Goal: Task Accomplishment & Management: Manage account settings

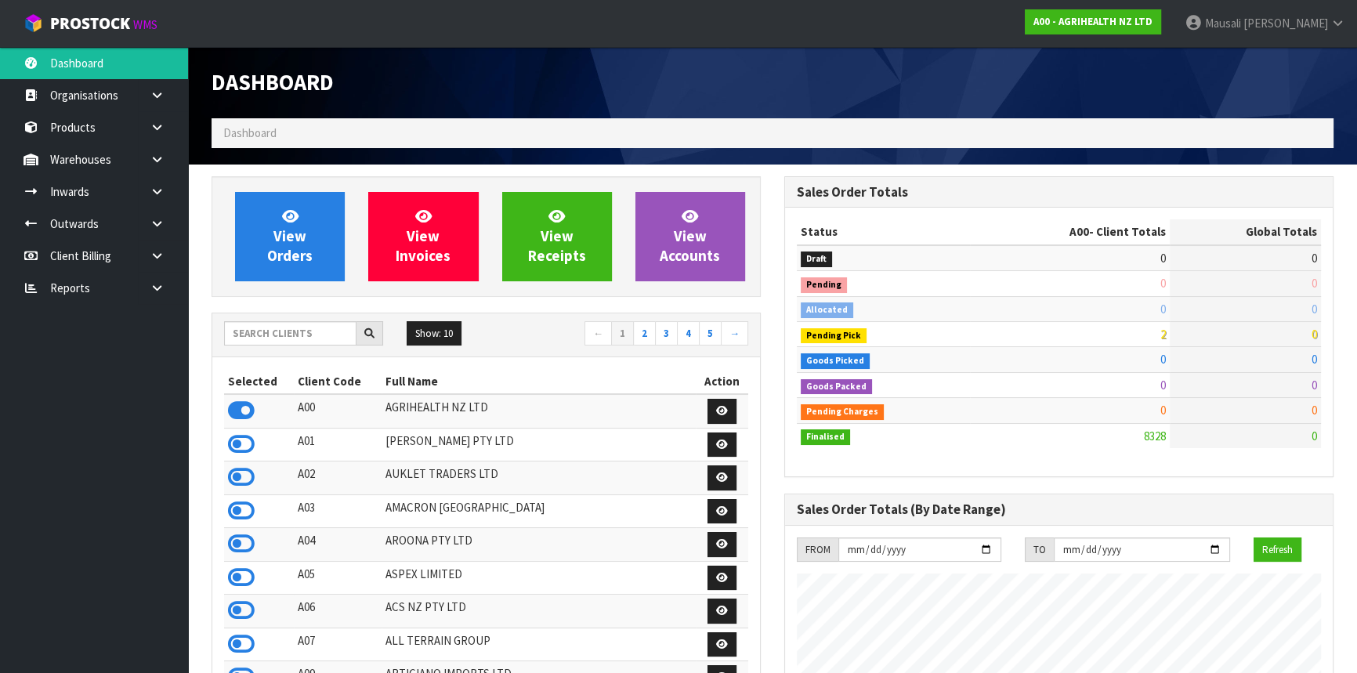
scroll to position [1185, 572]
click at [270, 337] on input "text" at bounding box center [290, 333] width 132 height 24
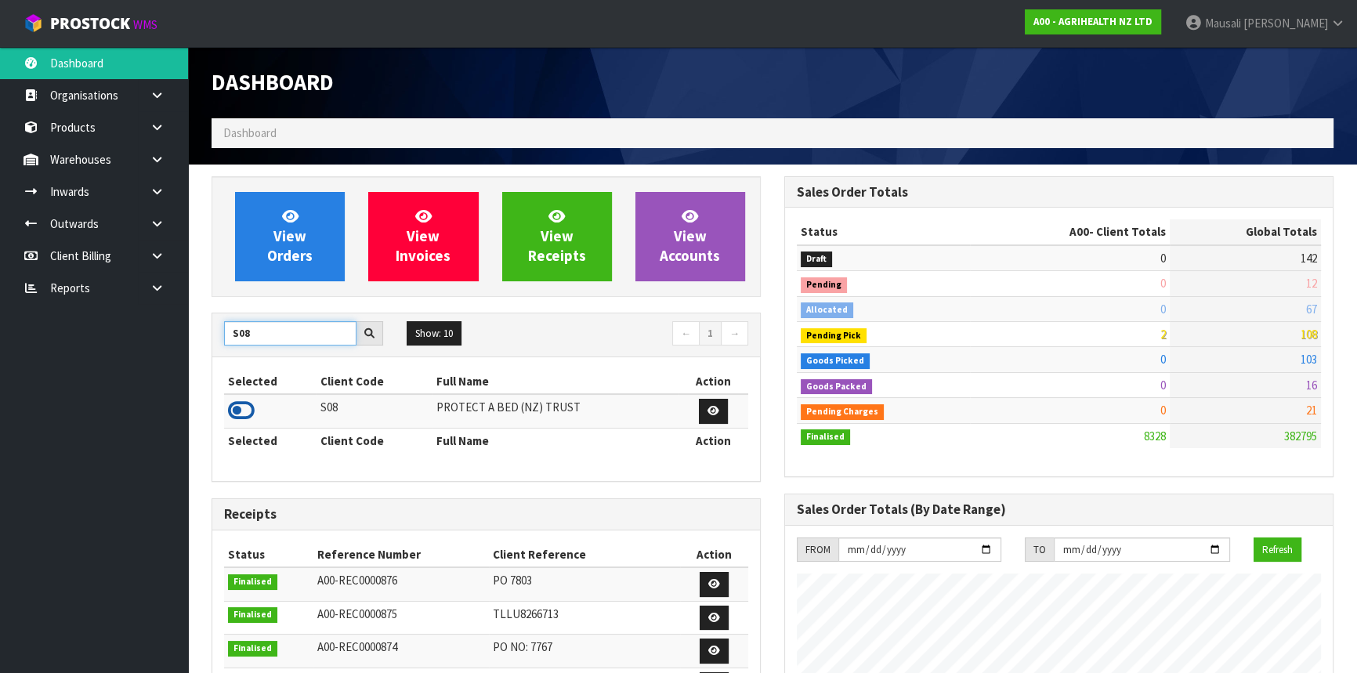
type input "S08"
click at [248, 413] on icon at bounding box center [241, 411] width 27 height 24
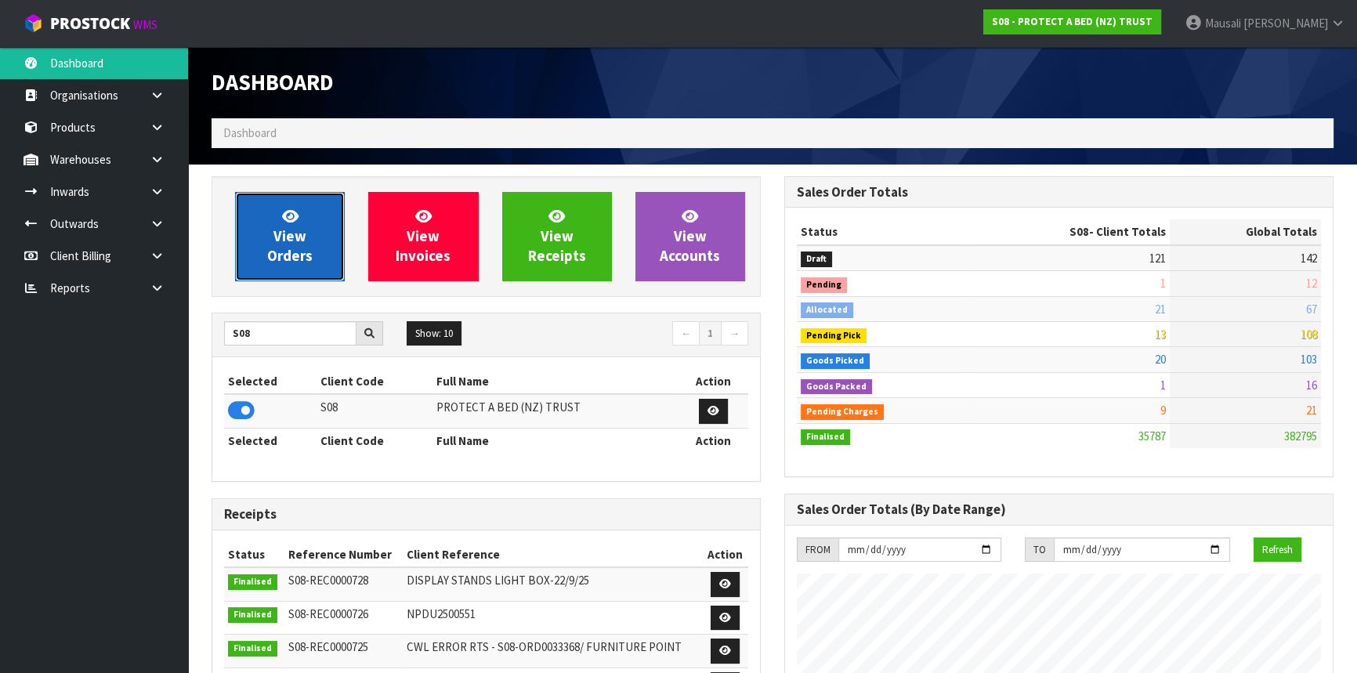
click at [266, 235] on link "View Orders" at bounding box center [290, 236] width 110 height 89
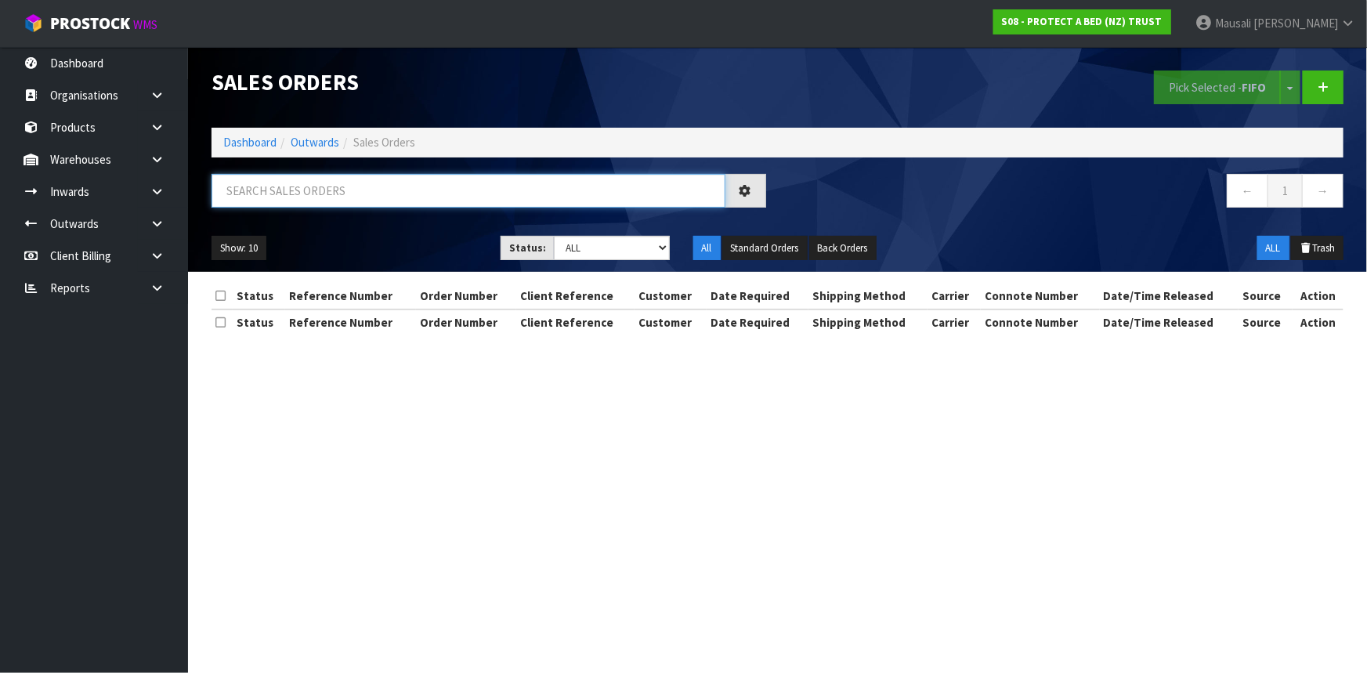
click at [251, 194] on input "text" at bounding box center [469, 191] width 514 height 34
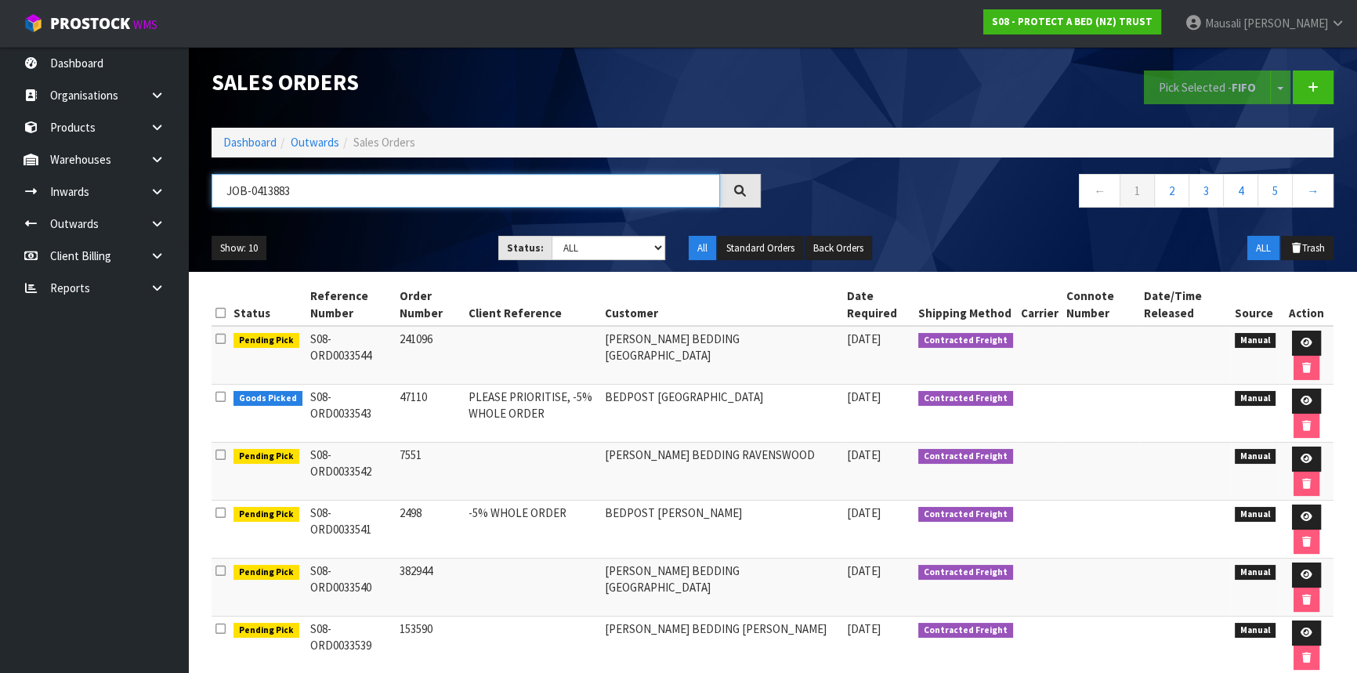
type input "JOB-0413883"
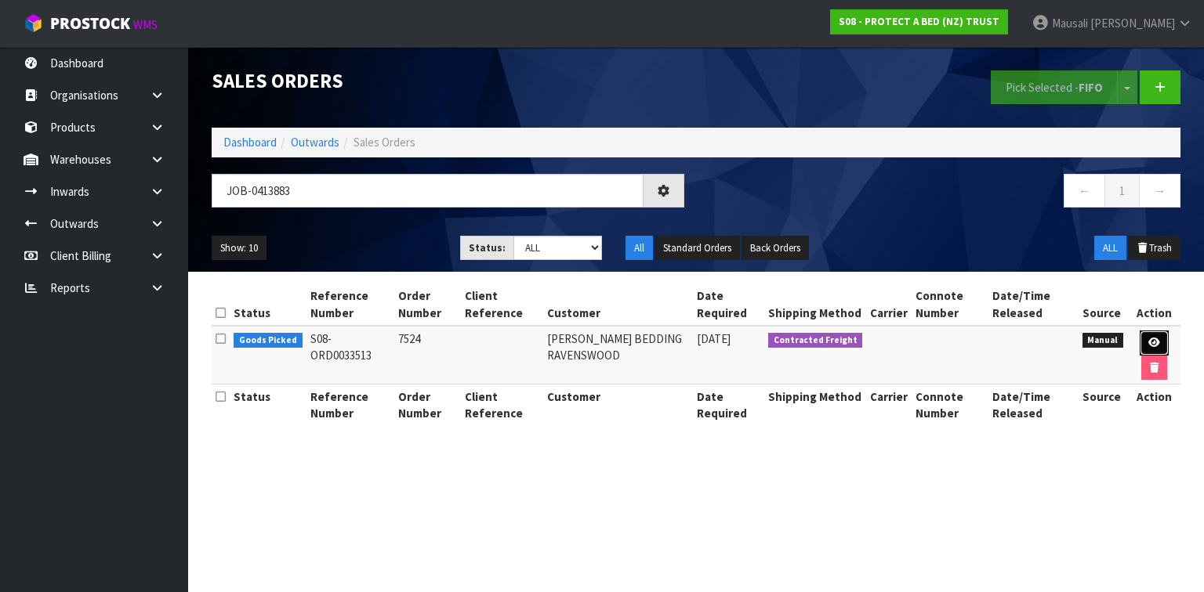
click at [1157, 338] on icon at bounding box center [1154, 343] width 12 height 10
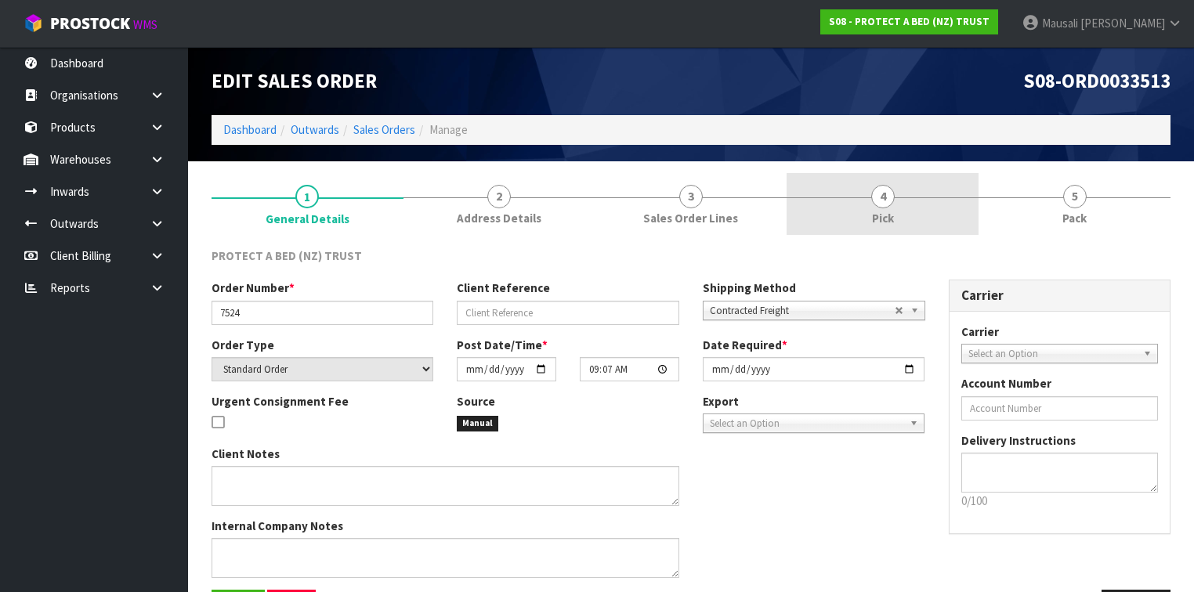
click at [898, 207] on link "4 Pick" at bounding box center [883, 204] width 192 height 62
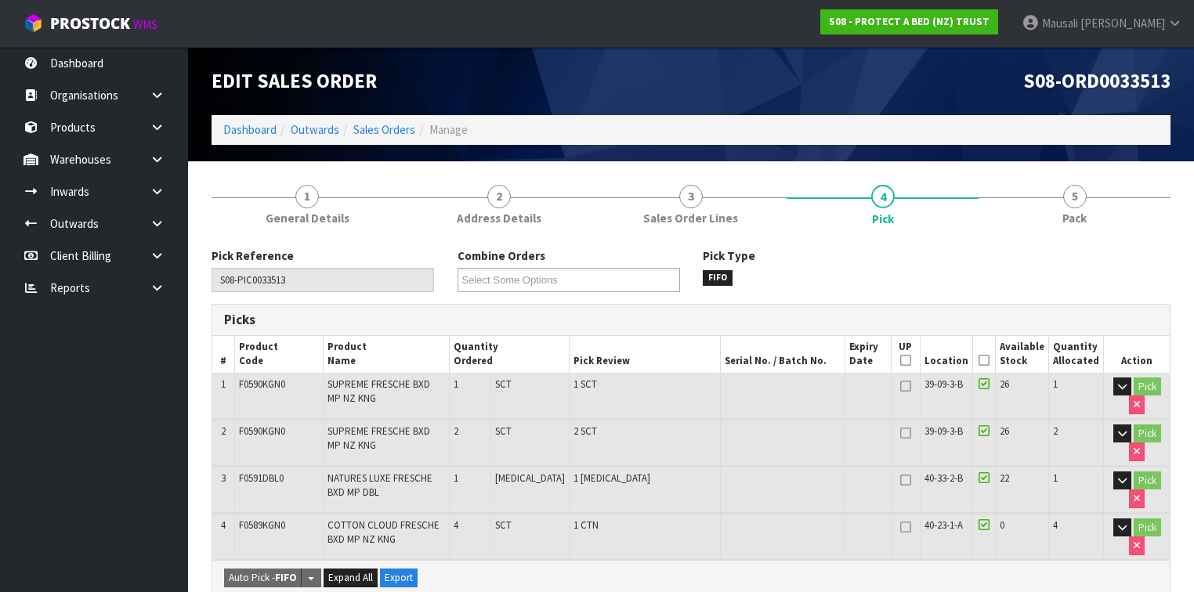
click at [987, 360] on icon at bounding box center [984, 360] width 11 height 1
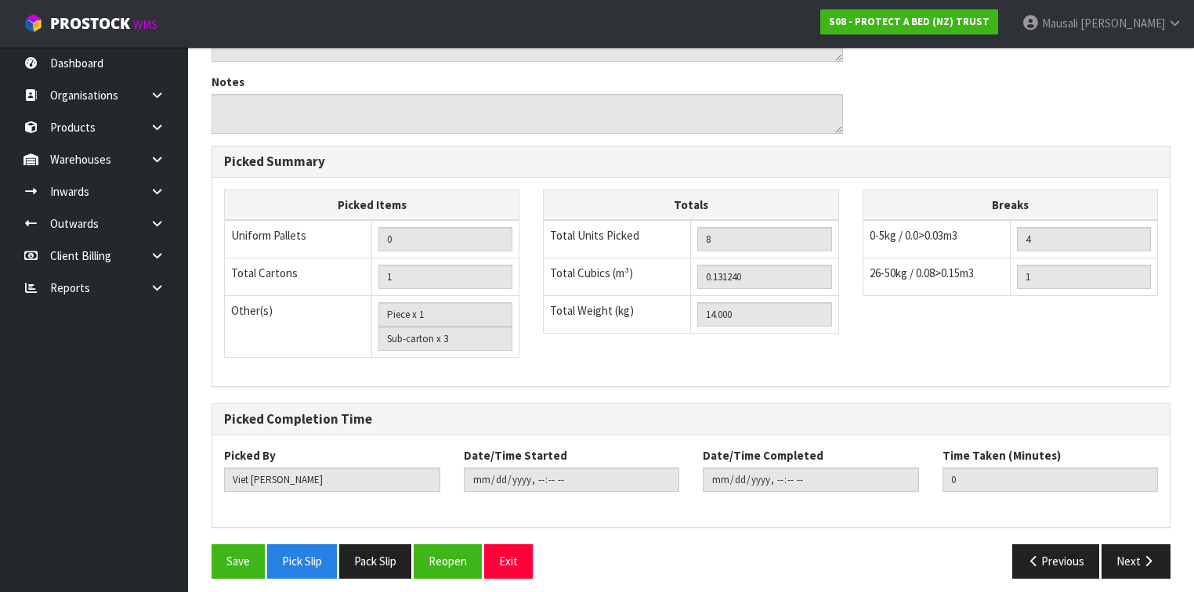
scroll to position [669, 0]
click at [223, 544] on button "Save" at bounding box center [238, 561] width 53 height 34
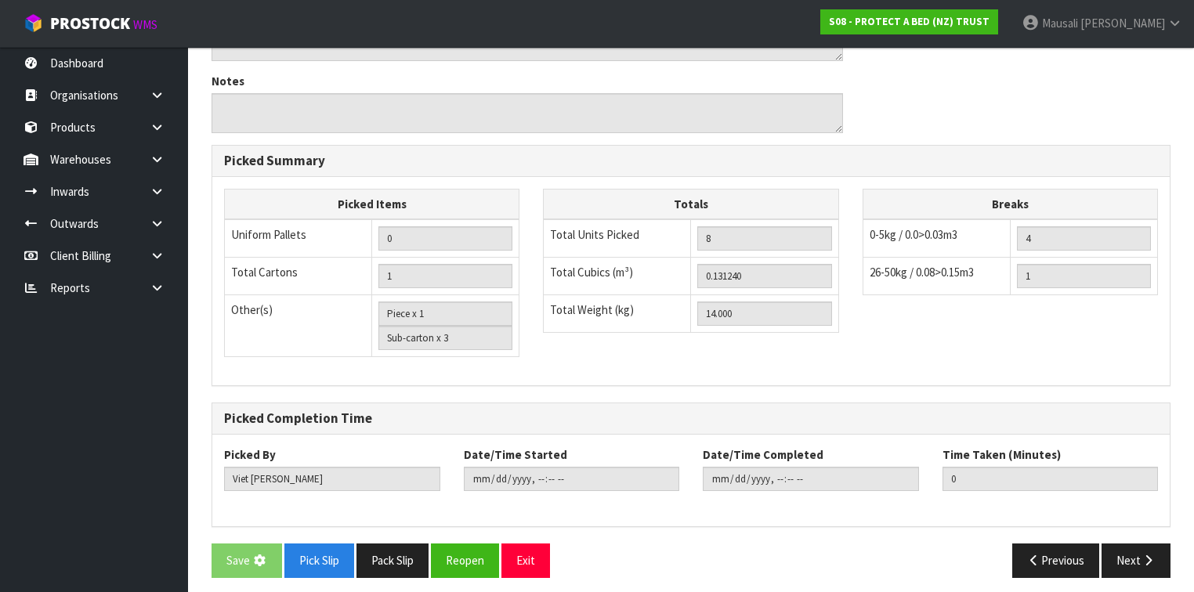
scroll to position [0, 0]
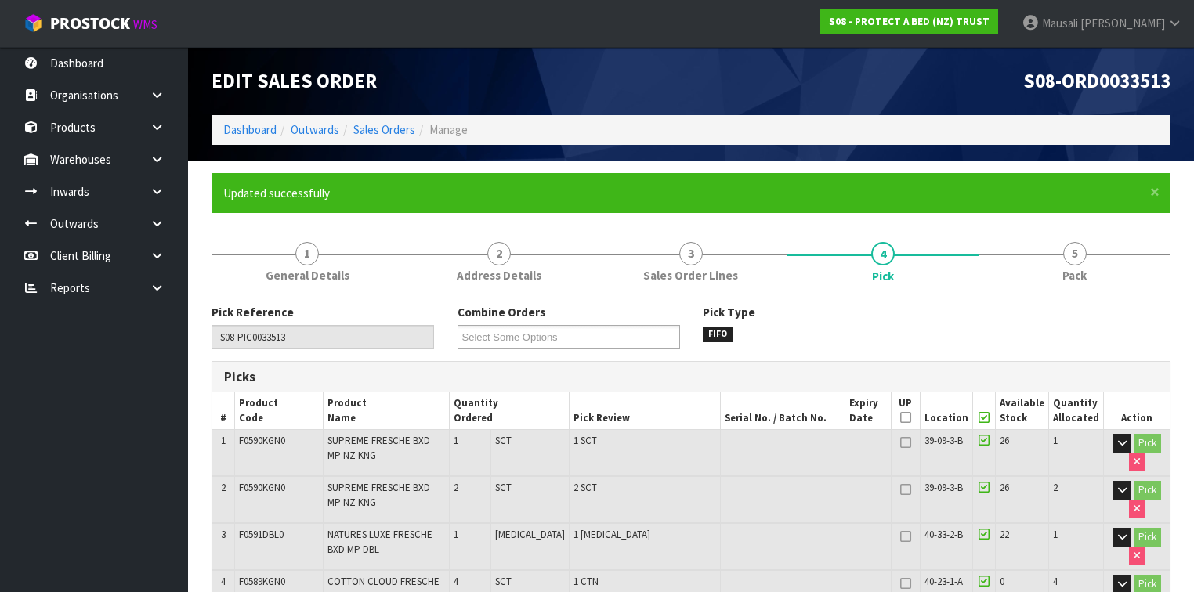
type input "[PERSON_NAME]"
type input "2025-09-25T07:36:03"
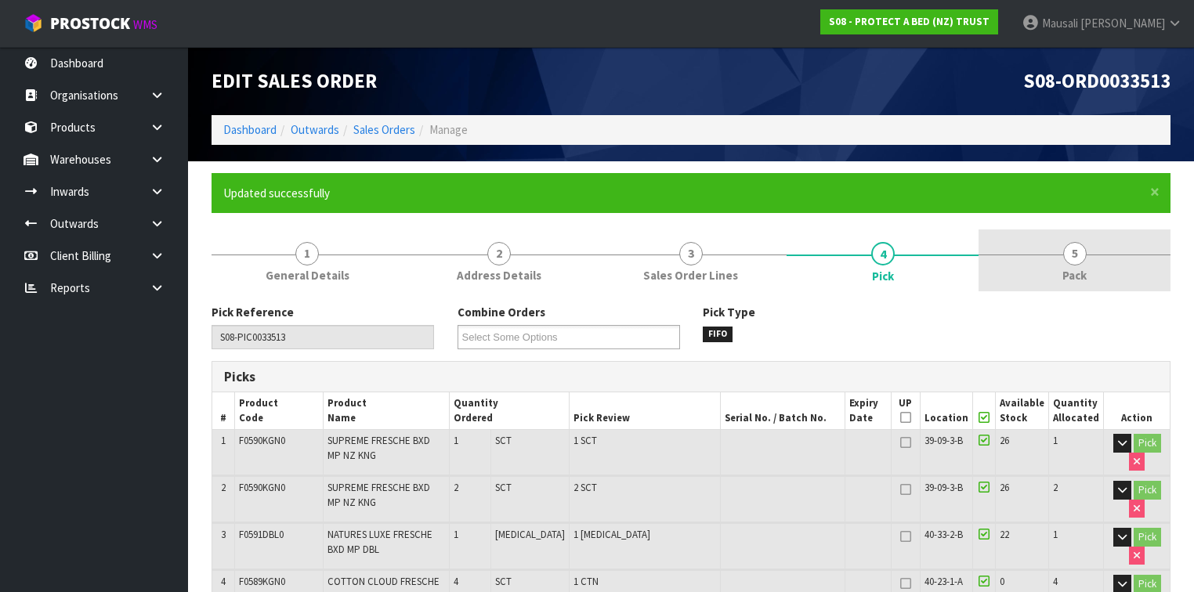
click at [1054, 260] on link "5 Pack" at bounding box center [1075, 261] width 192 height 62
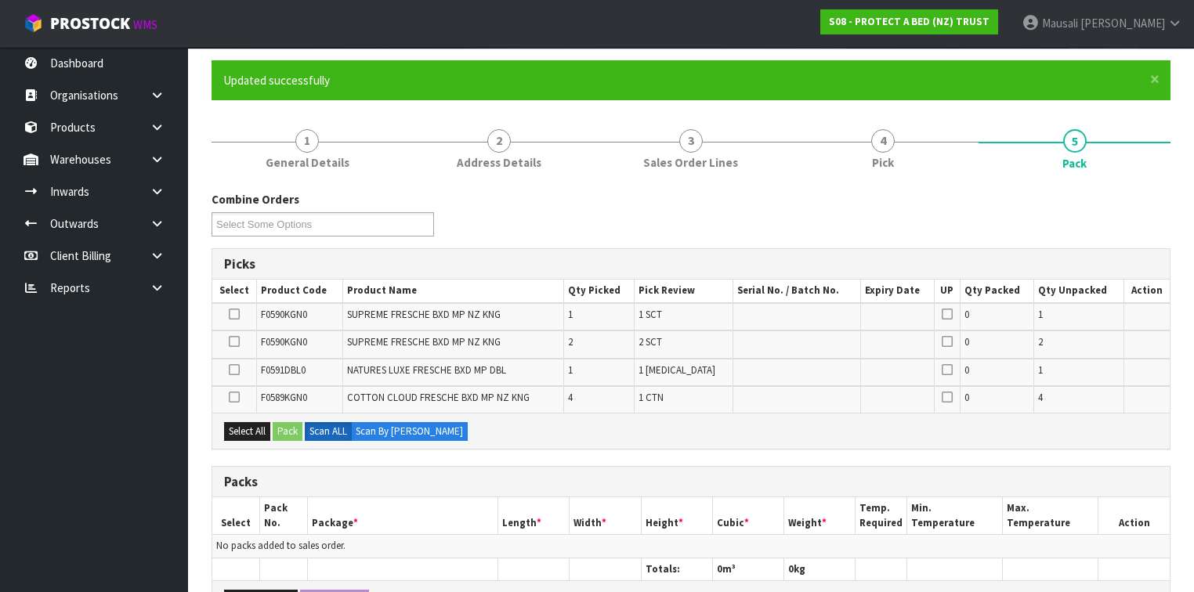
scroll to position [313, 0]
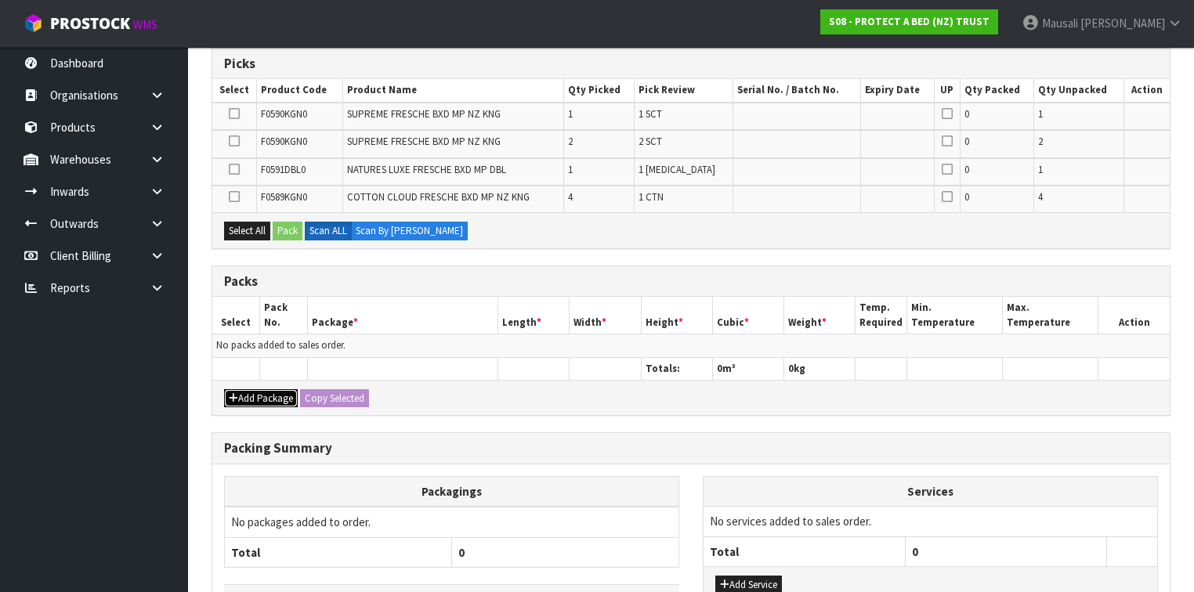
click at [263, 395] on button "Add Package" at bounding box center [261, 398] width 74 height 19
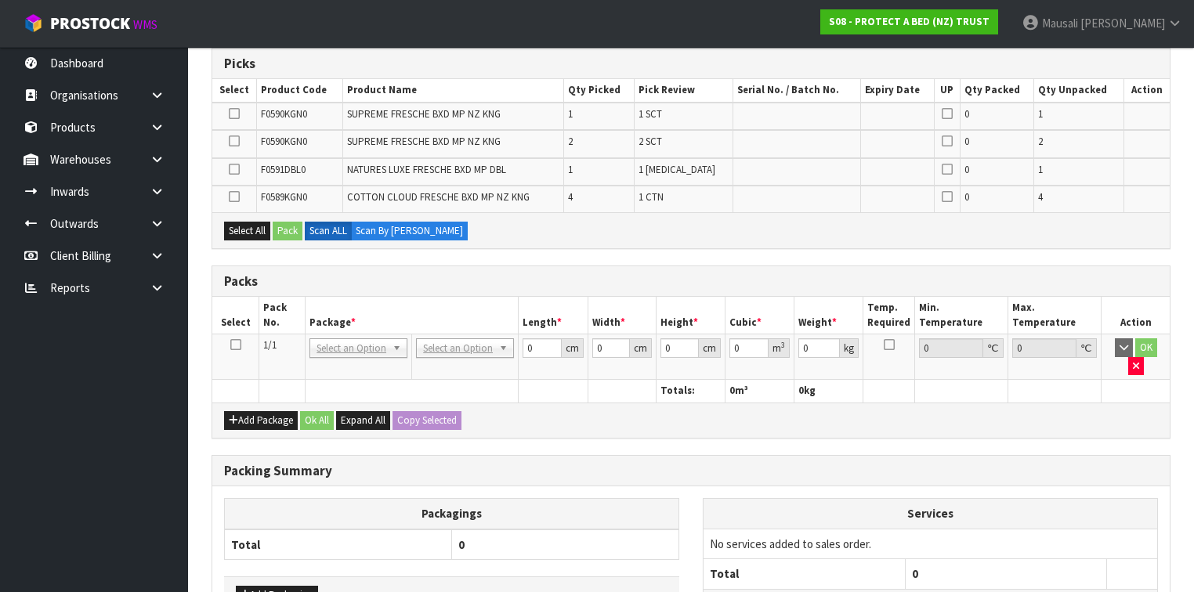
drag, startPoint x: 236, startPoint y: 345, endPoint x: 384, endPoint y: 310, distance: 152.2
click at [236, 345] on icon at bounding box center [235, 345] width 11 height 1
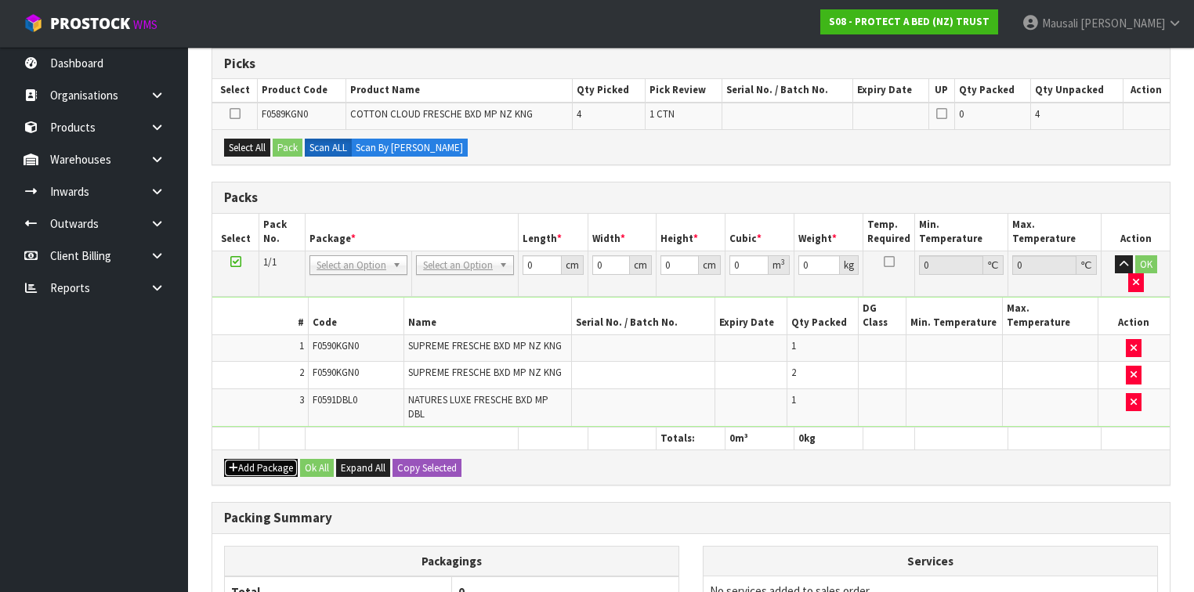
click at [262, 459] on button "Add Package" at bounding box center [261, 468] width 74 height 19
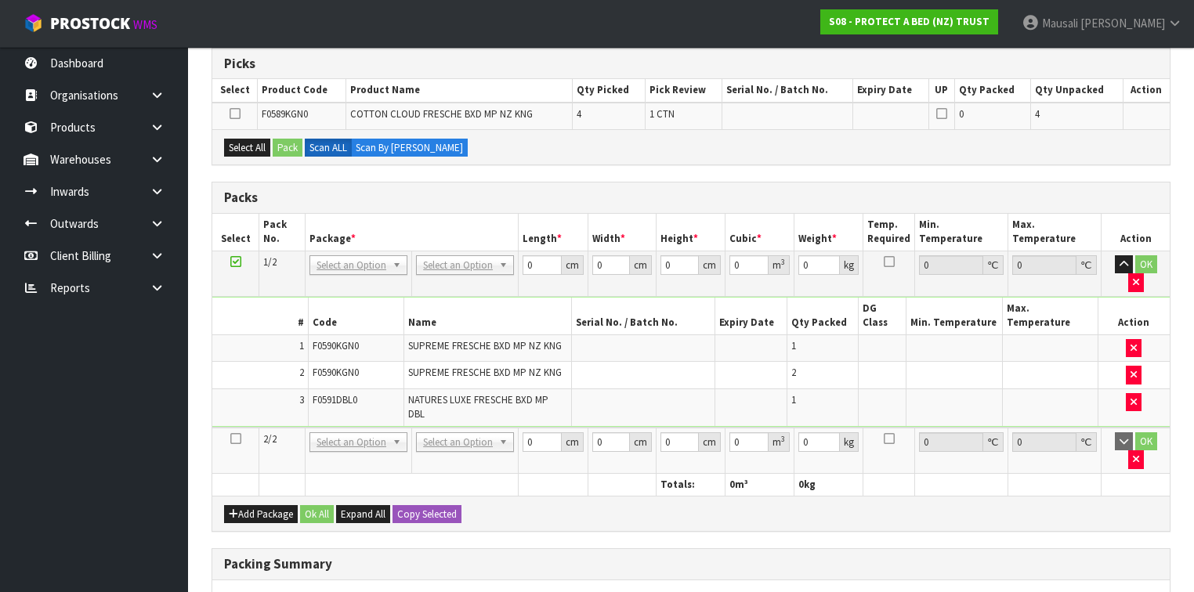
click at [237, 439] on icon at bounding box center [235, 439] width 11 height 1
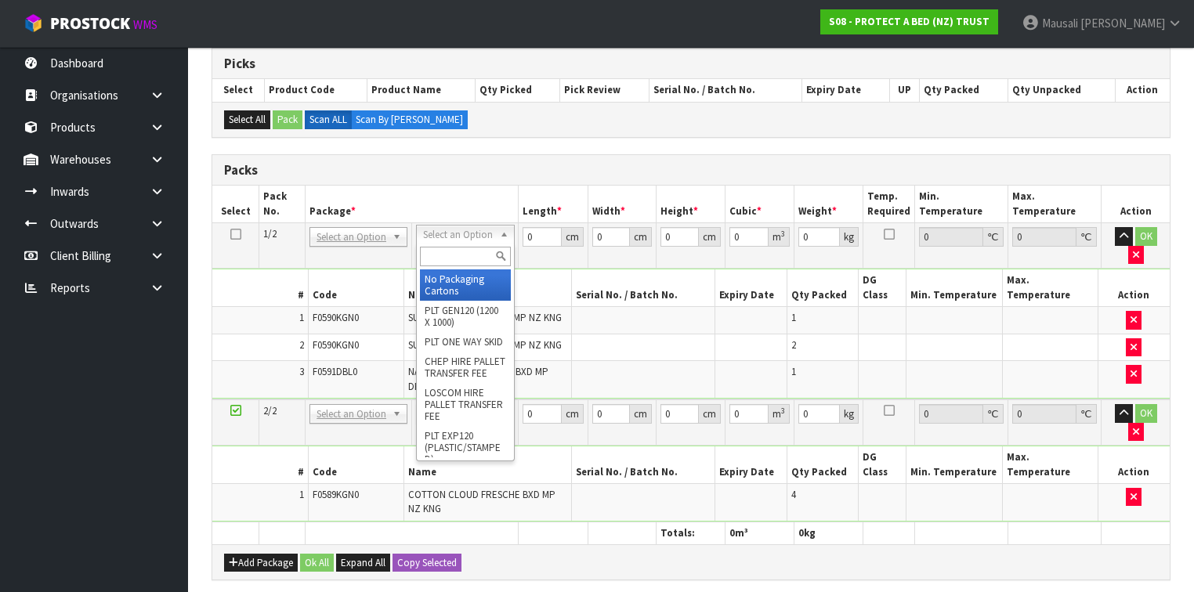
click at [442, 258] on input "text" at bounding box center [465, 257] width 90 height 20
type input "OC"
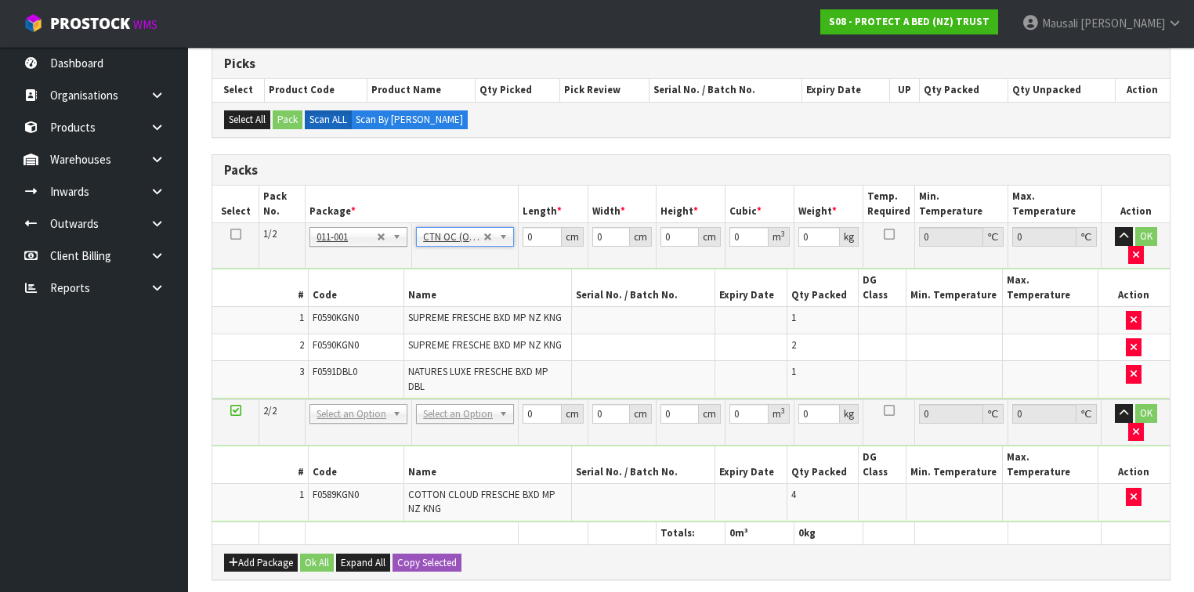
type input "6.5"
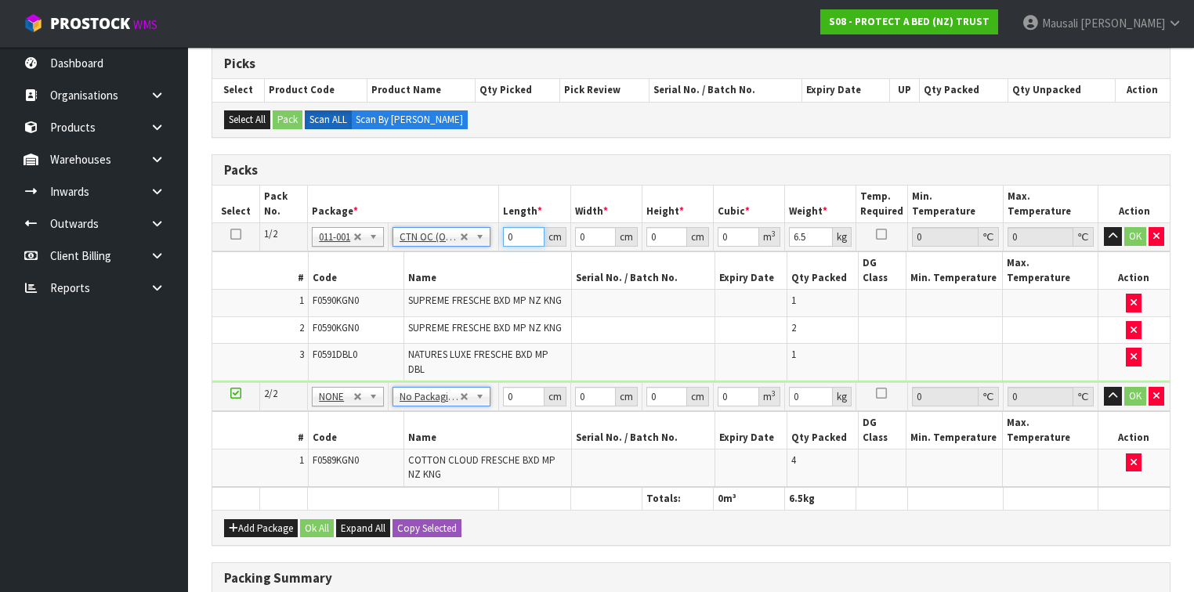
drag, startPoint x: 516, startPoint y: 232, endPoint x: 483, endPoint y: 252, distance: 39.4
click at [483, 252] on tbody "1/2 NONE 007-001 007-002 007-004 007-009 007-013 007-014 007-015 007-017 007-01…" at bounding box center [691, 302] width 958 height 159
type input "59"
type input "39"
type input "3"
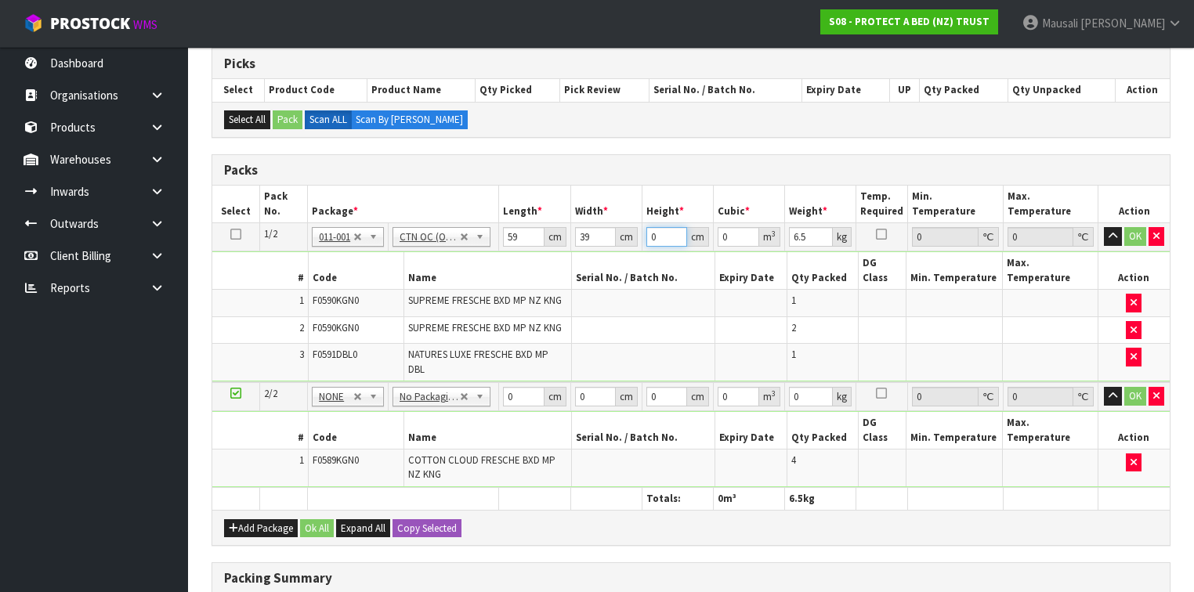
type input "0.006903"
type input "33"
type input "0.075933"
type input "33"
type input "8"
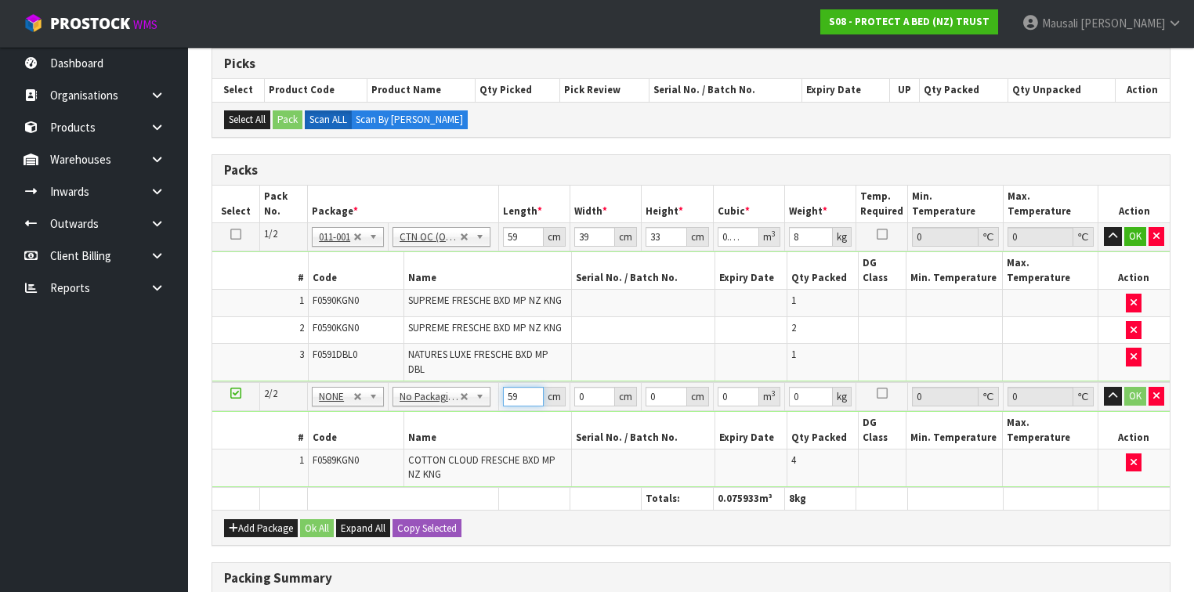
type input "59"
type input "40"
type input "3"
type input "0.00708"
type input "32"
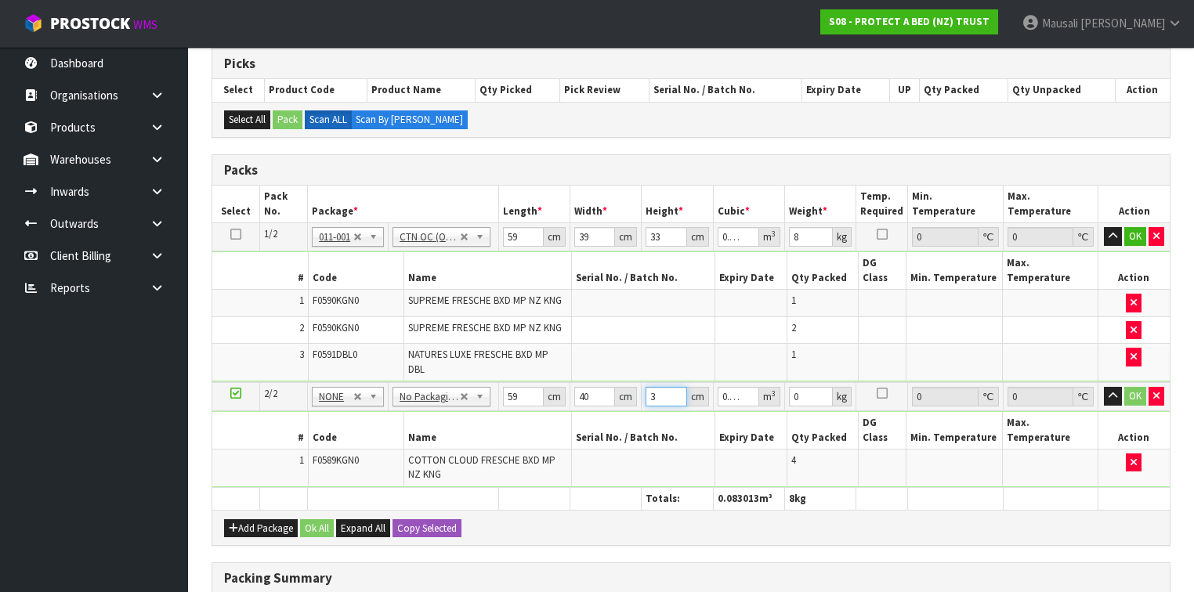
type input "0.07552"
type input "32"
type input "8"
click at [319, 520] on button "Ok All" at bounding box center [317, 529] width 34 height 19
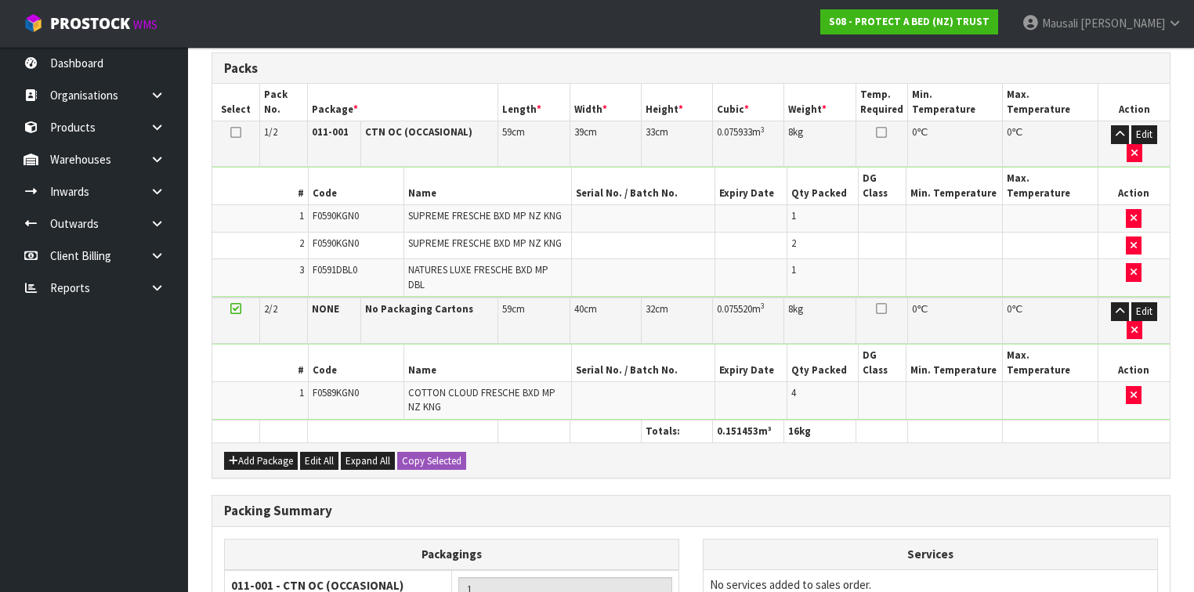
scroll to position [552, 0]
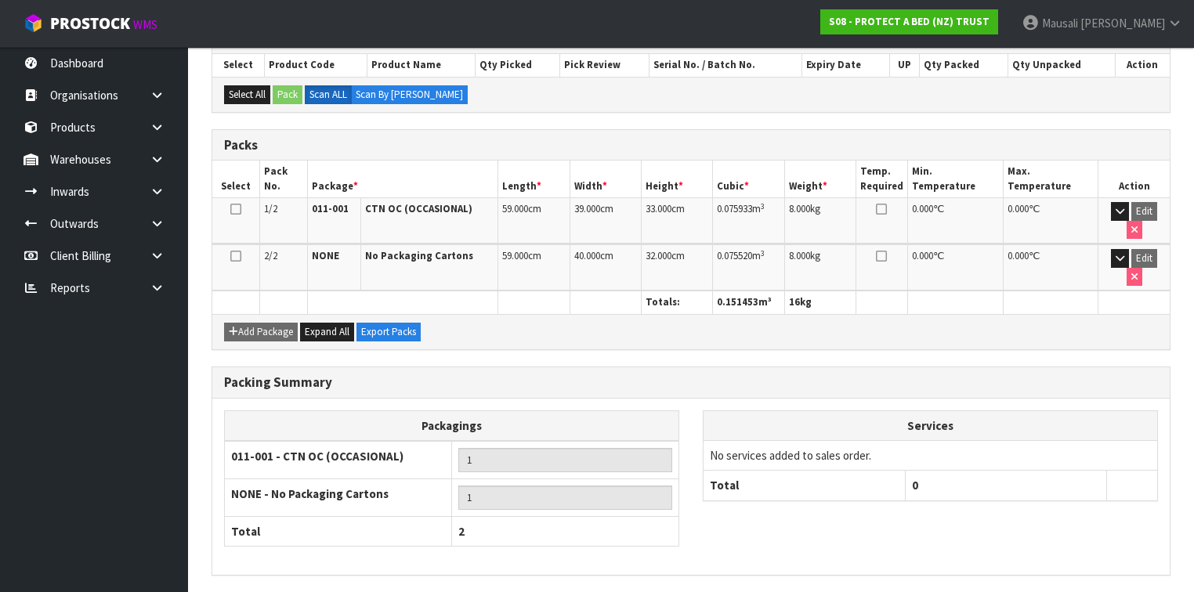
scroll to position [353, 0]
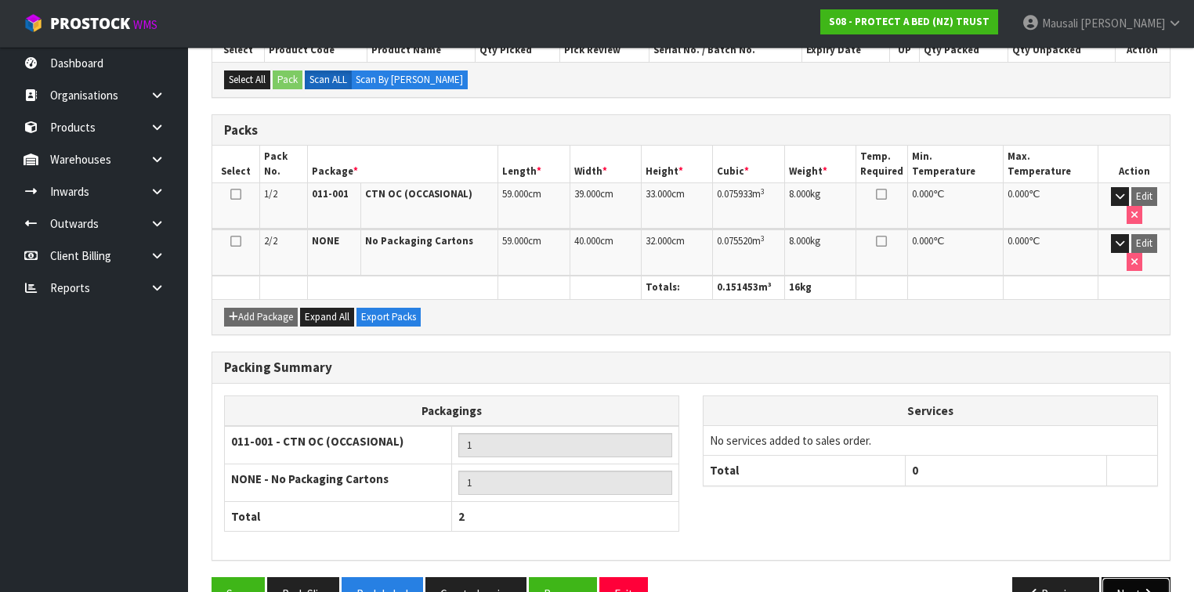
click at [1125, 578] on button "Next" at bounding box center [1136, 595] width 69 height 34
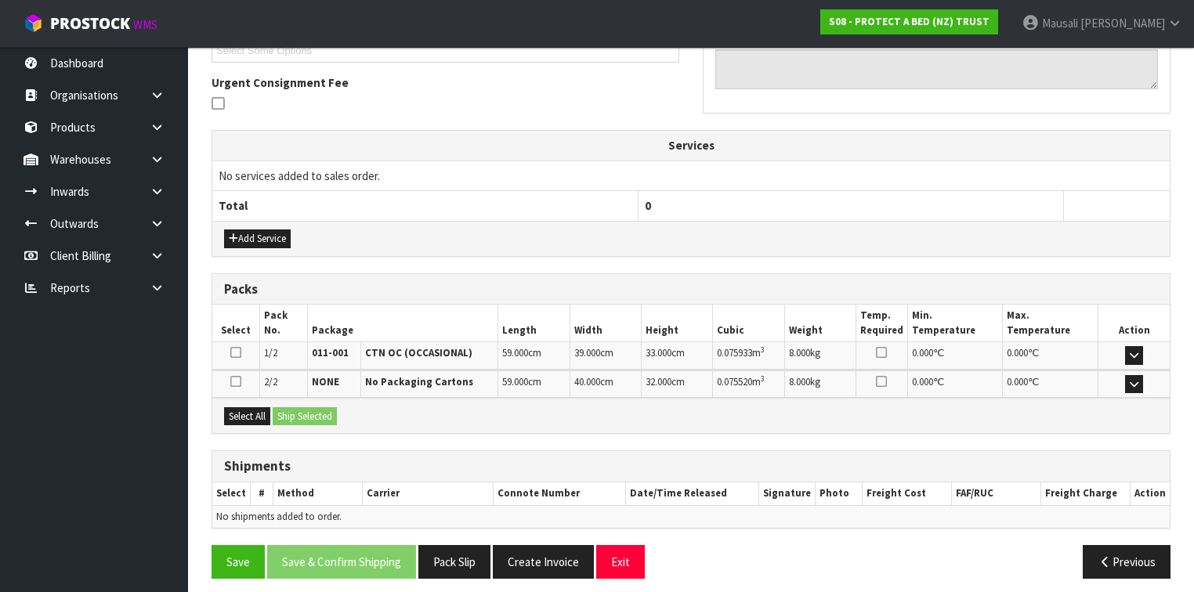
scroll to position [447, 0]
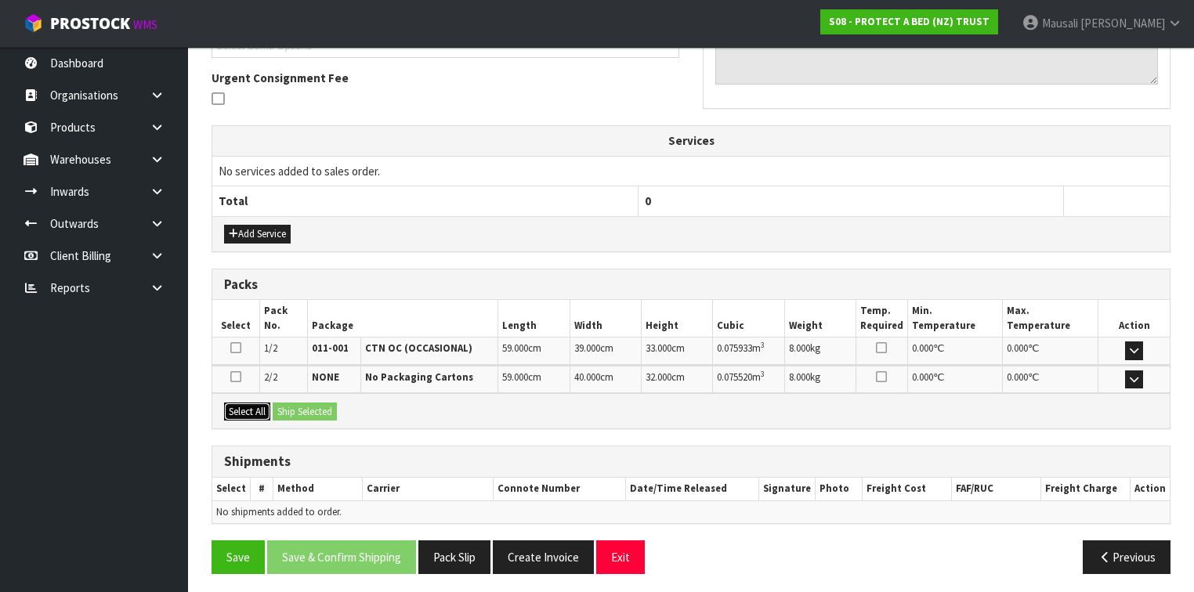
click at [250, 410] on button "Select All" at bounding box center [247, 412] width 46 height 19
click at [284, 403] on button "Ship Selected" at bounding box center [305, 412] width 64 height 19
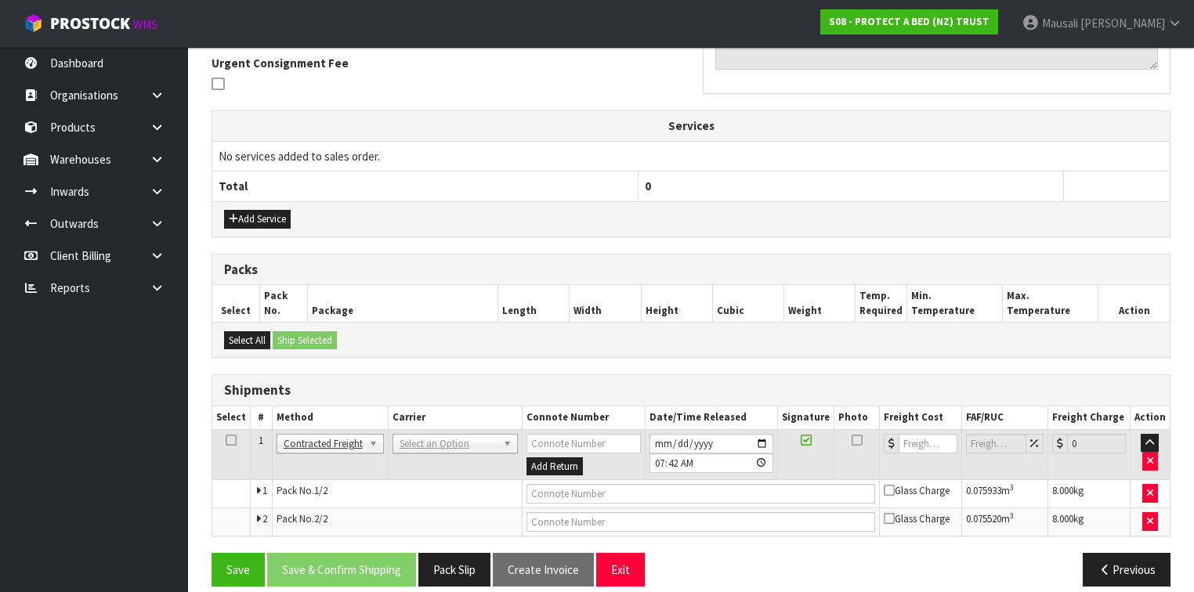
scroll to position [475, 0]
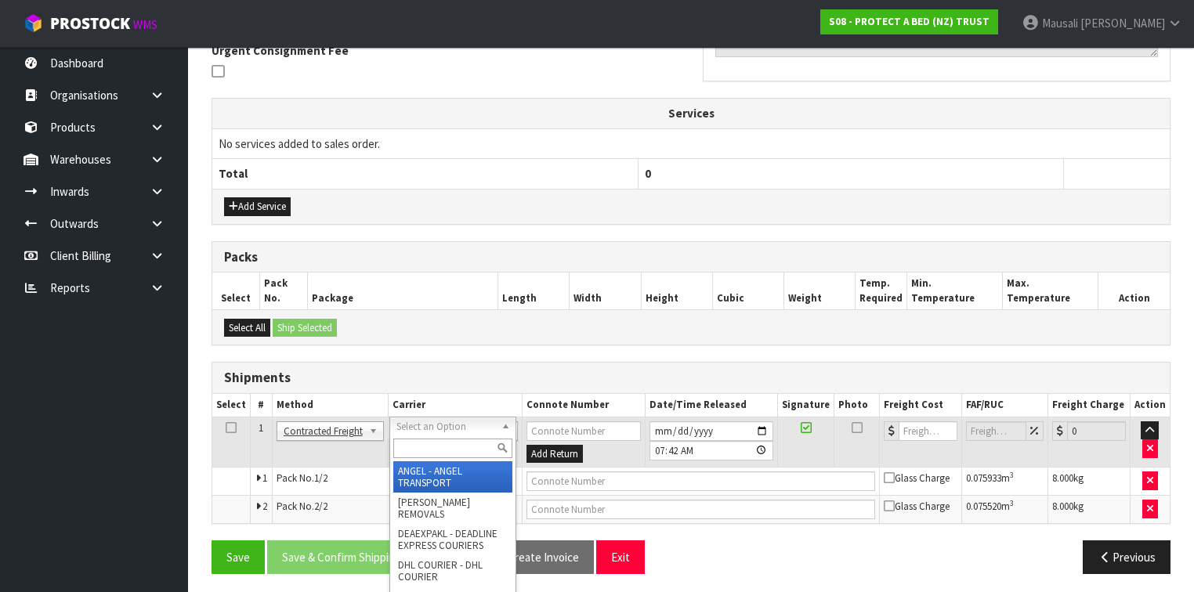
click at [406, 441] on input "text" at bounding box center [452, 449] width 119 height 20
type input "NZP"
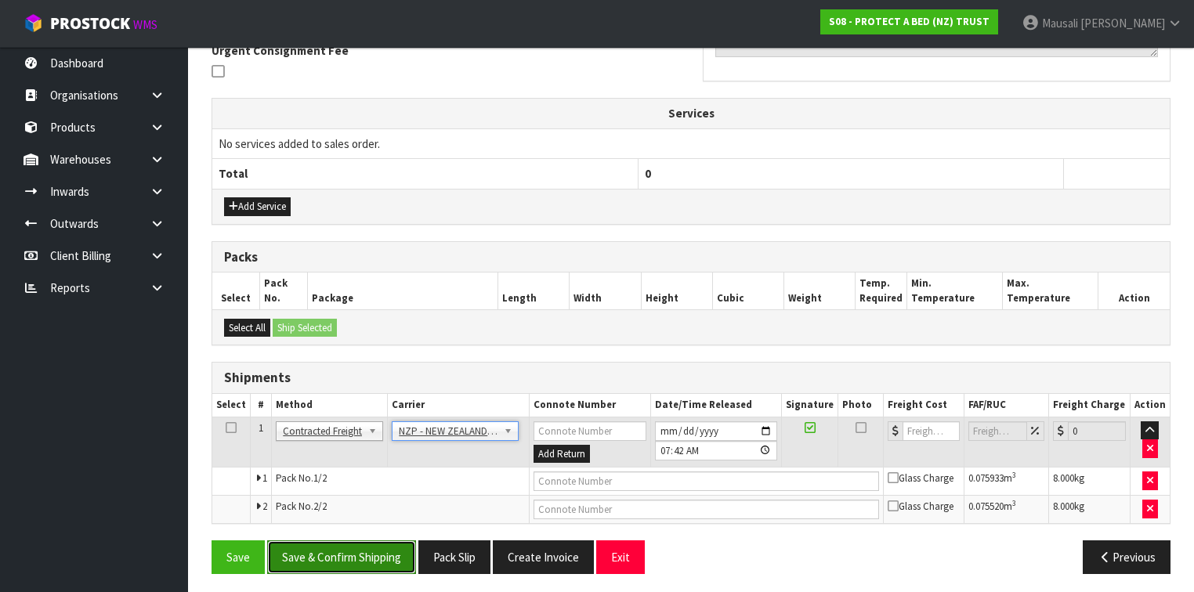
click at [343, 542] on button "Save & Confirm Shipping" at bounding box center [341, 558] width 149 height 34
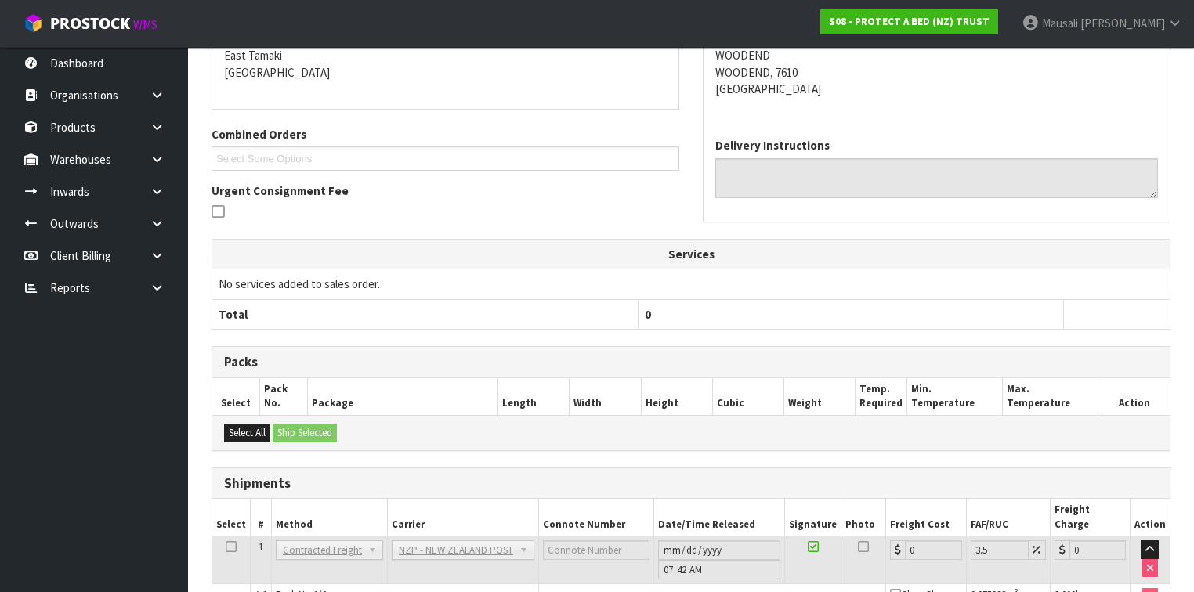
scroll to position [451, 0]
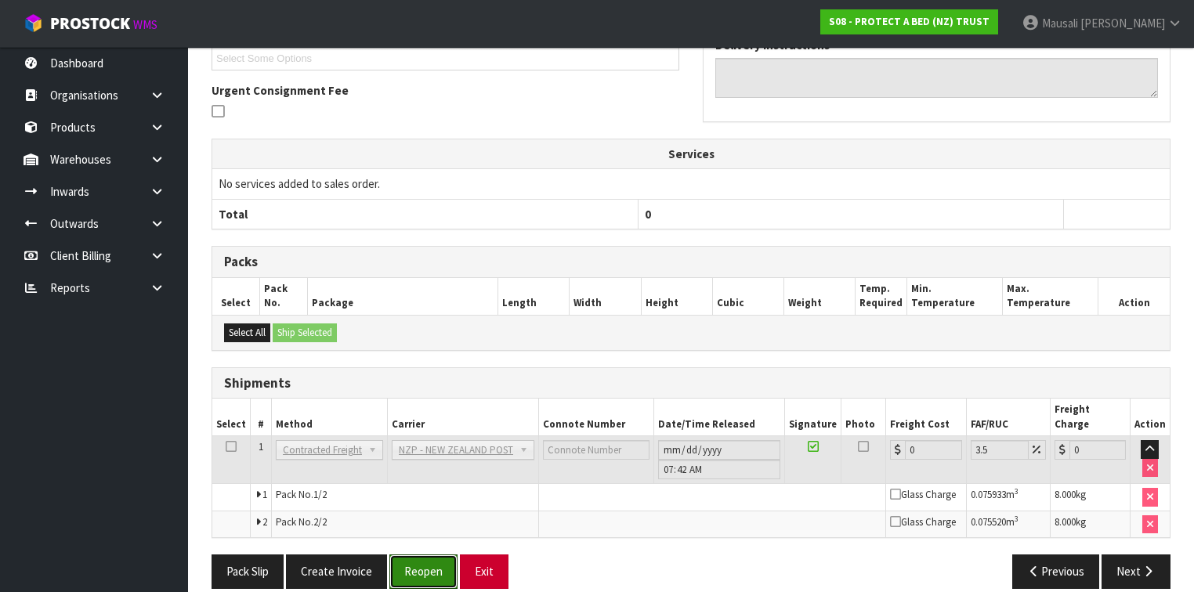
drag, startPoint x: 425, startPoint y: 554, endPoint x: 502, endPoint y: 552, distance: 76.8
click at [424, 555] on button "Reopen" at bounding box center [423, 572] width 68 height 34
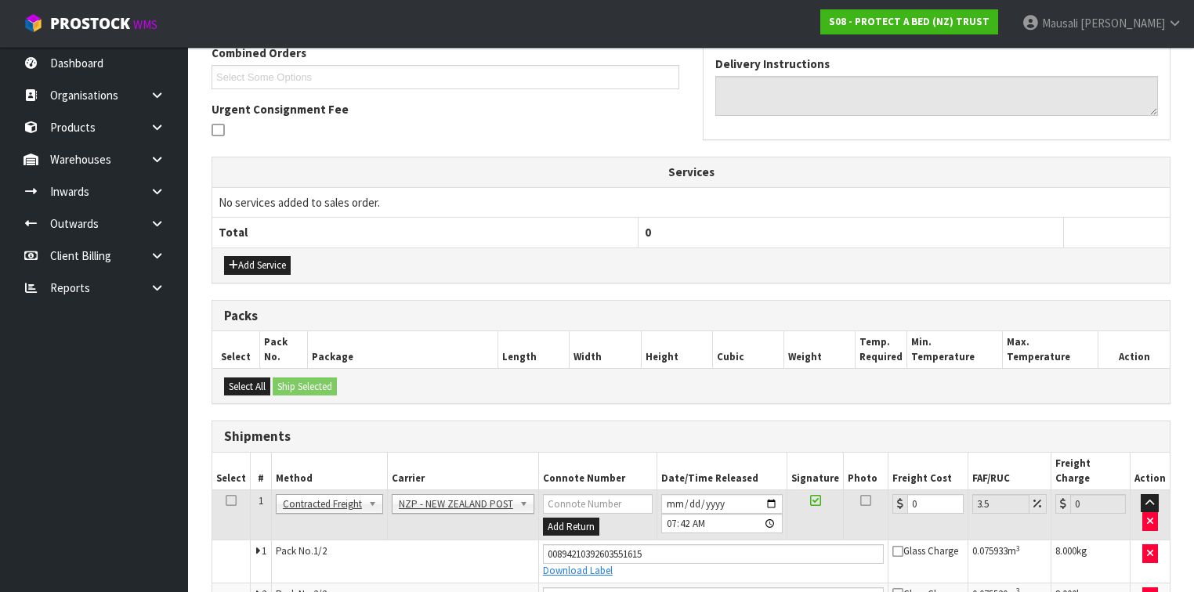
scroll to position [489, 0]
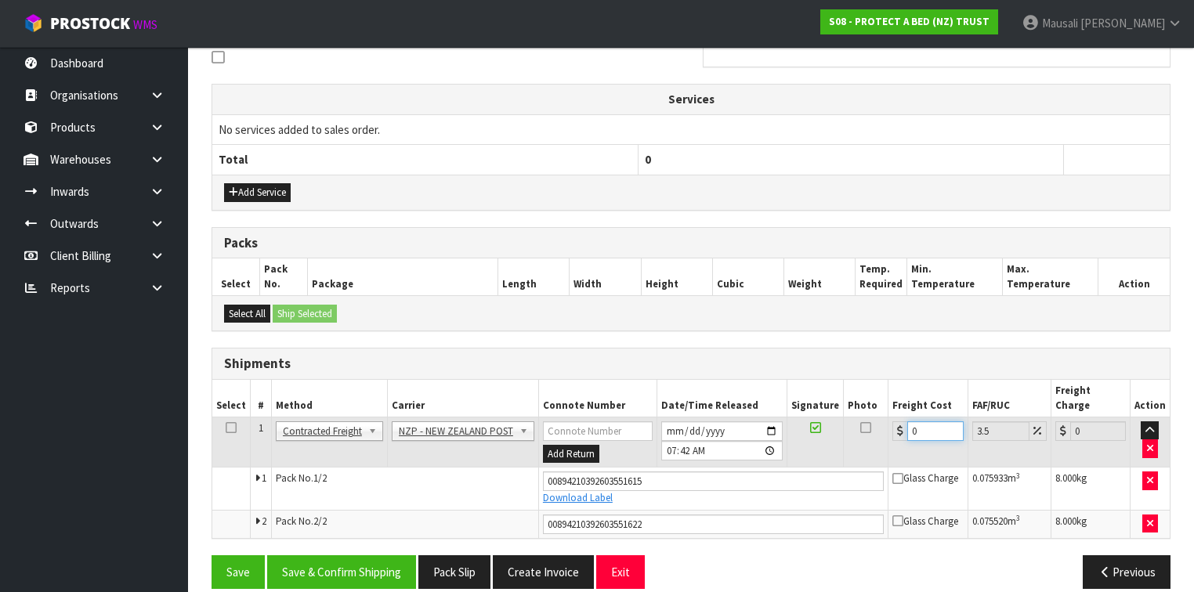
drag, startPoint x: 935, startPoint y: 412, endPoint x: 901, endPoint y: 418, distance: 34.3
click at [901, 422] on div "0" at bounding box center [928, 432] width 71 height 20
type input "4"
type input "4.14"
type input "43"
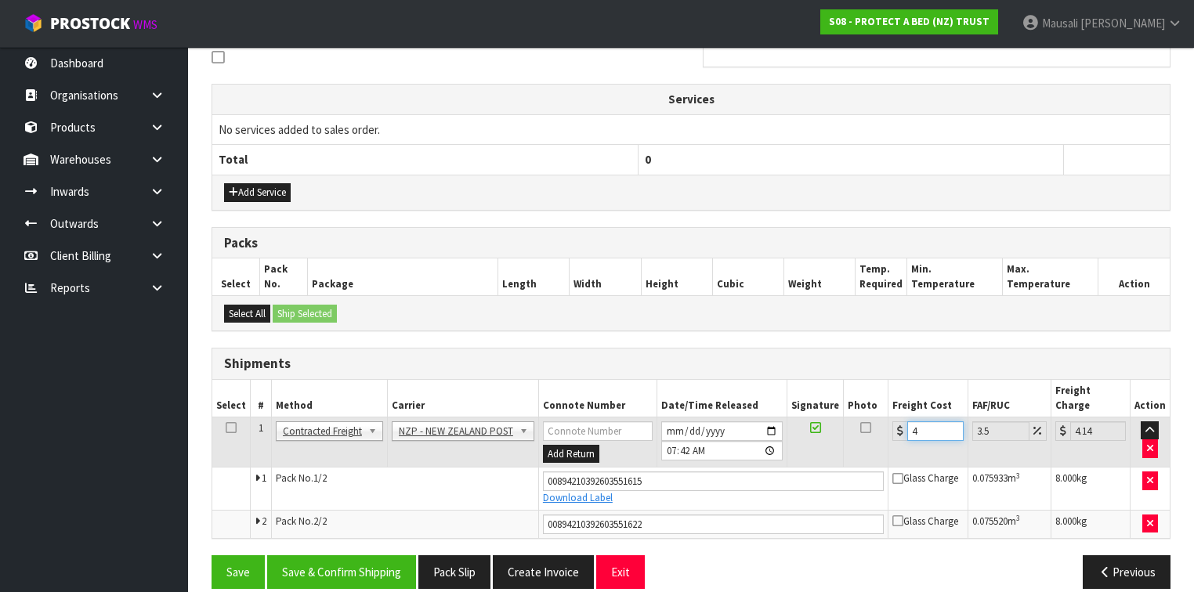
type input "44.5"
type input "43.2"
type input "44.71"
type input "43.22"
type input "44.73"
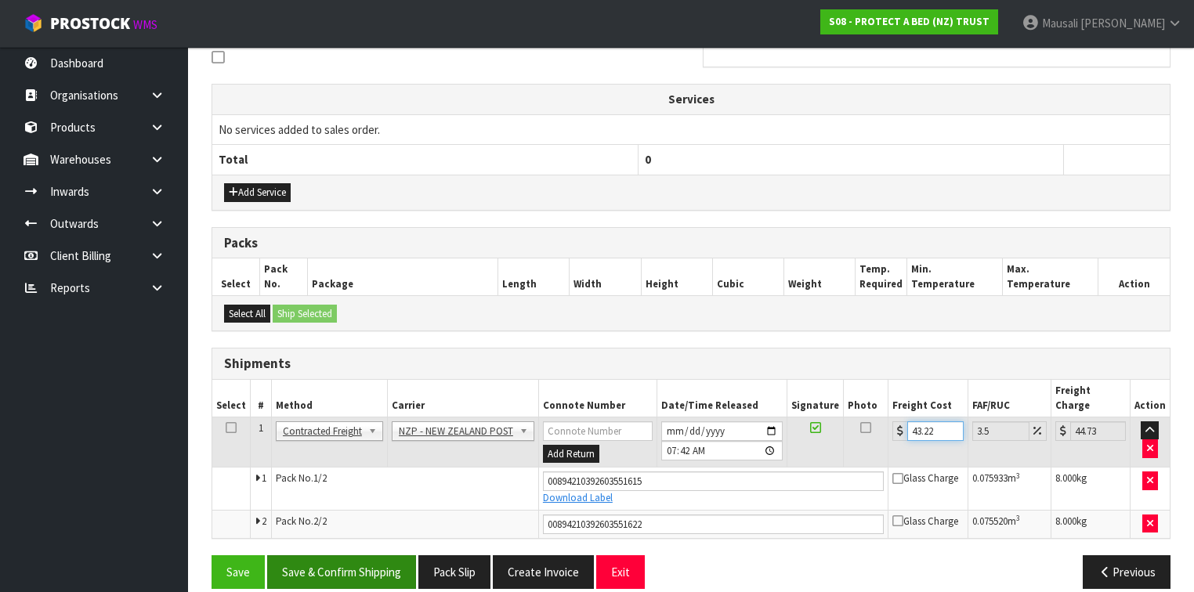
type input "43.22"
click at [341, 556] on button "Save & Confirm Shipping" at bounding box center [341, 573] width 149 height 34
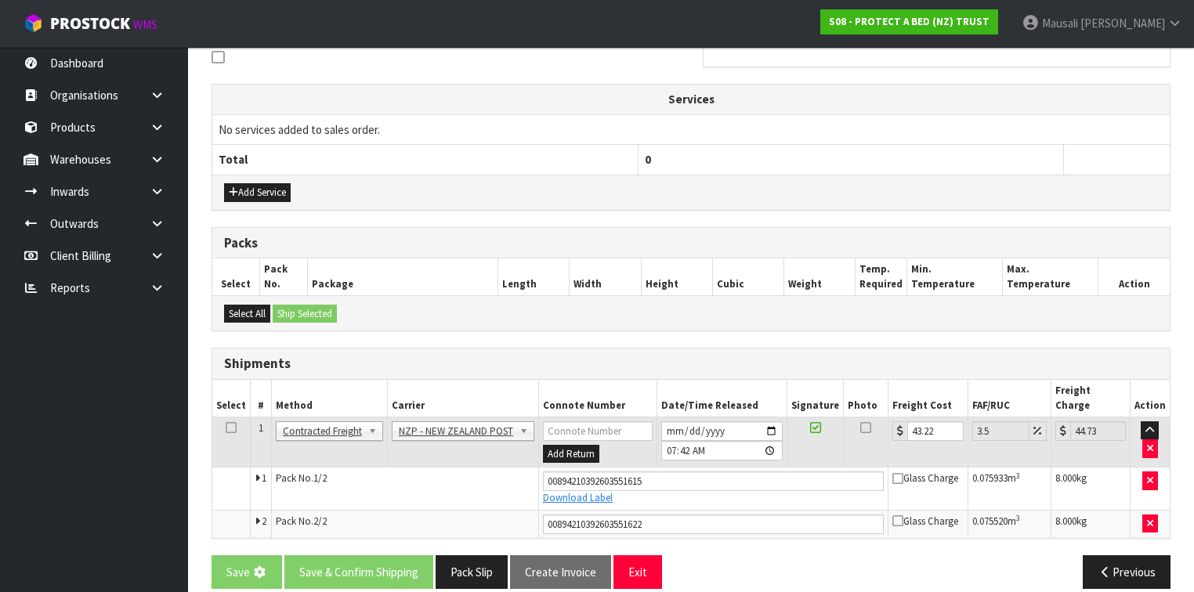
scroll to position [0, 0]
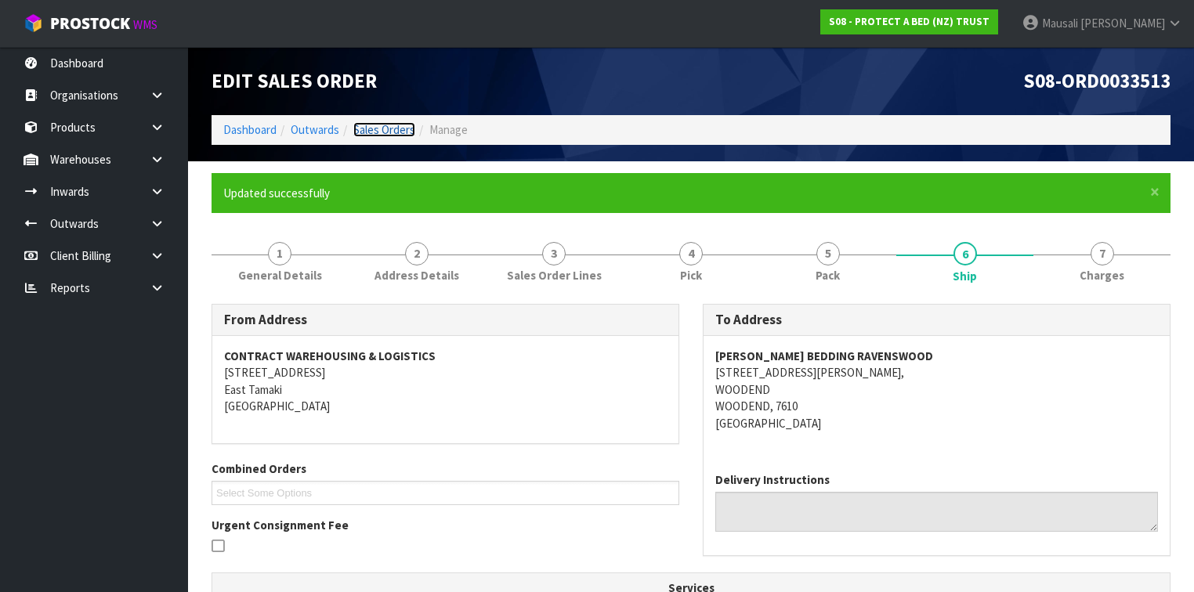
click at [368, 129] on link "Sales Orders" at bounding box center [384, 129] width 62 height 15
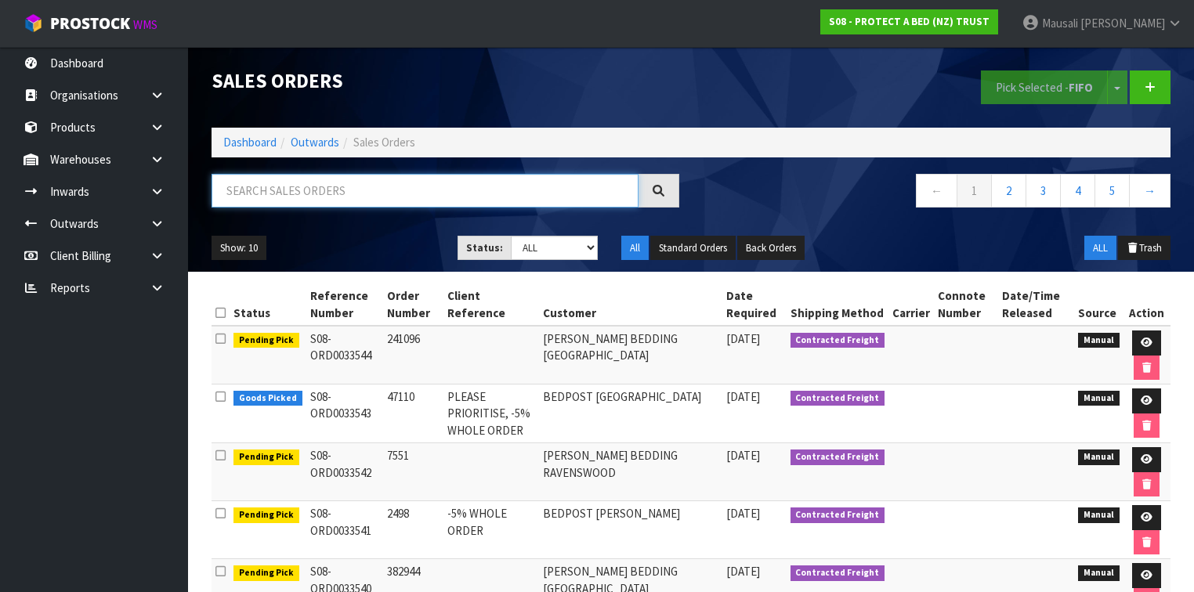
click at [249, 186] on input "text" at bounding box center [425, 191] width 427 height 34
type input "JOB-0414200"
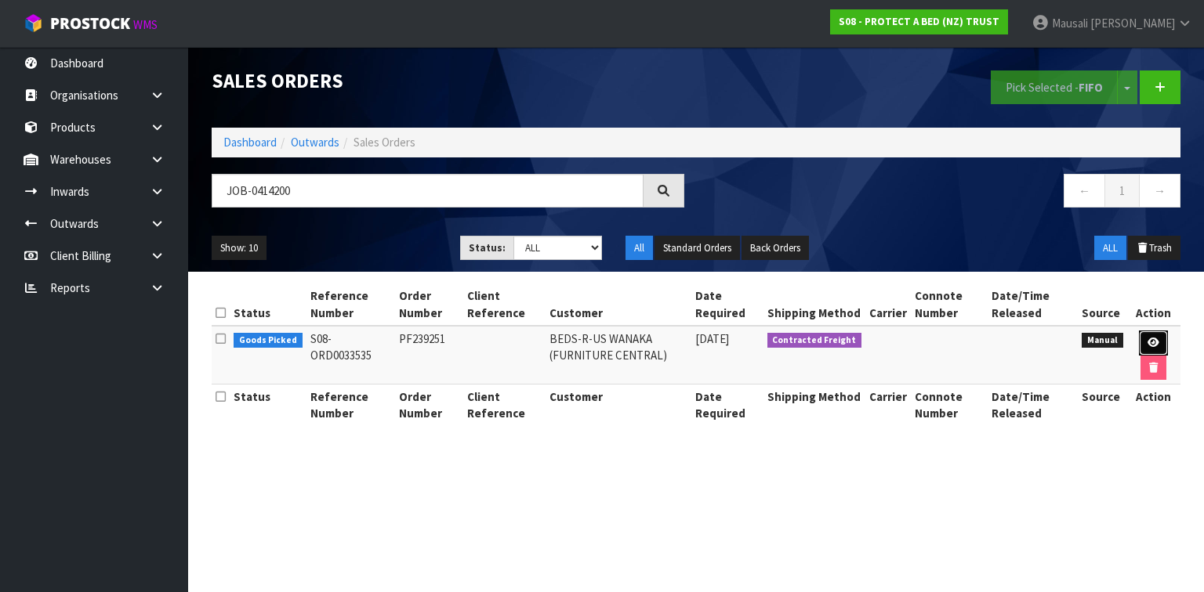
click at [1159, 338] on link at bounding box center [1153, 343] width 29 height 25
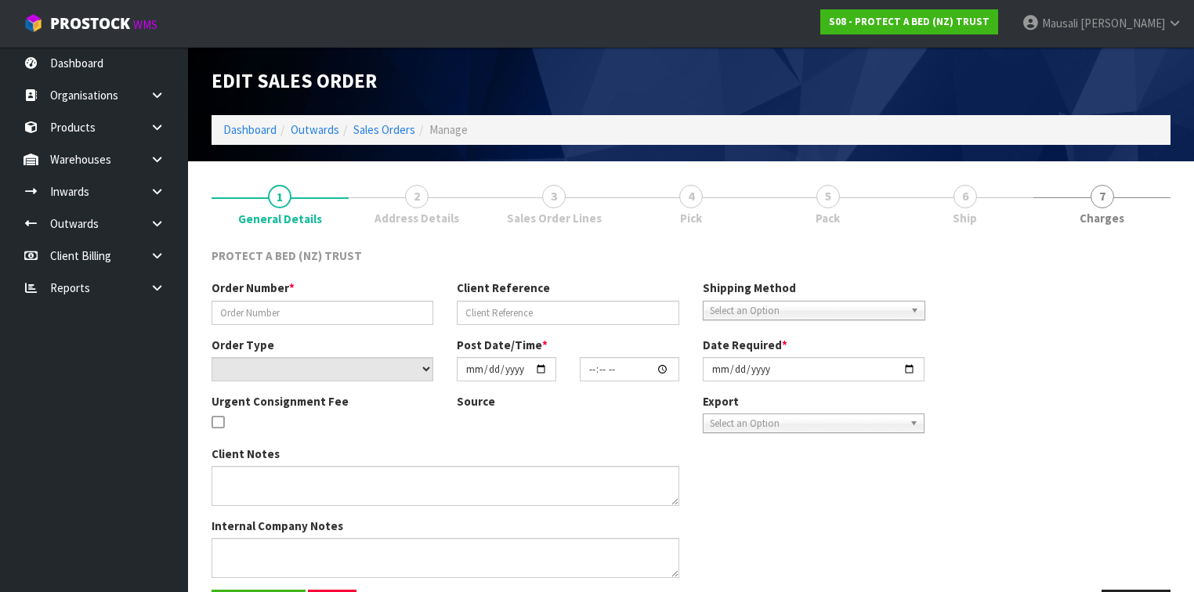
type input "PF239251"
select select "number:0"
type input "[DATE]"
type input "08:06:00.000"
type input "[DATE]"
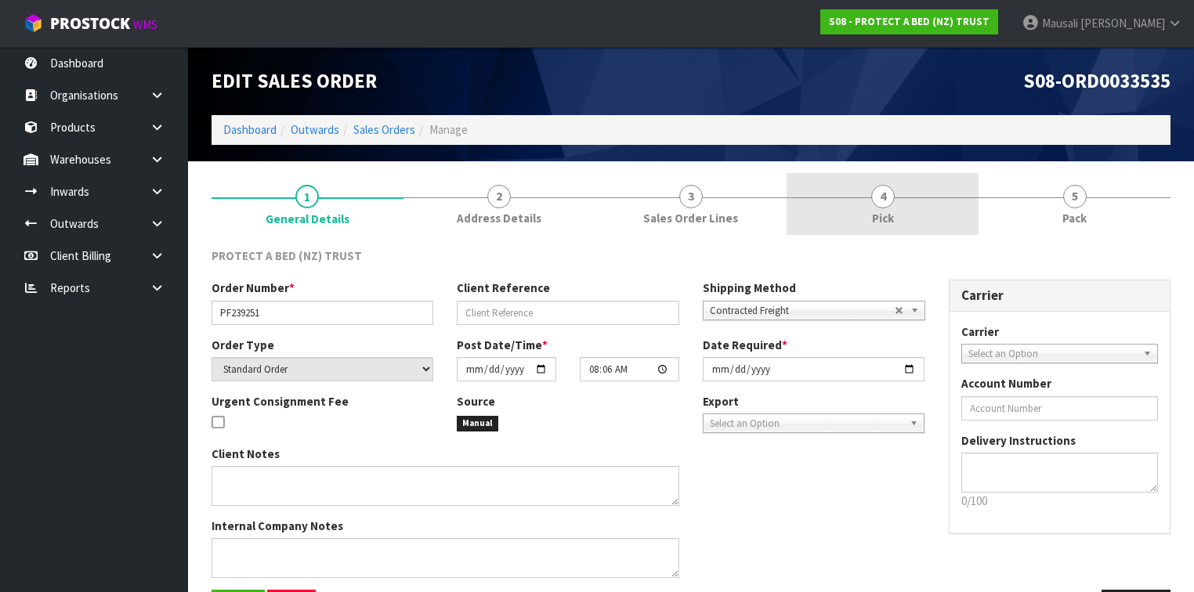
click at [898, 209] on link "4 Pick" at bounding box center [883, 204] width 192 height 62
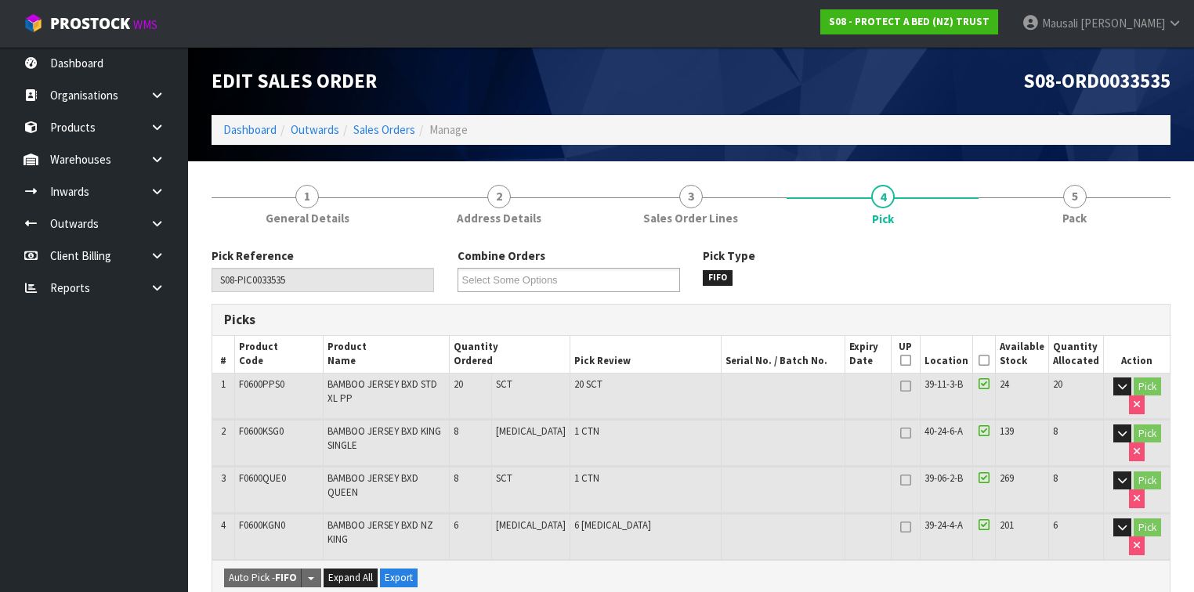
click at [988, 360] on icon at bounding box center [984, 360] width 11 height 1
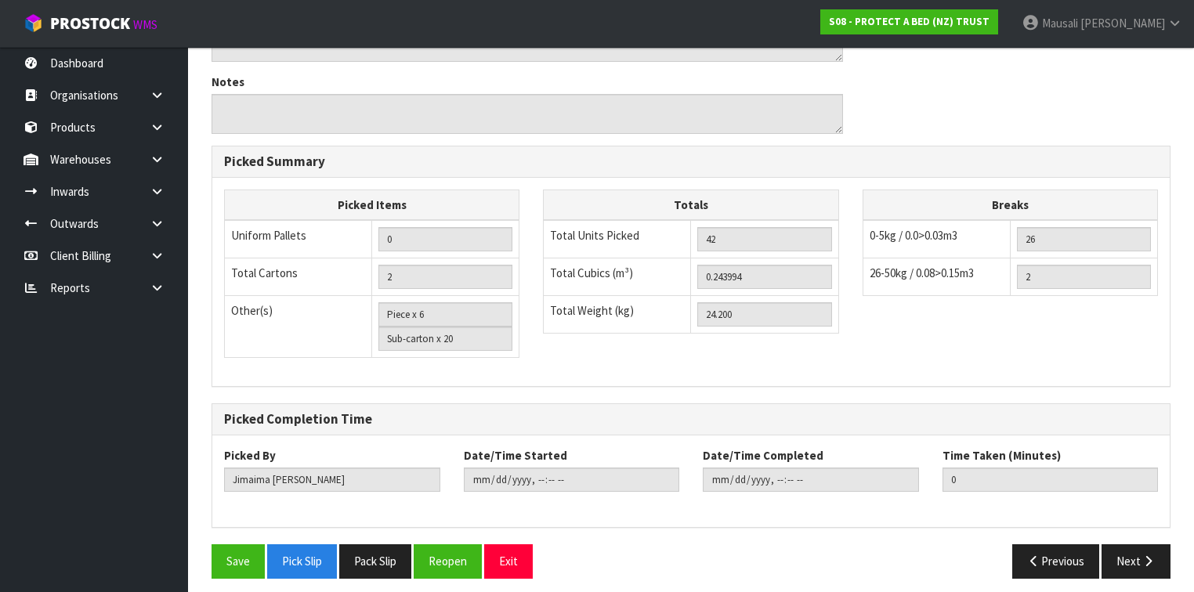
scroll to position [669, 0]
click at [243, 552] on button "Save" at bounding box center [238, 561] width 53 height 34
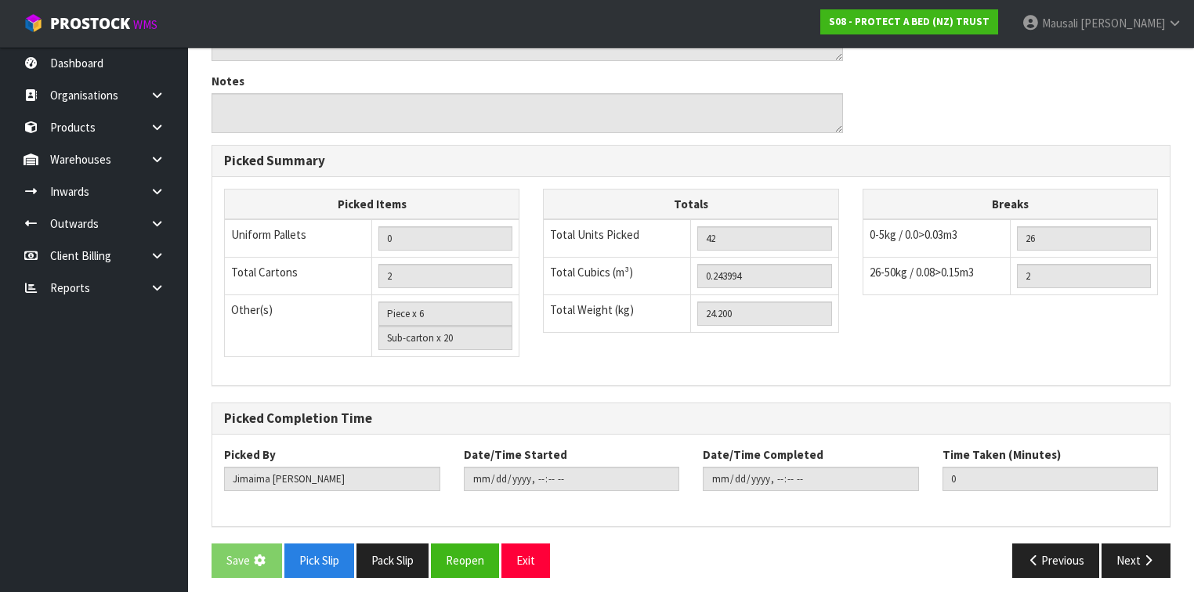
scroll to position [0, 0]
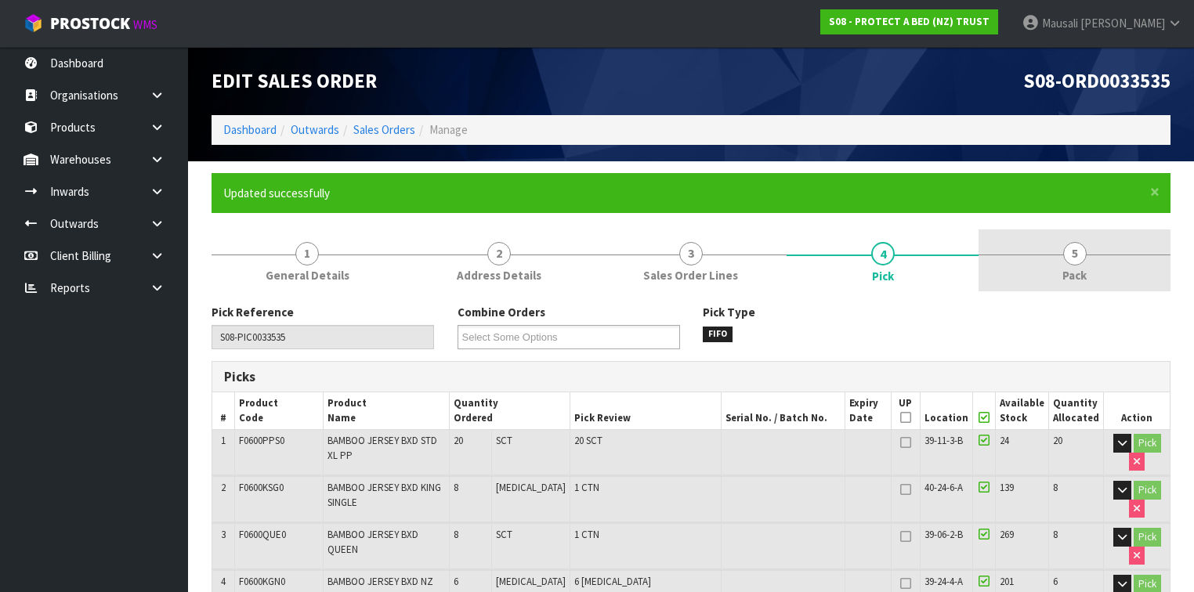
type input "[PERSON_NAME]"
type input "2025-09-25T07:46:44"
click at [1066, 251] on span "5" at bounding box center [1075, 254] width 24 height 24
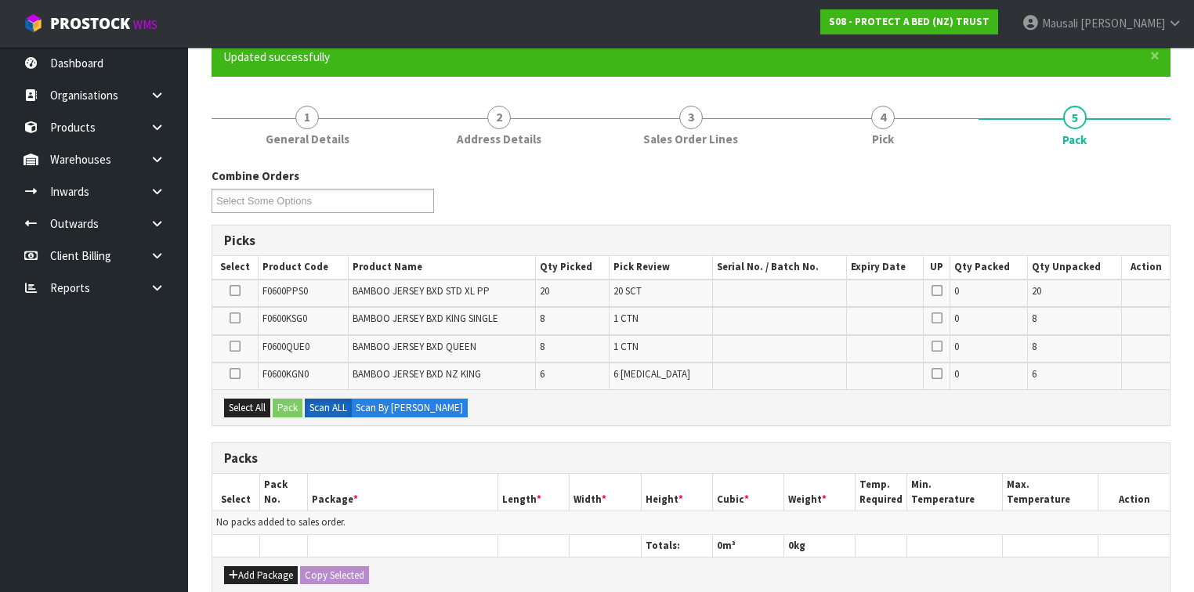
scroll to position [251, 0]
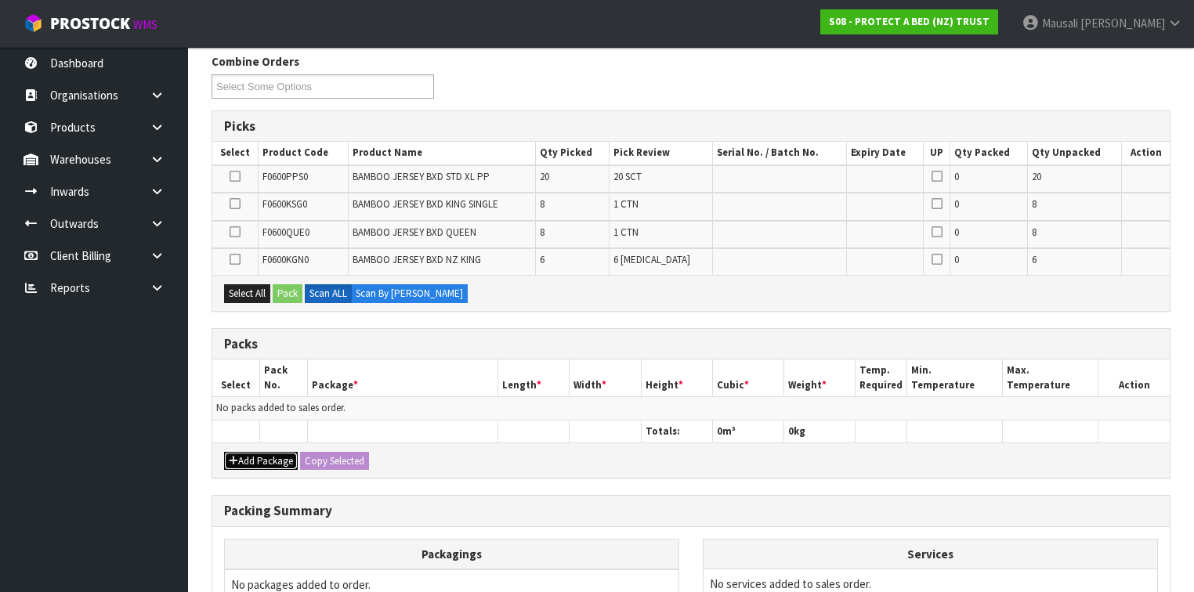
click at [252, 453] on button "Add Package" at bounding box center [261, 461] width 74 height 19
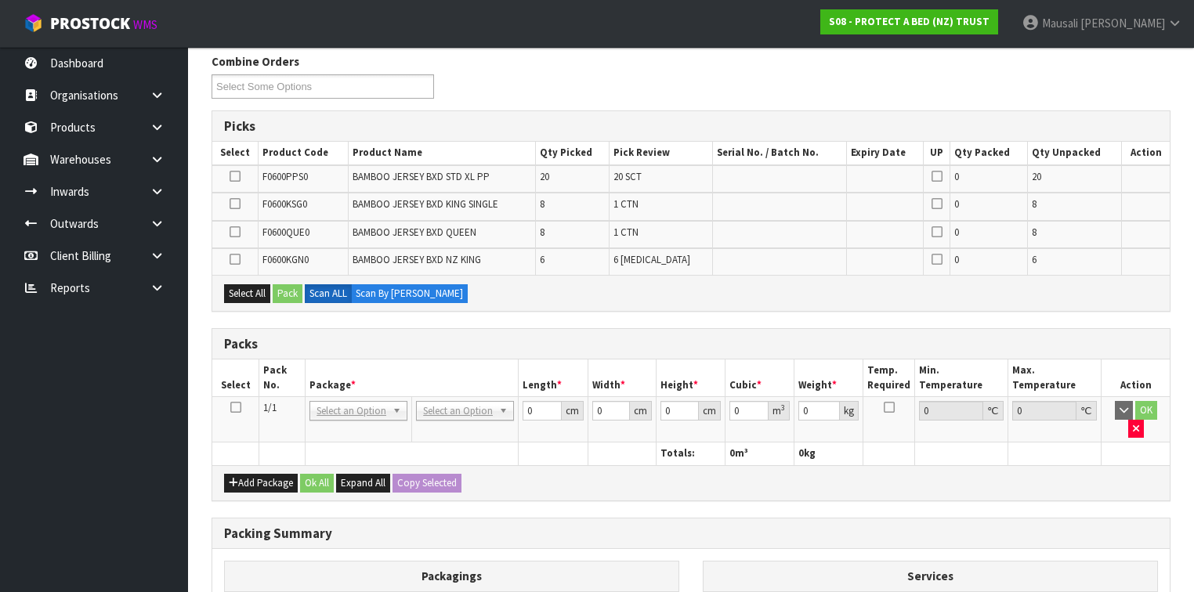
click at [238, 407] on icon at bounding box center [235, 407] width 11 height 1
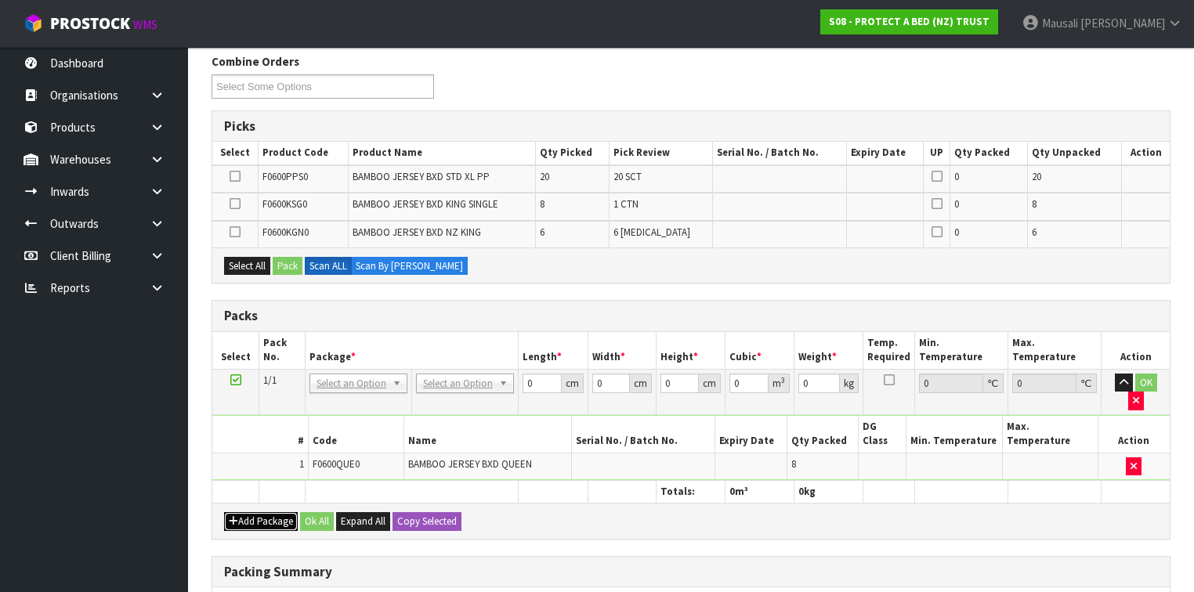
drag, startPoint x: 266, startPoint y: 479, endPoint x: 258, endPoint y: 475, distance: 9.5
click at [264, 512] on button "Add Package" at bounding box center [261, 521] width 74 height 19
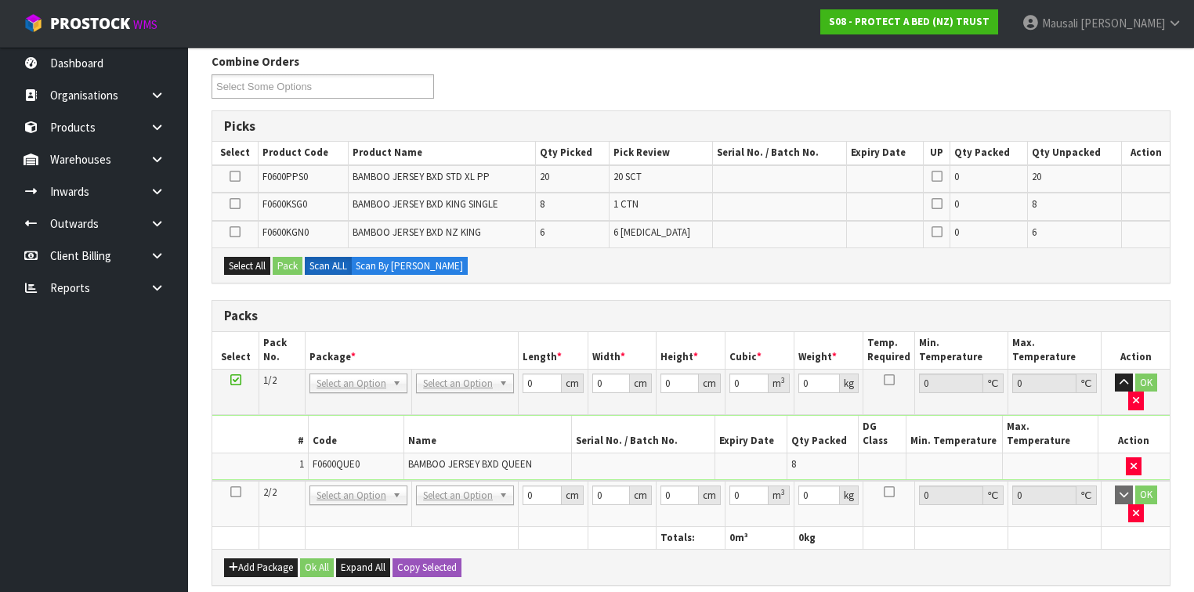
click at [234, 492] on icon at bounding box center [235, 492] width 11 height 1
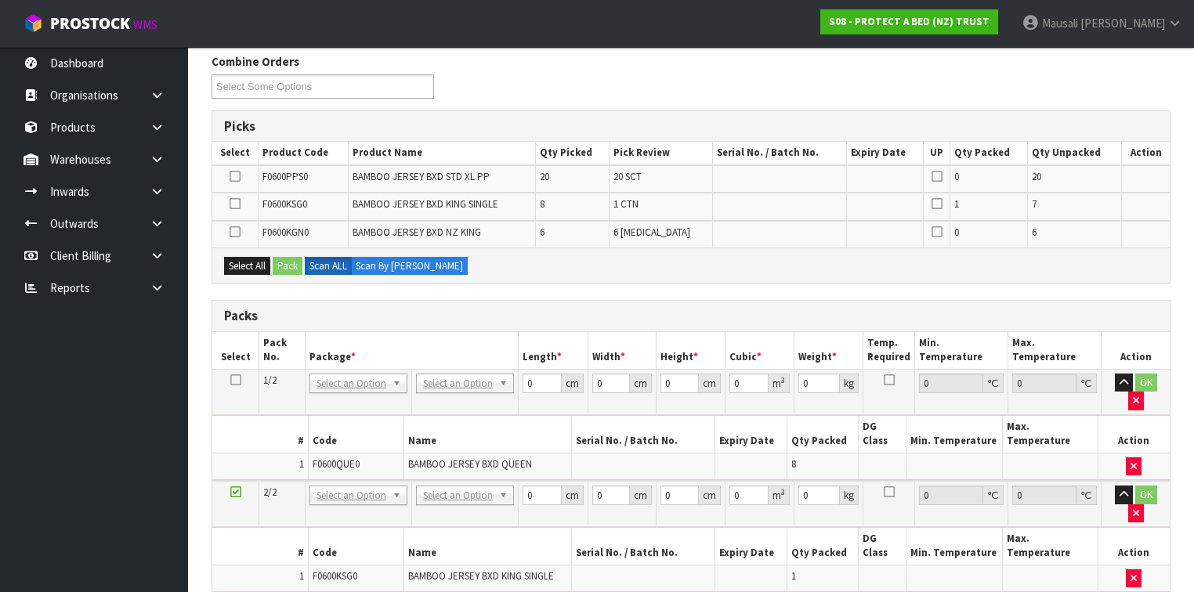
scroll to position [0, 0]
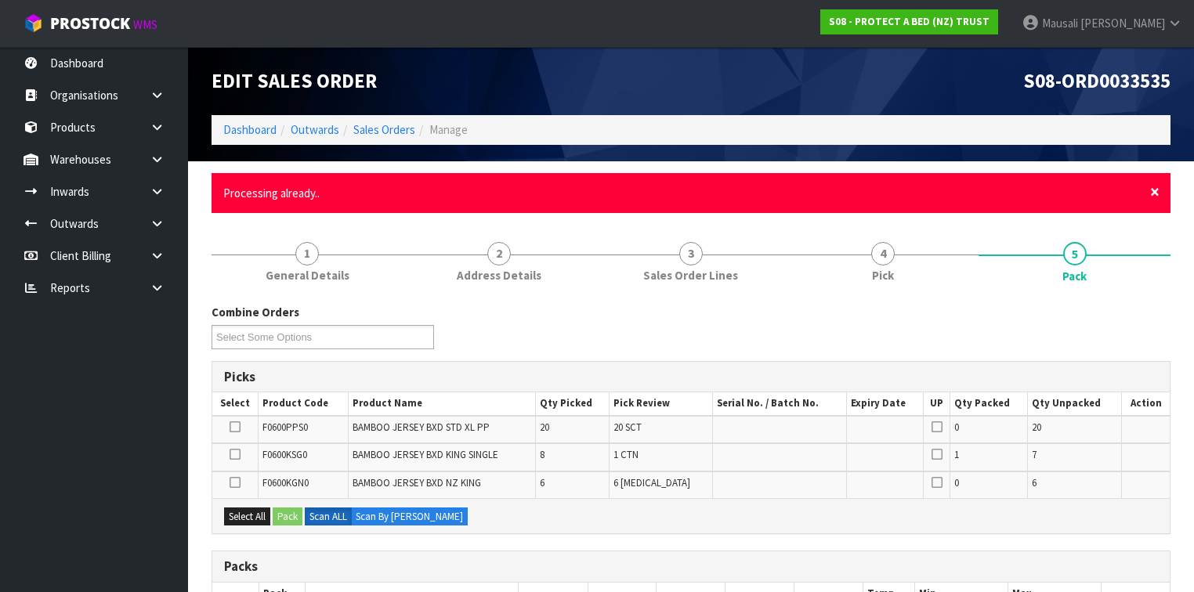
click at [1153, 195] on span "×" at bounding box center [1154, 192] width 9 height 22
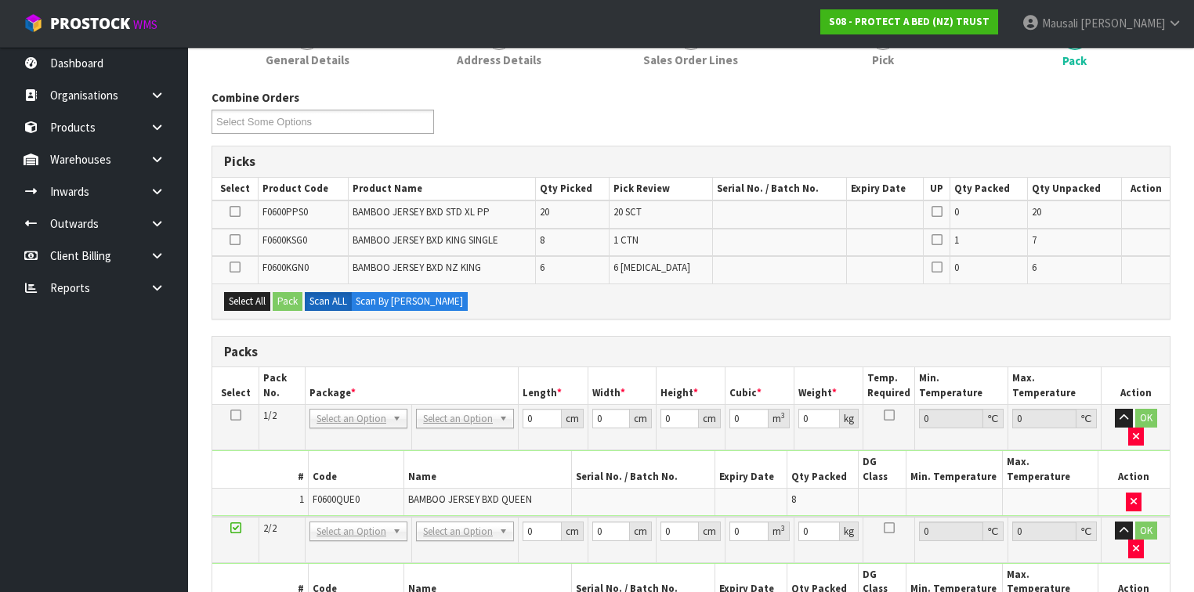
scroll to position [313, 0]
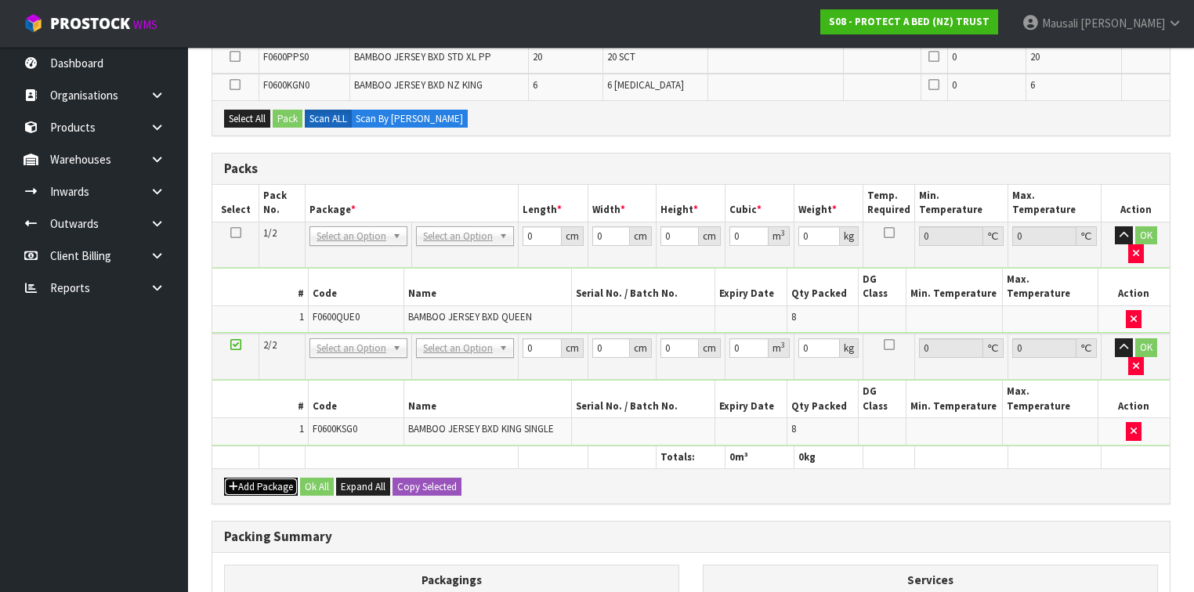
click at [264, 478] on button "Add Package" at bounding box center [261, 487] width 74 height 19
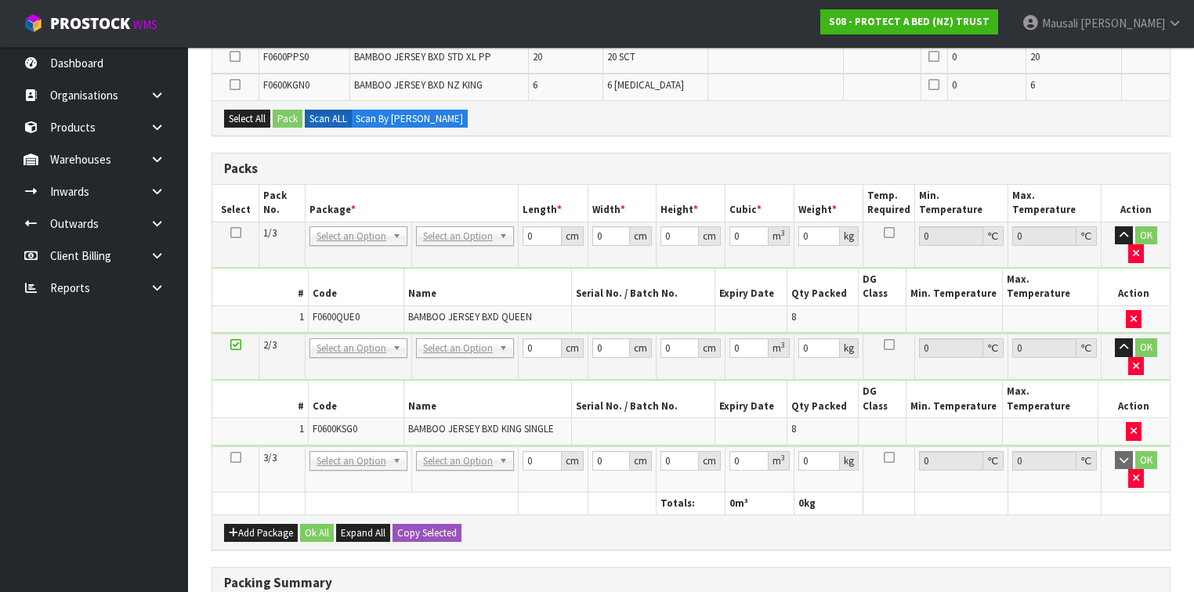
click at [238, 458] on icon at bounding box center [235, 458] width 11 height 1
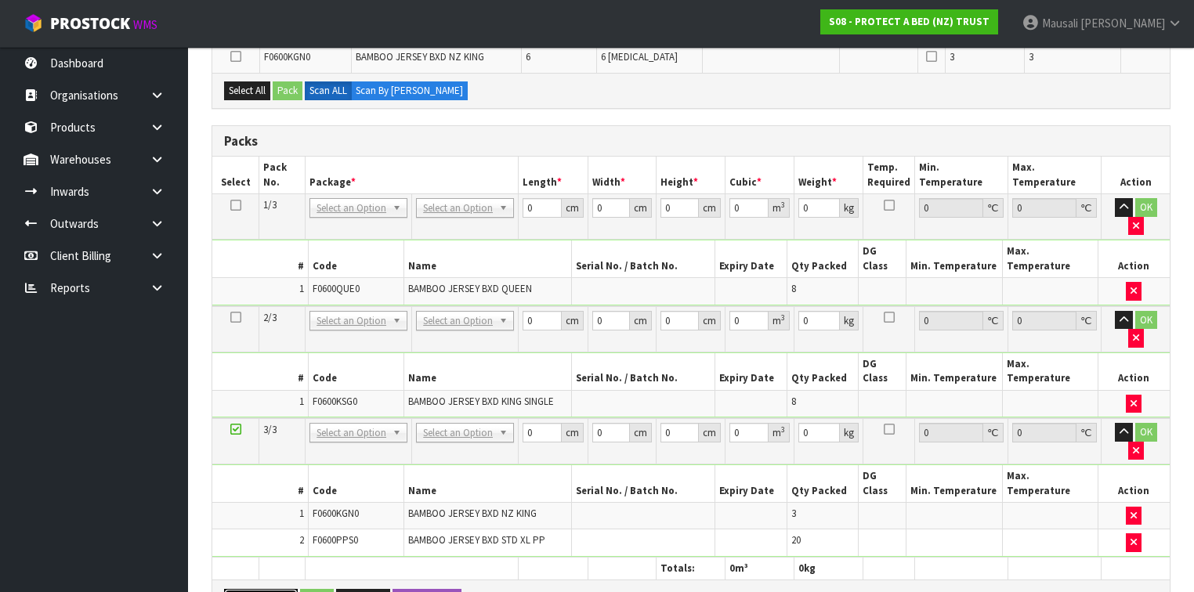
click at [261, 589] on button "Add Package" at bounding box center [261, 598] width 74 height 19
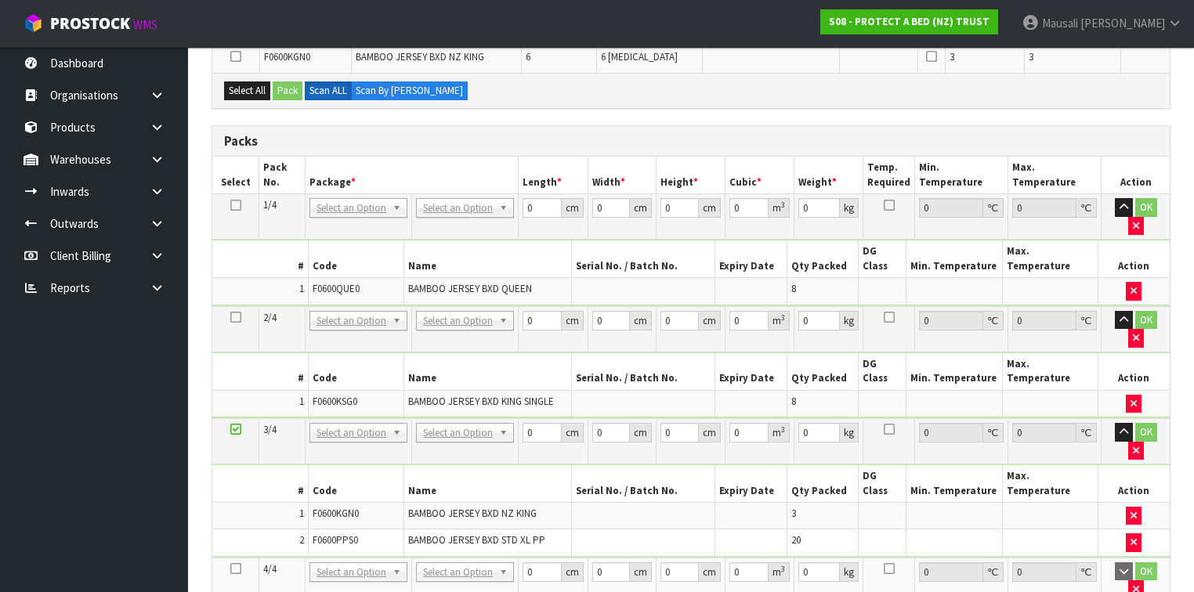
click at [237, 569] on icon at bounding box center [235, 569] width 11 height 1
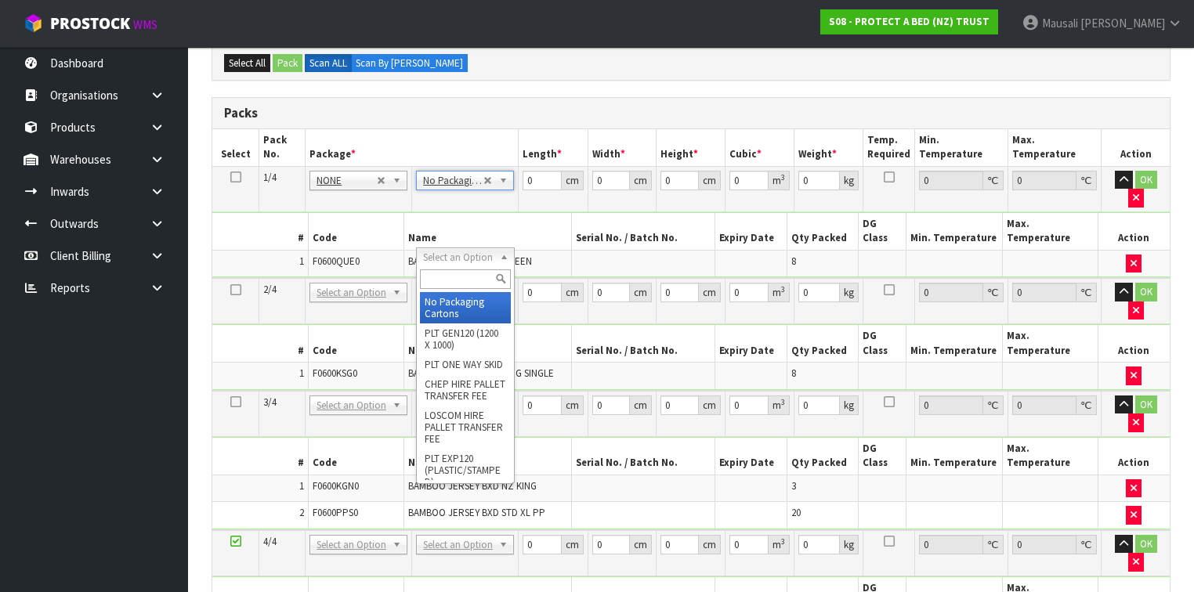
type input "2"
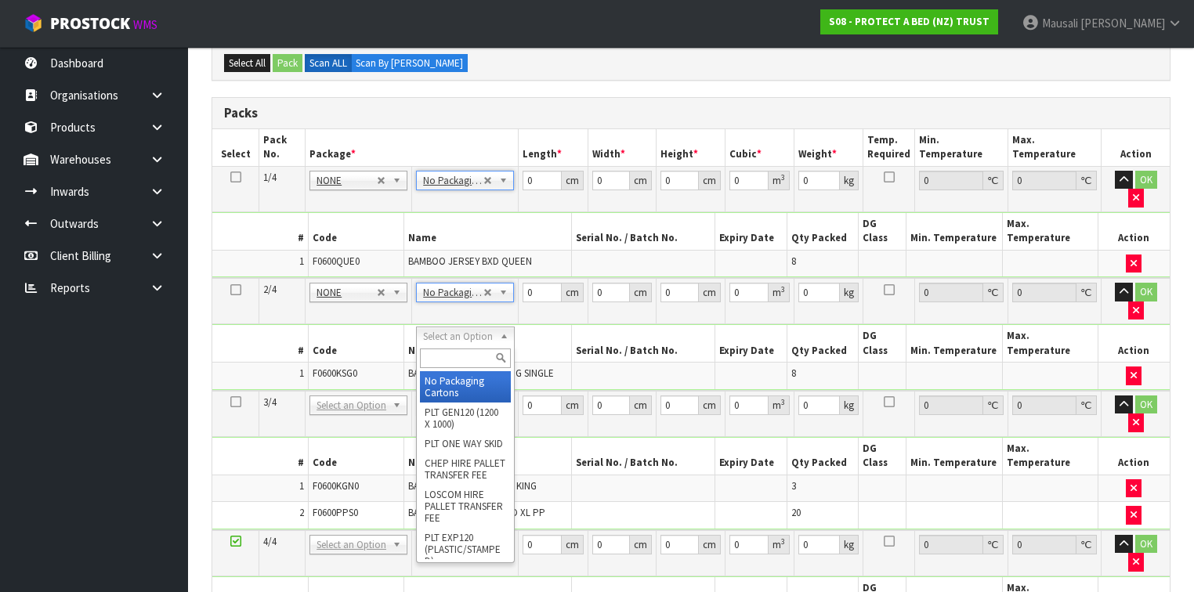
click at [434, 352] on input "text" at bounding box center [465, 359] width 90 height 20
type input "OC"
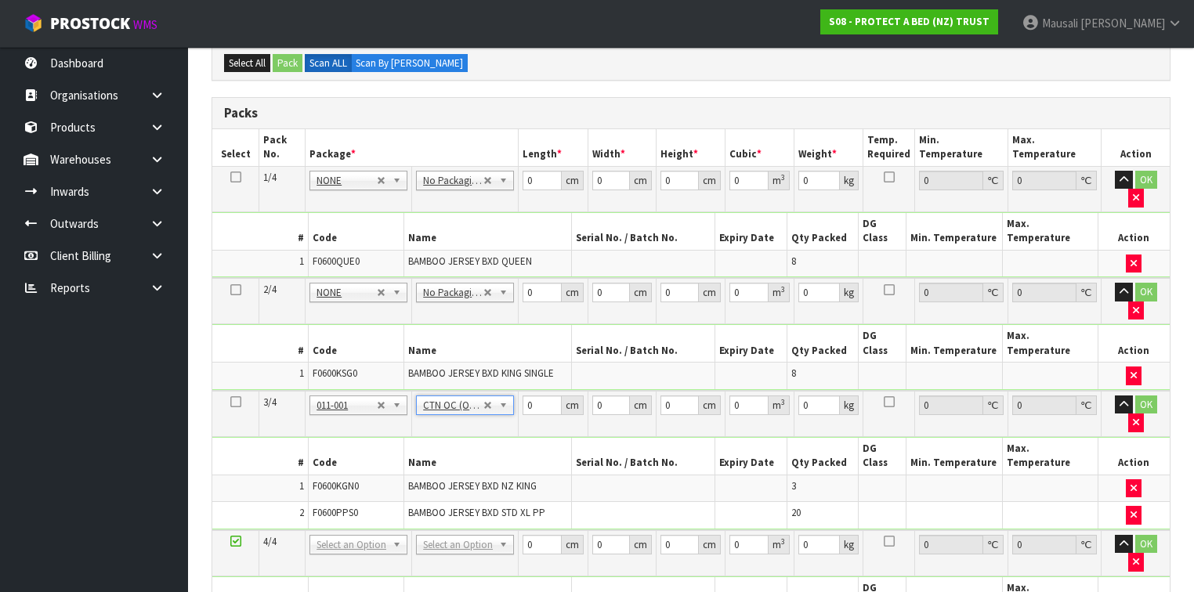
type input "7.28"
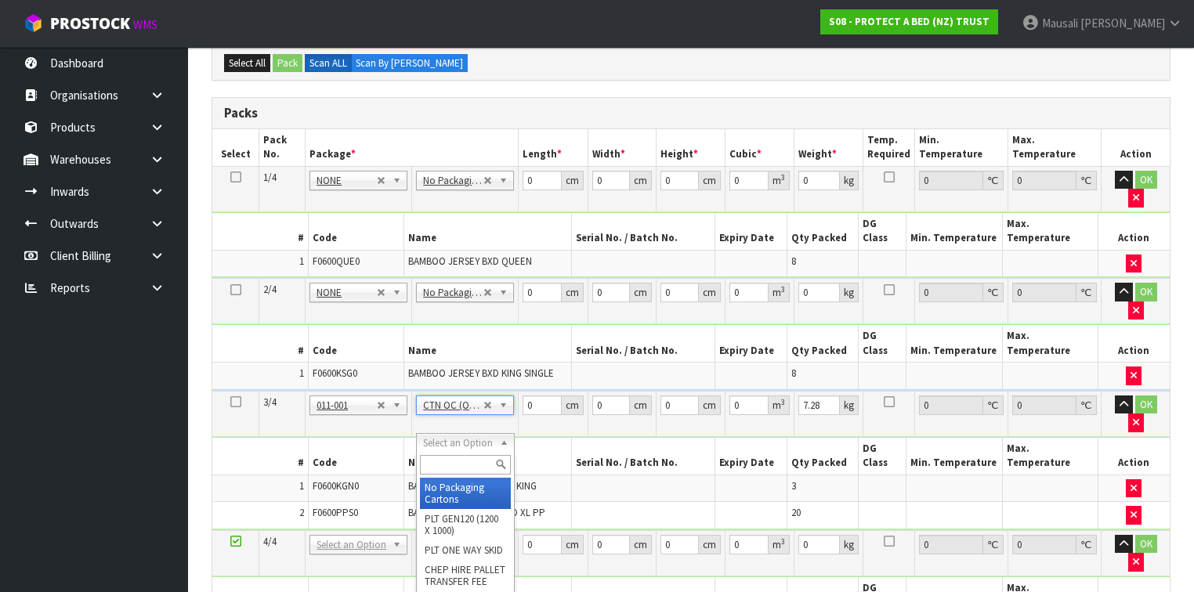
click at [439, 463] on input "text" at bounding box center [465, 465] width 90 height 20
type input "CTN6"
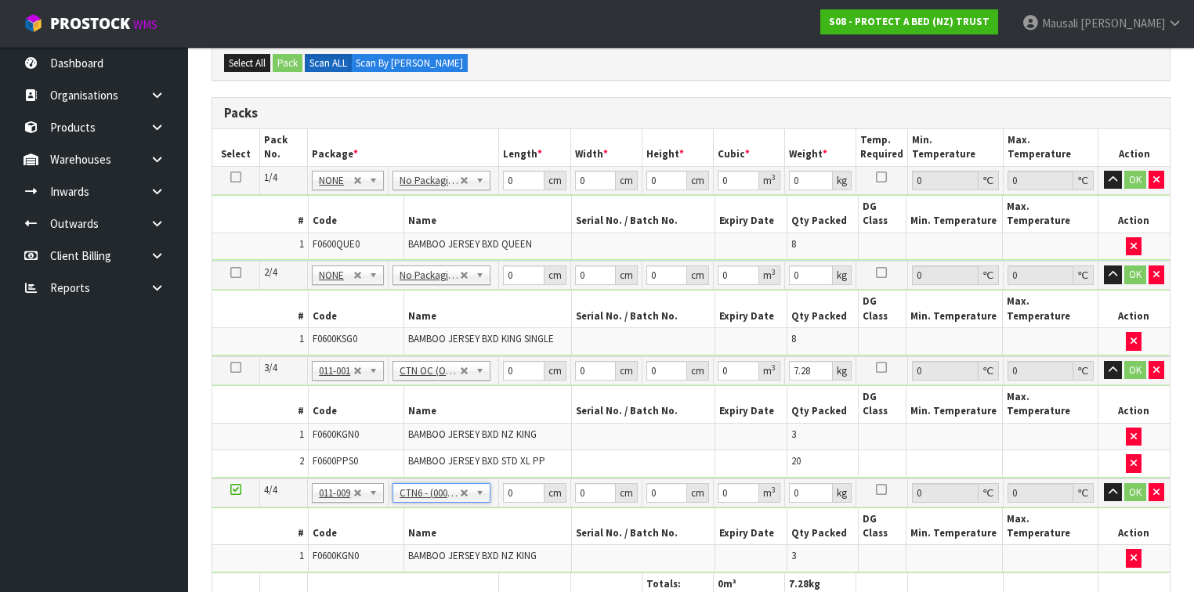
type input "45.5"
type input "30.5"
type input "0.042326"
type input "3.08"
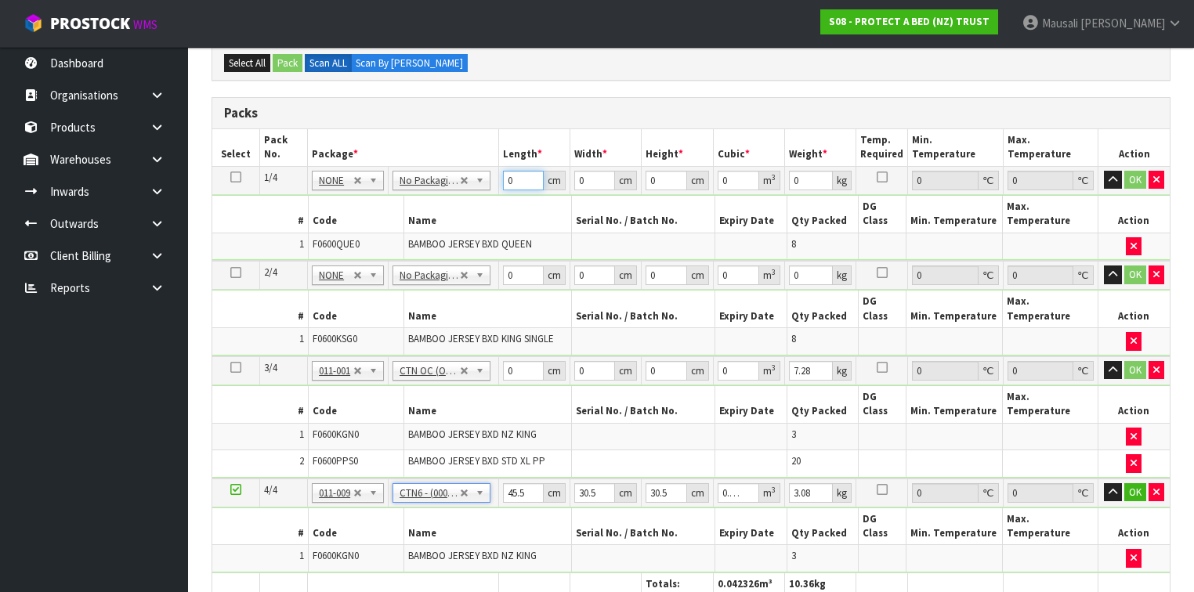
drag, startPoint x: 517, startPoint y: 179, endPoint x: 493, endPoint y: 186, distance: 25.1
click at [494, 186] on tr "1/4 NONE 007-001 007-002 007-004 007-009 007-013 007-014 007-015 007-017 007-01…" at bounding box center [691, 180] width 958 height 28
type input "59"
type input "40"
type input "3"
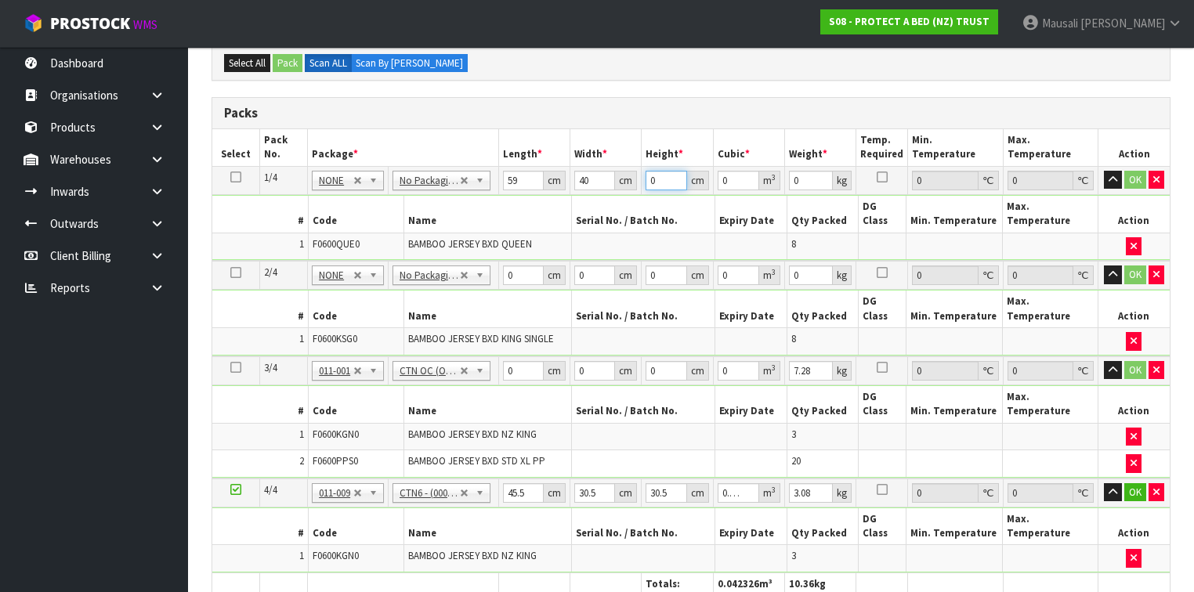
type input "0.00708"
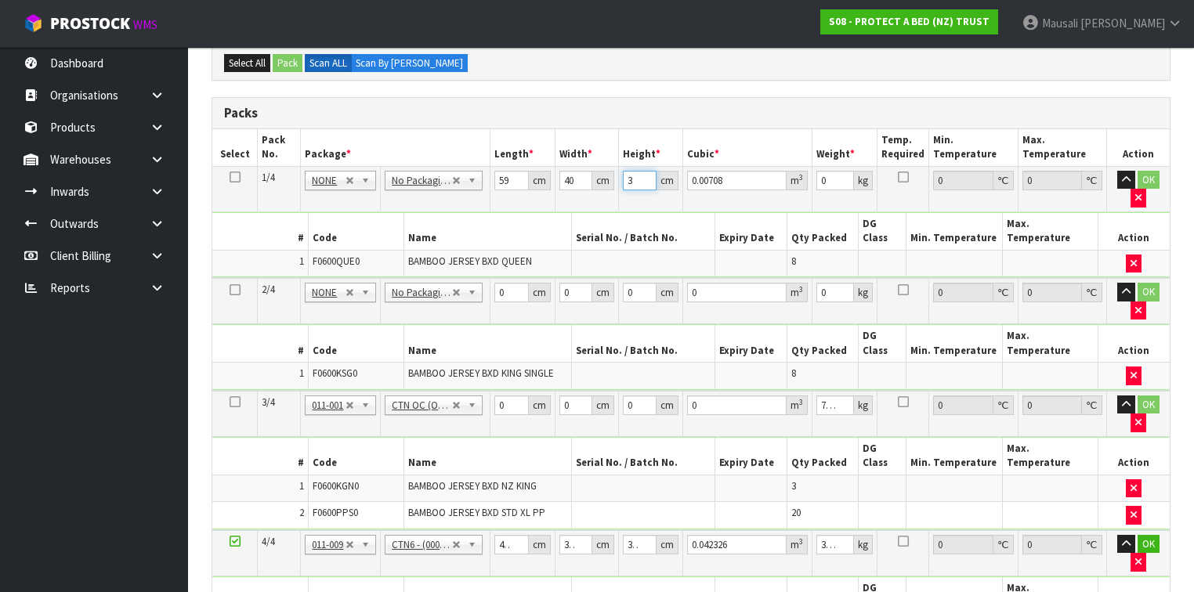
type input "32"
type input "0.07552"
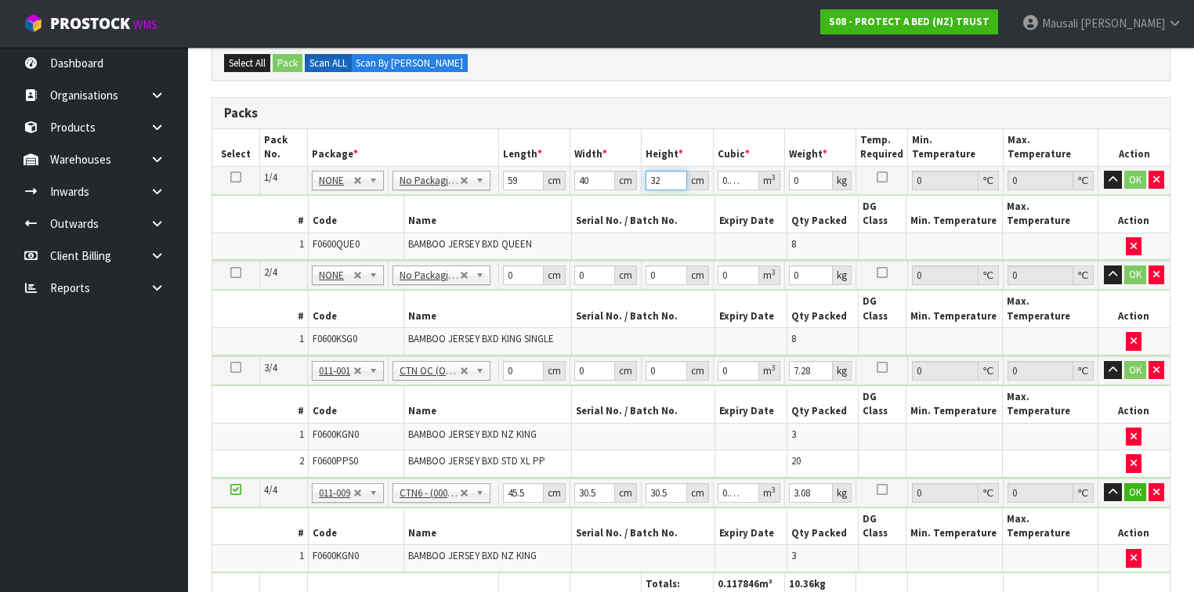
type input "32"
type input "9"
type input "59"
type input "41"
type input "3"
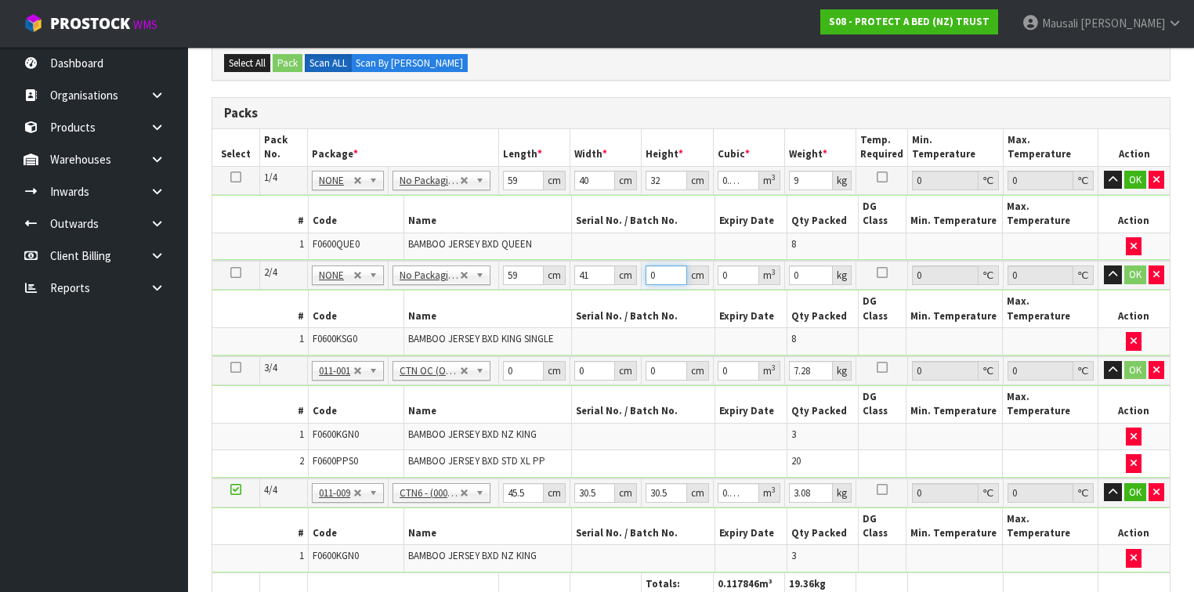
type input "0.007257"
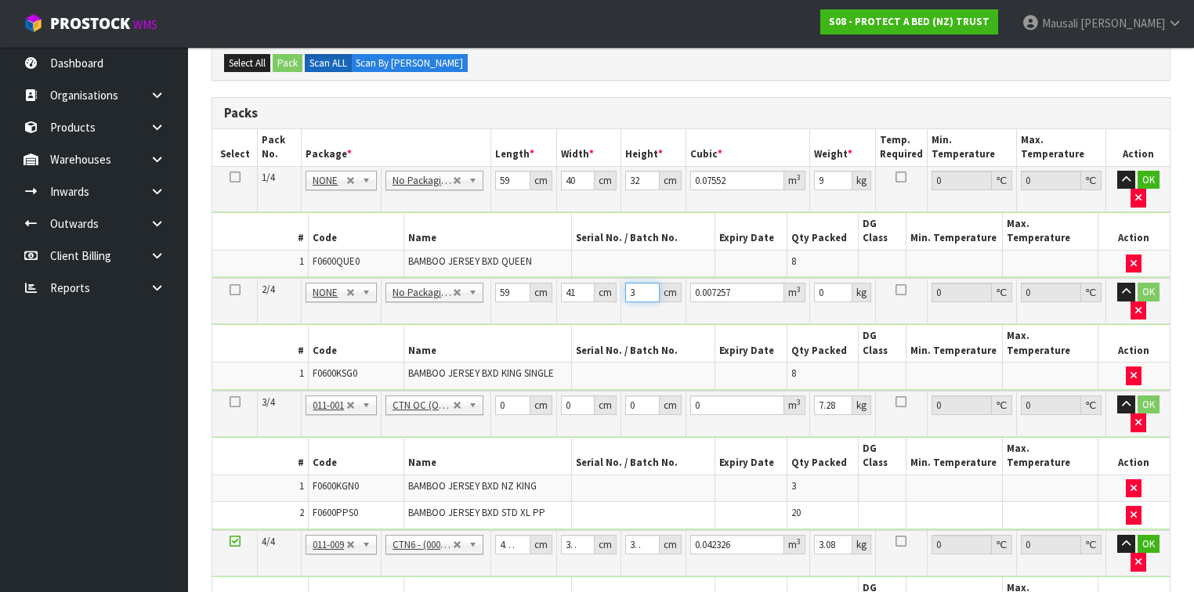
type input "32"
type input "0.077408"
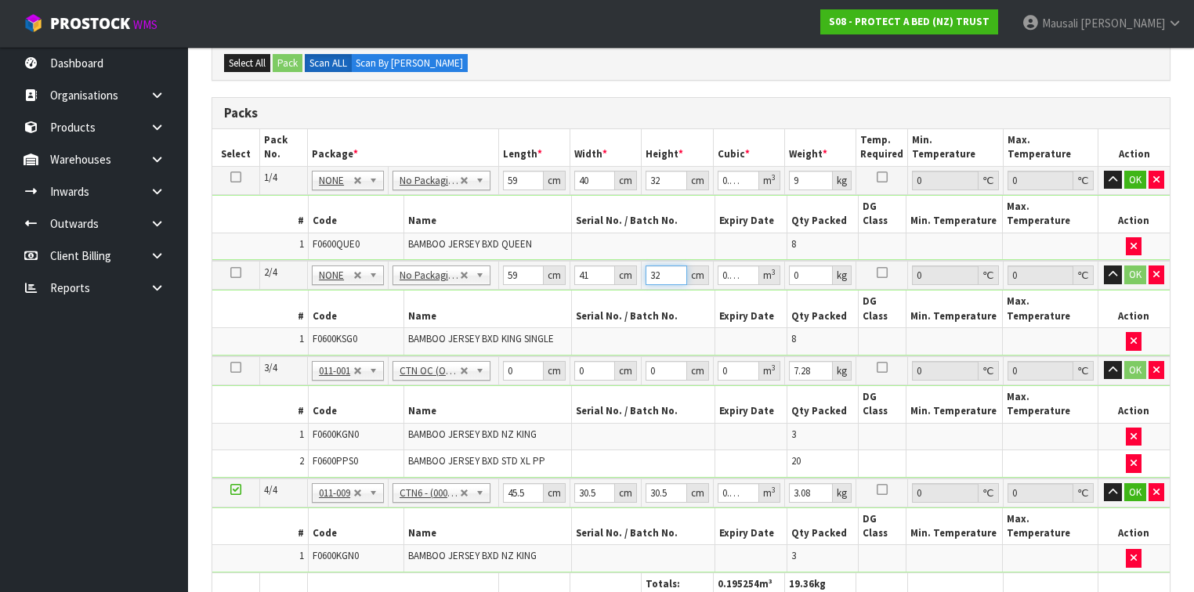
type input "32"
type input "7"
type input "60"
type input "40"
type input "3"
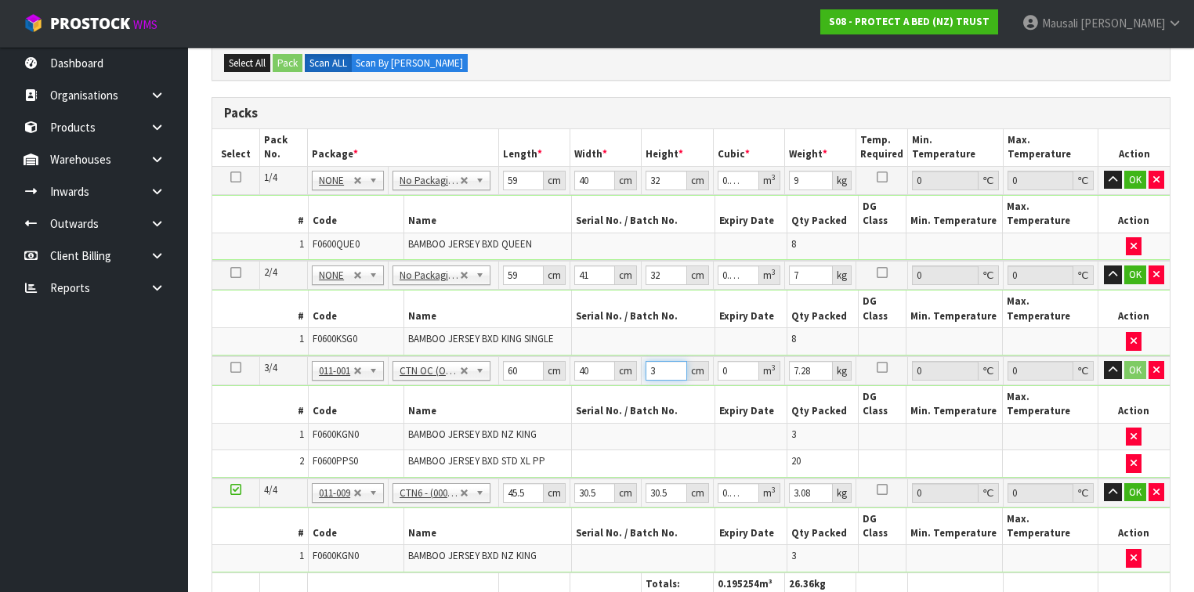
type input "0.0072"
type input "32"
type input "0.0768"
type input "32"
type input "9"
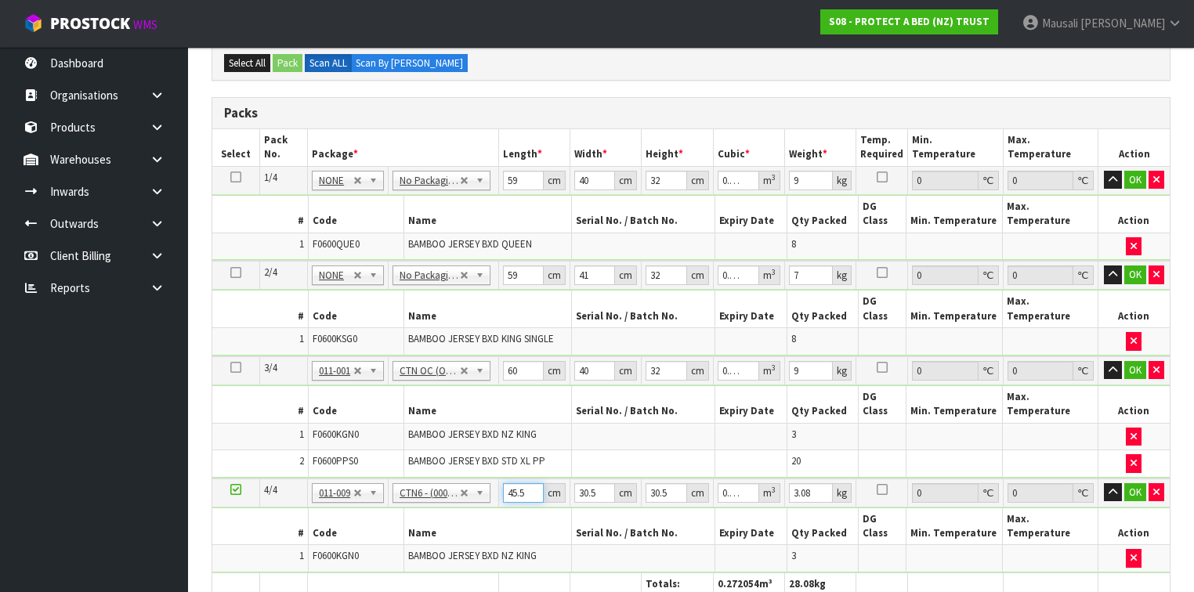
type input "4"
type input "0.003721"
type input "44"
type input "0.040931"
type input "44"
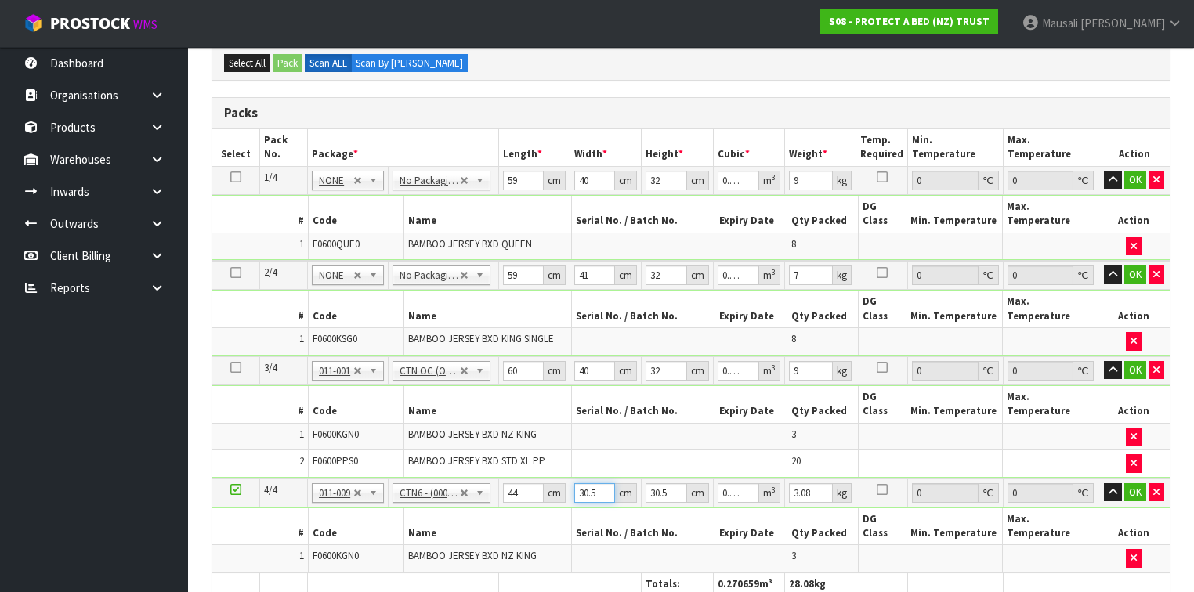
type input "3"
type input "0.004026"
type input "35"
type input "0.04697"
type input "35"
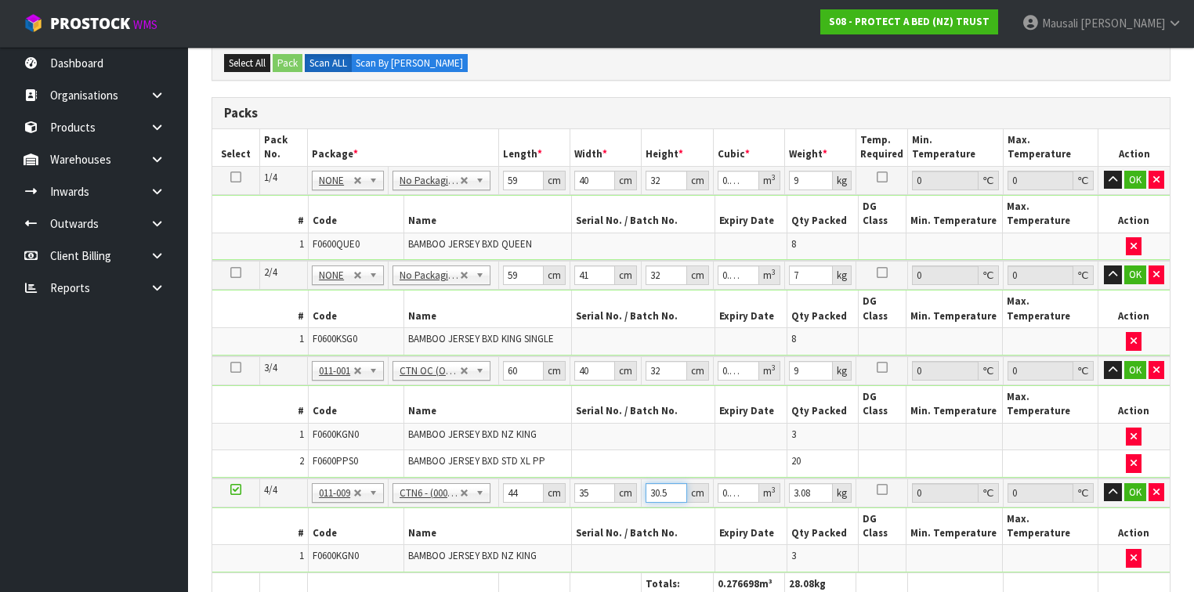
type input "3"
type input "0.00462"
type input "30"
type input "0.0462"
type input "30"
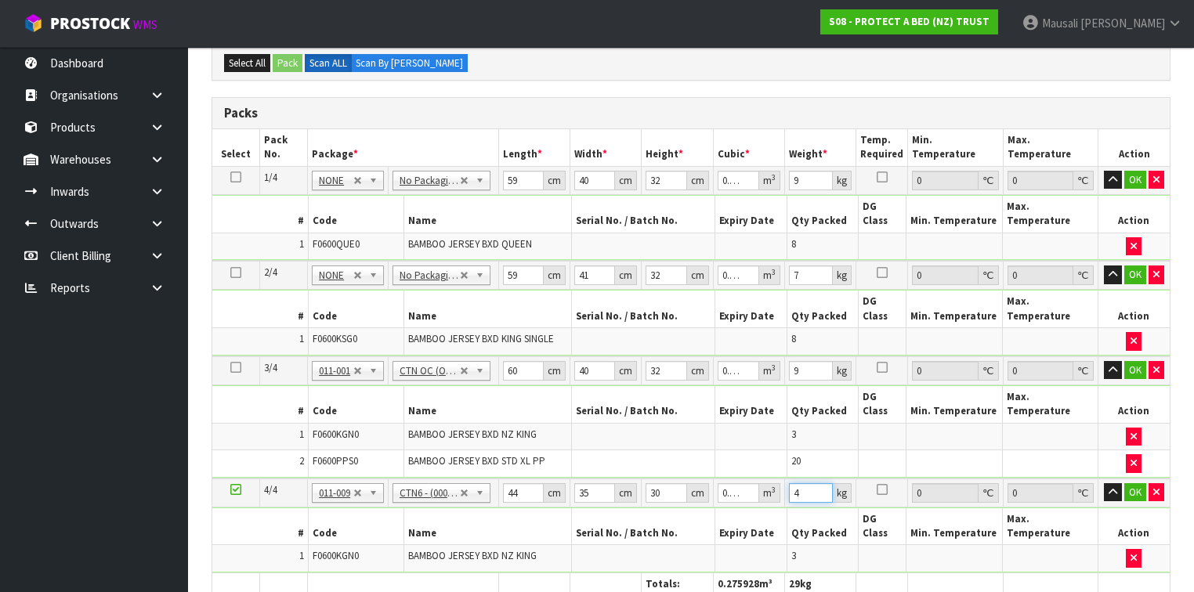
type input "4"
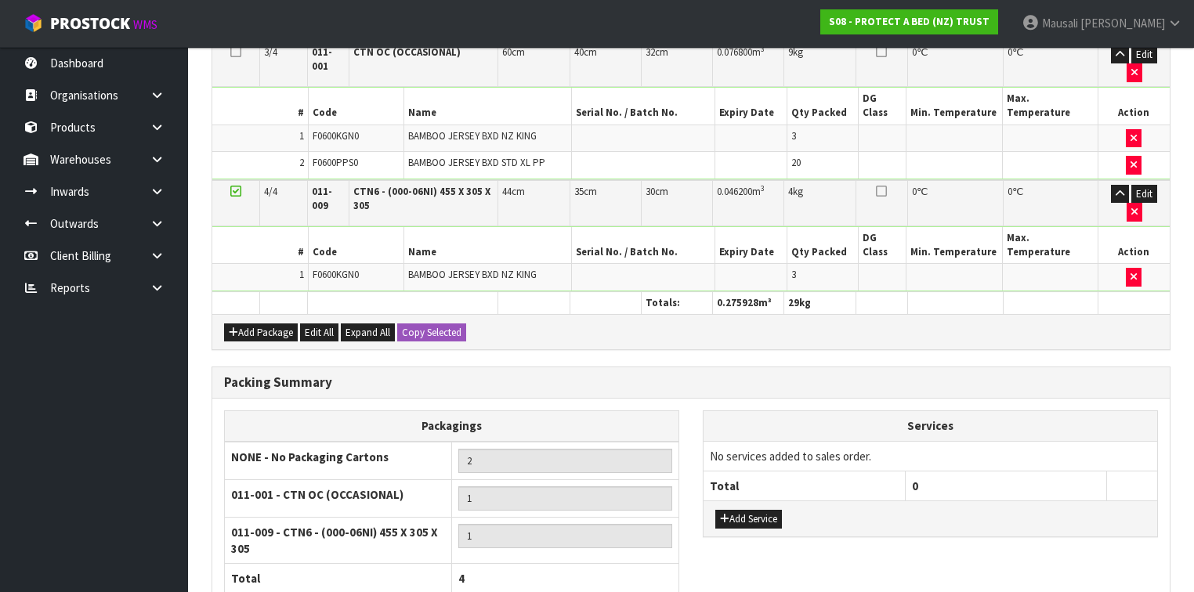
scroll to position [682, 0]
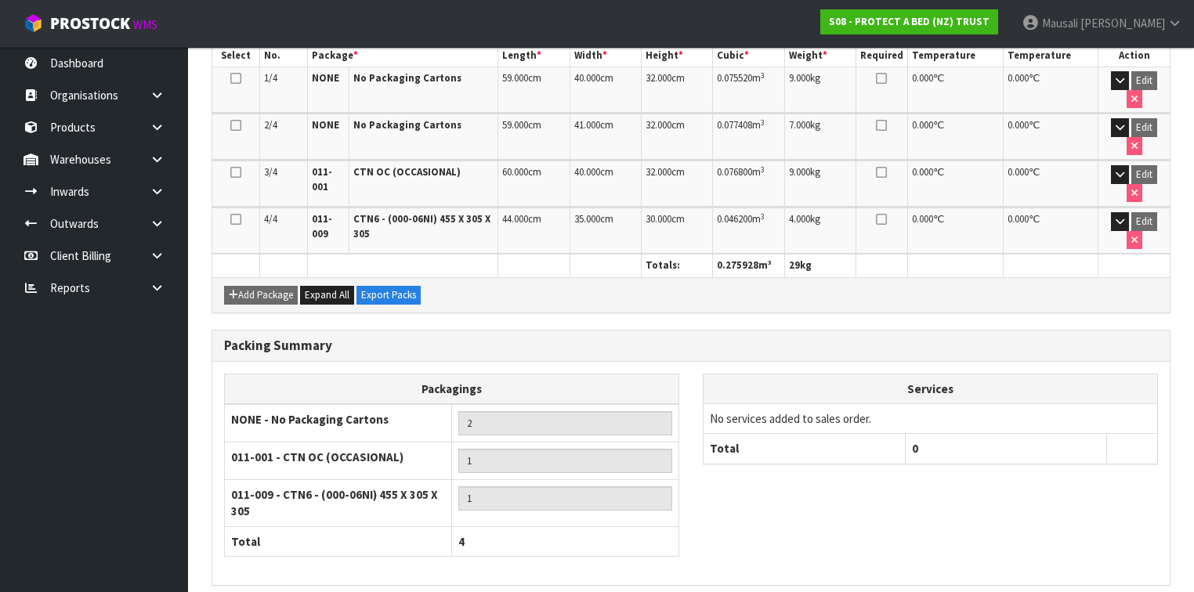
scroll to position [476, 0]
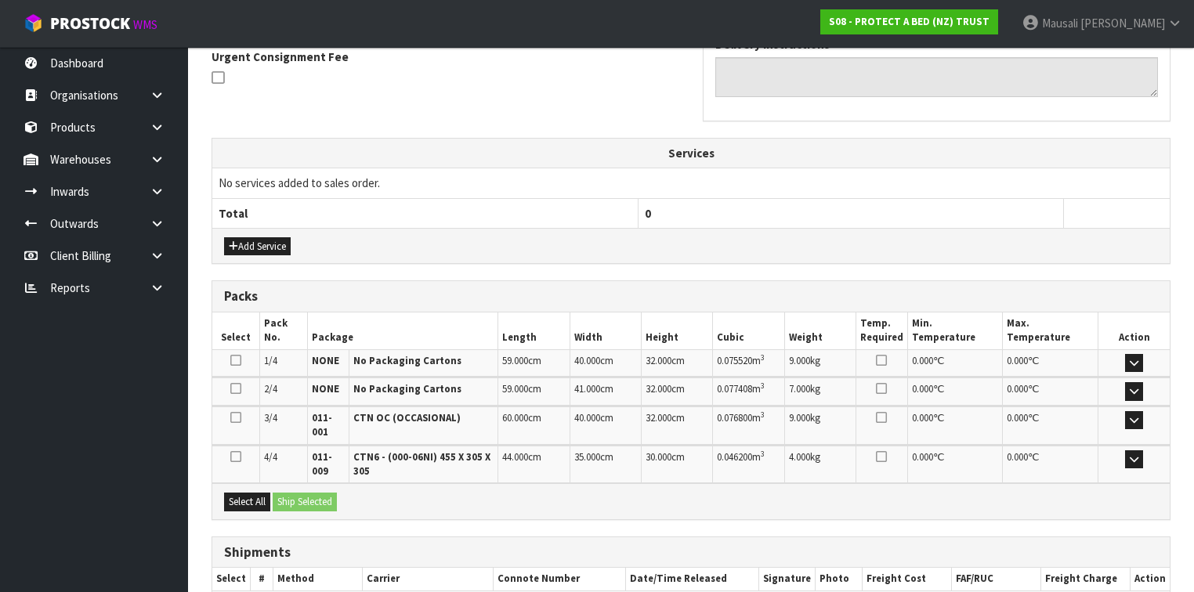
scroll to position [558, 0]
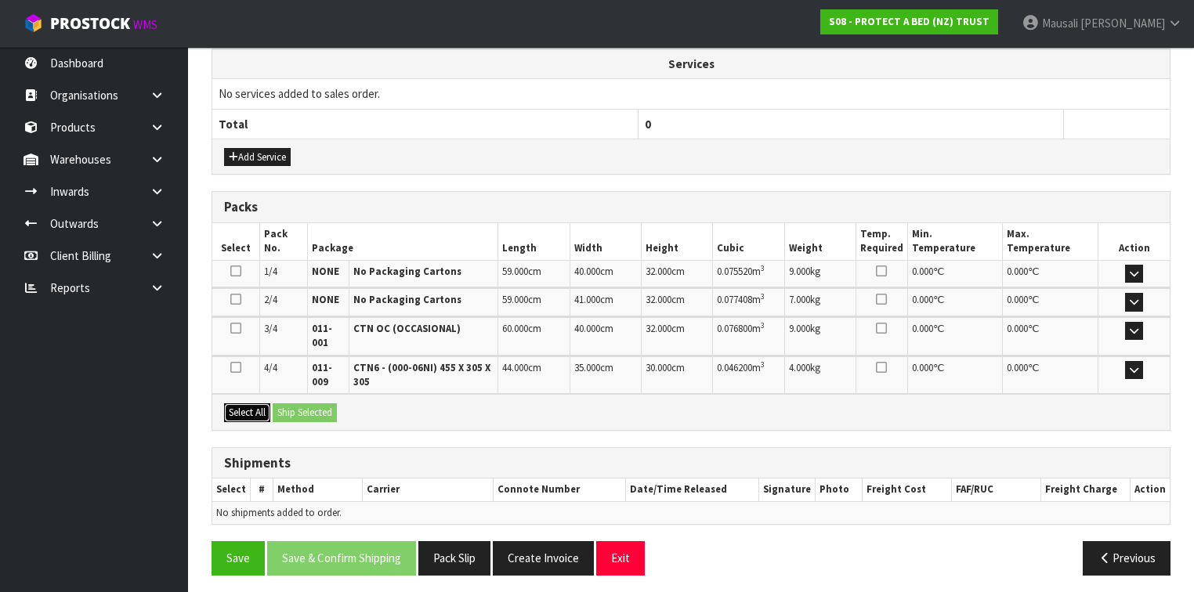
drag, startPoint x: 226, startPoint y: 410, endPoint x: 290, endPoint y: 403, distance: 64.6
click at [231, 410] on button "Select All" at bounding box center [247, 413] width 46 height 19
click at [291, 404] on button "Ship Selected" at bounding box center [305, 413] width 64 height 19
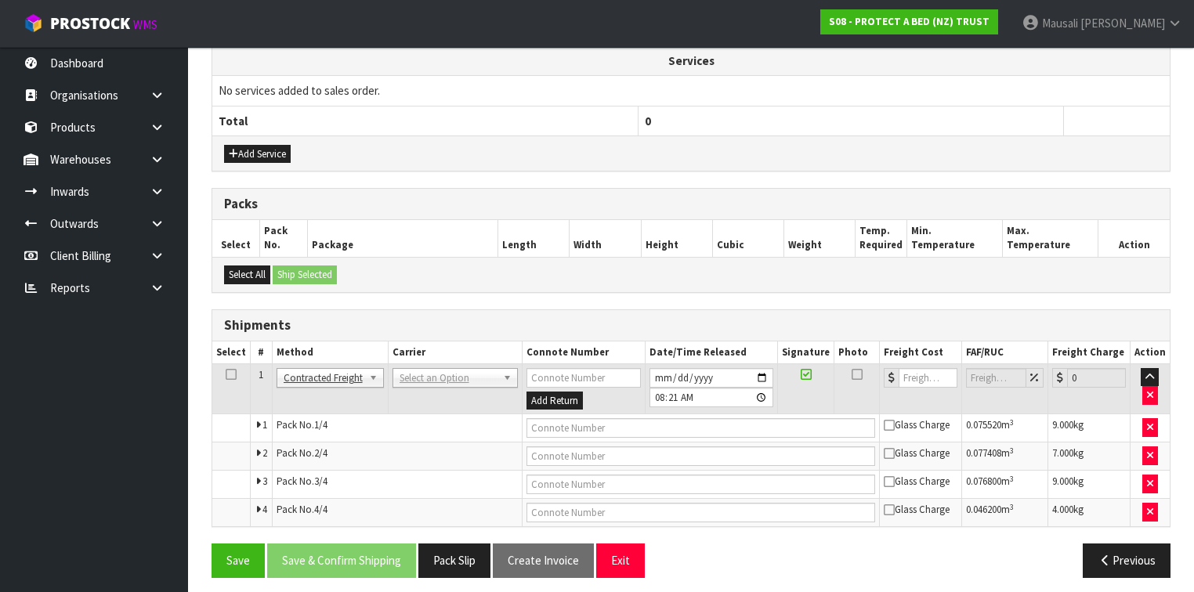
scroll to position [564, 0]
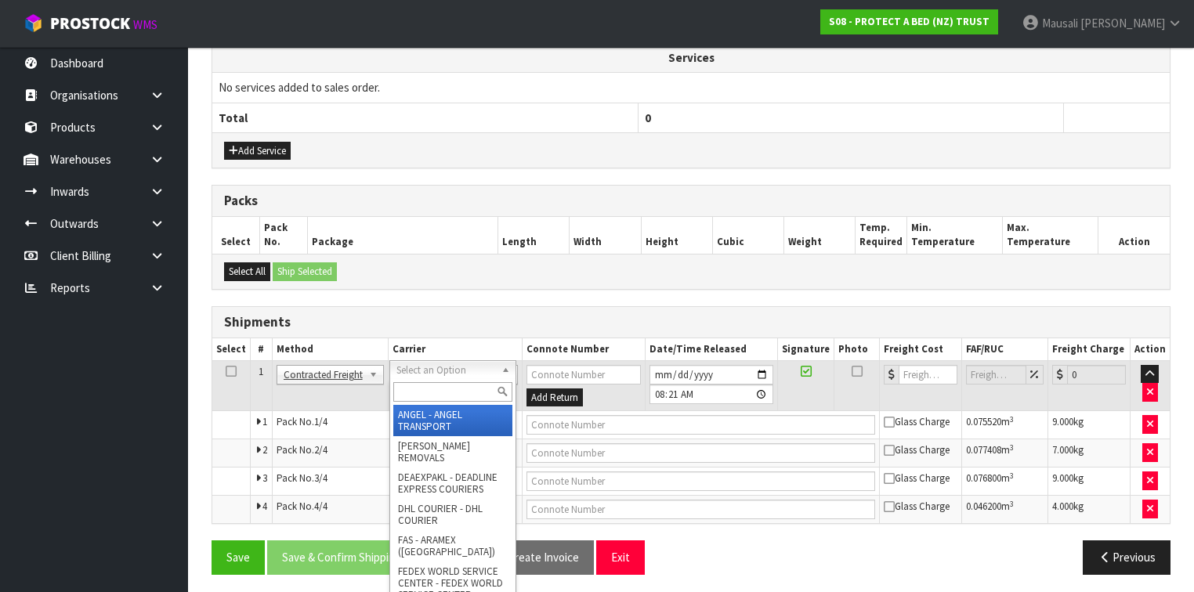
click at [413, 390] on input "text" at bounding box center [452, 392] width 119 height 20
type input "NZP"
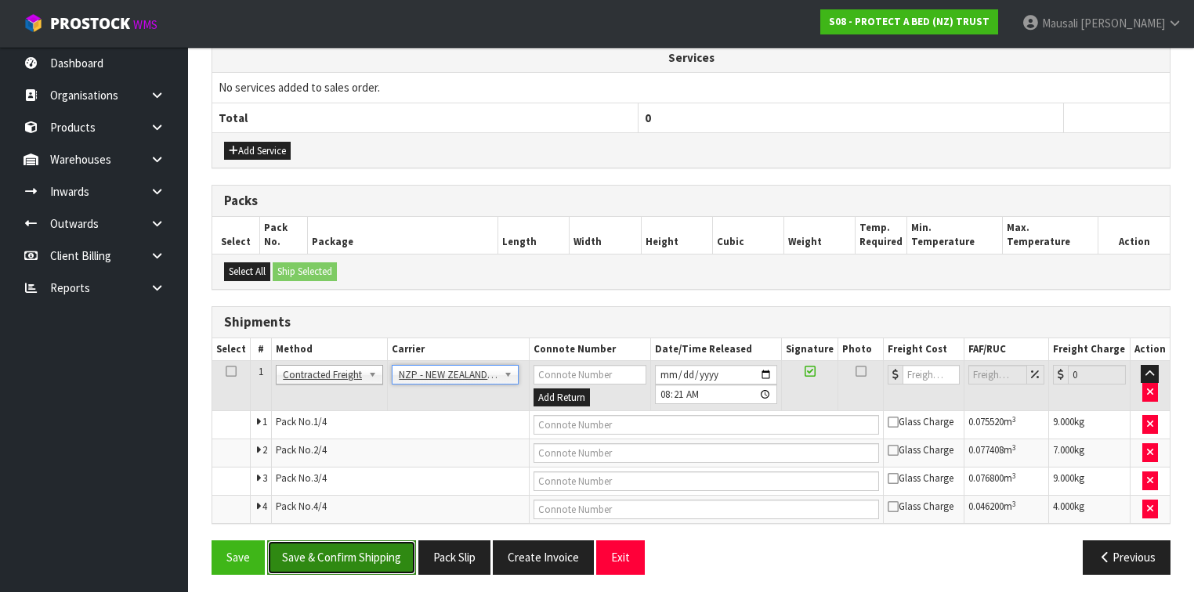
click at [346, 567] on button "Save & Confirm Shipping" at bounding box center [341, 558] width 149 height 34
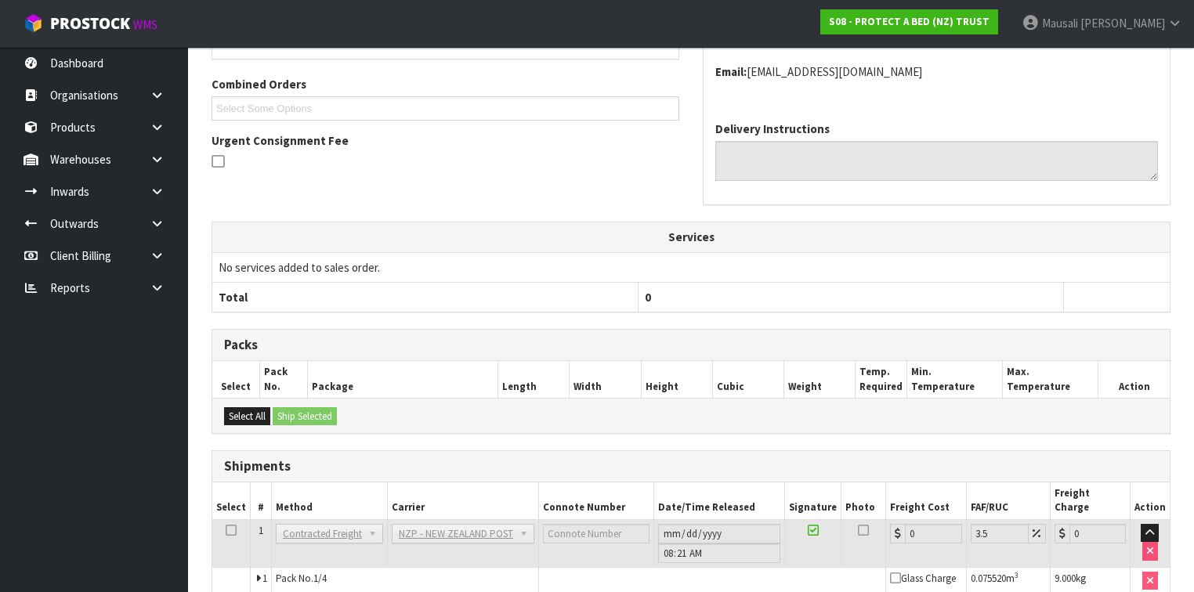
scroll to position [538, 0]
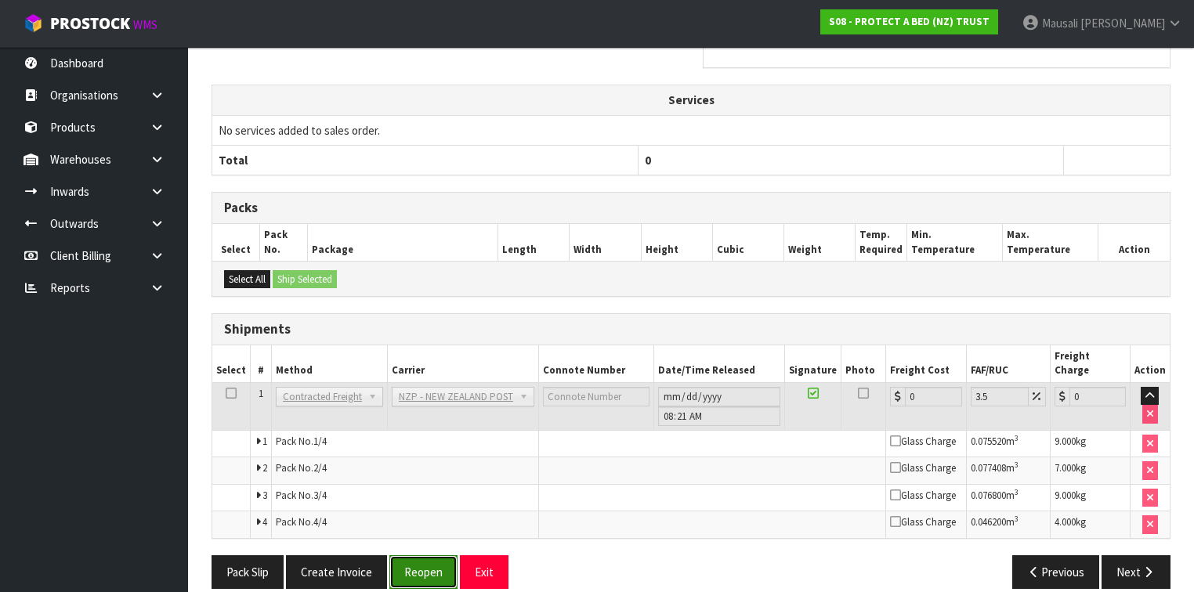
click at [411, 556] on button "Reopen" at bounding box center [423, 573] width 68 height 34
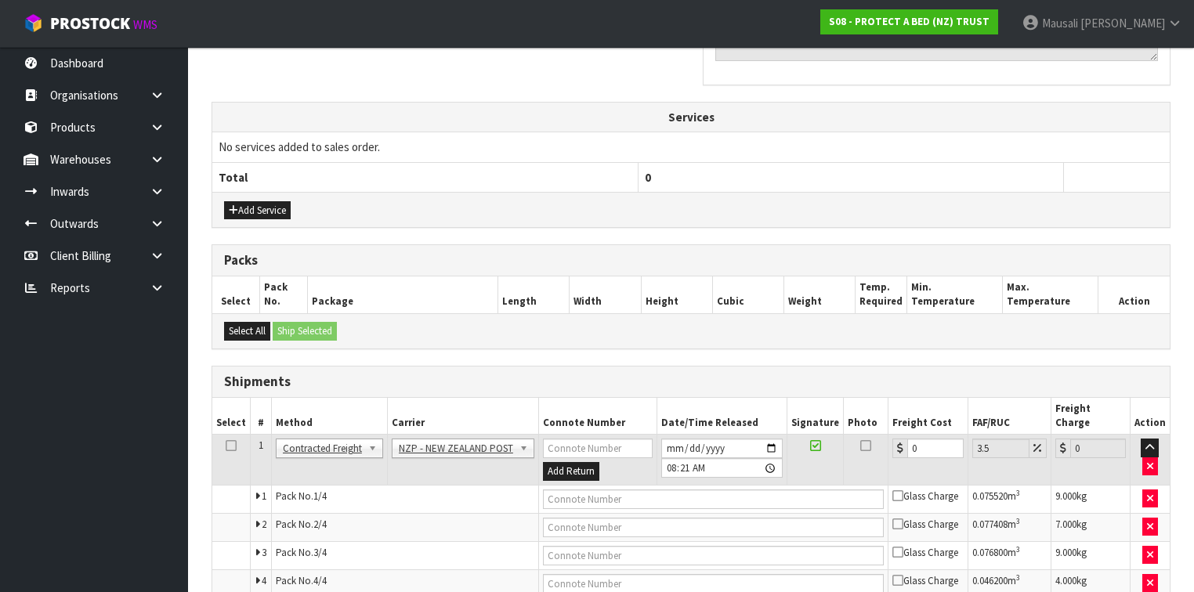
scroll to position [564, 0]
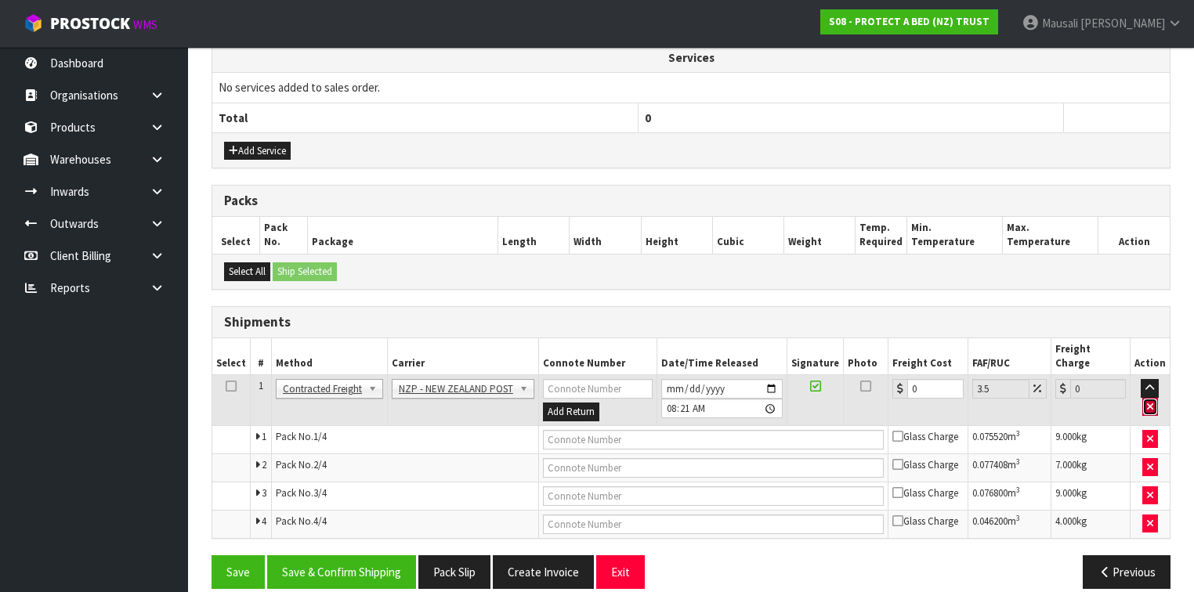
click at [1144, 398] on button "button" at bounding box center [1150, 407] width 16 height 19
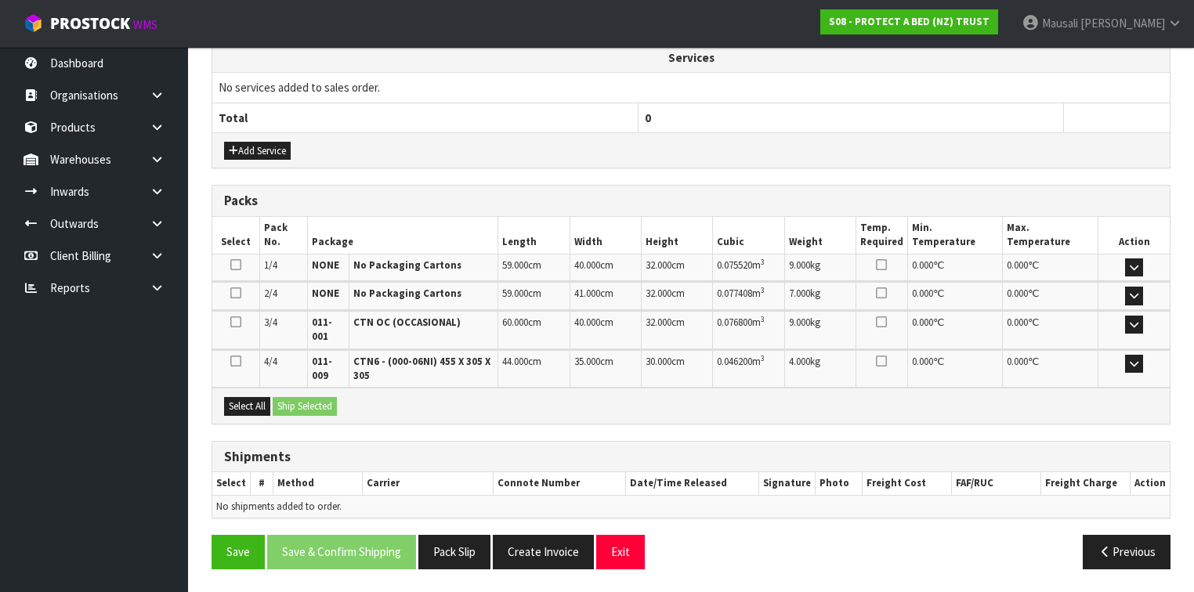
scroll to position [558, 0]
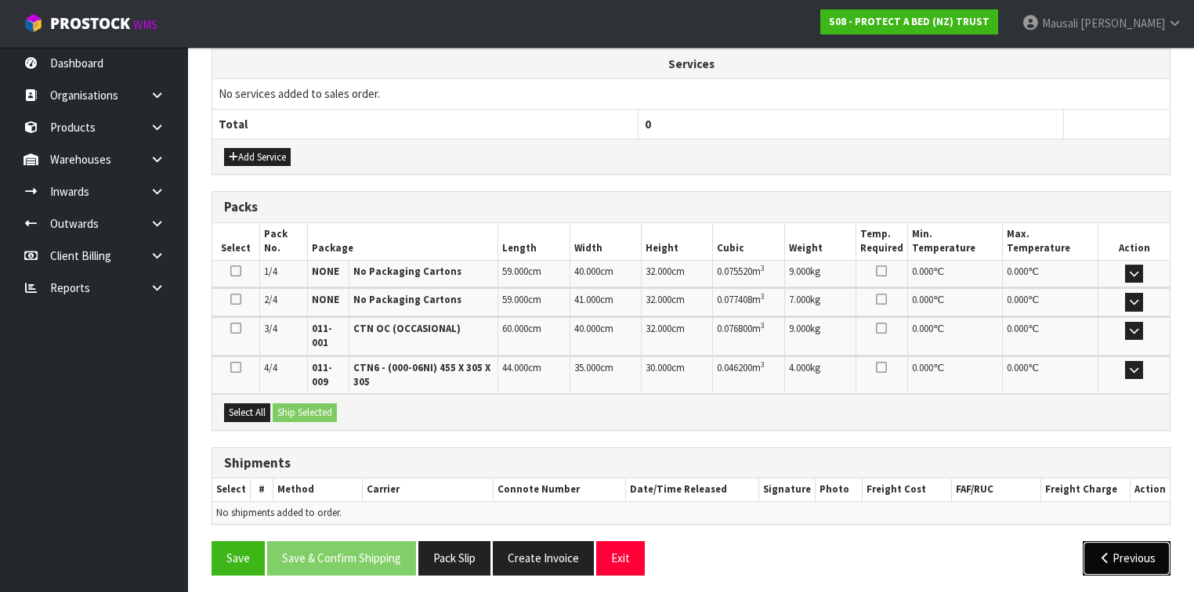
click at [1103, 552] on icon "button" at bounding box center [1105, 558] width 15 height 12
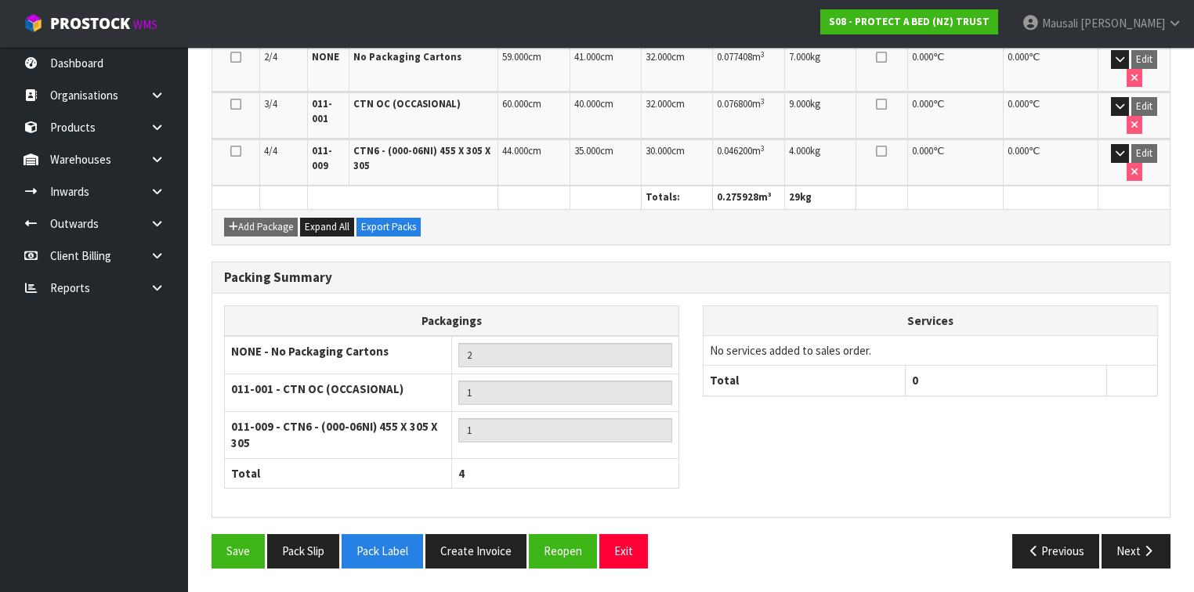
scroll to position [476, 0]
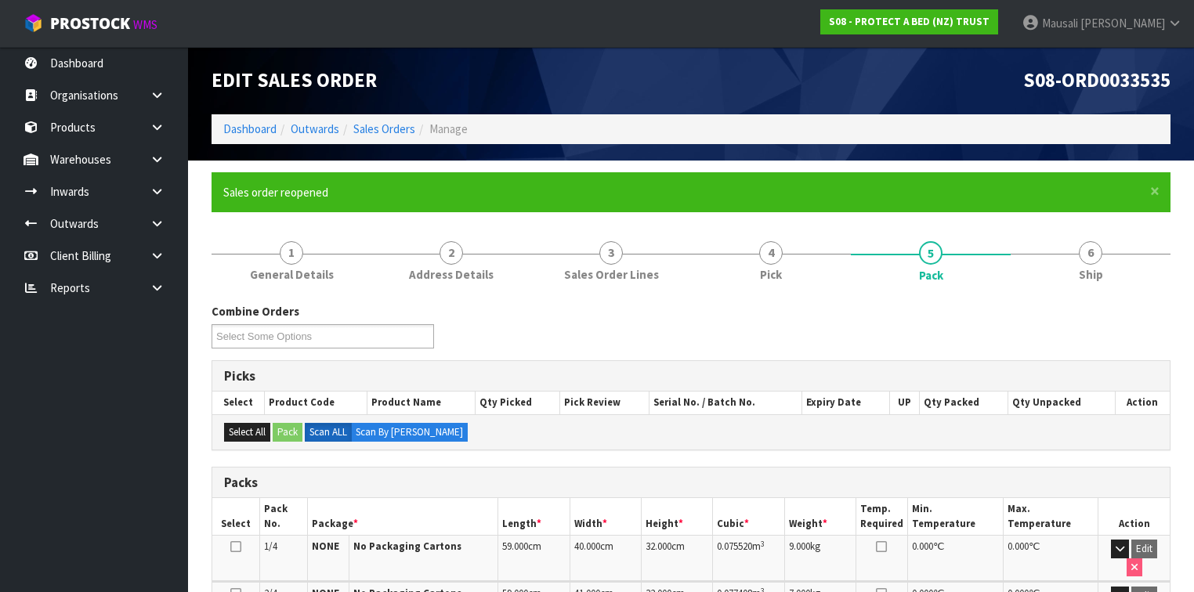
scroll to position [0, 0]
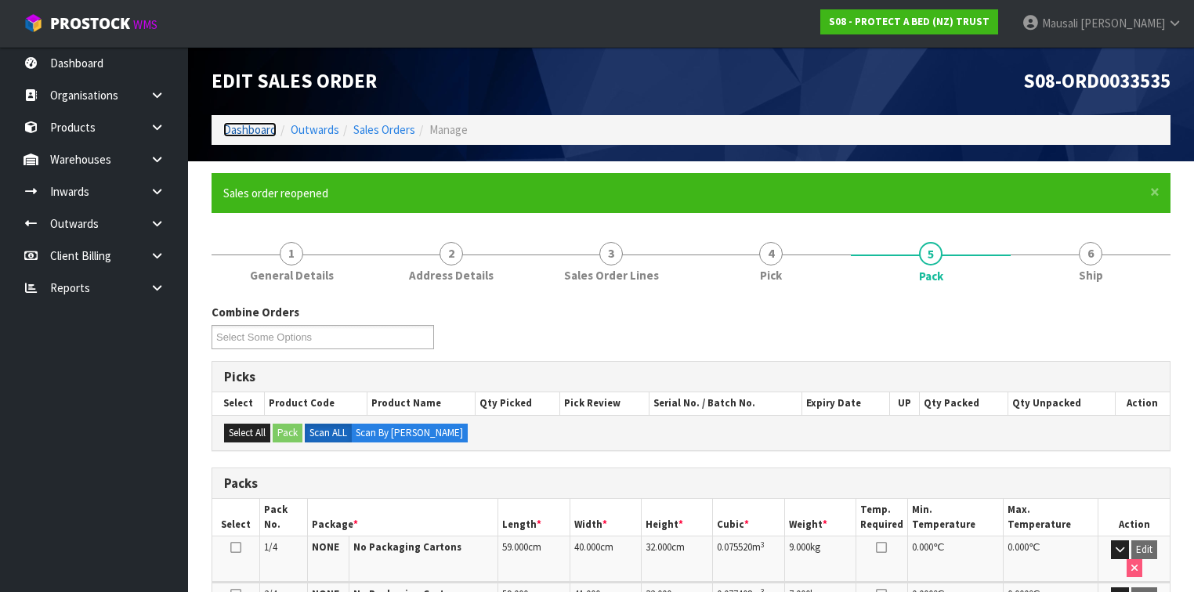
click at [257, 126] on link "Dashboard" at bounding box center [249, 129] width 53 height 15
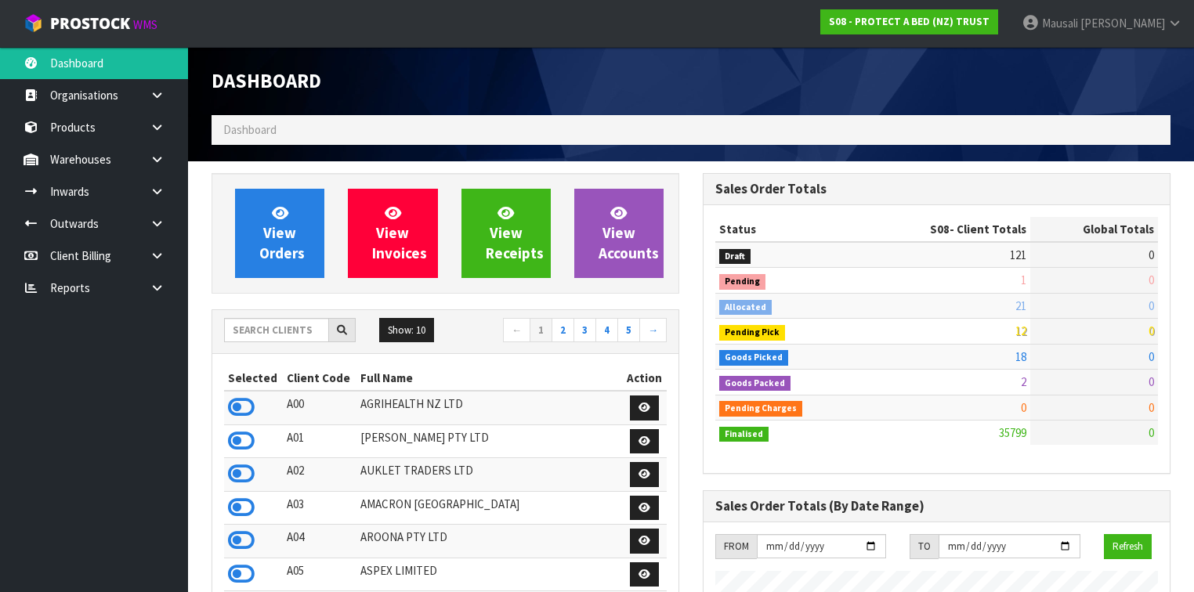
scroll to position [1283, 491]
click at [237, 326] on input "text" at bounding box center [276, 330] width 105 height 24
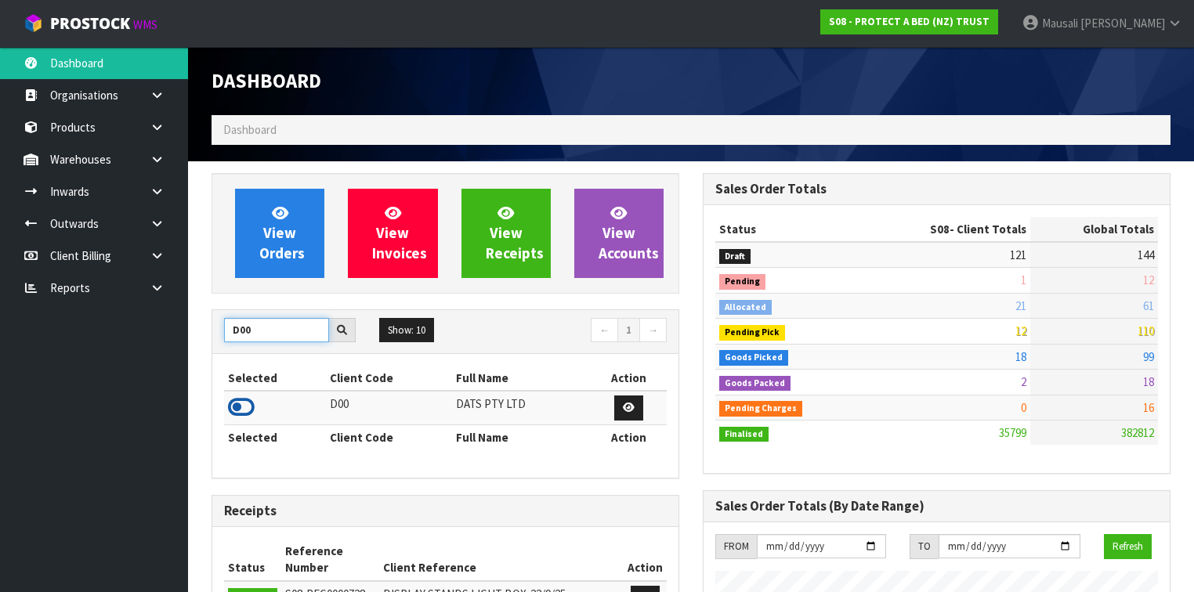
type input "D00"
click at [244, 404] on icon at bounding box center [241, 408] width 27 height 24
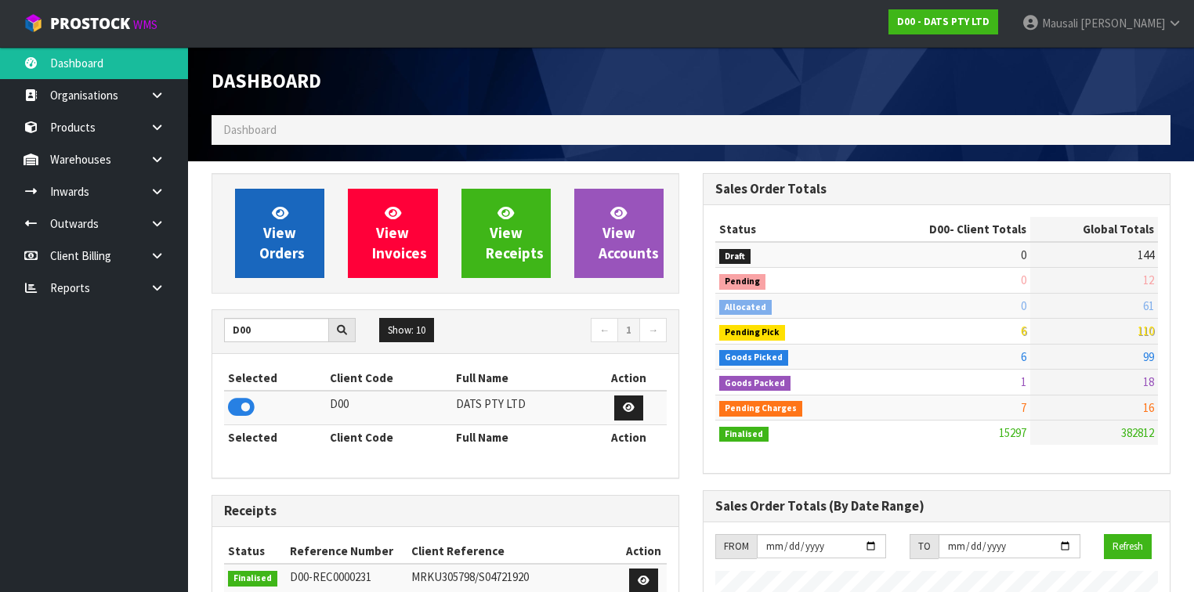
scroll to position [1233, 491]
click at [303, 244] on link "View Orders" at bounding box center [279, 233] width 89 height 89
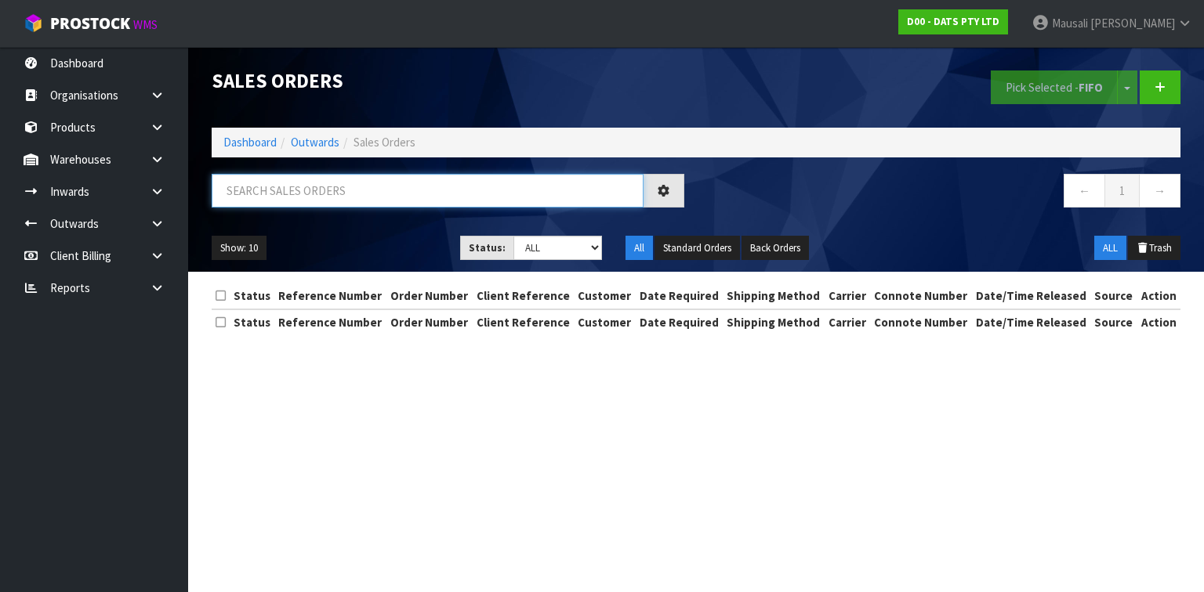
click at [244, 194] on input "text" at bounding box center [428, 191] width 432 height 34
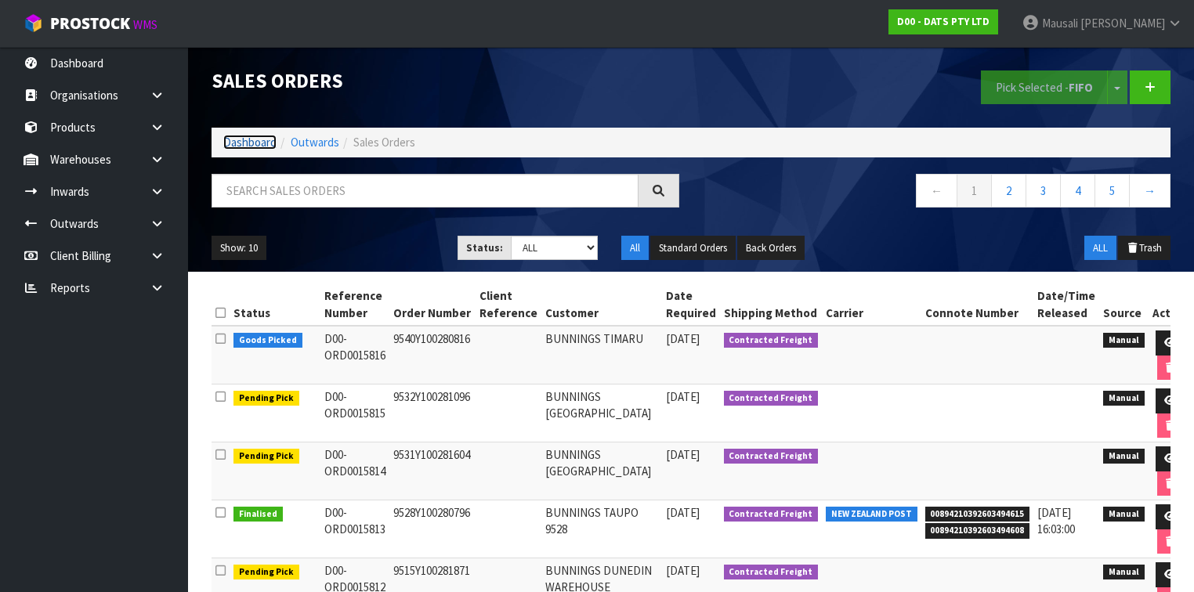
click at [250, 142] on link "Dashboard" at bounding box center [249, 142] width 53 height 15
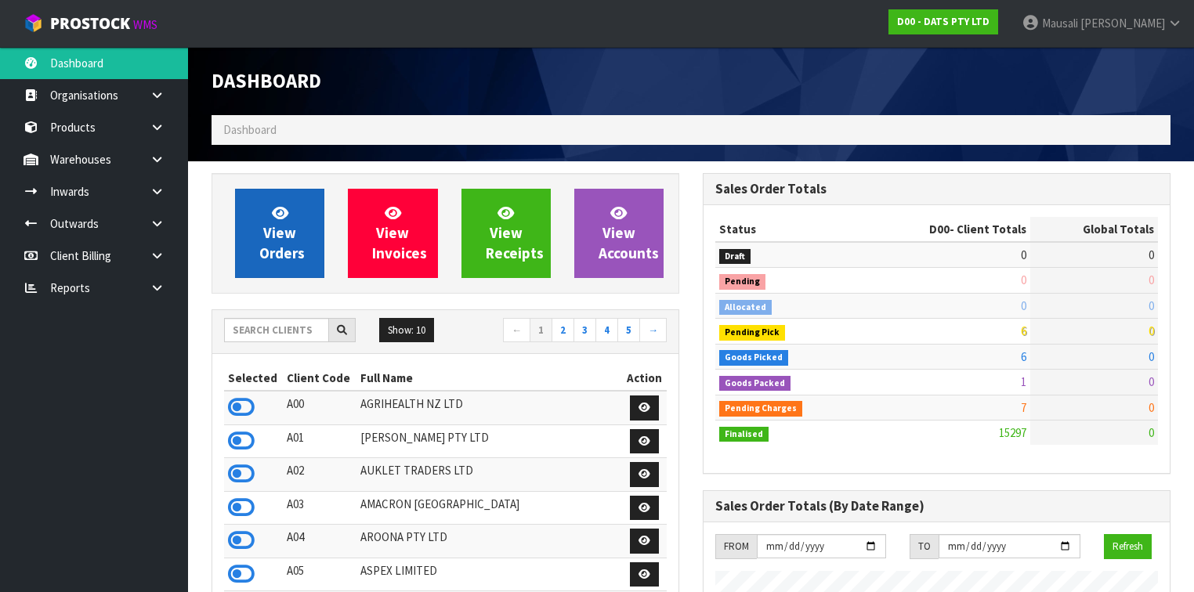
scroll to position [1233, 491]
click at [295, 225] on span "View Orders" at bounding box center [281, 233] width 45 height 59
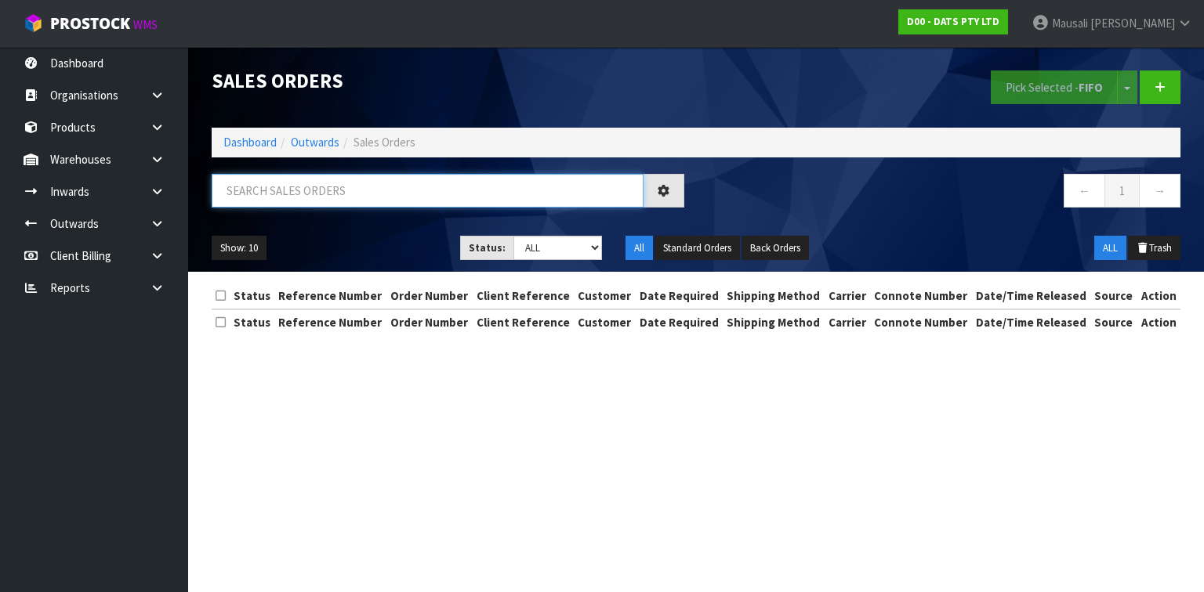
click at [257, 197] on input "text" at bounding box center [428, 191] width 432 height 34
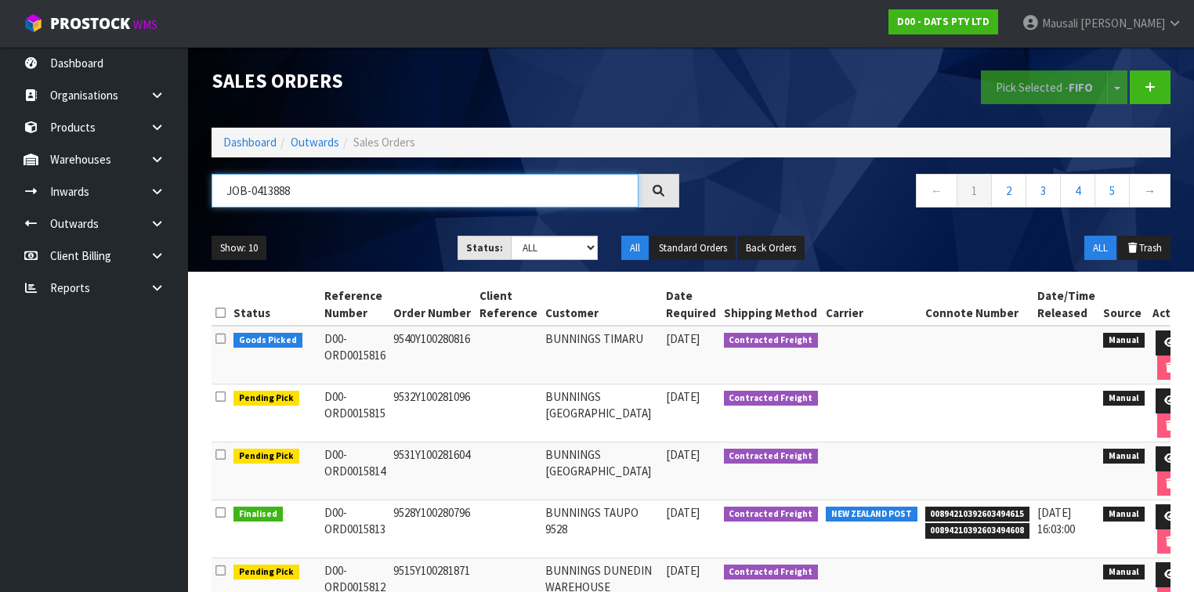
type input "JOB-0413888"
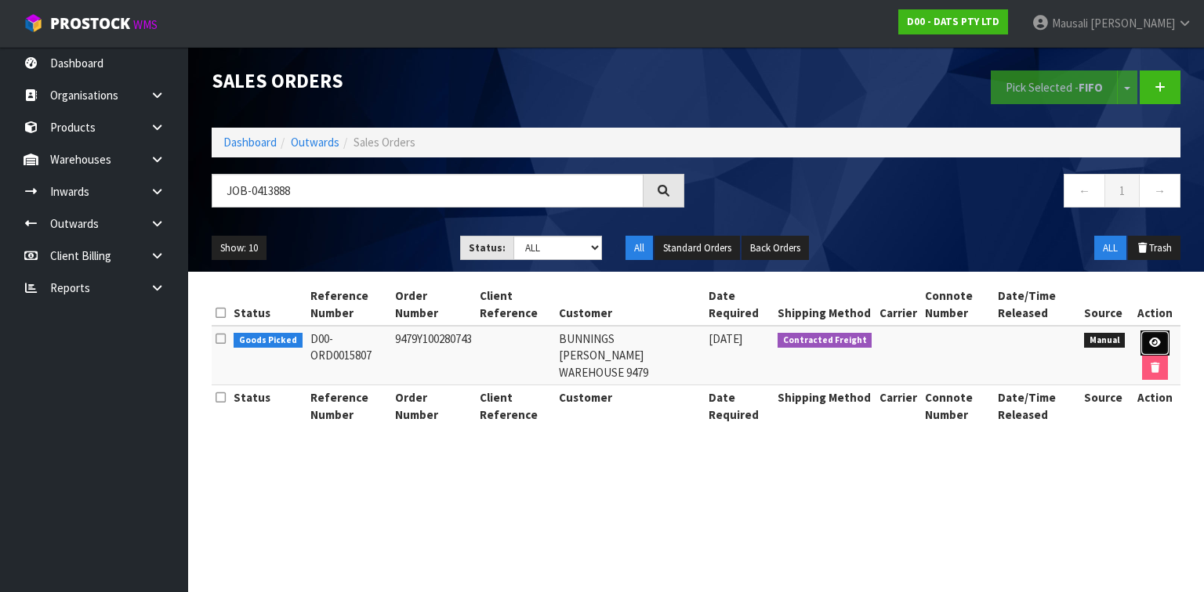
click at [1146, 341] on link at bounding box center [1154, 343] width 29 height 25
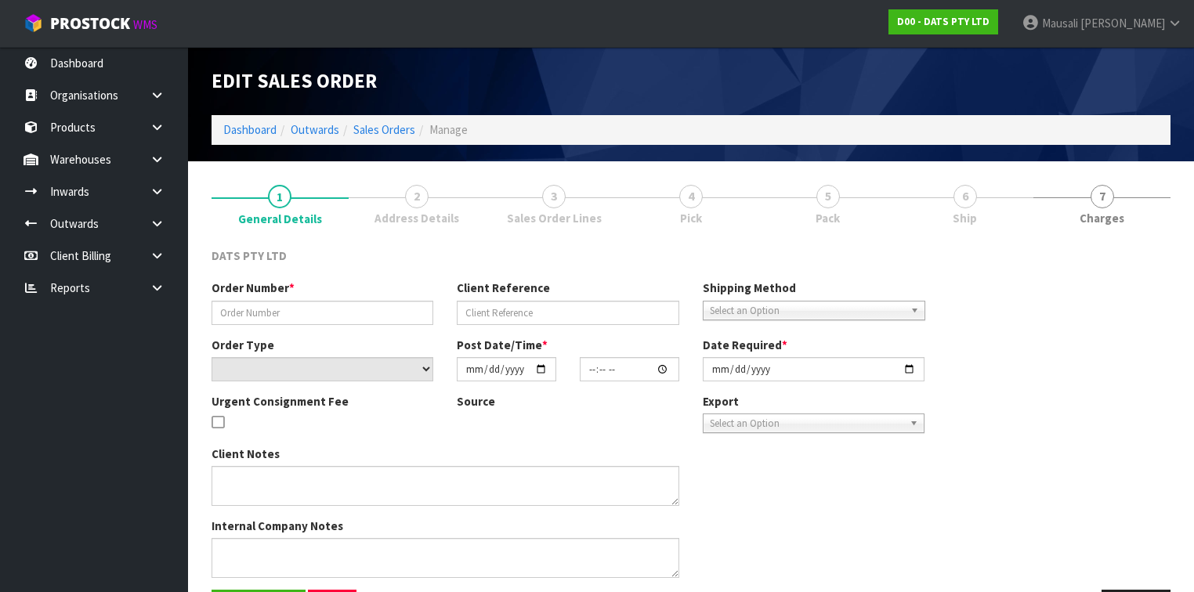
type input "9479Y100280743"
select select "number:0"
type input "[DATE]"
type input "09:13:00.000"
type input "[DATE]"
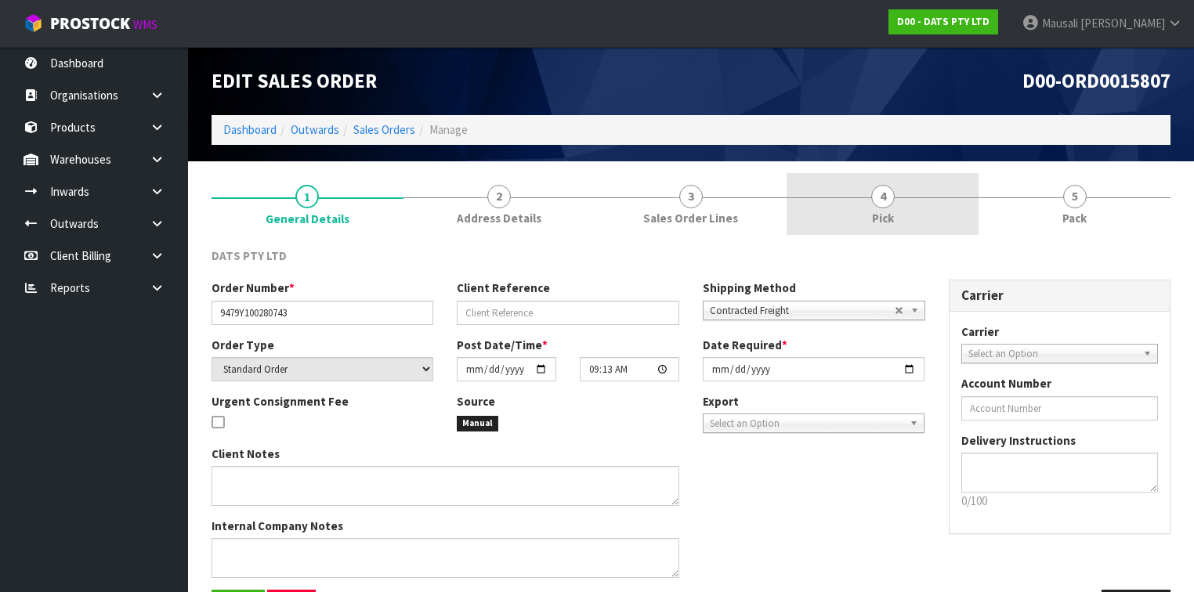
click at [915, 215] on link "4 Pick" at bounding box center [883, 204] width 192 height 62
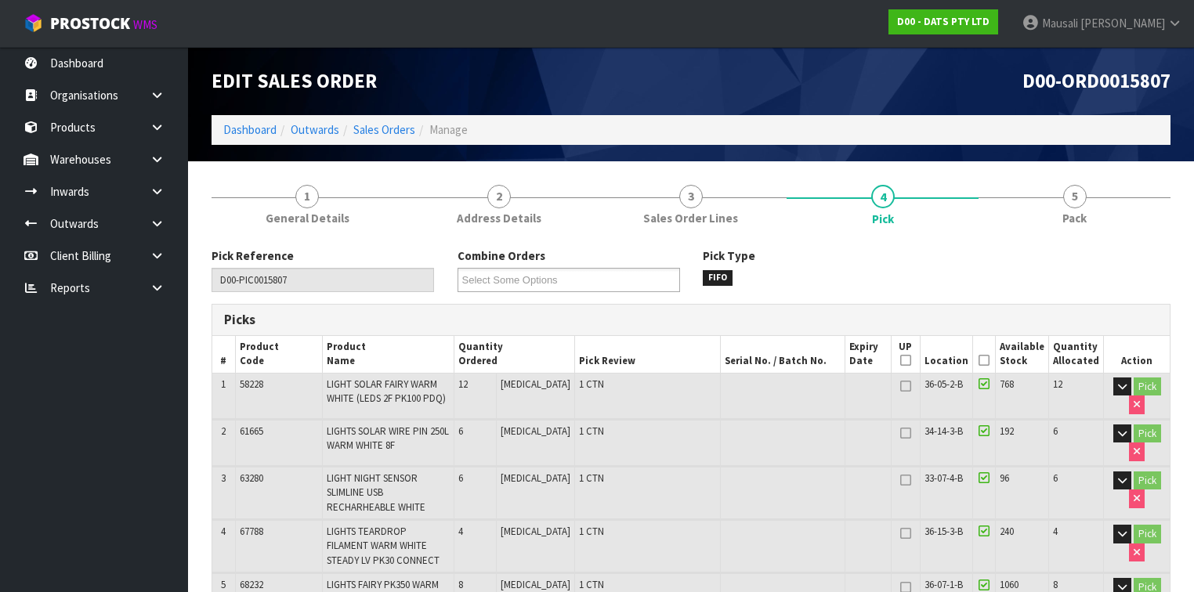
click at [985, 360] on icon at bounding box center [984, 360] width 11 height 1
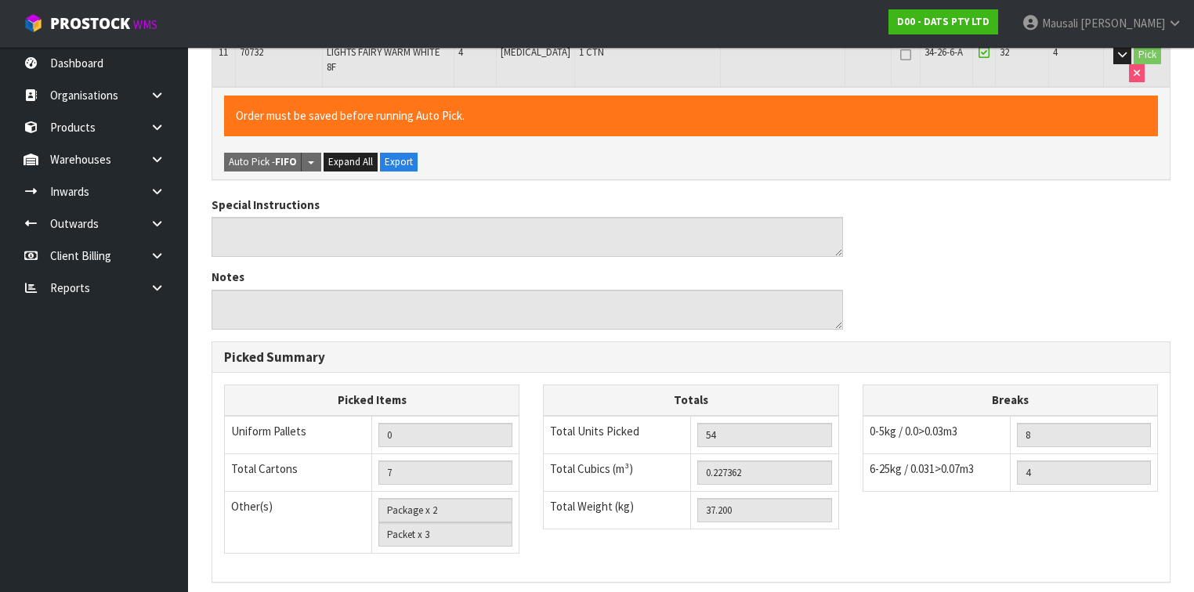
scroll to position [1005, 0]
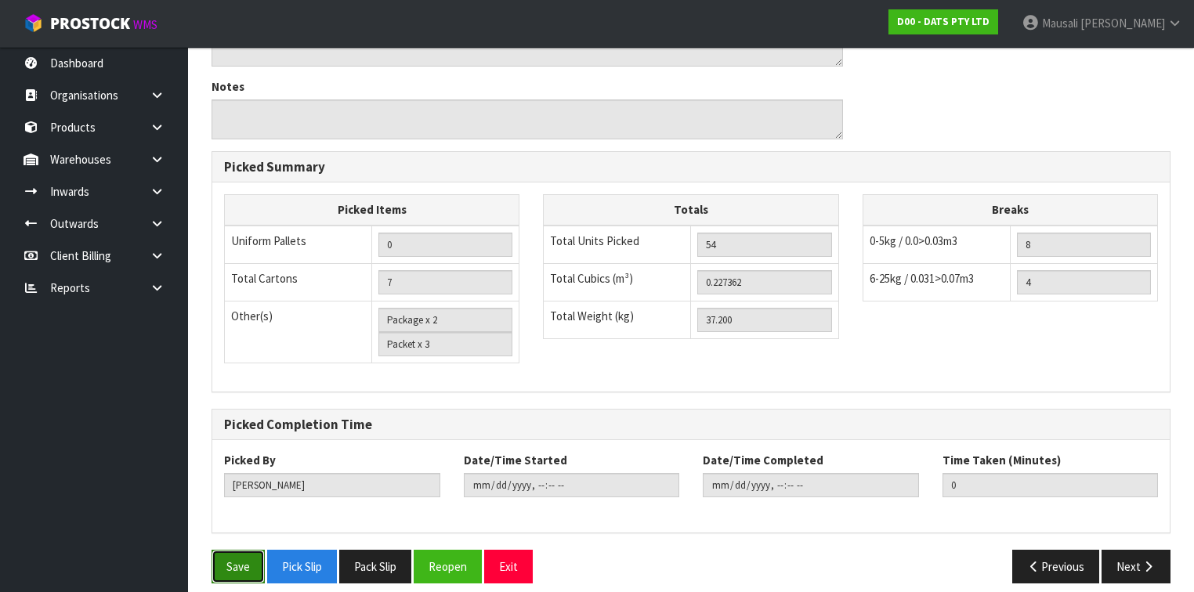
click at [216, 550] on button "Save" at bounding box center [238, 567] width 53 height 34
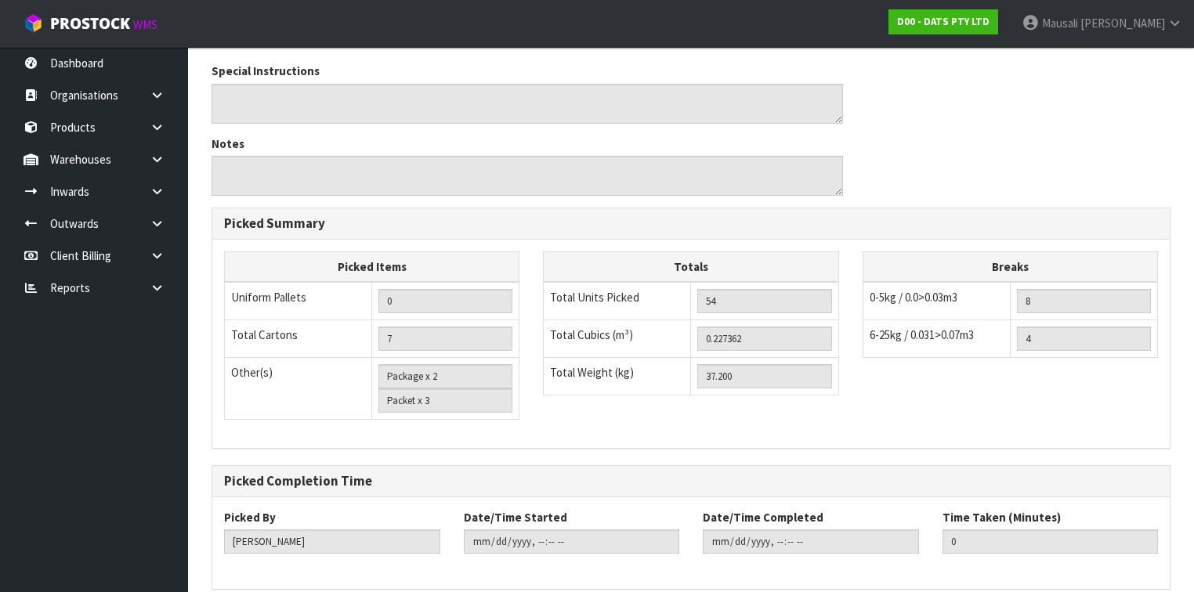
scroll to position [0, 0]
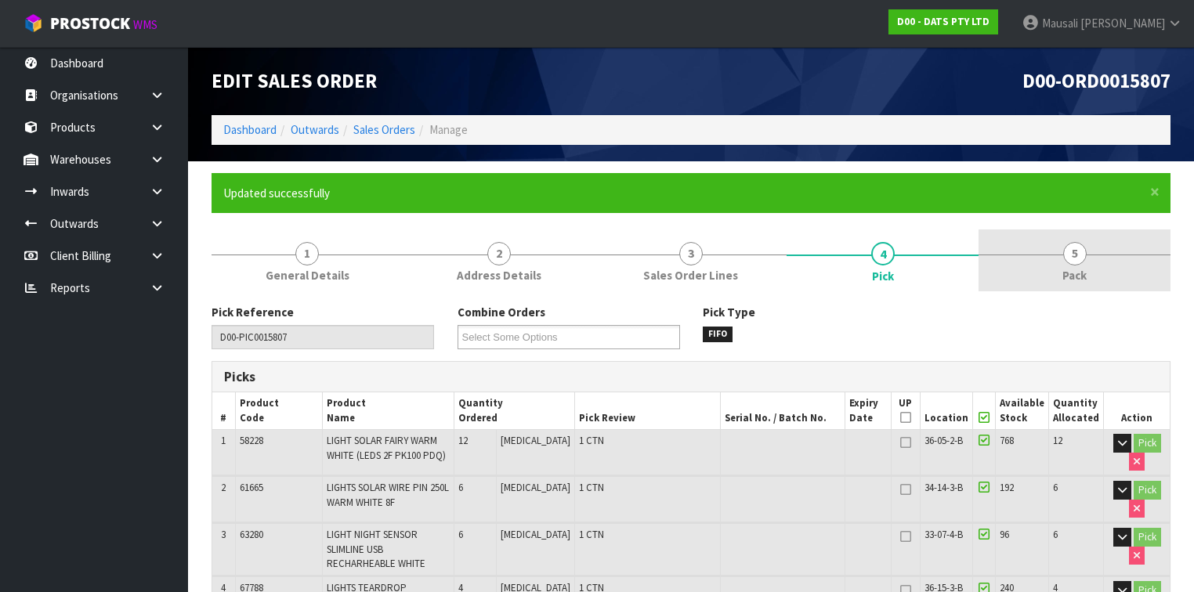
type input "[PERSON_NAME]"
type input "[DATE]T08:37:53"
click at [1075, 273] on span "Pack" at bounding box center [1075, 275] width 24 height 16
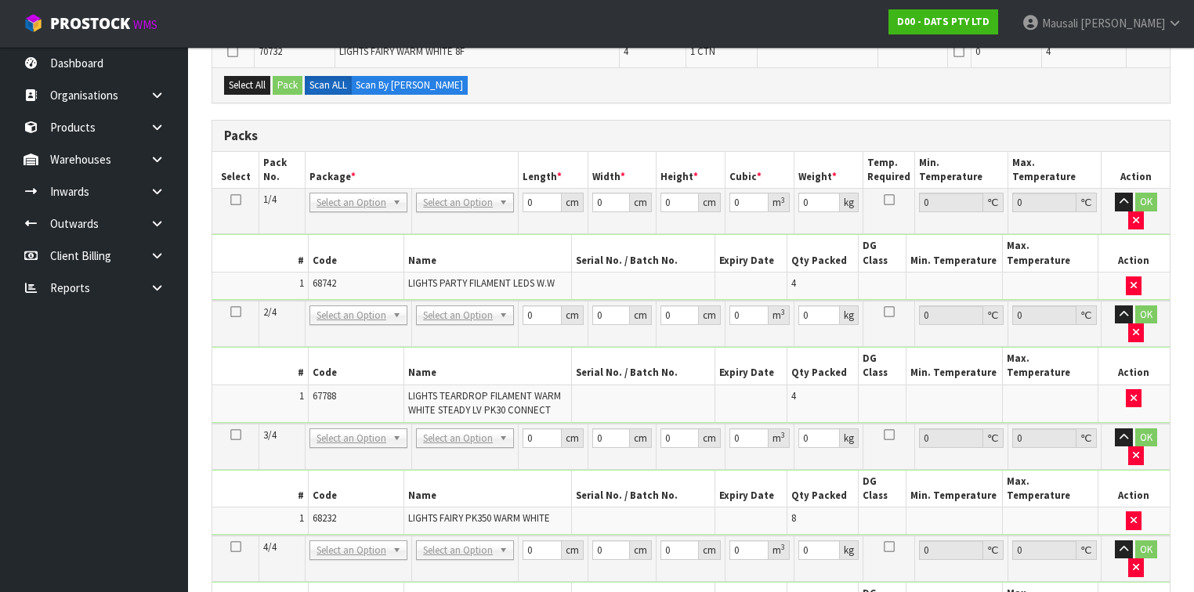
scroll to position [697, 0]
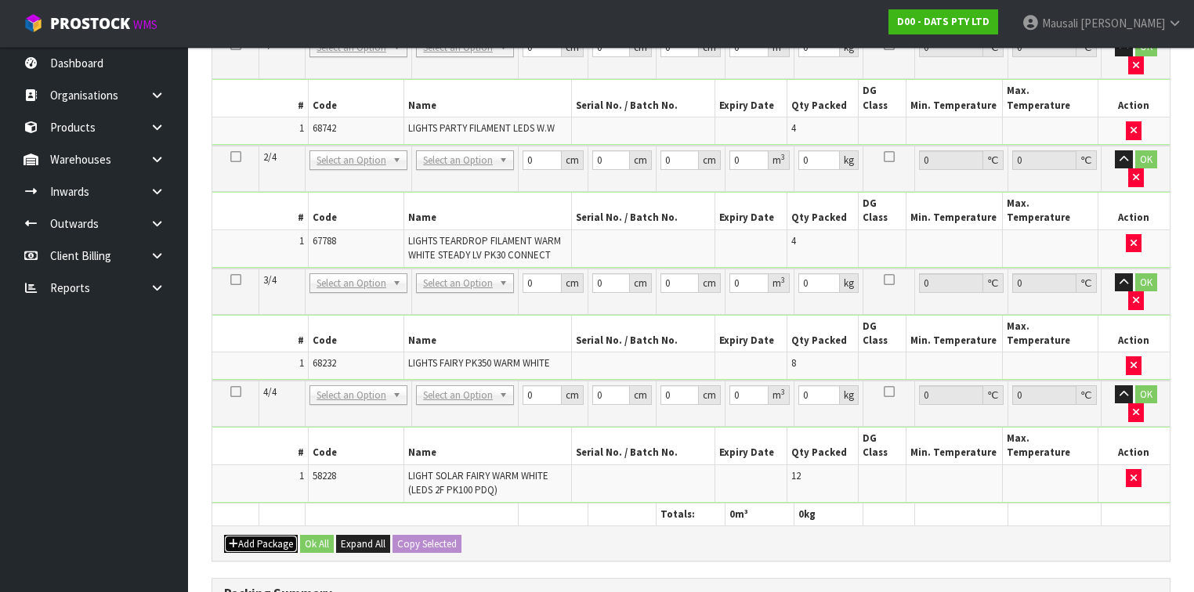
click at [255, 535] on button "Add Package" at bounding box center [261, 544] width 74 height 19
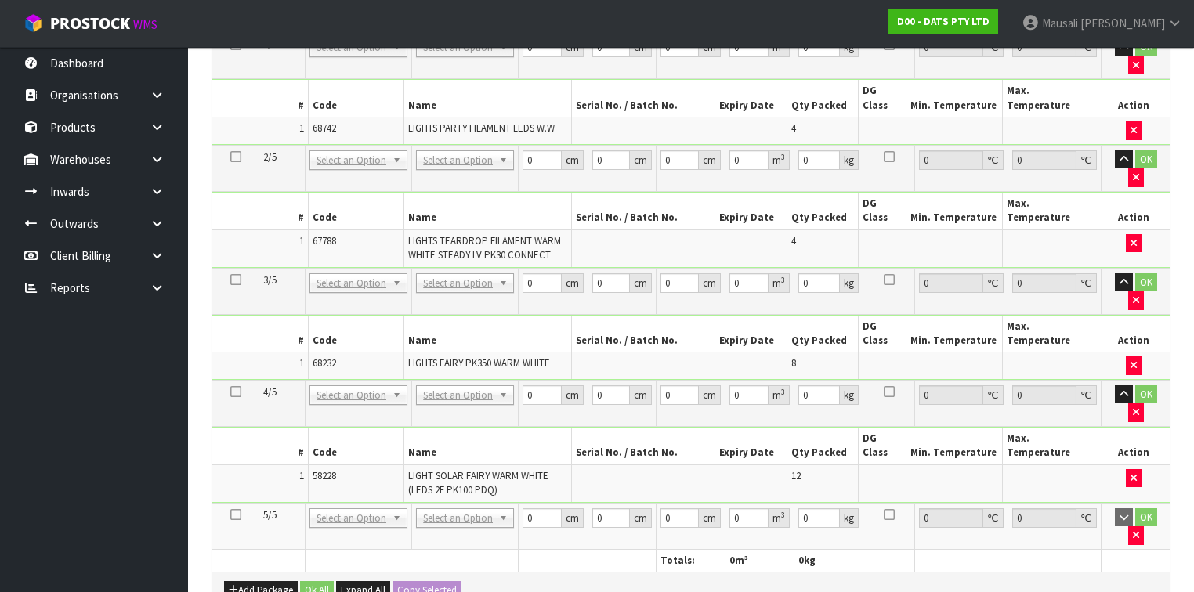
click at [235, 515] on icon at bounding box center [235, 515] width 11 height 1
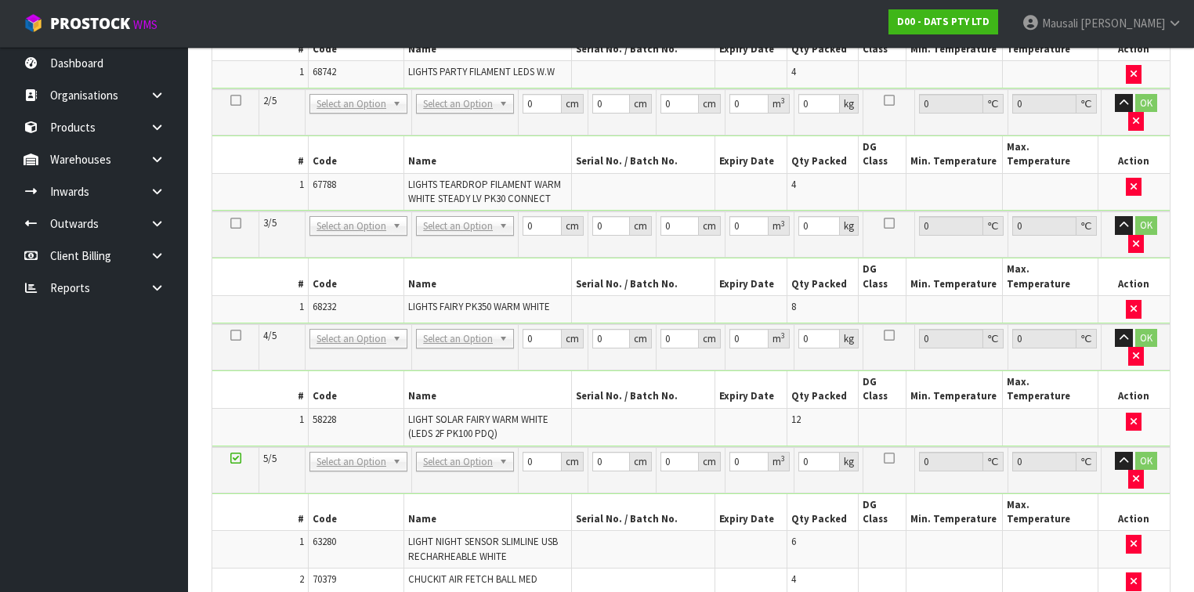
scroll to position [435, 0]
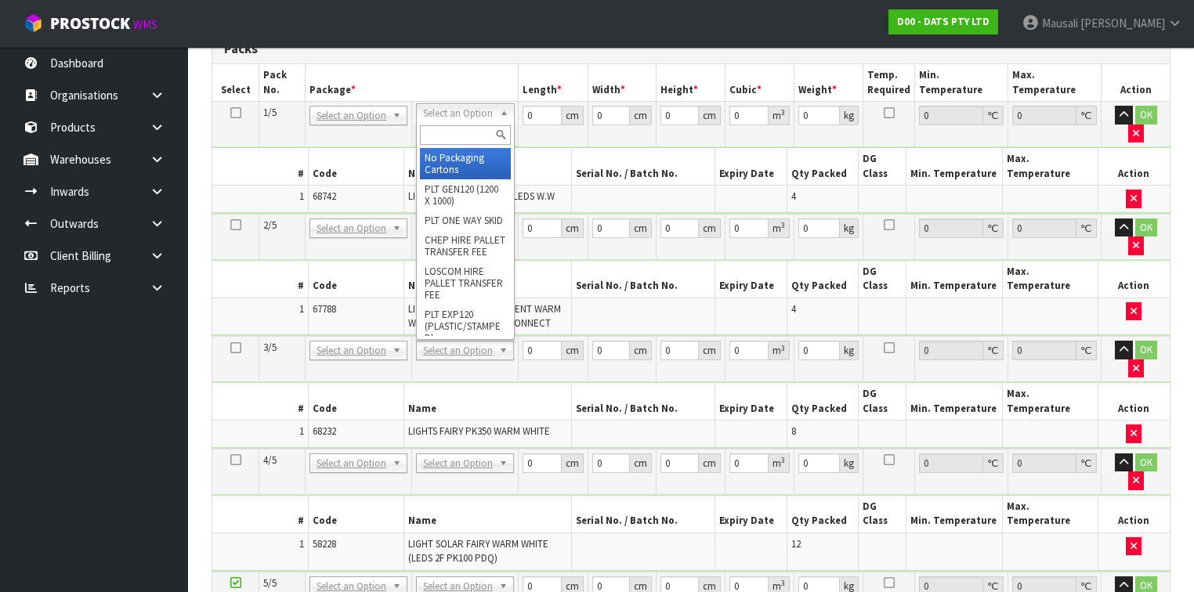
drag, startPoint x: 442, startPoint y: 111, endPoint x: 446, endPoint y: 132, distance: 21.5
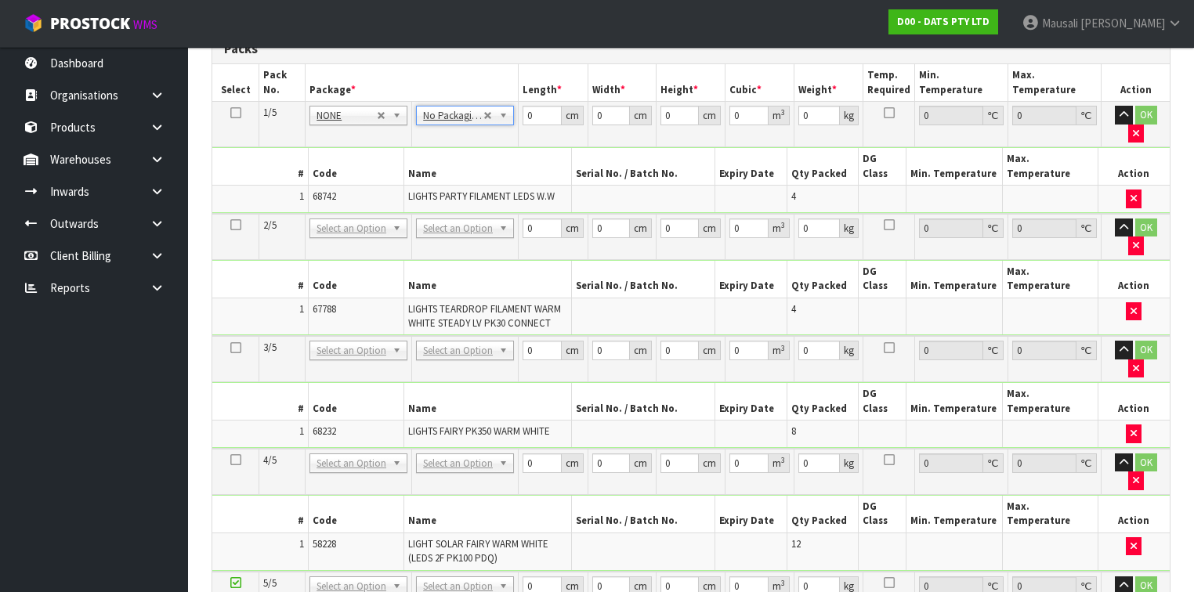
drag, startPoint x: 450, startPoint y: 190, endPoint x: 451, endPoint y: 219, distance: 29.8
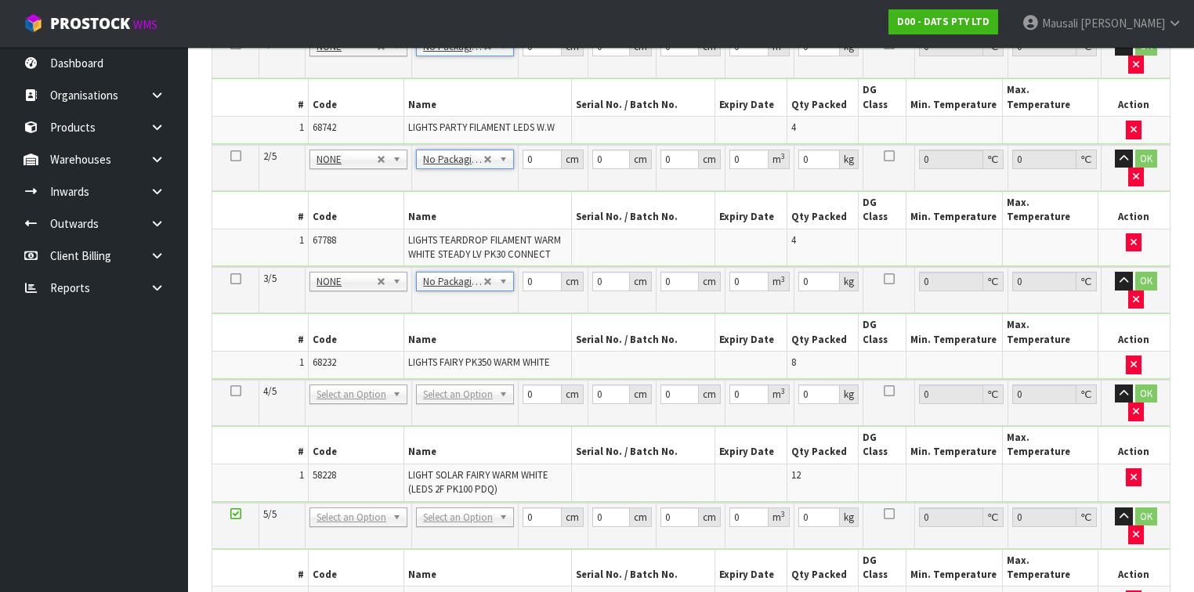
scroll to position [560, 0]
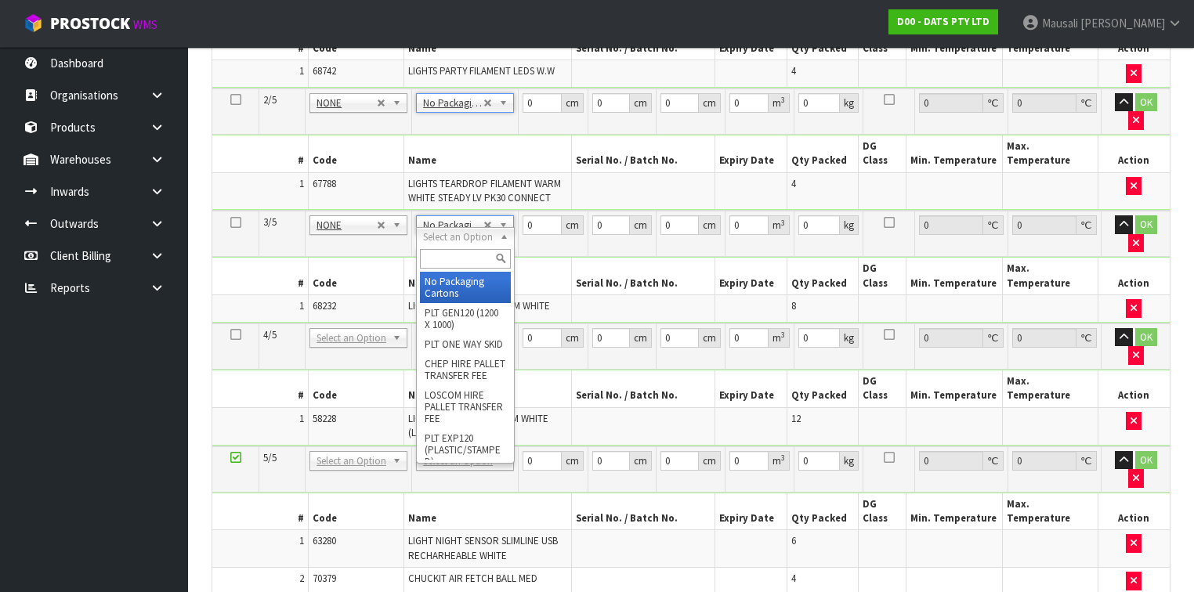
type input "4"
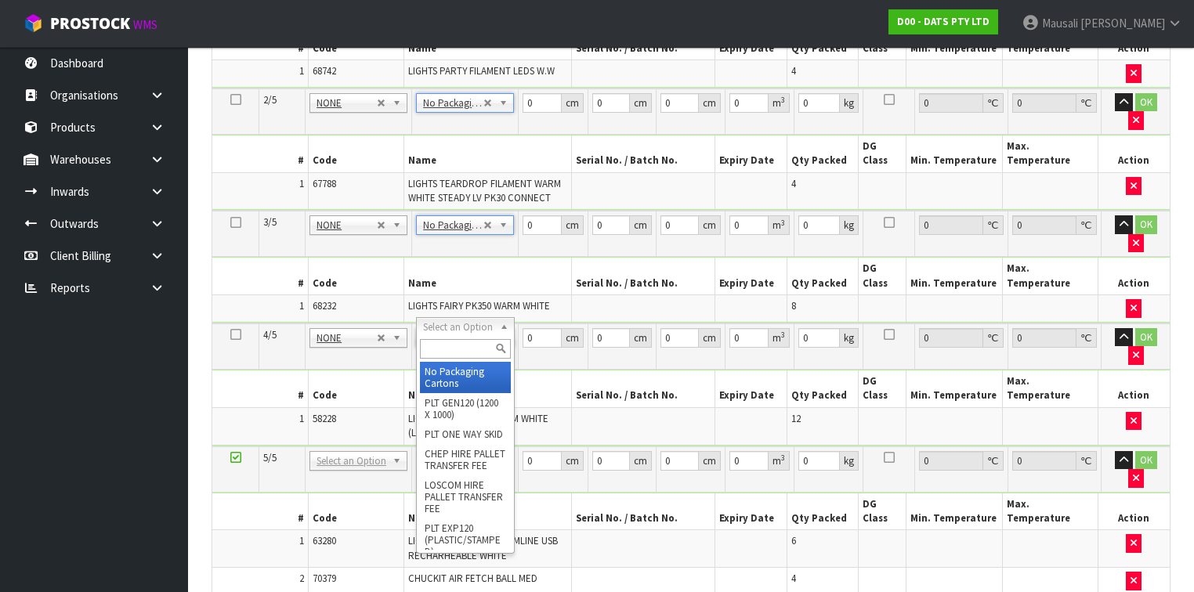
click at [449, 350] on input "text" at bounding box center [465, 349] width 90 height 20
type input "CTN7"
type input "45.5"
type input "35"
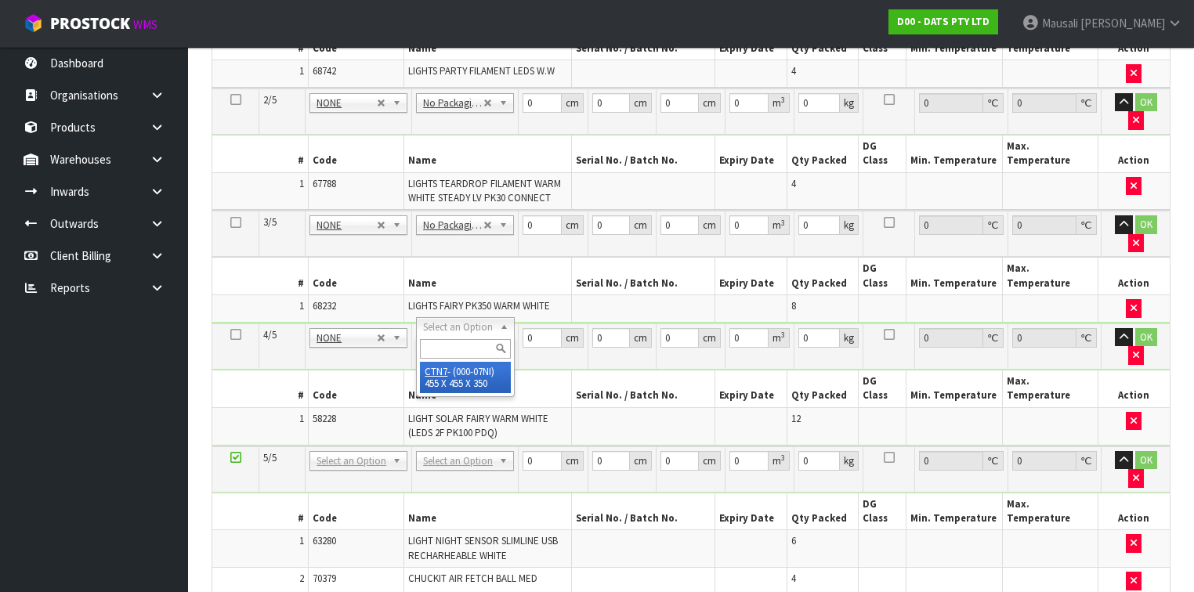
type input "0.072459"
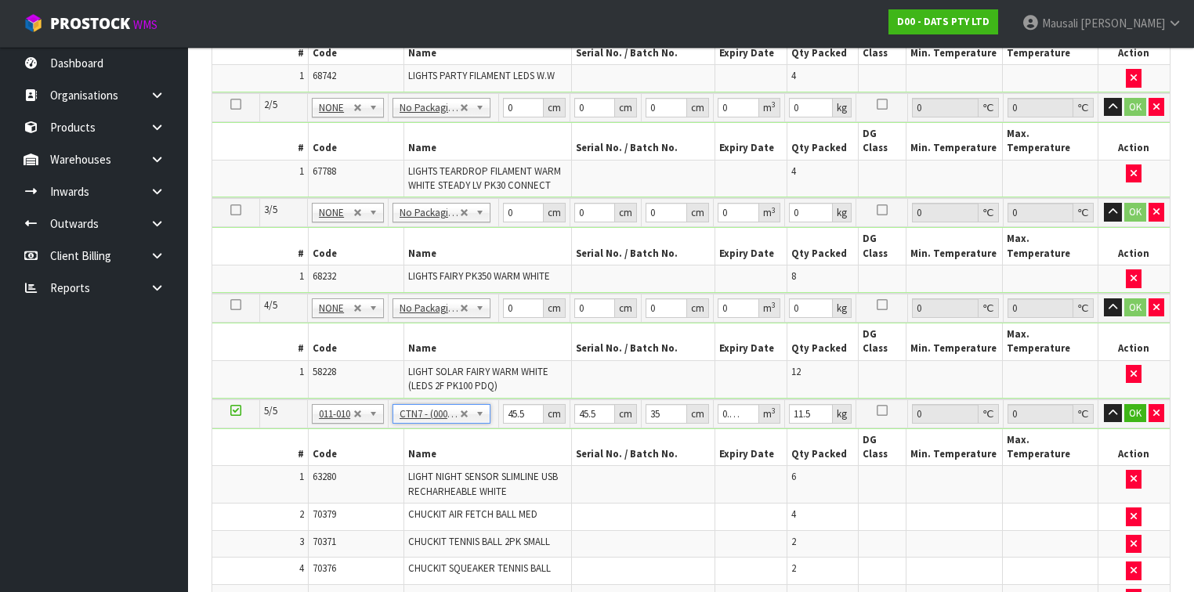
scroll to position [623, 0]
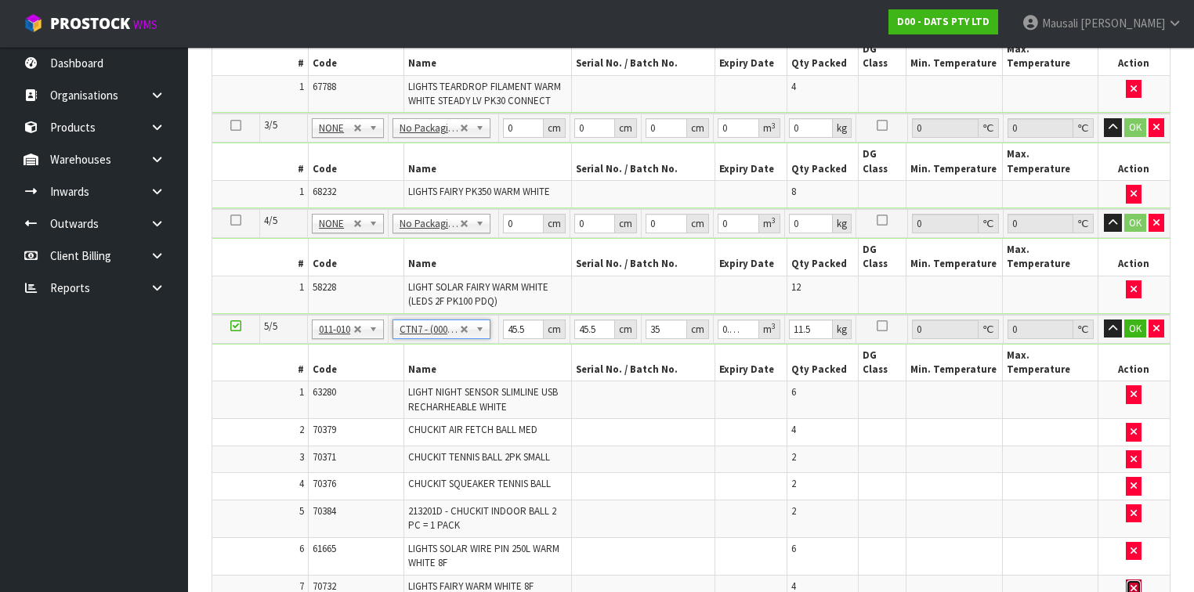
click at [1139, 580] on button "button" at bounding box center [1134, 589] width 16 height 19
type input "3.6"
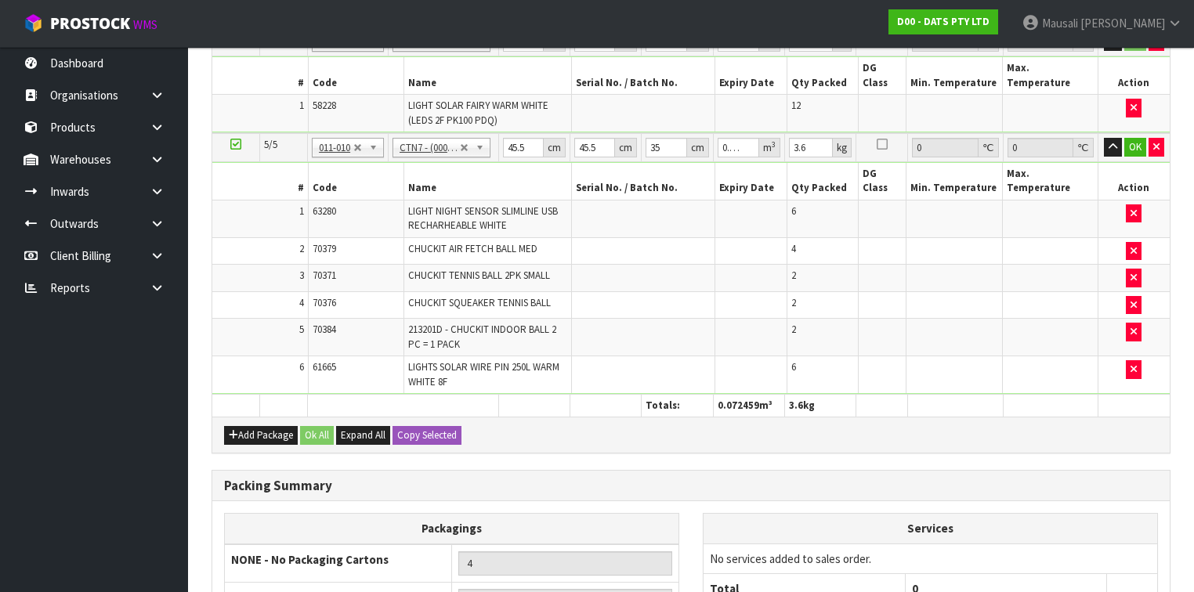
scroll to position [838, 0]
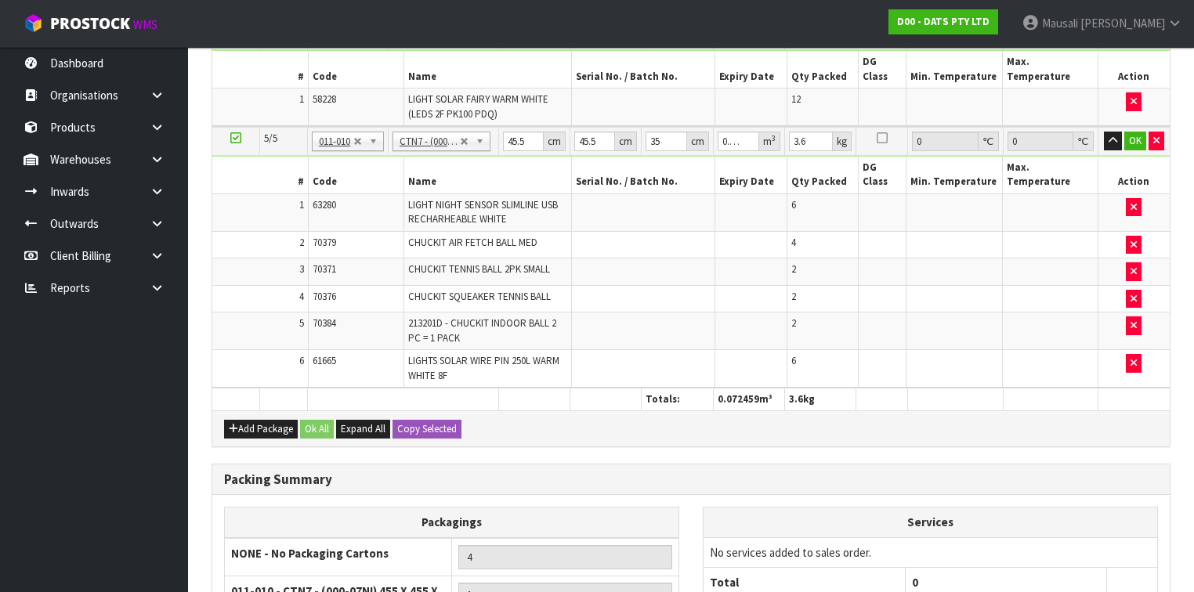
click at [230, 138] on icon at bounding box center [235, 138] width 11 height 1
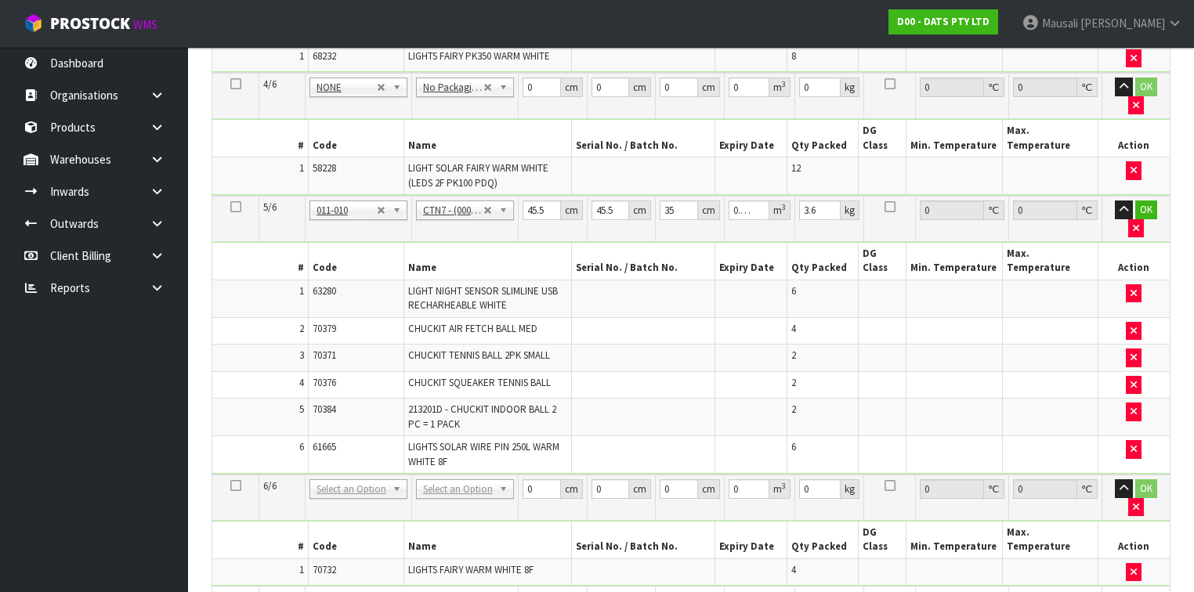
scroll to position [812, 0]
click at [231, 206] on icon at bounding box center [235, 206] width 11 height 1
click at [1144, 497] on button "button" at bounding box center [1136, 506] width 16 height 19
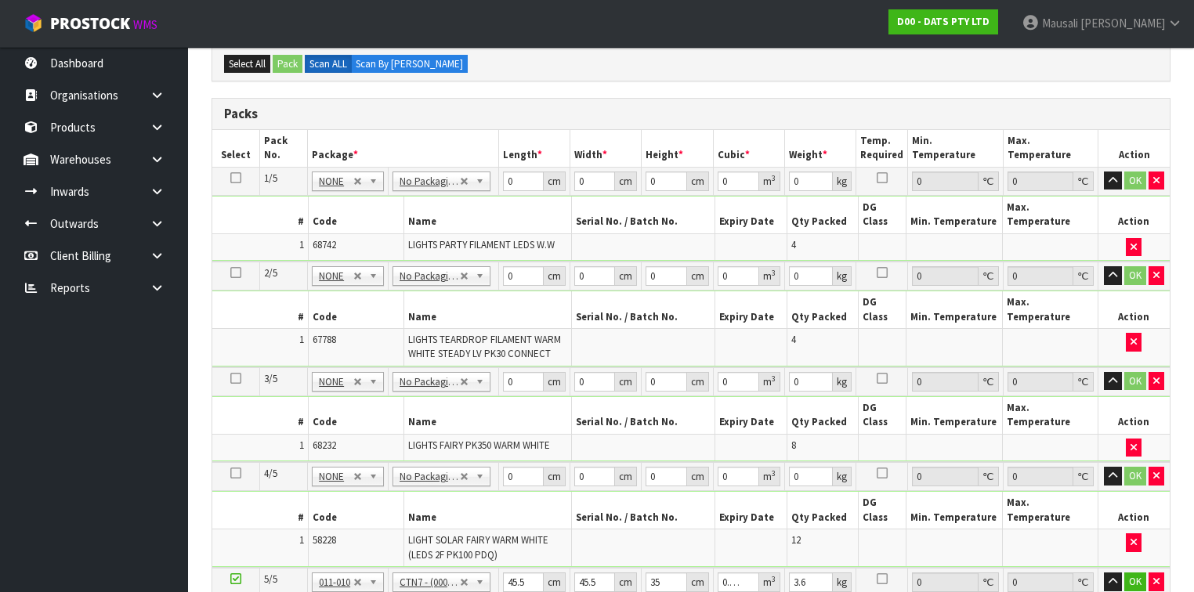
scroll to position [212, 0]
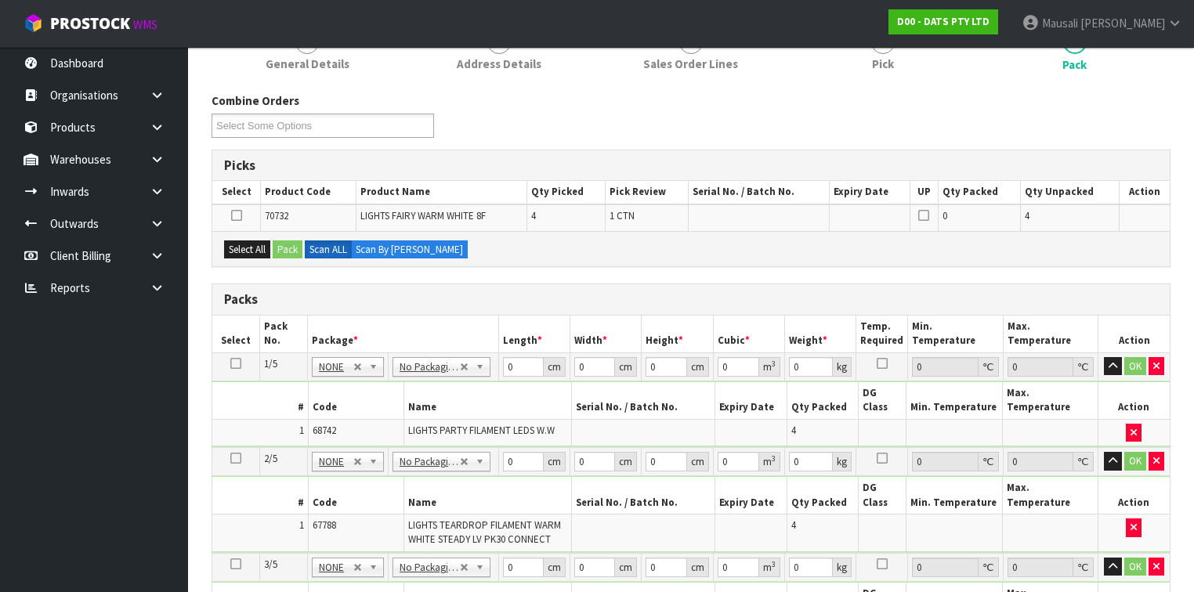
click at [240, 364] on icon at bounding box center [235, 364] width 11 height 1
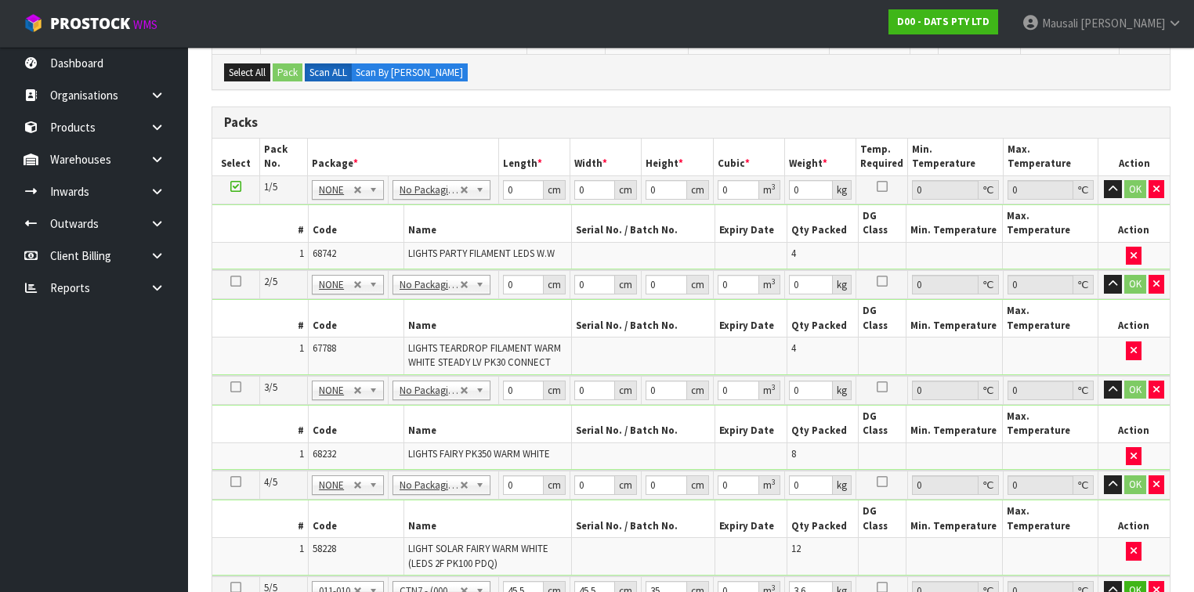
scroll to position [274, 0]
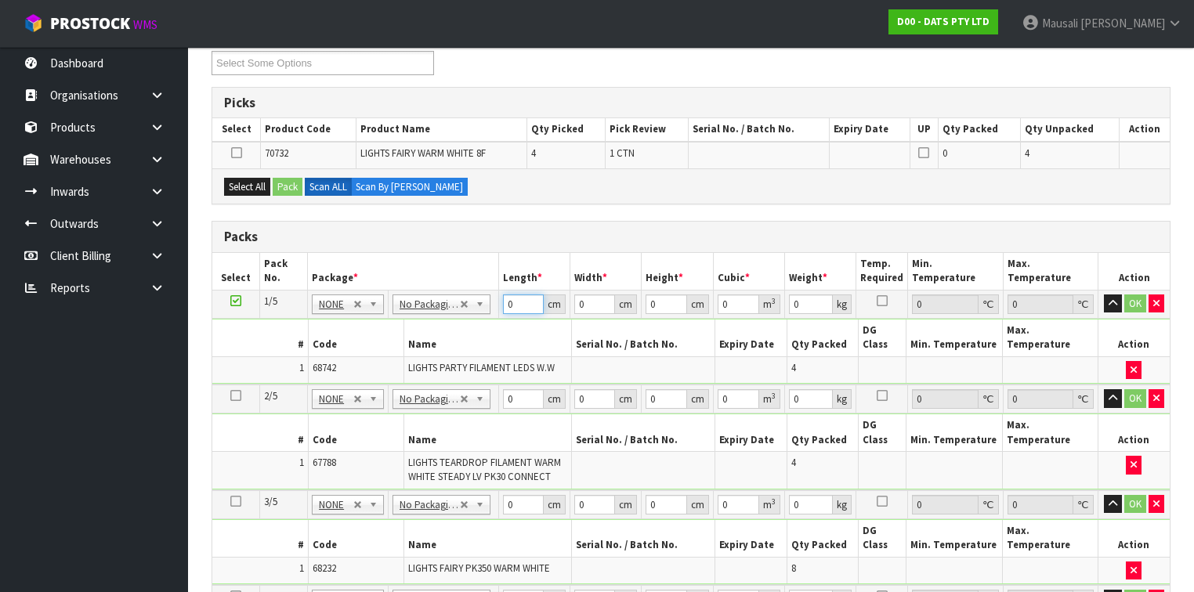
drag, startPoint x: 517, startPoint y: 303, endPoint x: 500, endPoint y: 323, distance: 26.1
click at [500, 323] on tbody "1/5 NONE 007-001 007-002 007-004 007-009 007-013 007-014 007-015 007-017 007-01…" at bounding box center [691, 337] width 958 height 95
type input "1"
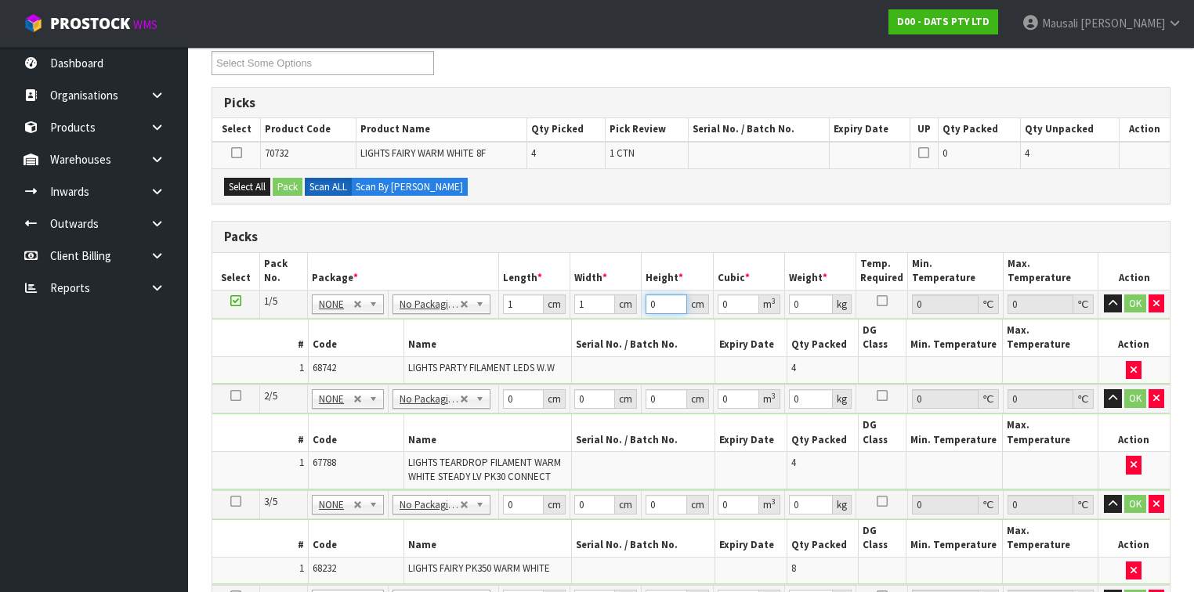
type input "0.000001"
type input "1"
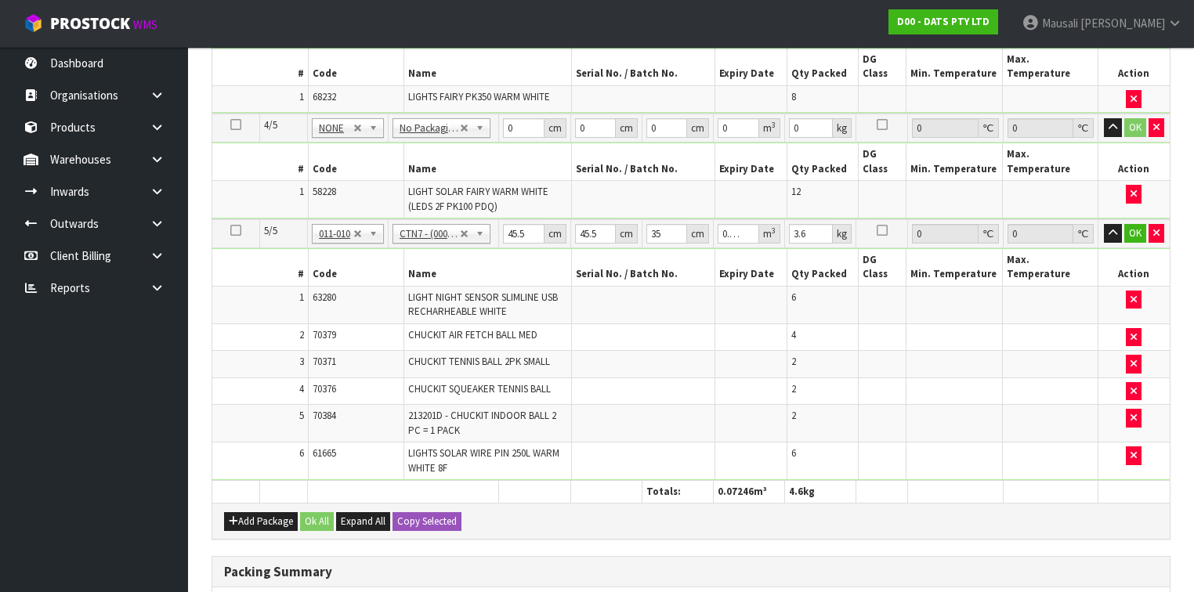
scroll to position [838, 0]
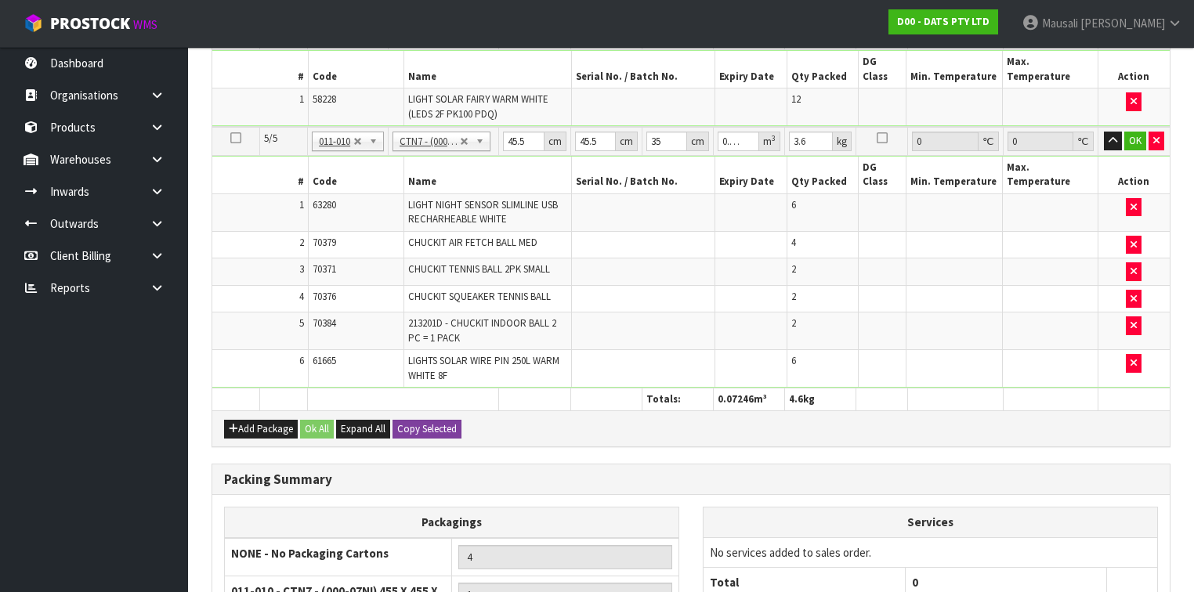
type input "1"
click at [445, 420] on button "Copy Selected" at bounding box center [427, 429] width 69 height 19
click at [445, 420] on button "Confirm Copy Selected" at bounding box center [444, 429] width 103 height 19
type input "1"
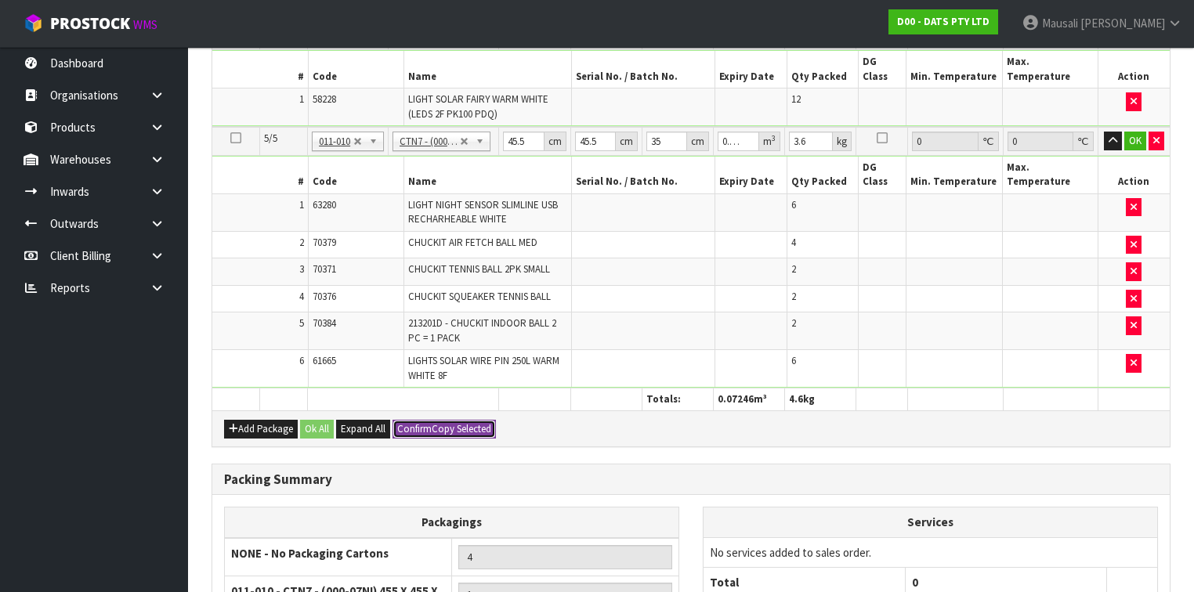
type input "1"
type input "0.000001"
type input "1"
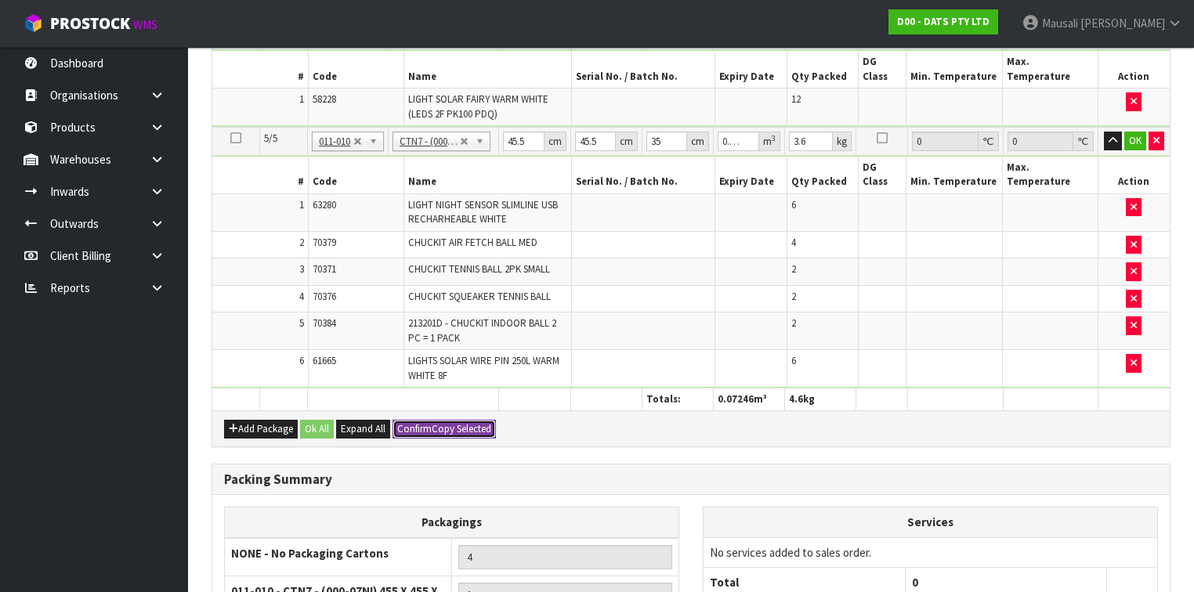
type input "1"
type input "0.000001"
type input "1"
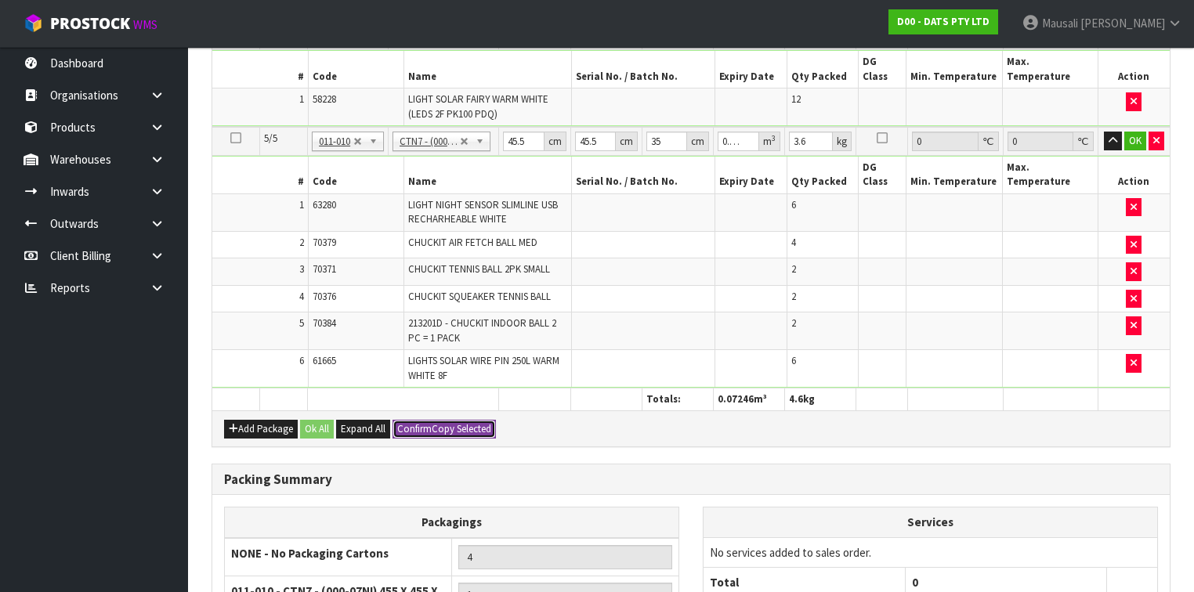
type input "1"
type input "0.000001"
type input "1"
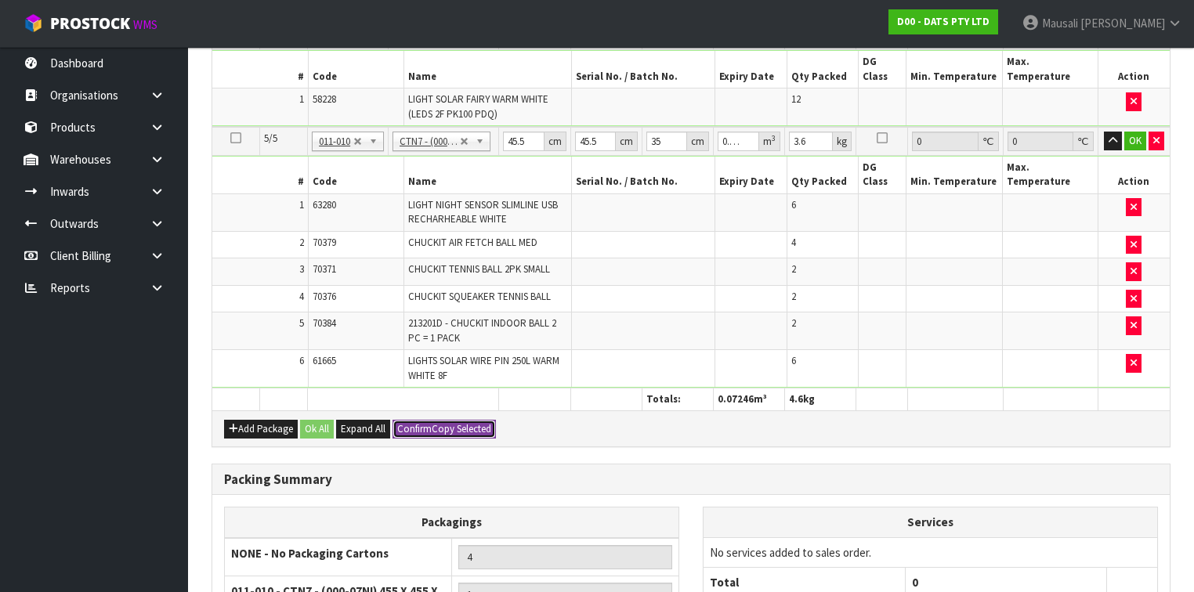
type input "1"
type input "0.000001"
type input "1"
type input "5"
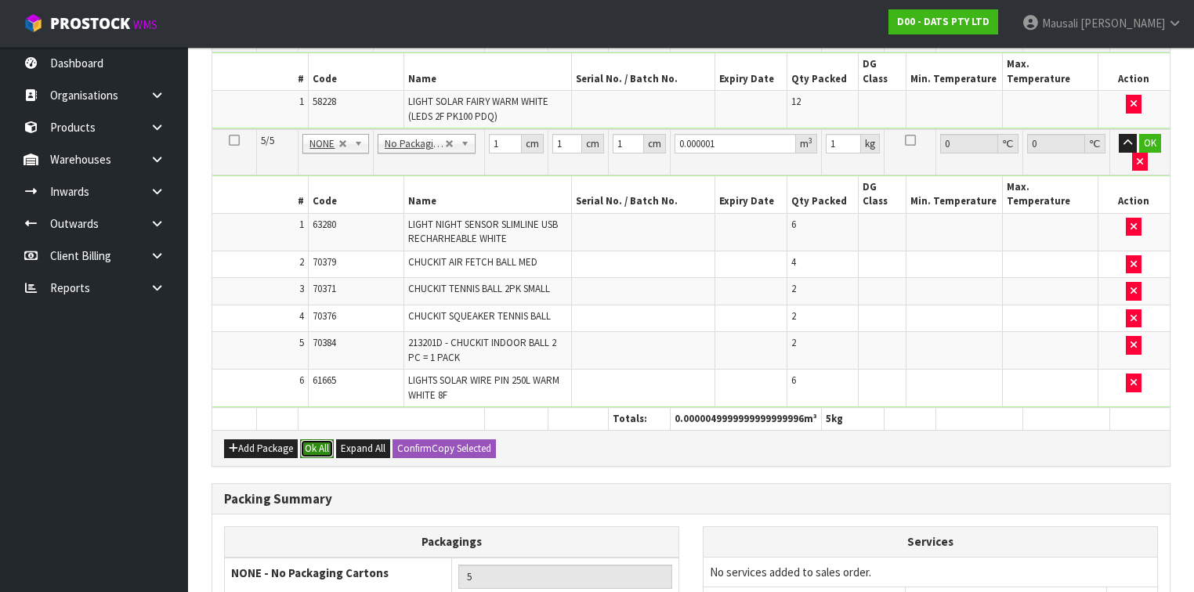
click at [314, 440] on button "Ok All" at bounding box center [317, 449] width 34 height 19
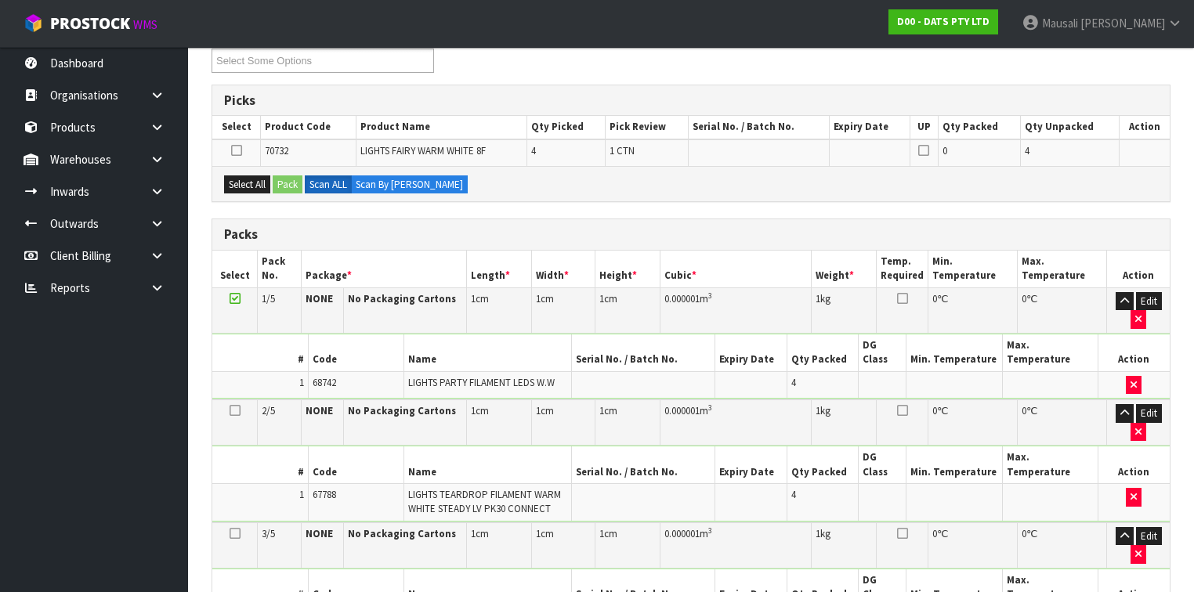
scroll to position [215, 0]
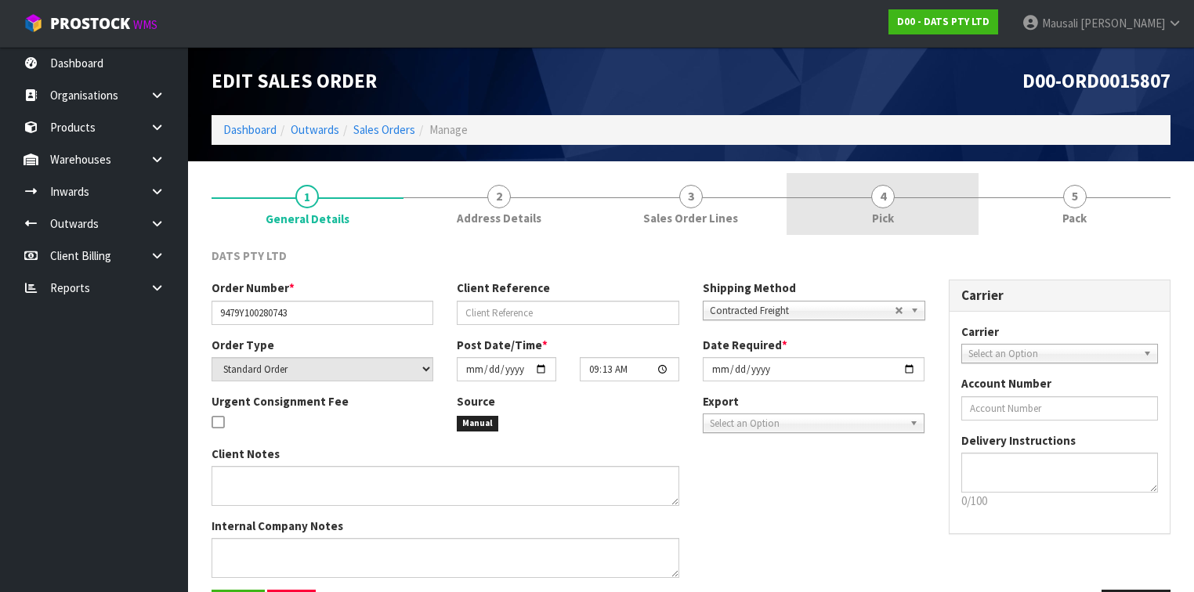
click at [886, 212] on span "Pick" at bounding box center [883, 218] width 22 height 16
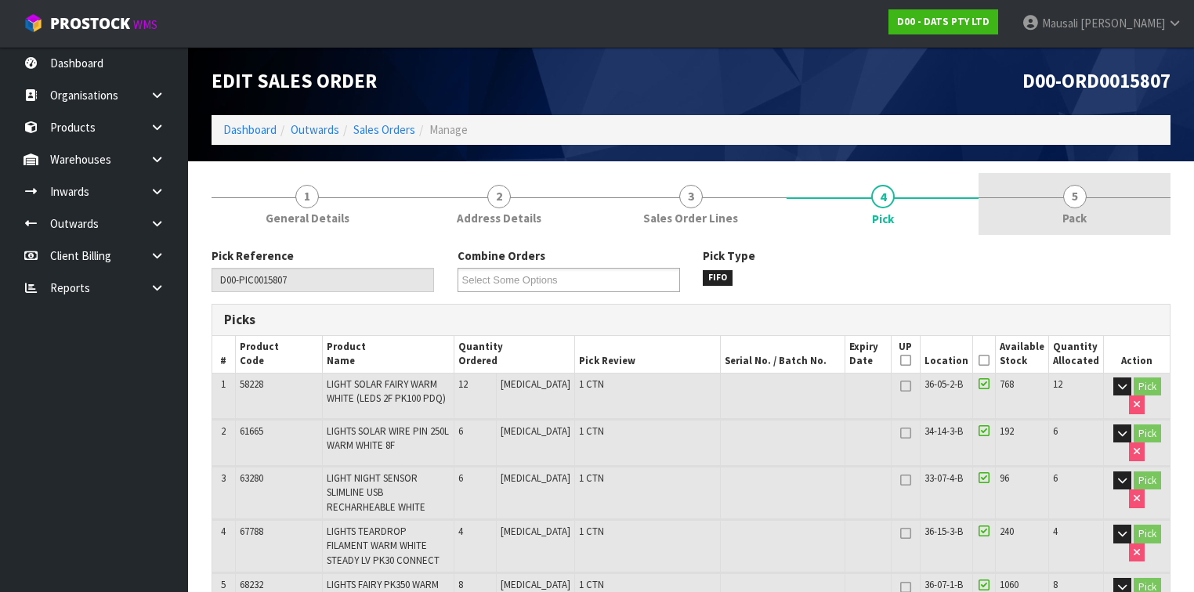
click at [1084, 229] on link "5 Pack" at bounding box center [1075, 204] width 192 height 62
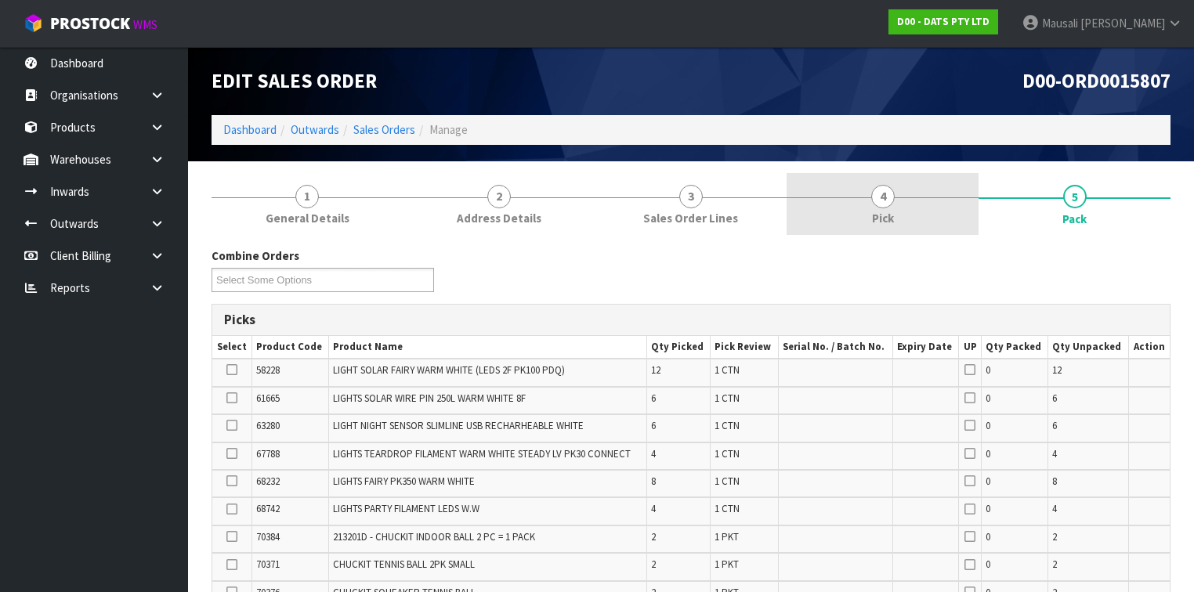
click at [871, 212] on link "4 Pick" at bounding box center [883, 204] width 192 height 62
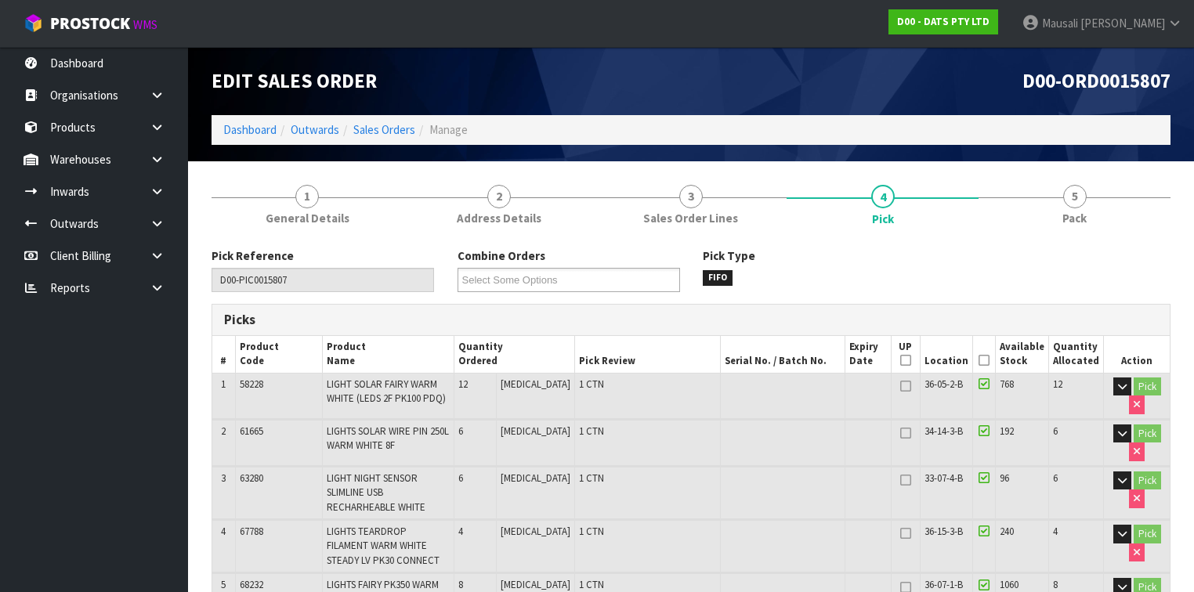
click at [982, 361] on icon at bounding box center [984, 360] width 11 height 1
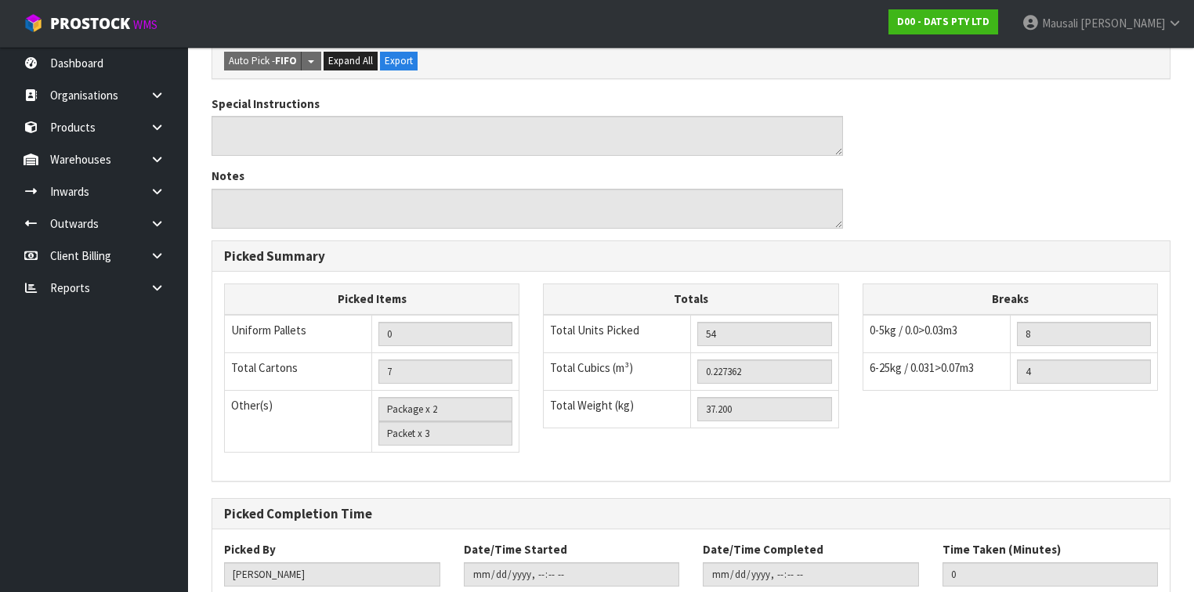
scroll to position [1005, 0]
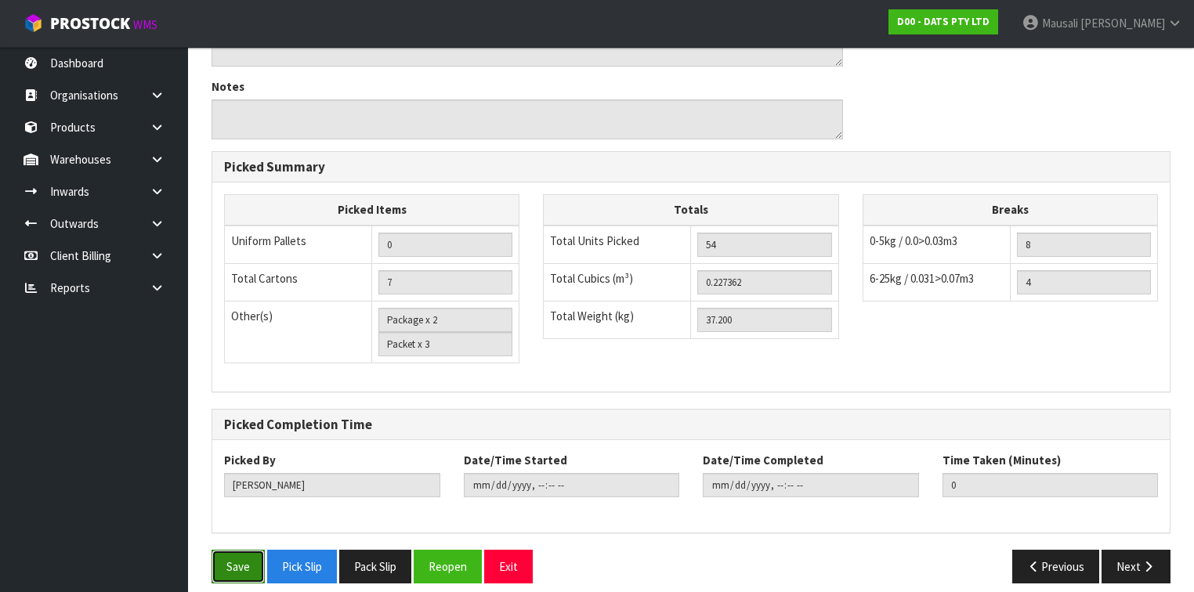
drag, startPoint x: 241, startPoint y: 554, endPoint x: 326, endPoint y: 529, distance: 88.3
click at [242, 552] on button "Save" at bounding box center [238, 567] width 53 height 34
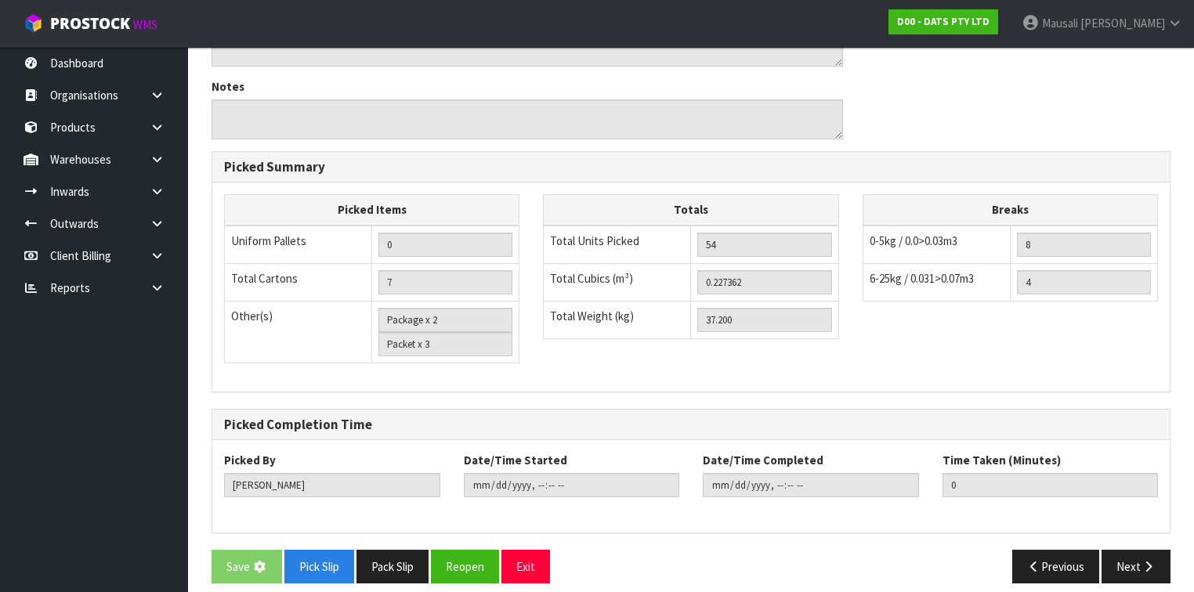
scroll to position [0, 0]
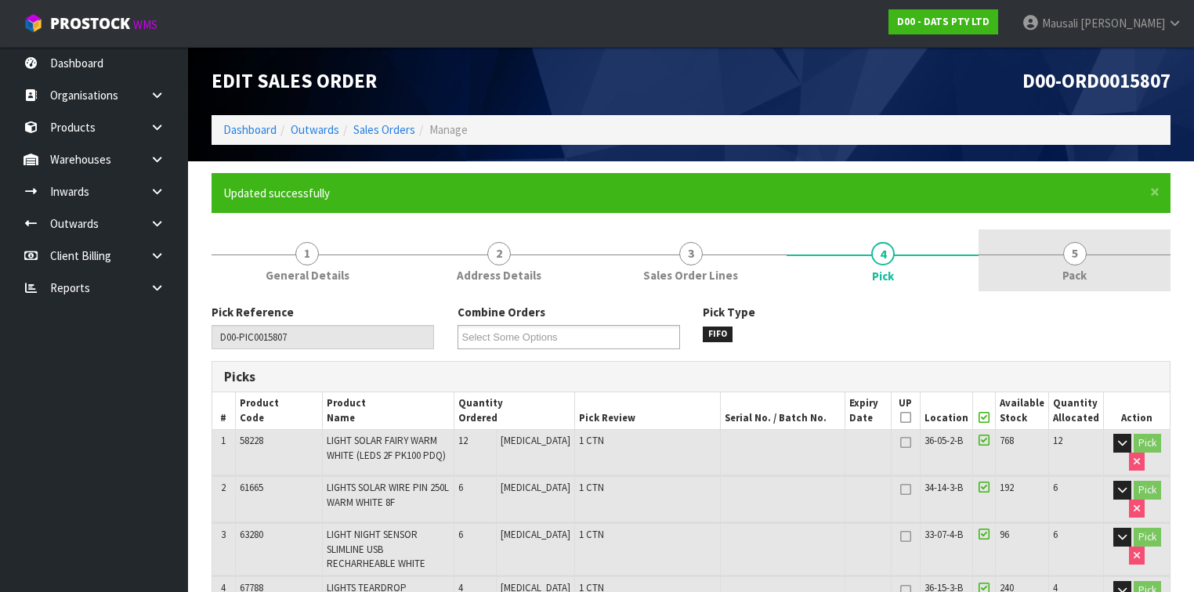
type input "[DATE]T08:45:02"
drag, startPoint x: 1052, startPoint y: 276, endPoint x: 1006, endPoint y: 286, distance: 46.6
click at [1052, 276] on link "5 Pack" at bounding box center [1075, 261] width 192 height 62
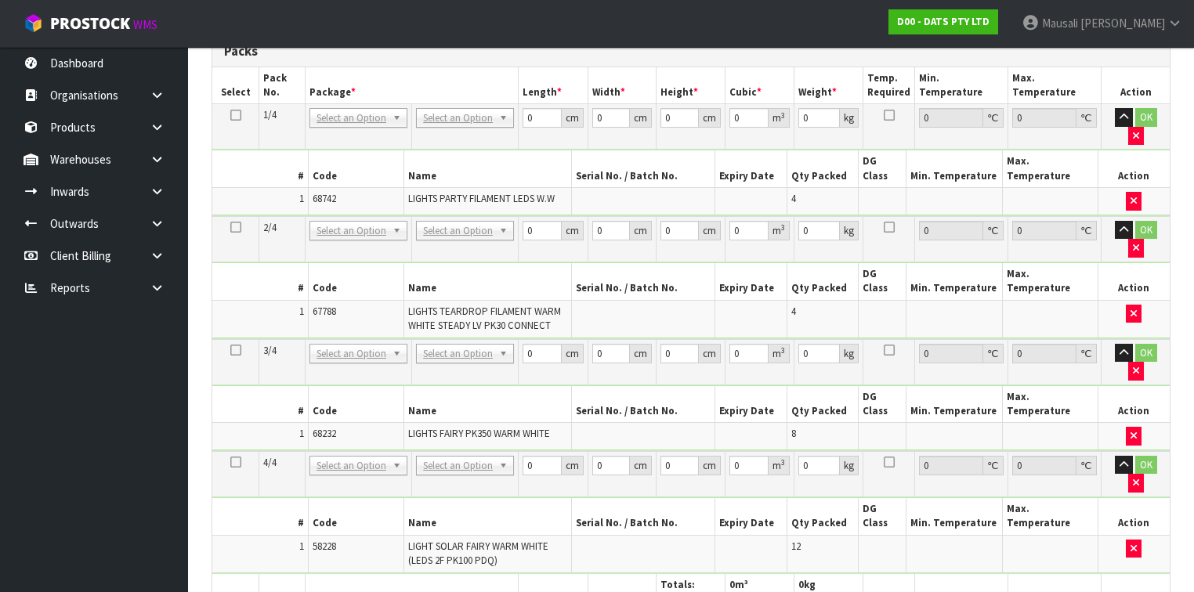
scroll to position [817, 0]
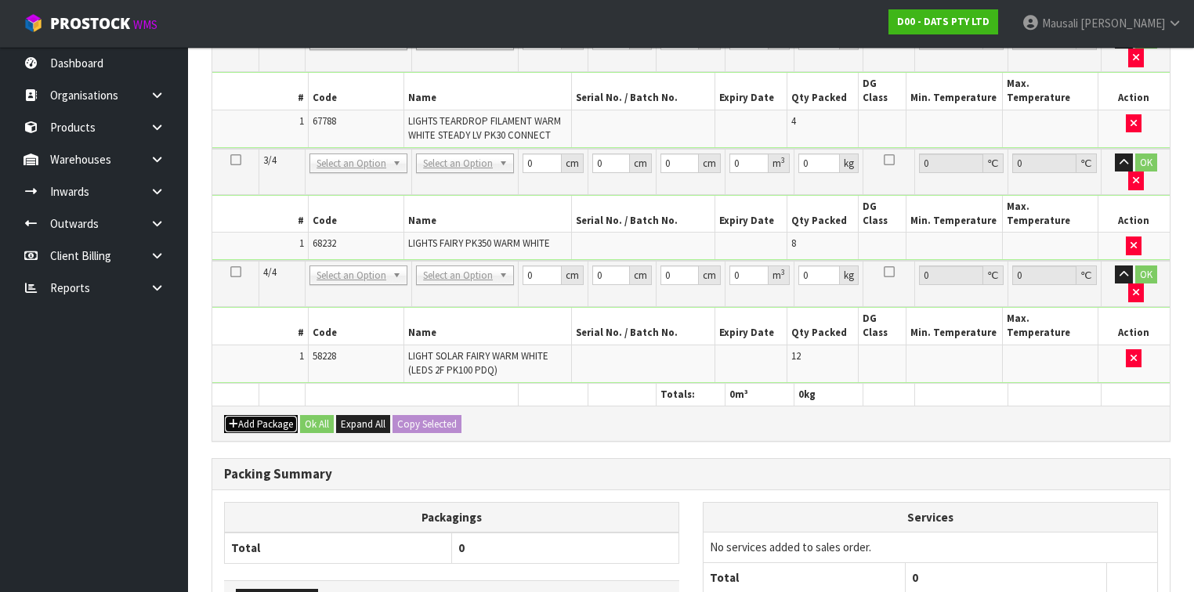
click at [255, 415] on button "Add Package" at bounding box center [261, 424] width 74 height 19
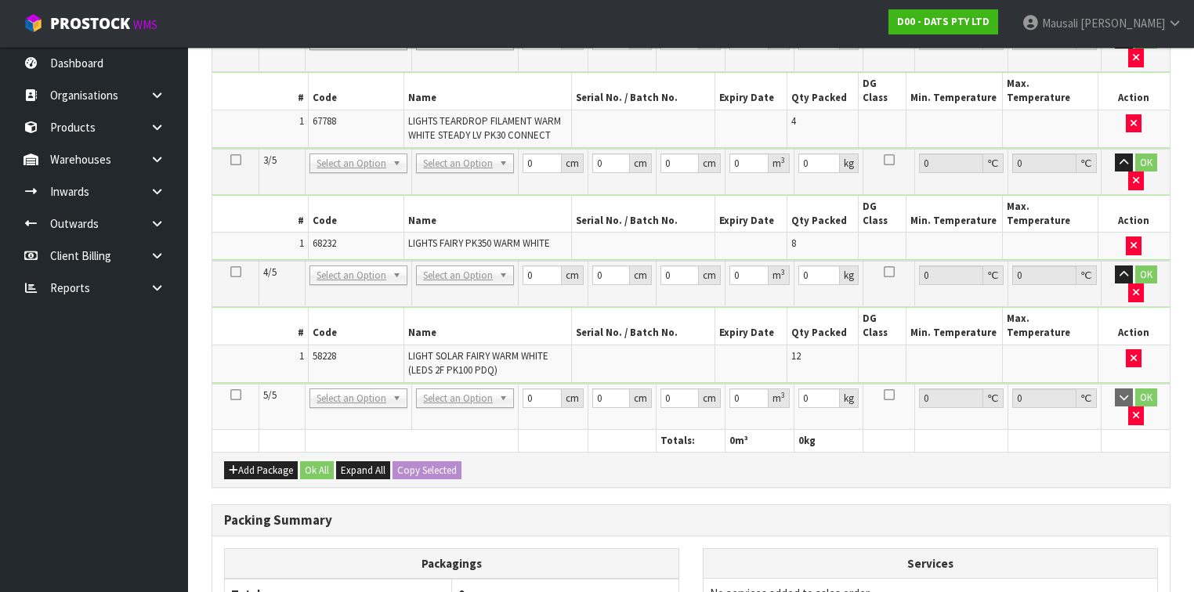
click at [238, 395] on icon at bounding box center [235, 395] width 11 height 1
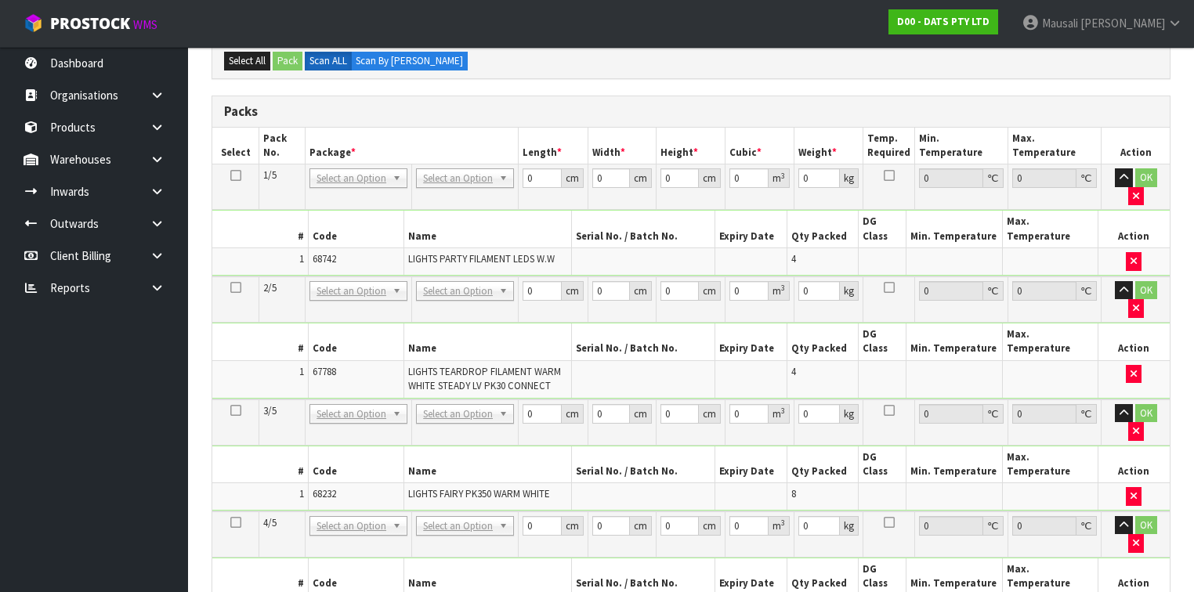
scroll to position [378, 0]
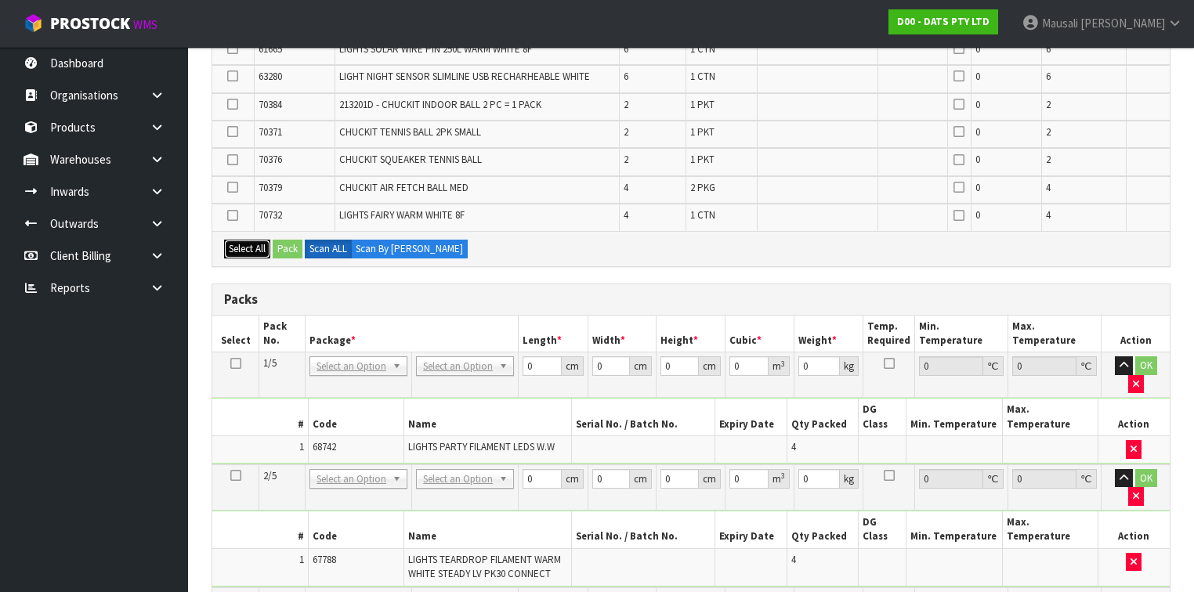
drag, startPoint x: 252, startPoint y: 242, endPoint x: 281, endPoint y: 241, distance: 29.0
click at [253, 241] on button "Select All" at bounding box center [247, 249] width 46 height 19
click at [281, 241] on button "Pack" at bounding box center [288, 249] width 30 height 19
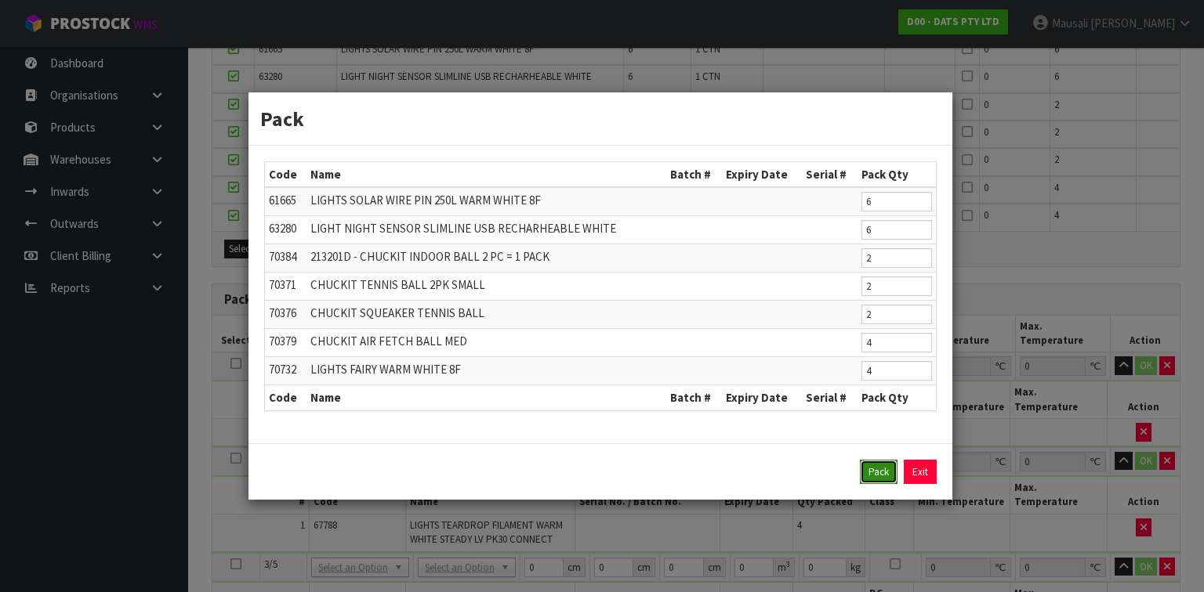
click at [871, 473] on button "Pack" at bounding box center [879, 472] width 38 height 25
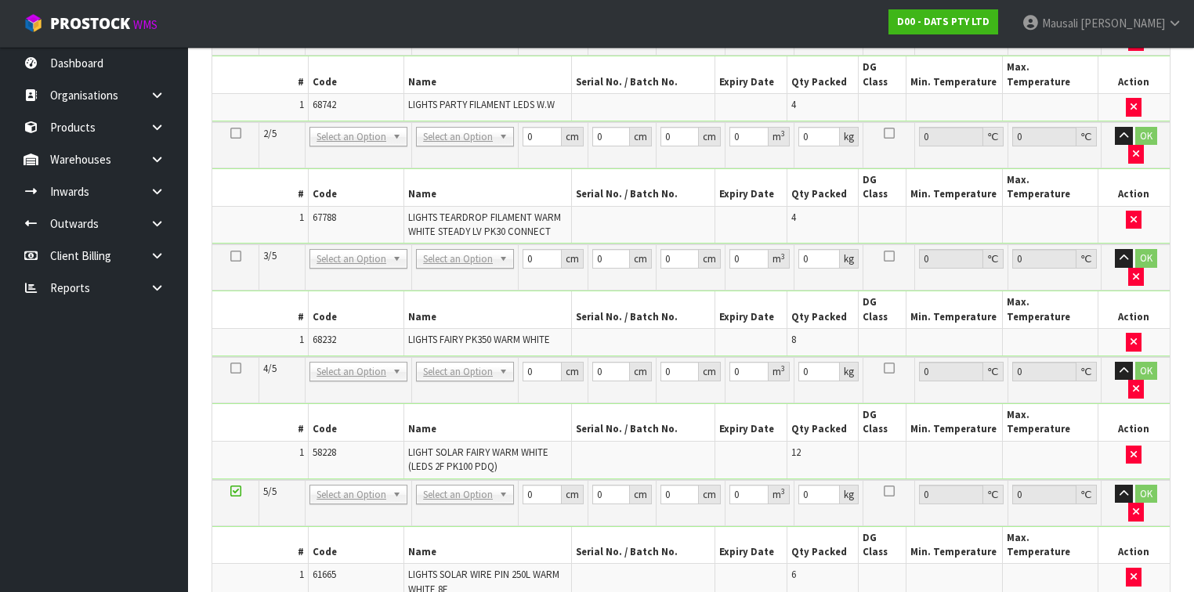
scroll to position [504, 0]
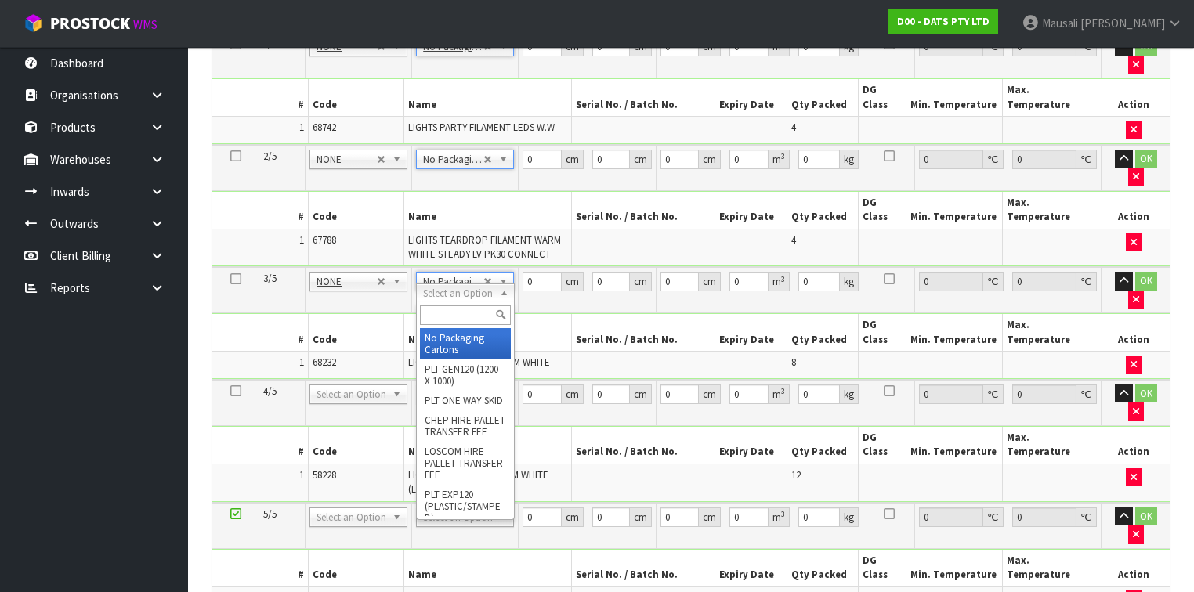
type input "4"
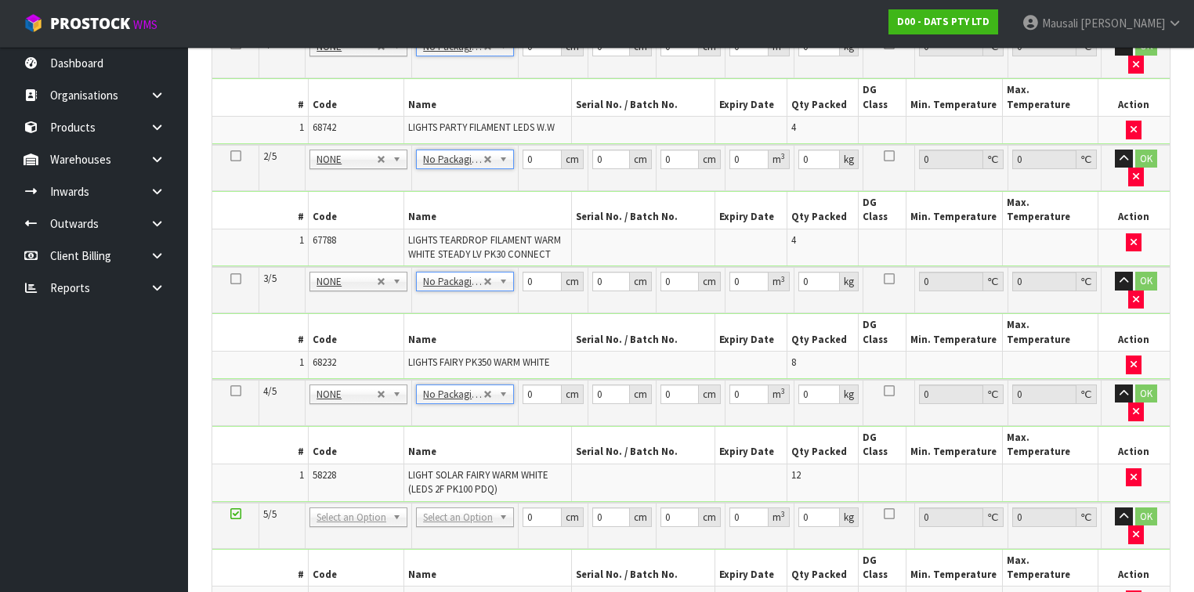
scroll to position [567, 0]
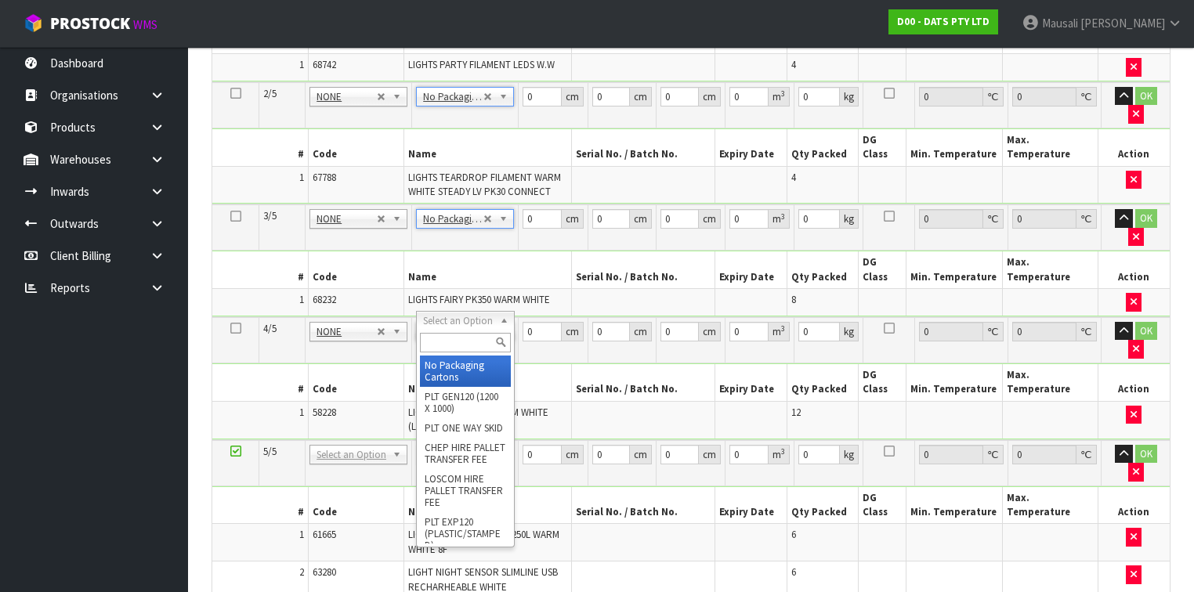
click at [447, 342] on input "text" at bounding box center [465, 343] width 90 height 20
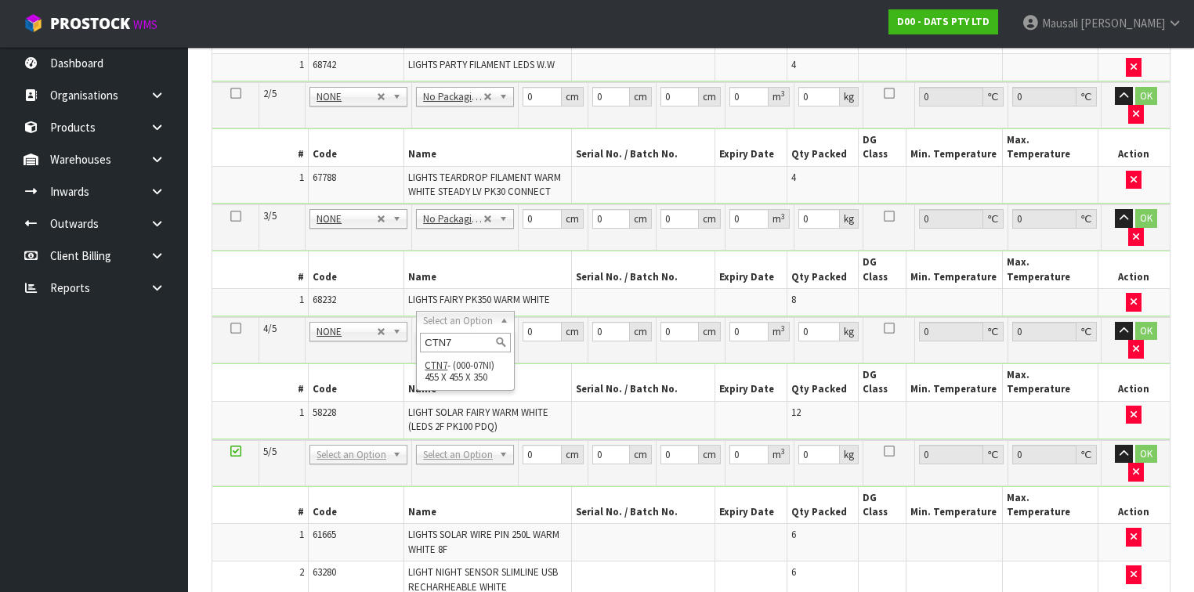
type input "CTN7"
type input "45.5"
type input "35"
type input "0.072459"
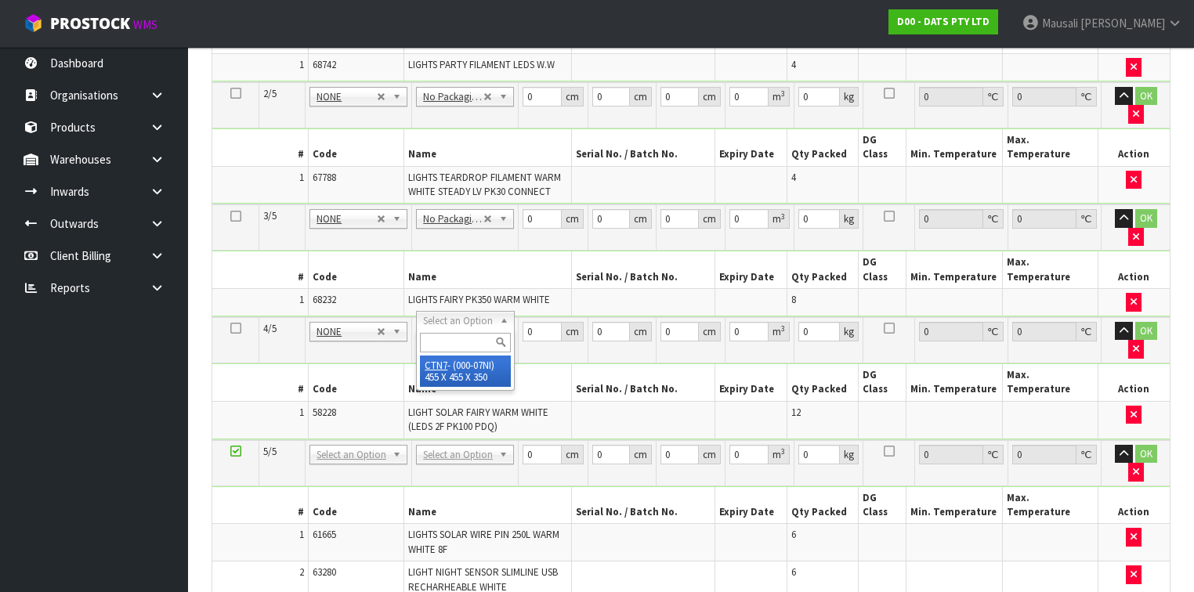
type input "11.5"
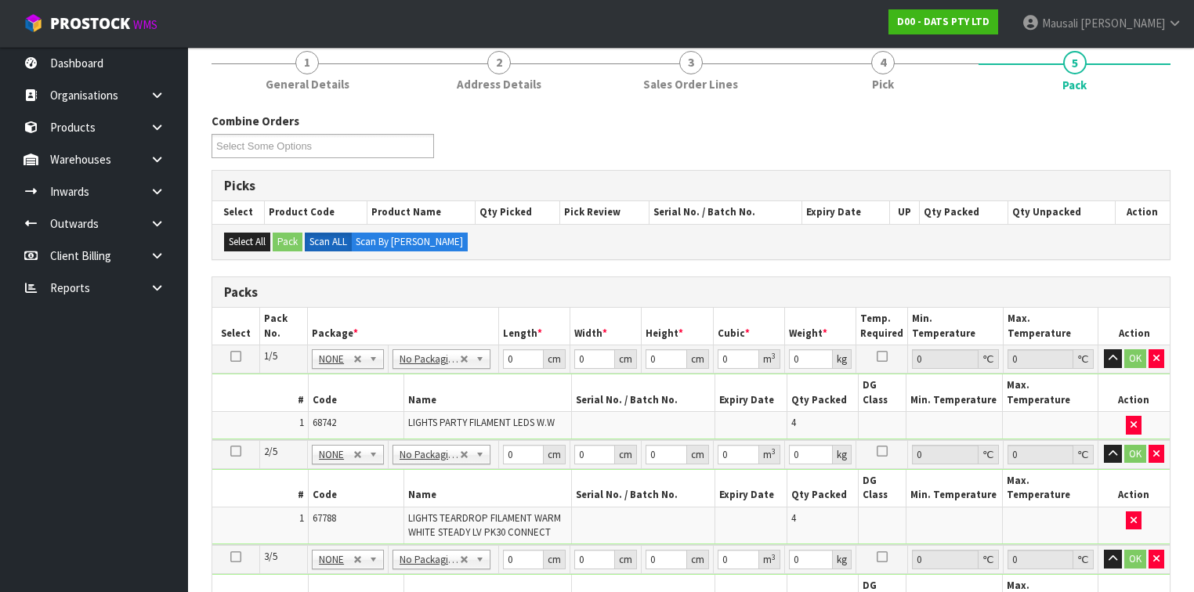
scroll to position [190, 0]
drag, startPoint x: 523, startPoint y: 358, endPoint x: 480, endPoint y: 382, distance: 50.2
click at [480, 382] on tbody "1/5 NONE 007-001 007-002 007-004 007-009 007-013 007-014 007-015 007-017 007-01…" at bounding box center [691, 393] width 958 height 95
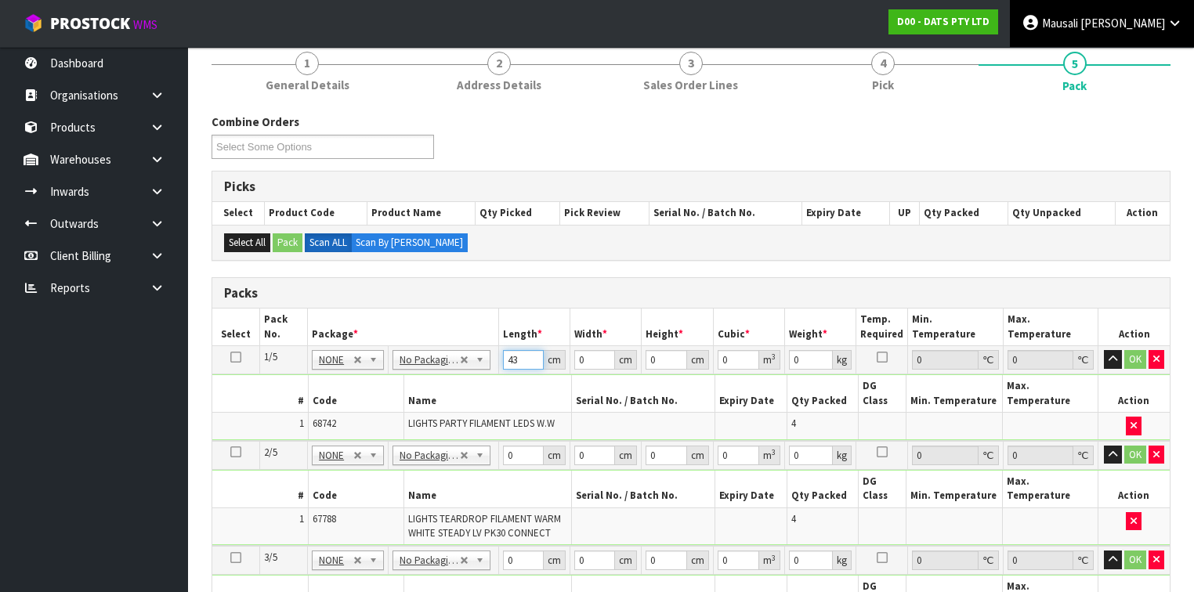
type input "43"
type input "3"
type input "0.005547"
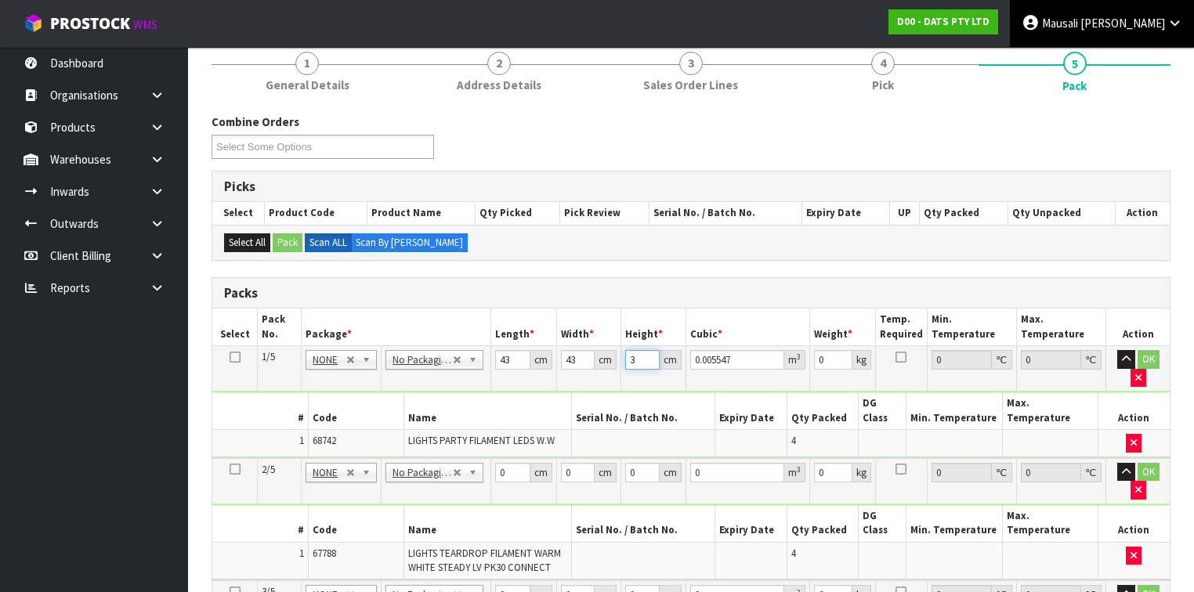
type input "31"
type input "0.057319"
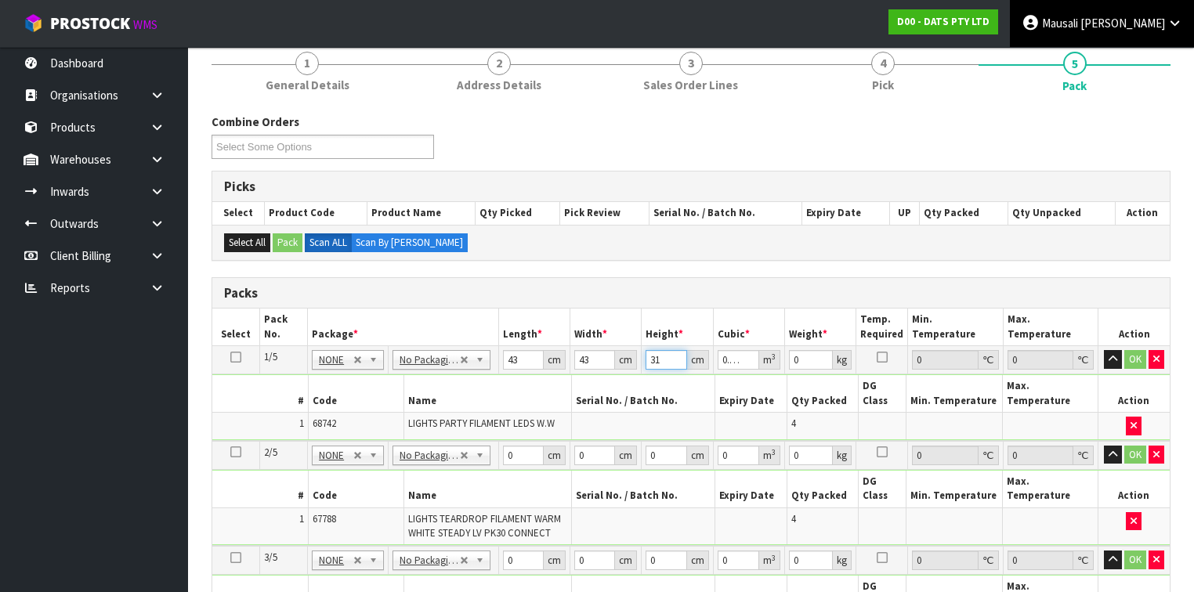
type input "31"
type input "9"
type input "53"
type input "33"
type input "3"
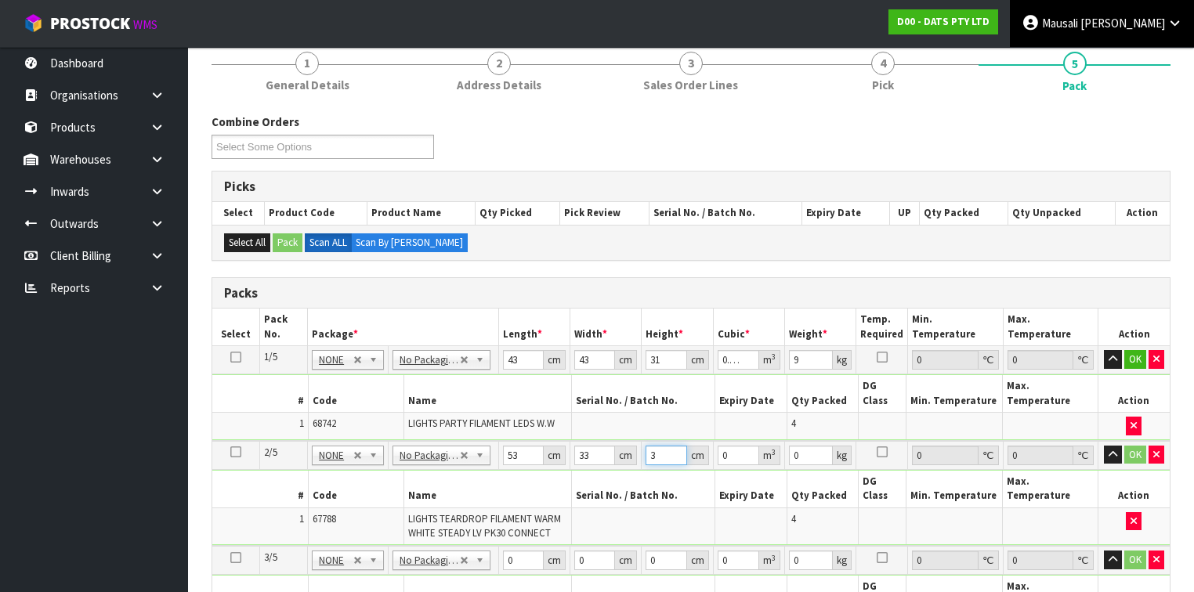
type input "0.005247"
type input "31"
type input "0.054219"
type input "31"
type input "10"
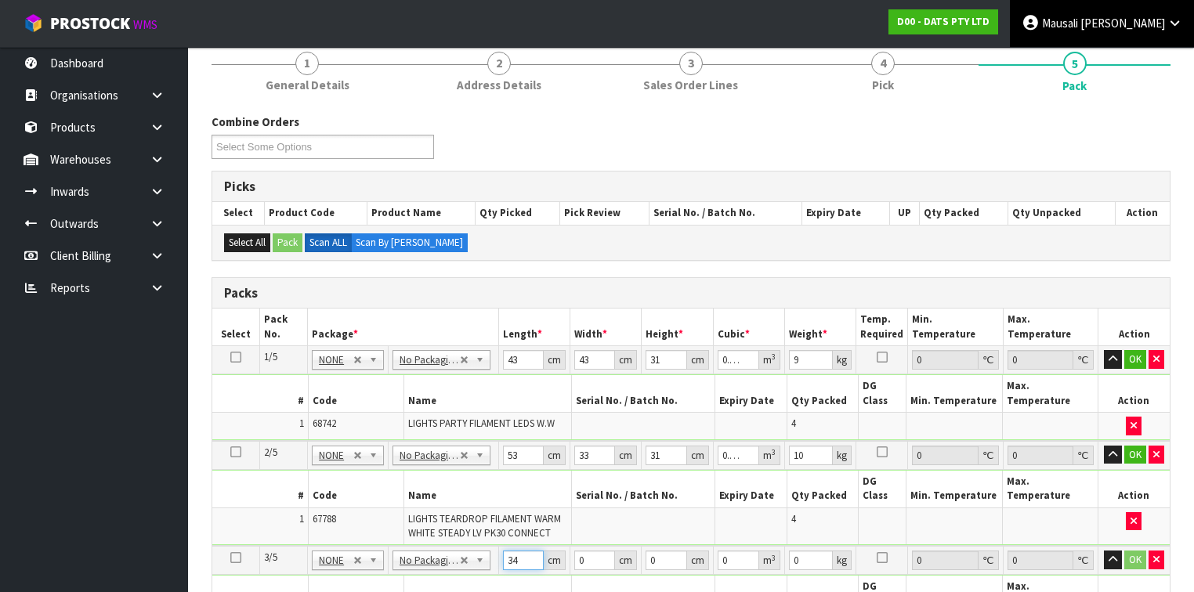
type input "34"
type input "26"
type input "4"
type input "0.003536"
type input "46"
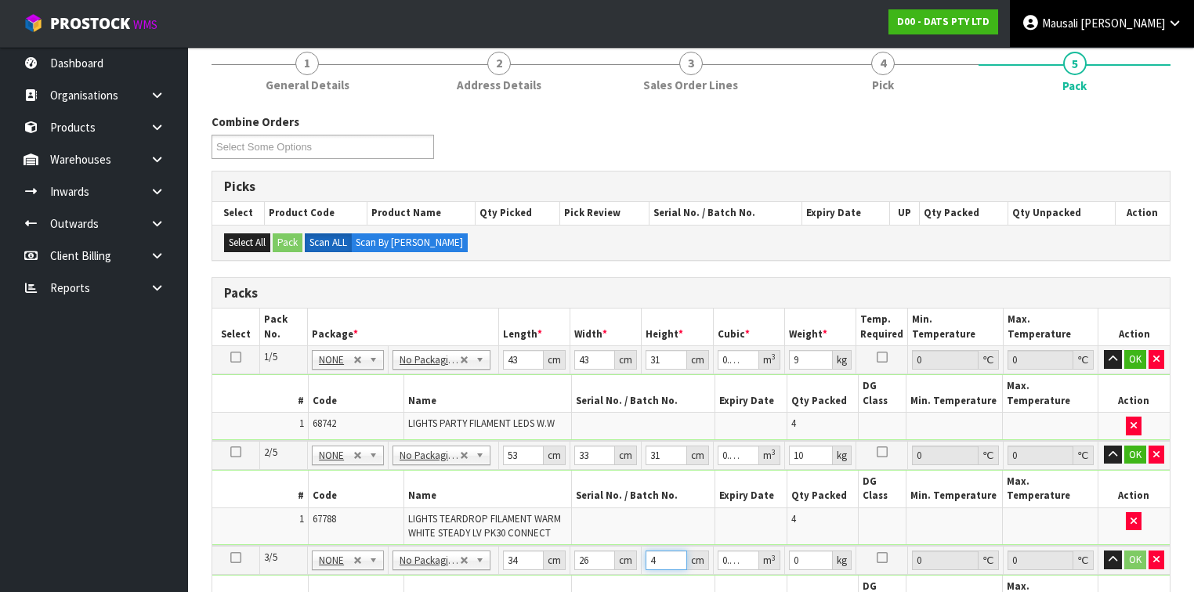
type input "0.040664"
type input "46"
type input "5"
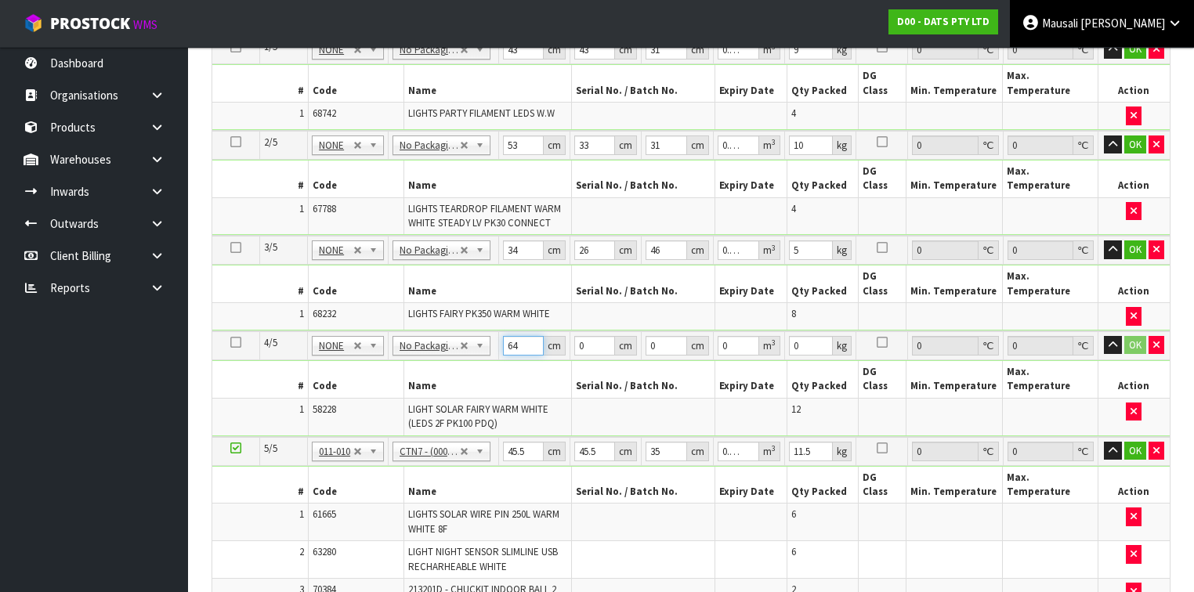
type input "64"
type input "20"
type input "1"
type input "0.00128"
type input "17"
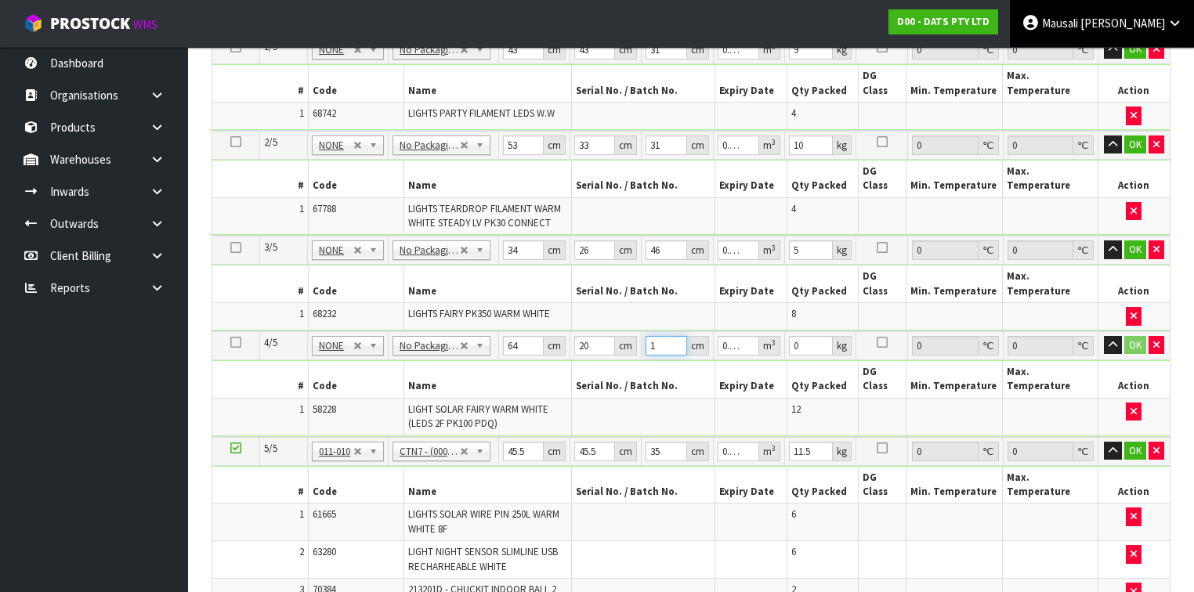
type input "0.02176"
type input "17"
type input "3"
type input "4"
type input "0.00637"
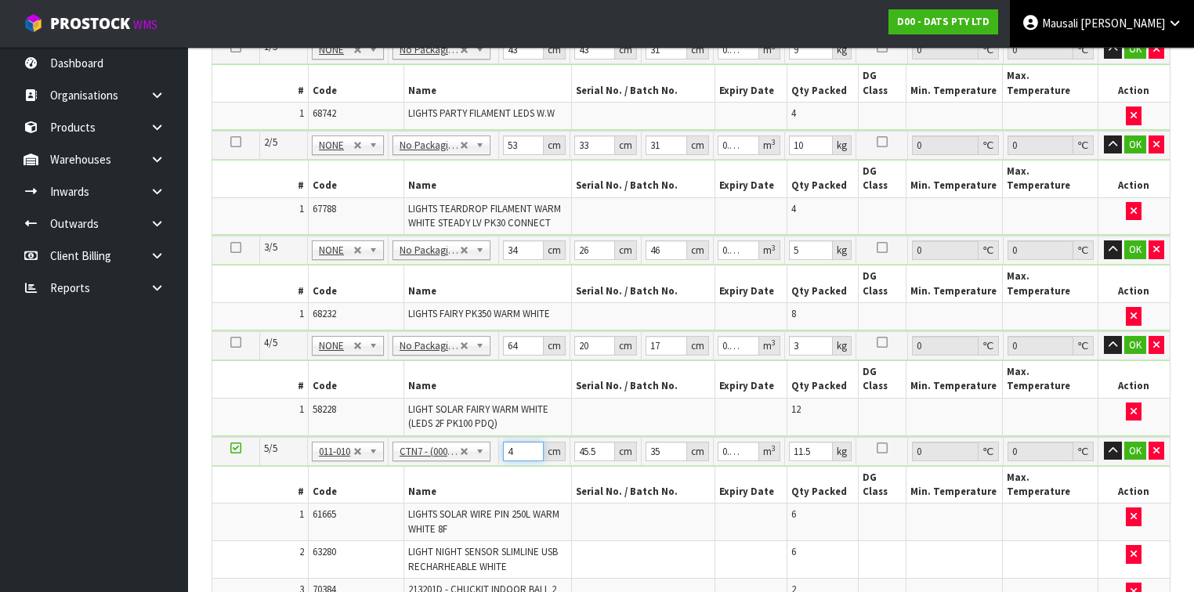
type input "47"
type input "0.074847"
type input "47"
type input "4"
type input "0.00658"
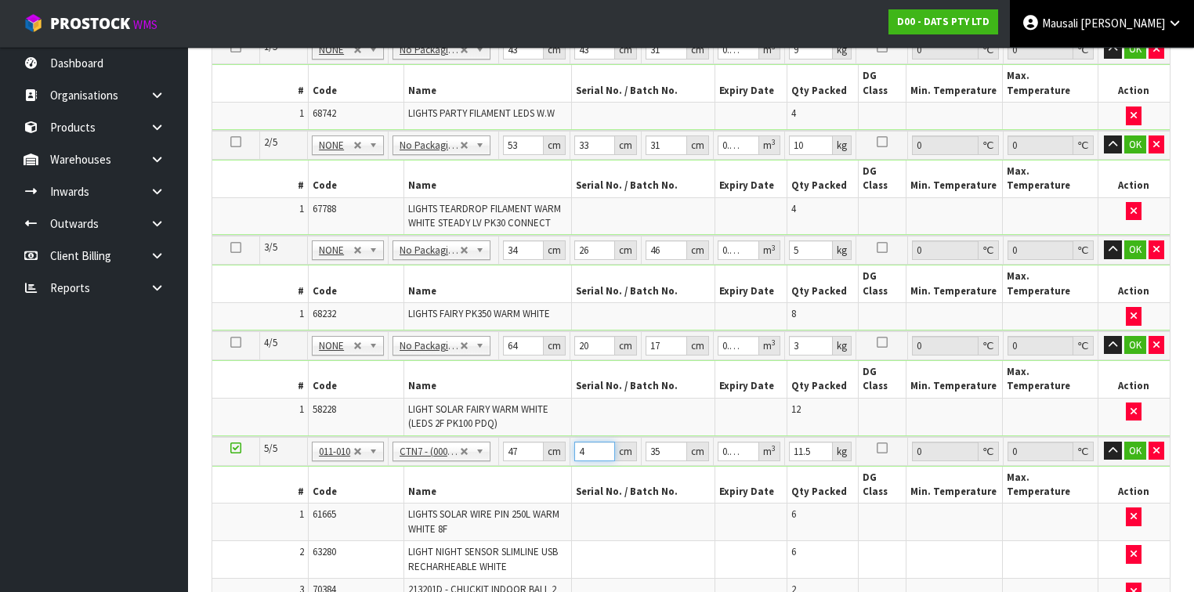
type input "47"
type input "0.077315"
type input "47"
type input "3"
type input "0.006627"
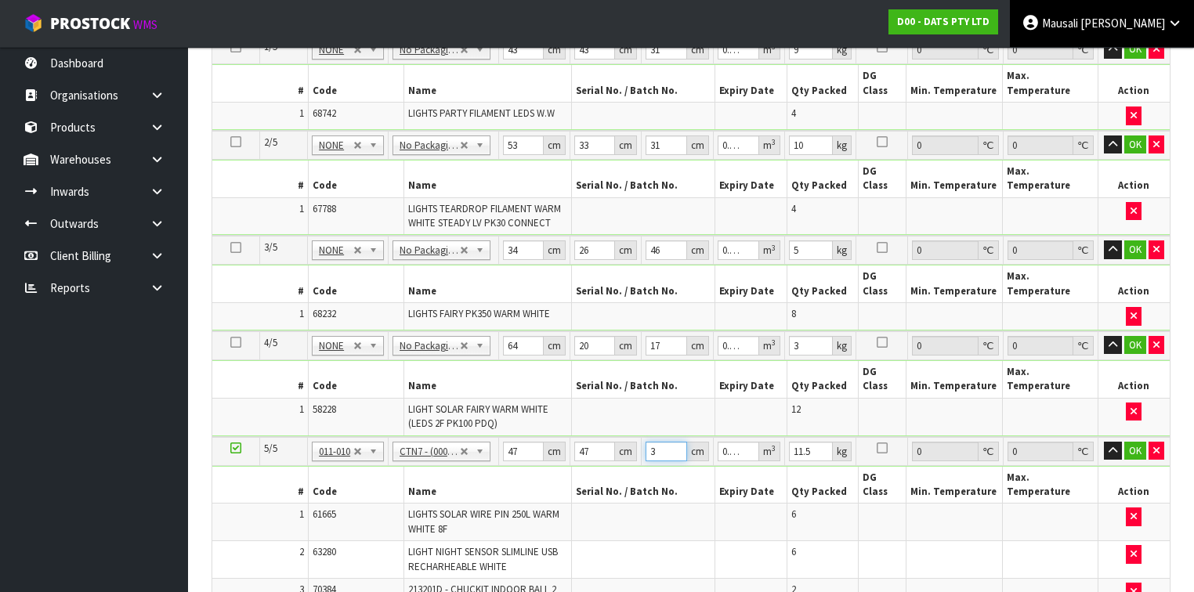
type input "37"
type input "0.081733"
type input "37"
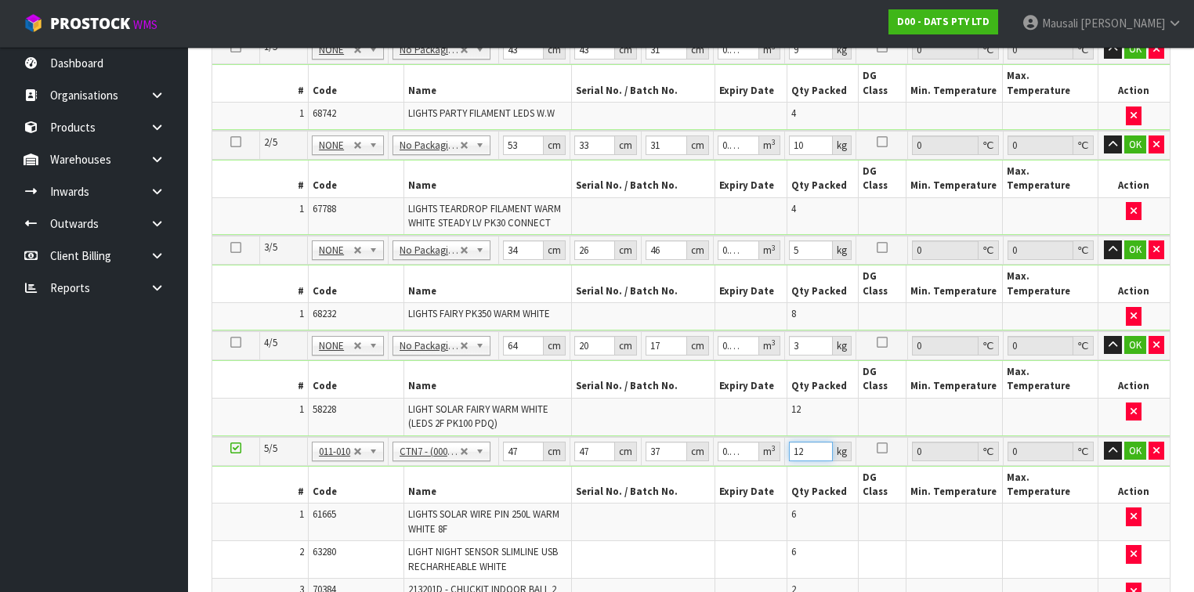
scroll to position [689, 0]
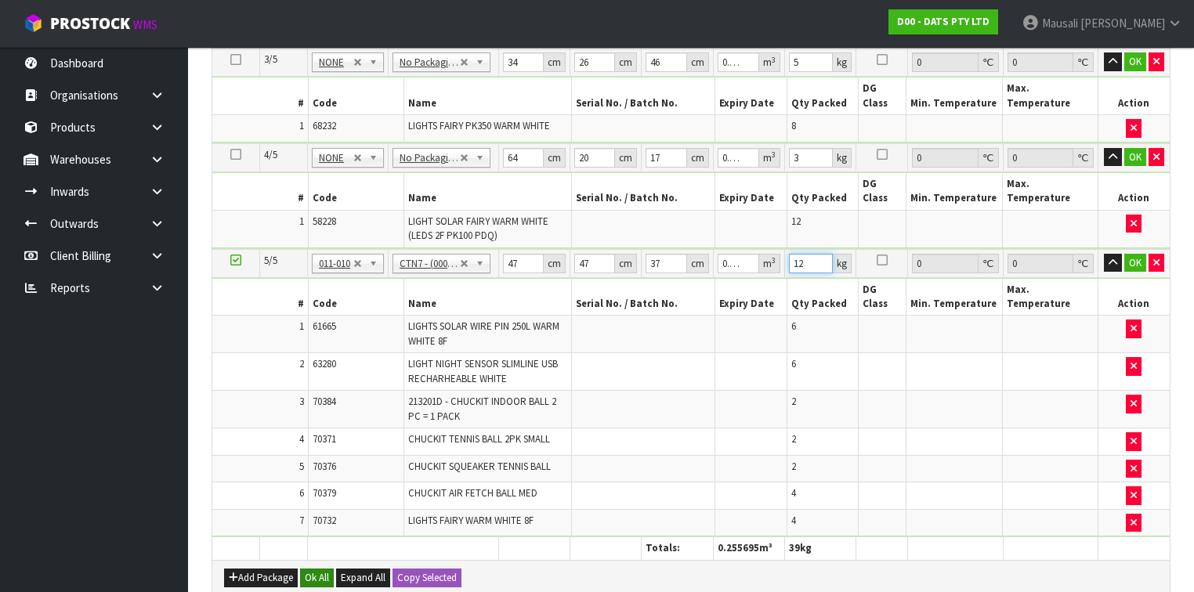
type input "12"
click at [303, 569] on button "Ok All" at bounding box center [317, 578] width 34 height 19
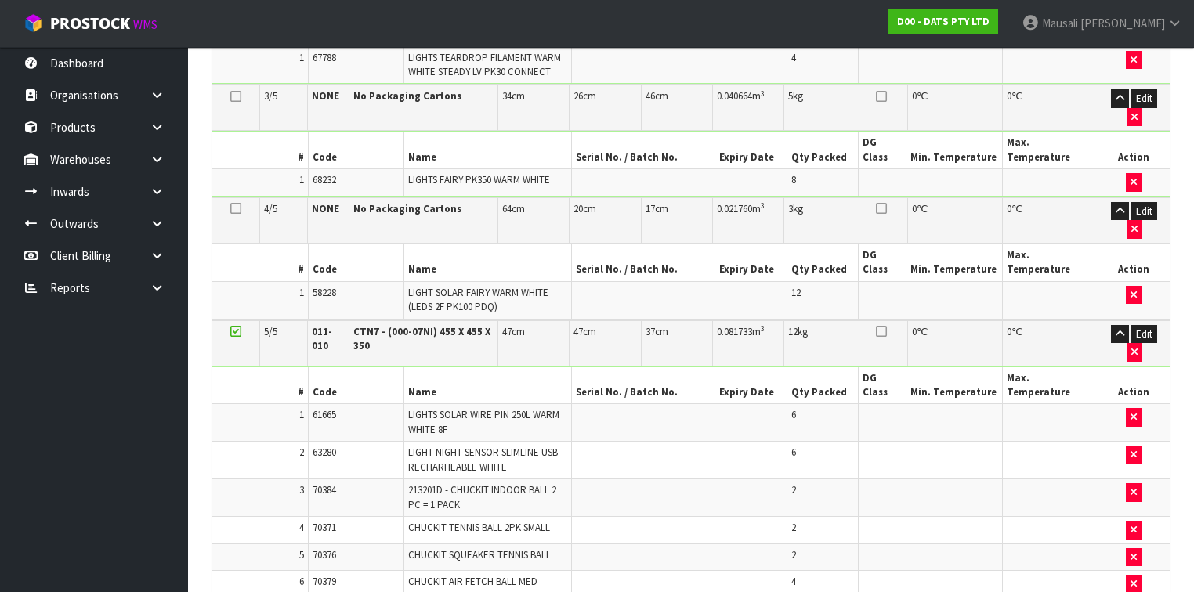
scroll to position [955, 0]
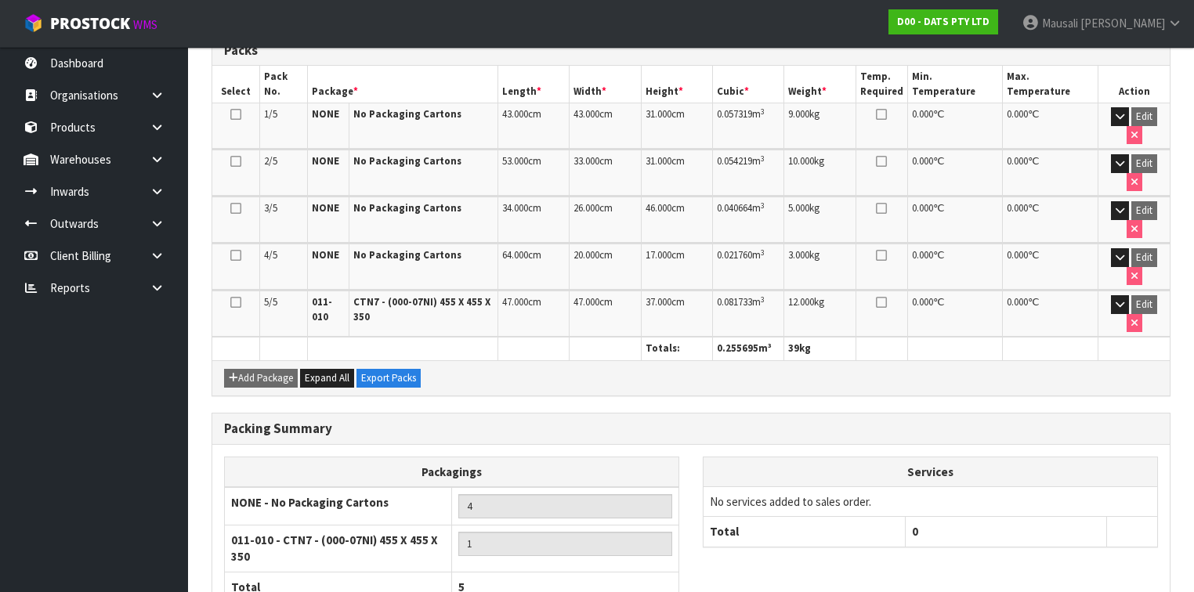
scroll to position [458, 0]
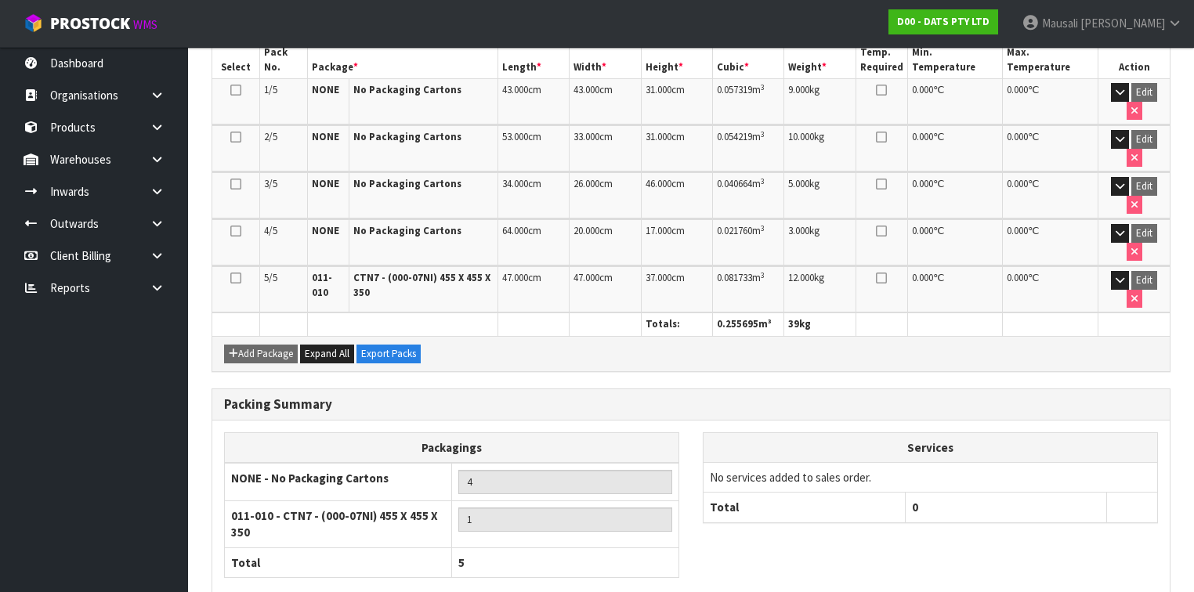
drag, startPoint x: 1125, startPoint y: 543, endPoint x: 1071, endPoint y: 520, distance: 58.6
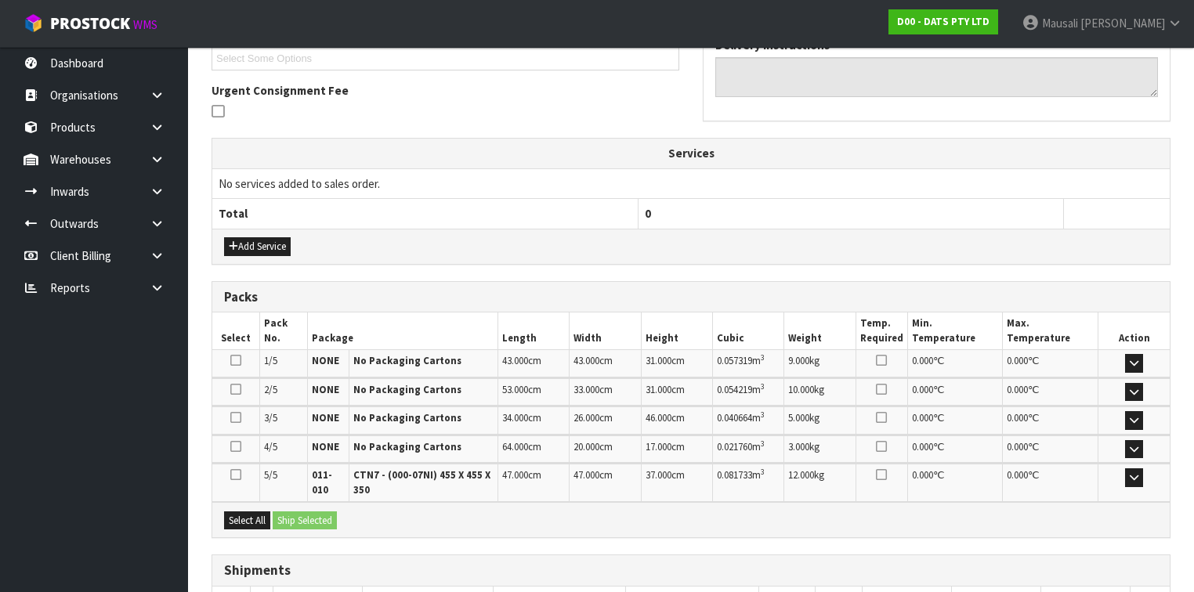
scroll to position [542, 0]
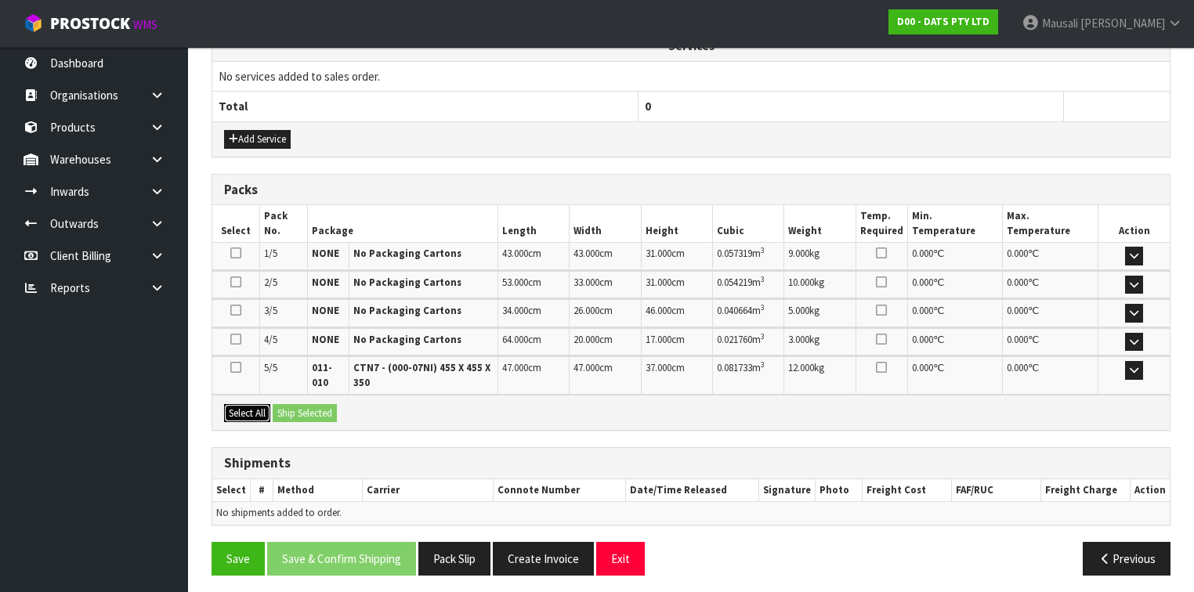
drag, startPoint x: 249, startPoint y: 409, endPoint x: 273, endPoint y: 403, distance: 24.3
click at [251, 408] on button "Select All" at bounding box center [247, 413] width 46 height 19
click at [295, 407] on button "Ship Selected" at bounding box center [305, 413] width 64 height 19
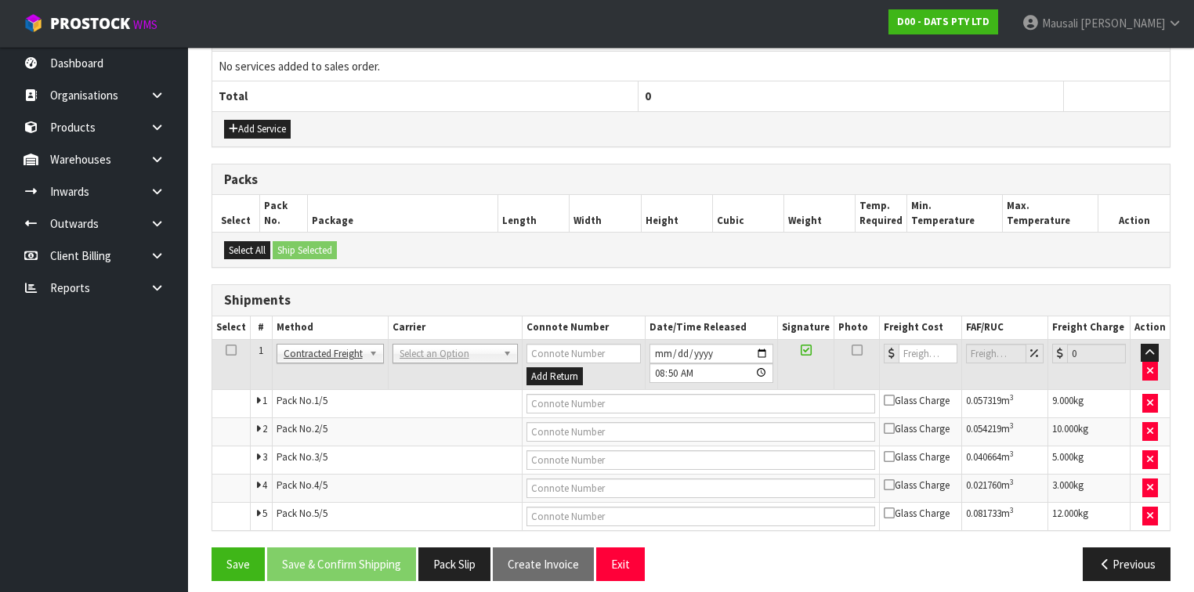
scroll to position [559, 0]
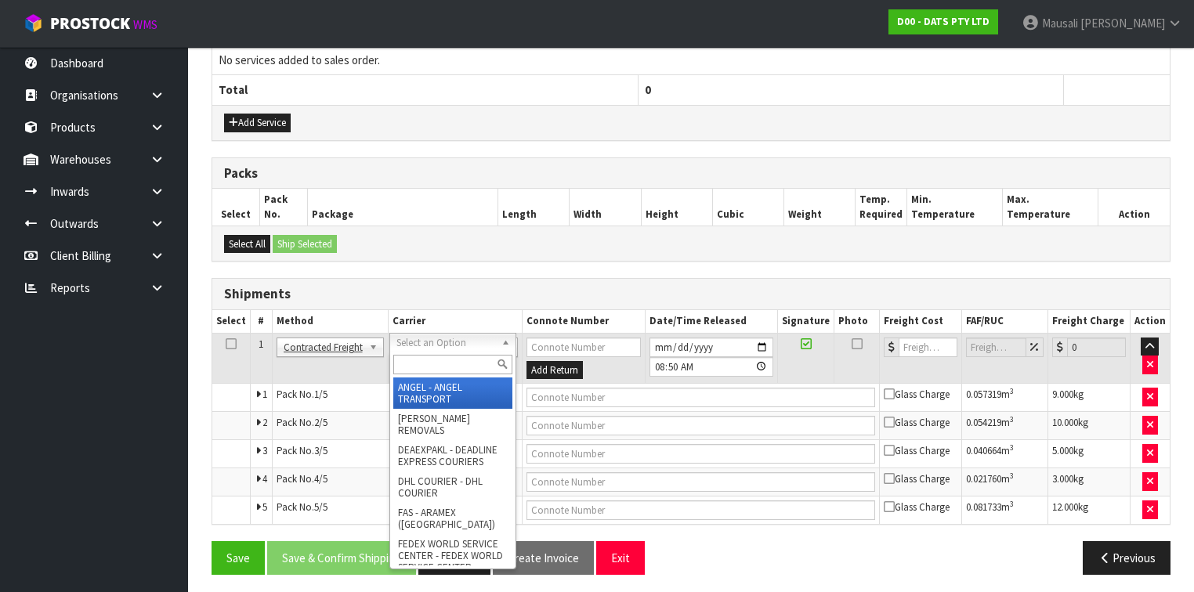
click at [414, 367] on input "text" at bounding box center [452, 365] width 119 height 20
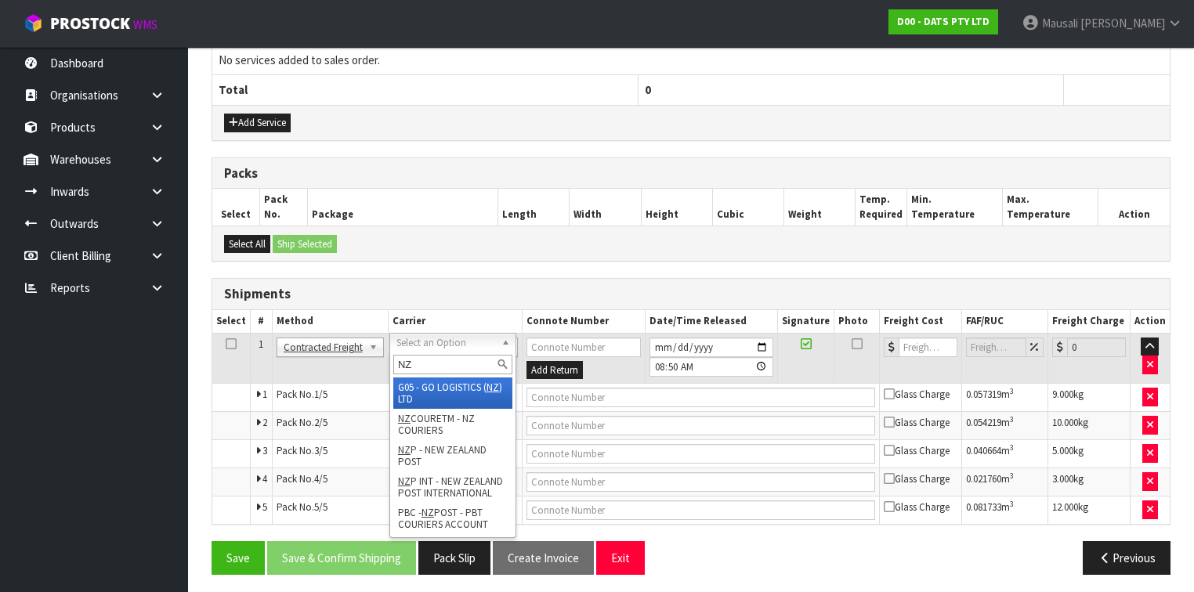
type input "NZP"
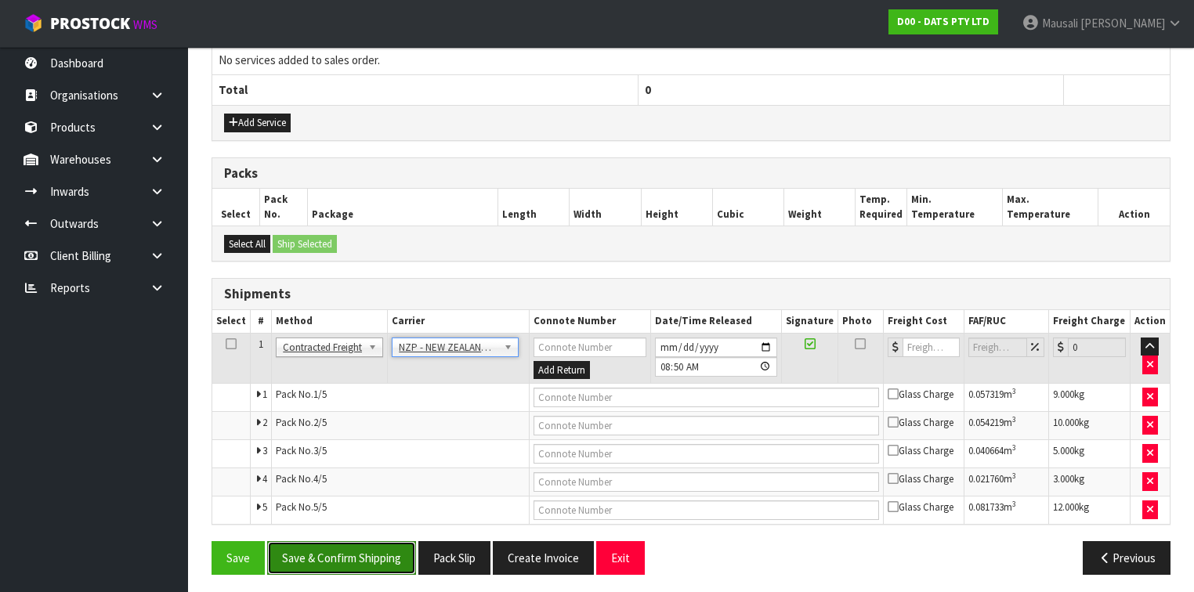
click at [360, 545] on button "Save & Confirm Shipping" at bounding box center [341, 558] width 149 height 34
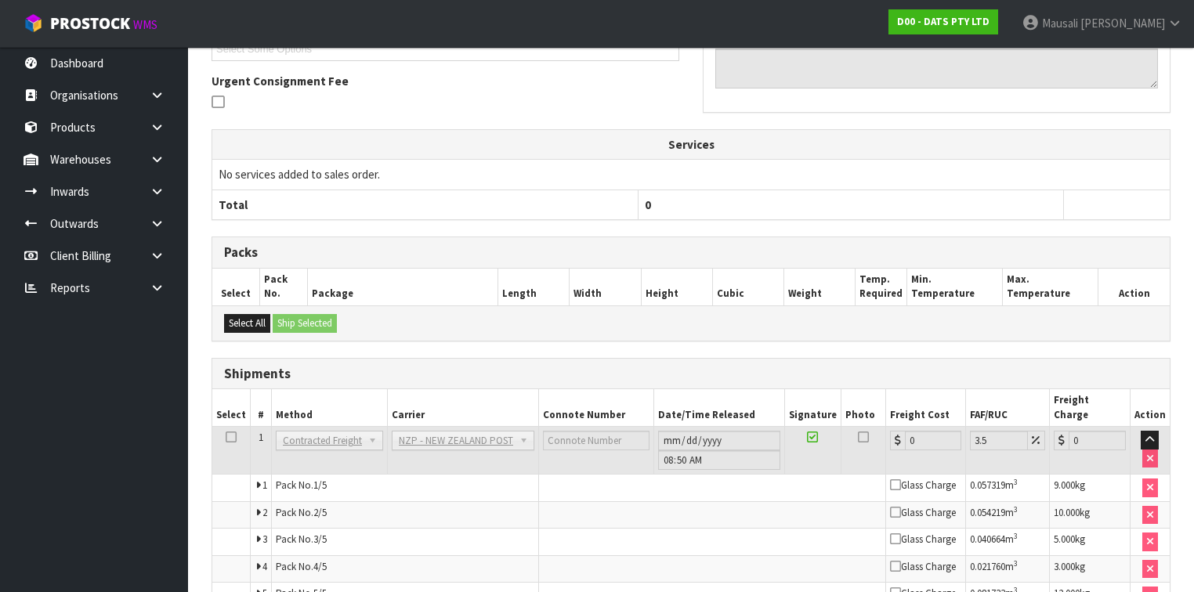
scroll to position [531, 0]
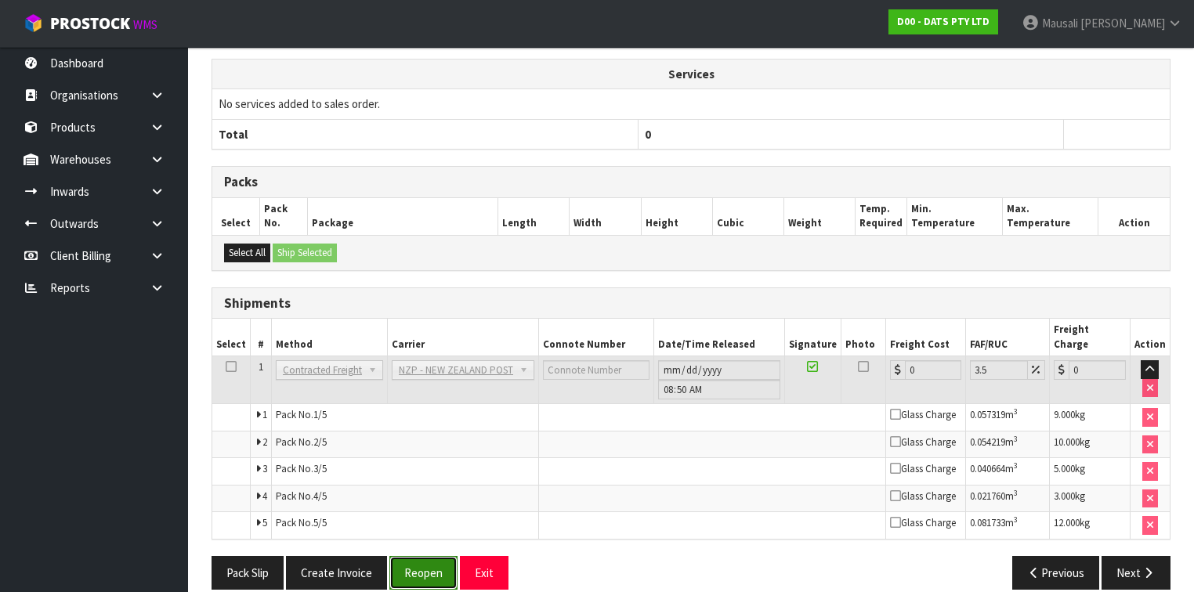
click at [430, 556] on button "Reopen" at bounding box center [423, 573] width 68 height 34
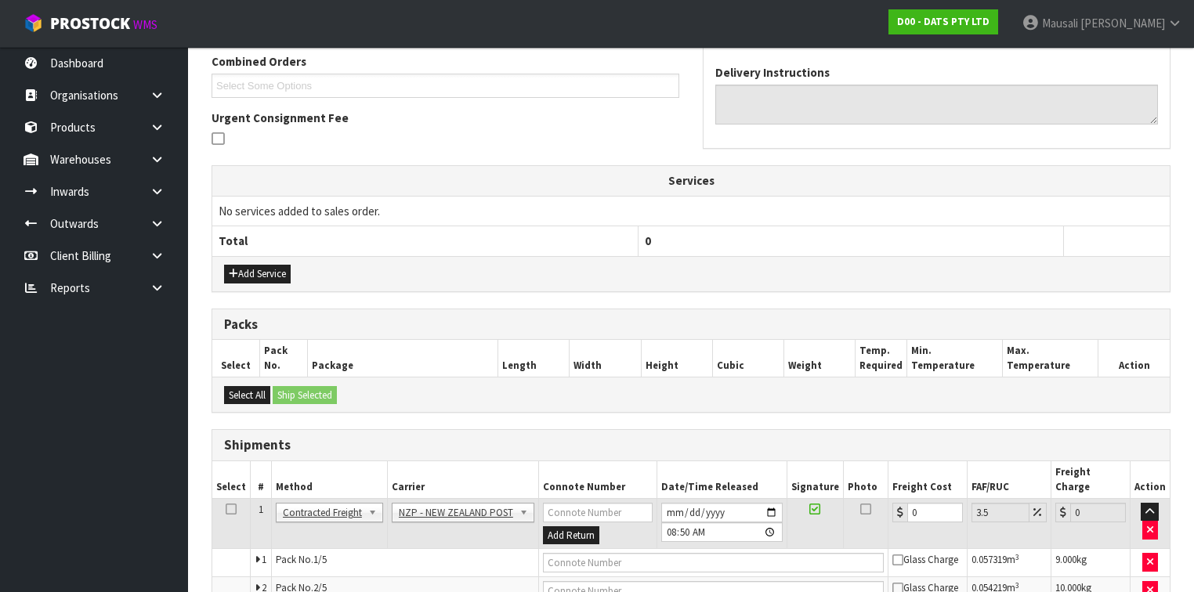
scroll to position [502, 0]
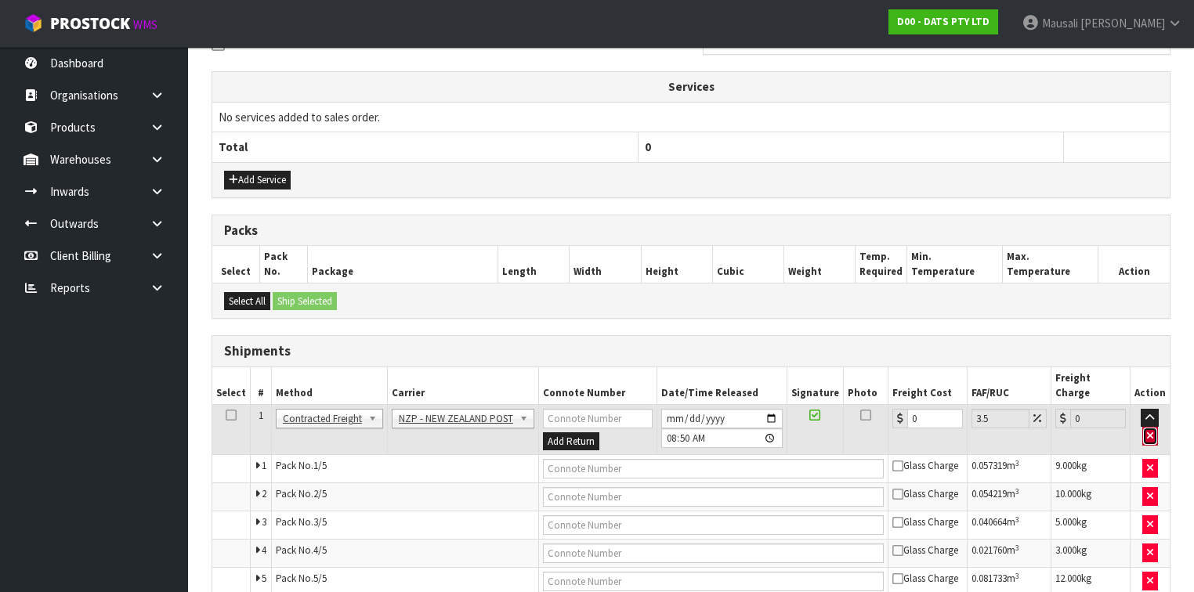
click at [1152, 431] on icon "button" at bounding box center [1150, 436] width 6 height 10
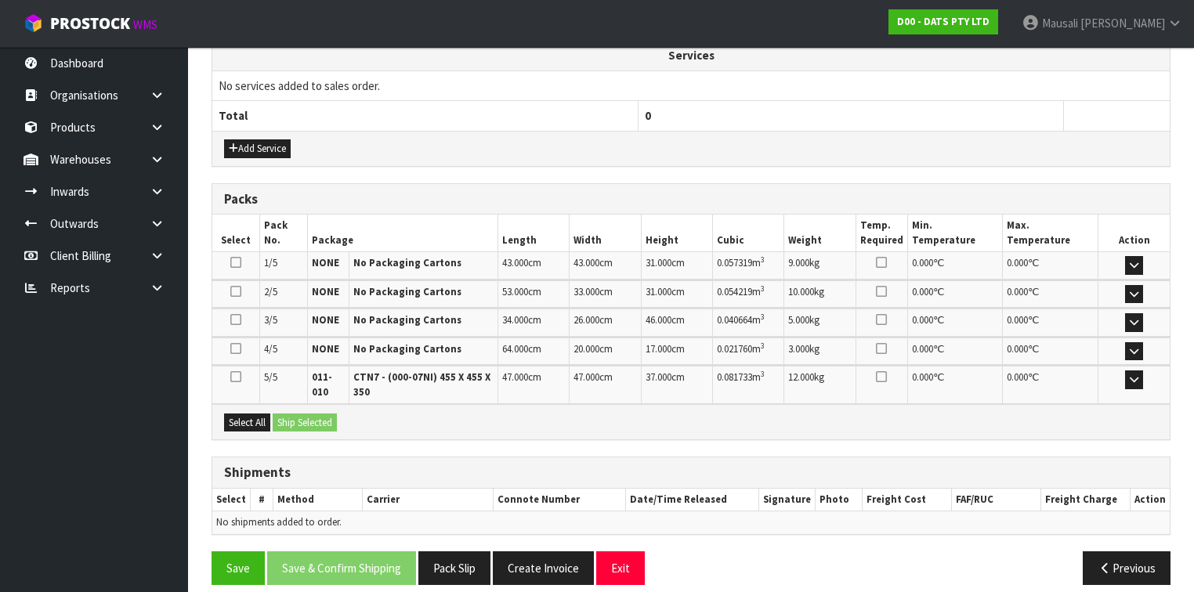
scroll to position [542, 0]
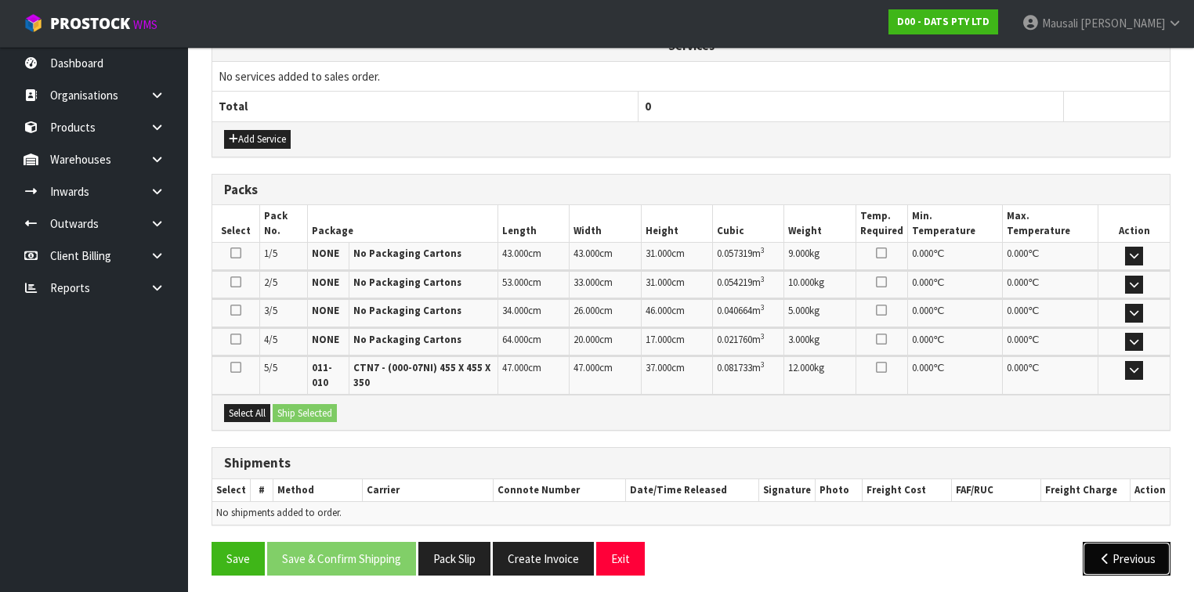
click at [1115, 555] on button "Previous" at bounding box center [1127, 559] width 88 height 34
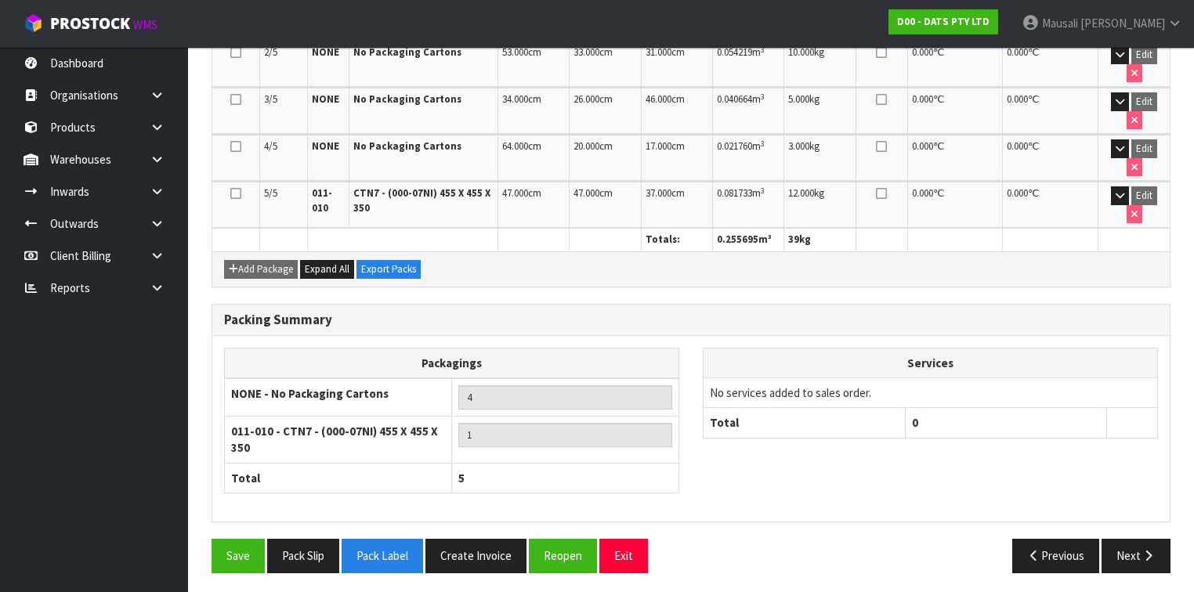
scroll to position [458, 0]
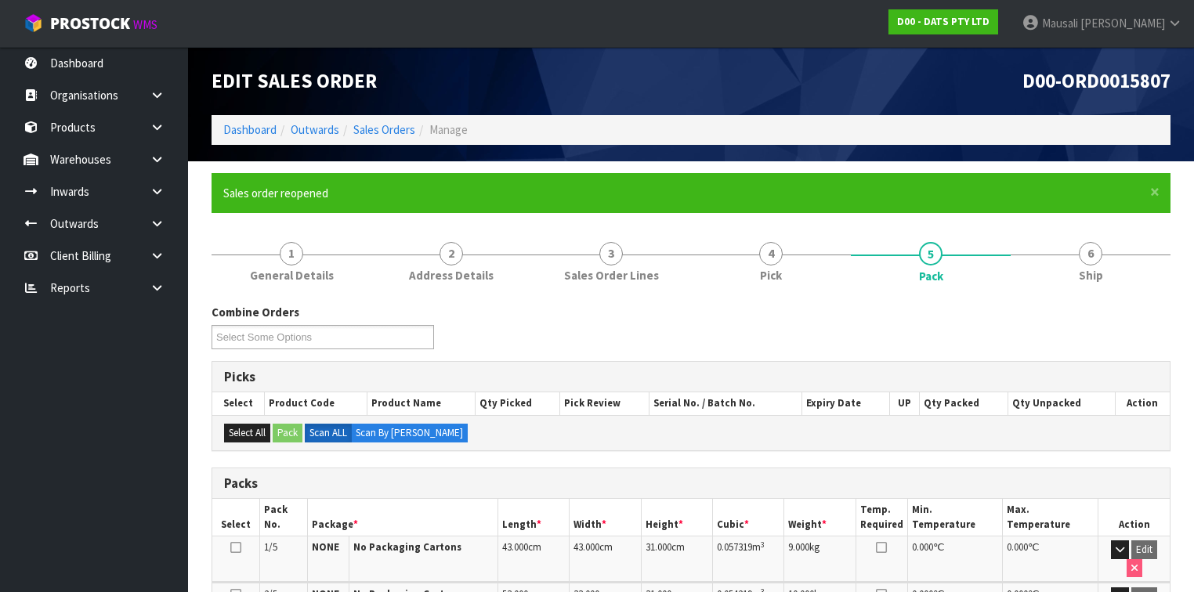
scroll to position [0, 0]
click at [382, 129] on link "Sales Orders" at bounding box center [384, 129] width 62 height 15
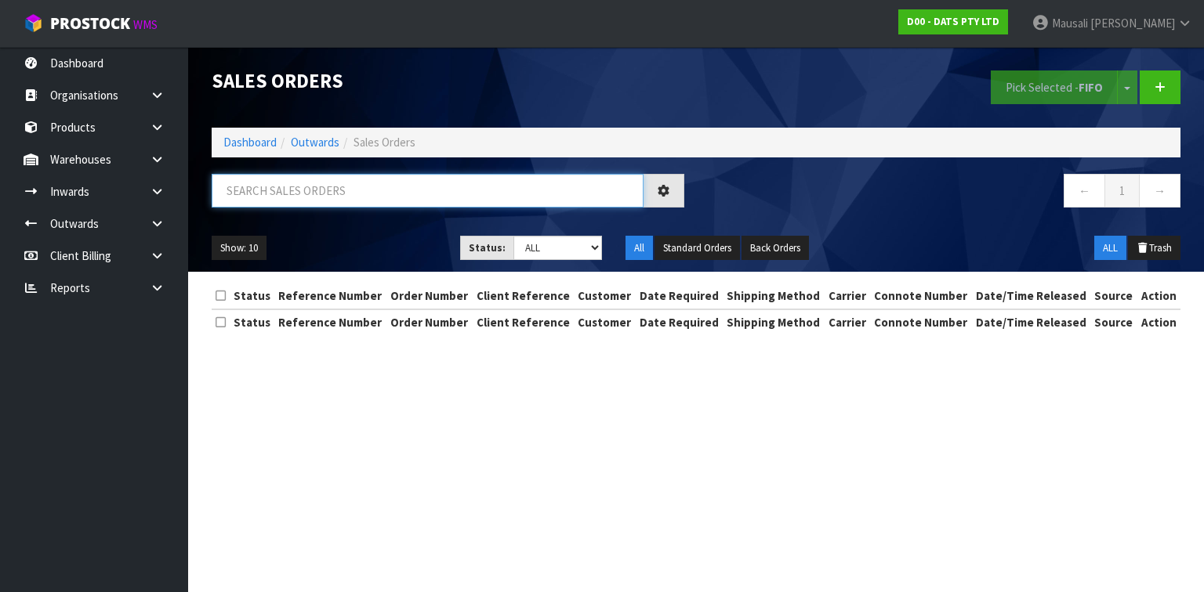
click at [241, 194] on input "text" at bounding box center [428, 191] width 432 height 34
type input "JOB-0413615"
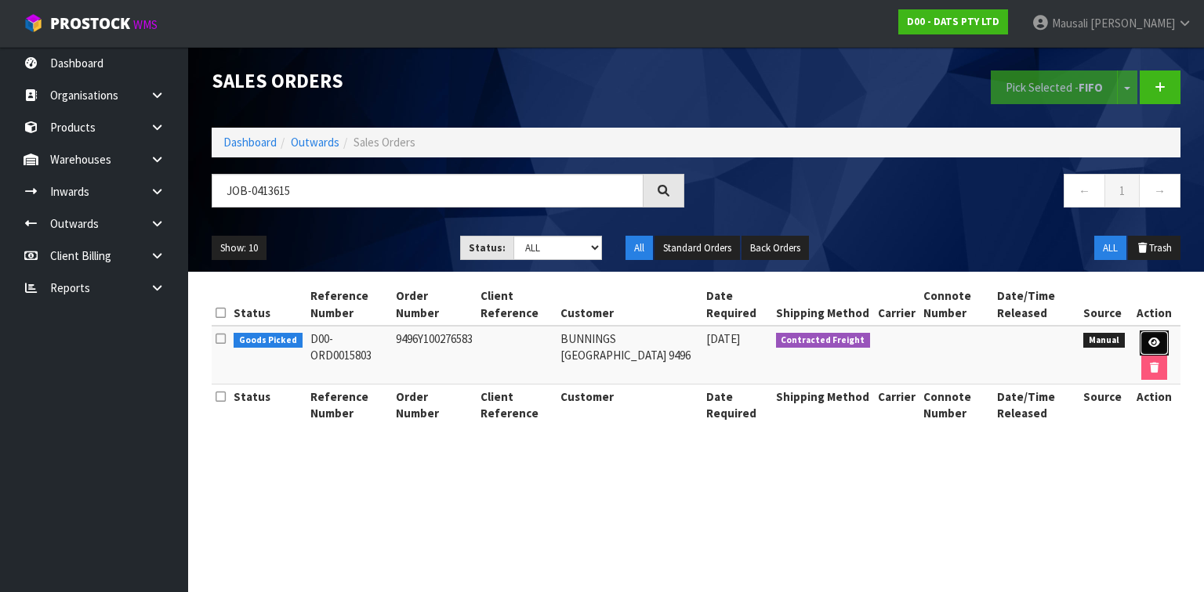
click at [1146, 337] on link at bounding box center [1153, 343] width 29 height 25
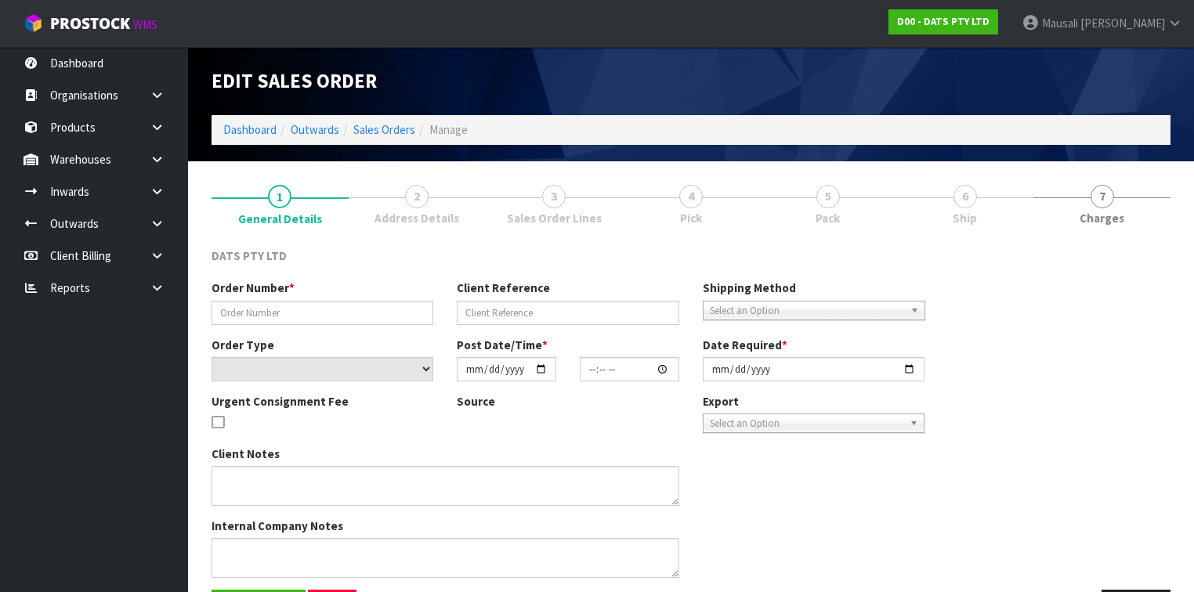
type input "9496Y100276583"
select select "number:0"
type input "[DATE]"
type input "09:00:00.000"
type input "[DATE]"
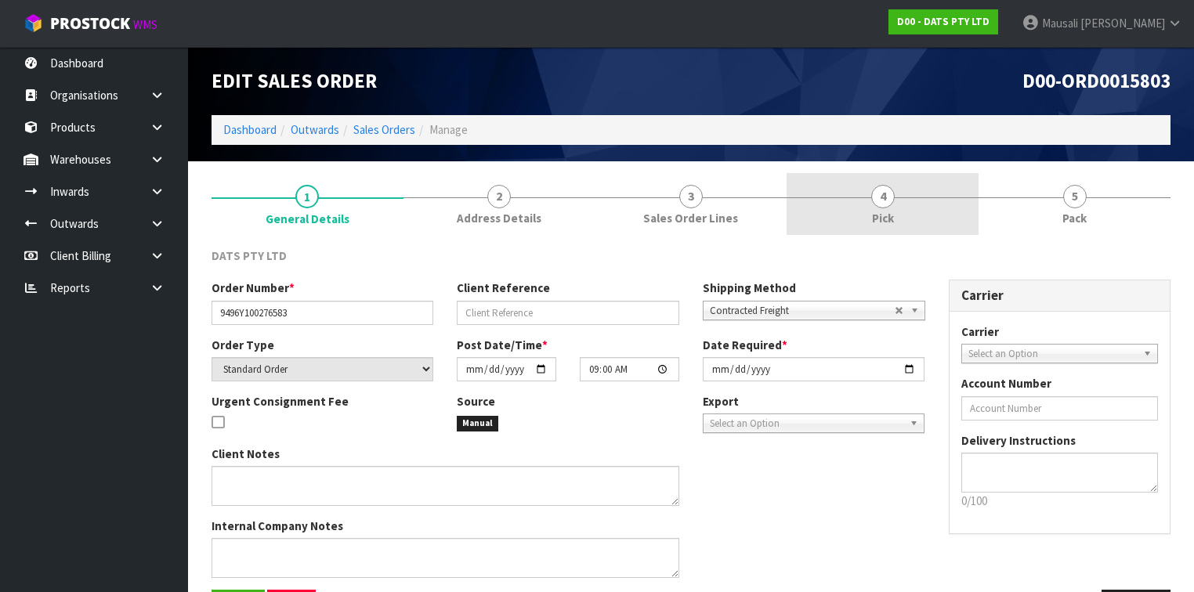
click at [892, 201] on span "4" at bounding box center [883, 197] width 24 height 24
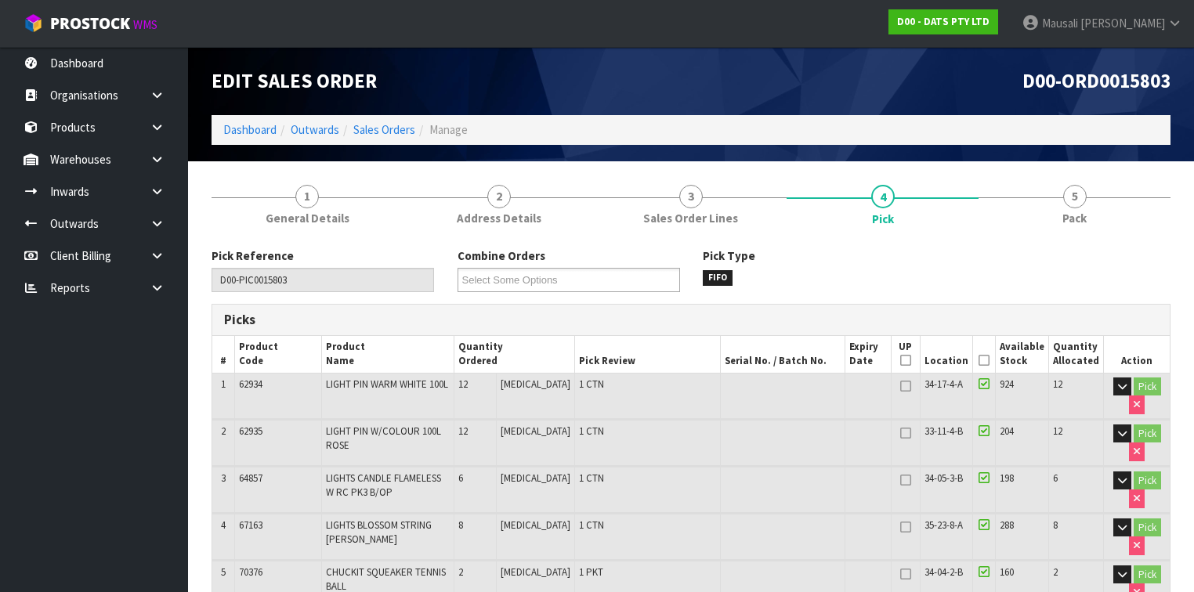
click at [988, 360] on icon at bounding box center [984, 360] width 11 height 1
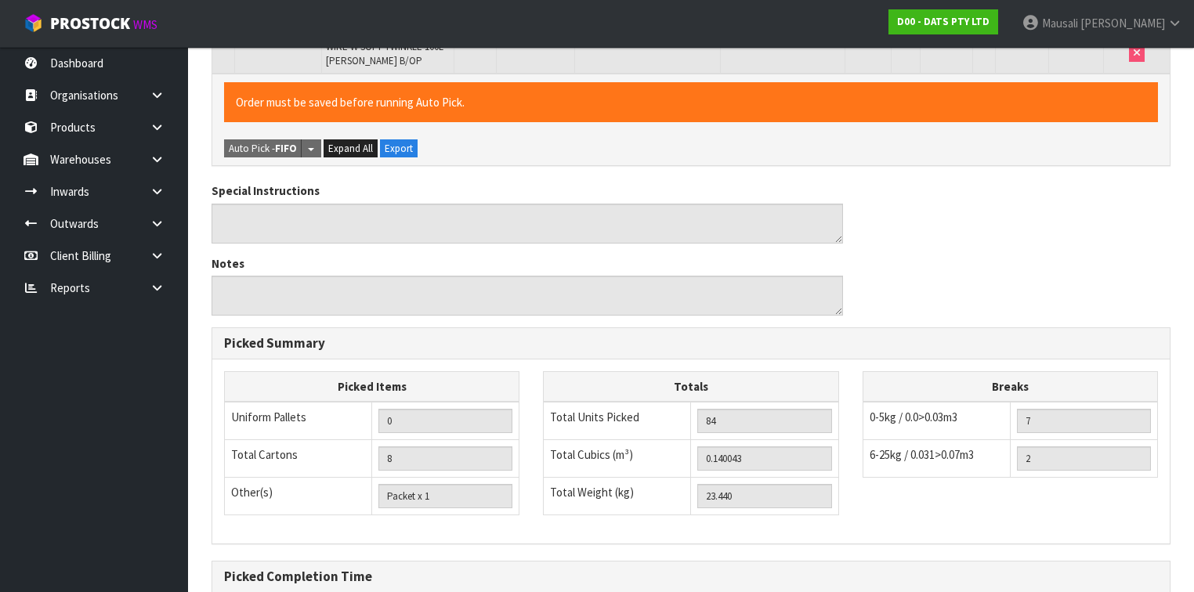
scroll to position [882, 0]
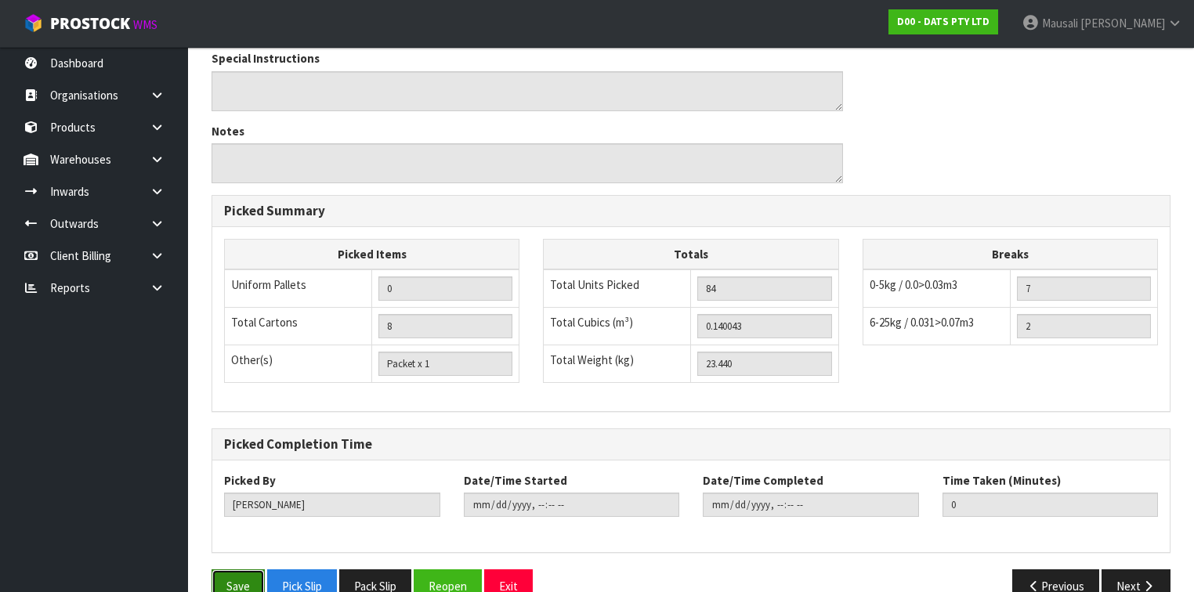
click at [248, 570] on button "Save" at bounding box center [238, 587] width 53 height 34
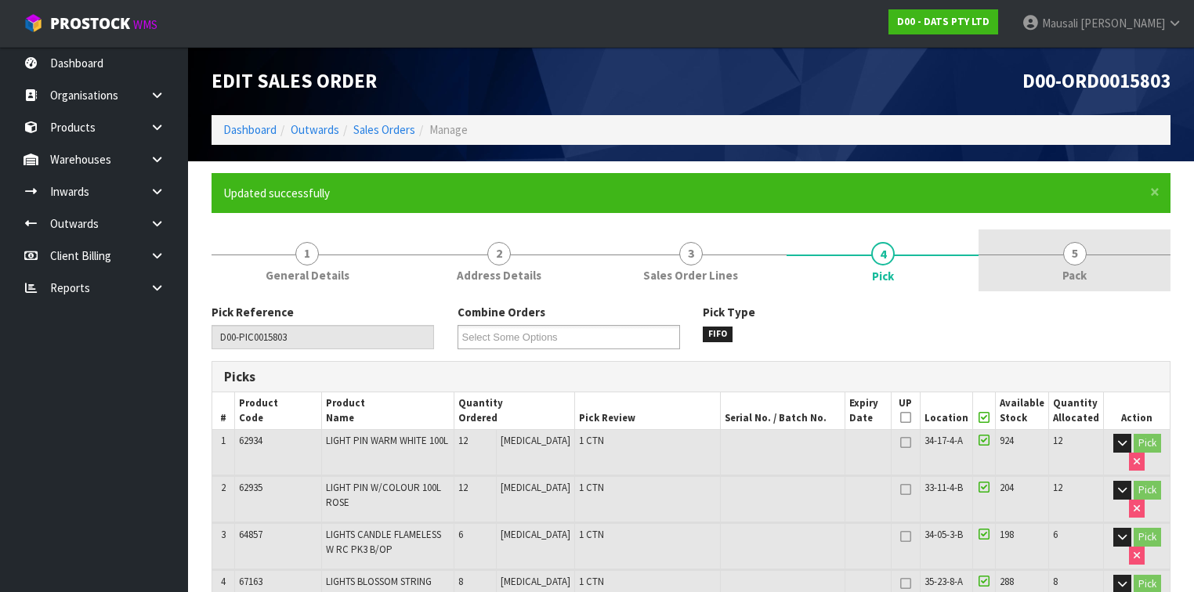
type input "[PERSON_NAME]"
type input "[DATE]T08:52:30"
click at [1057, 259] on link "5 Pack" at bounding box center [1075, 261] width 192 height 62
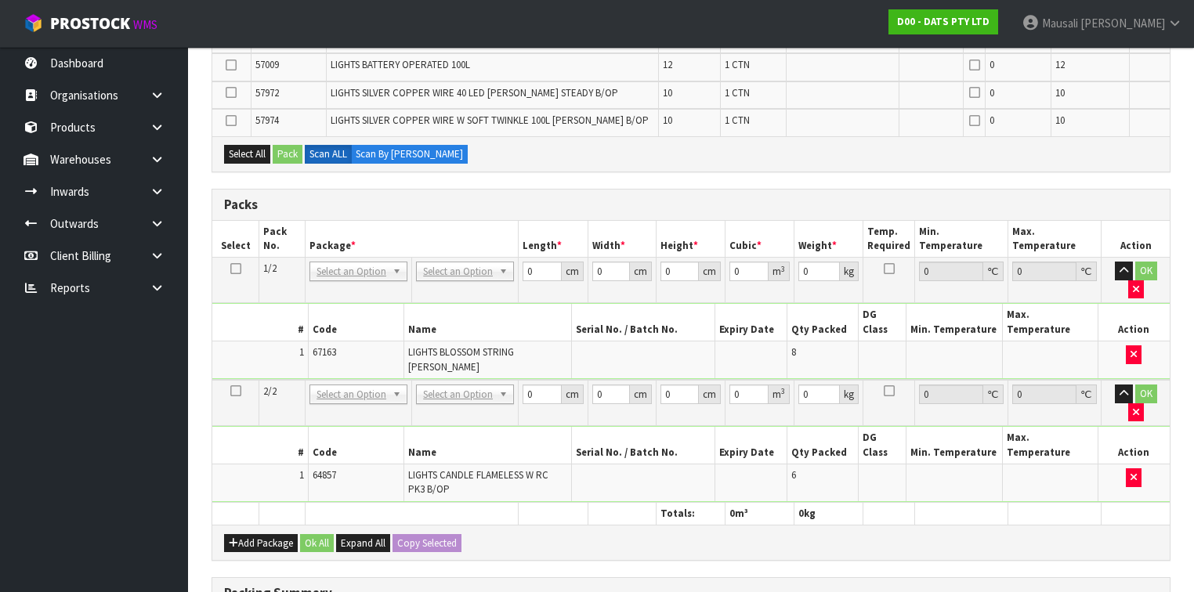
scroll to position [446, 0]
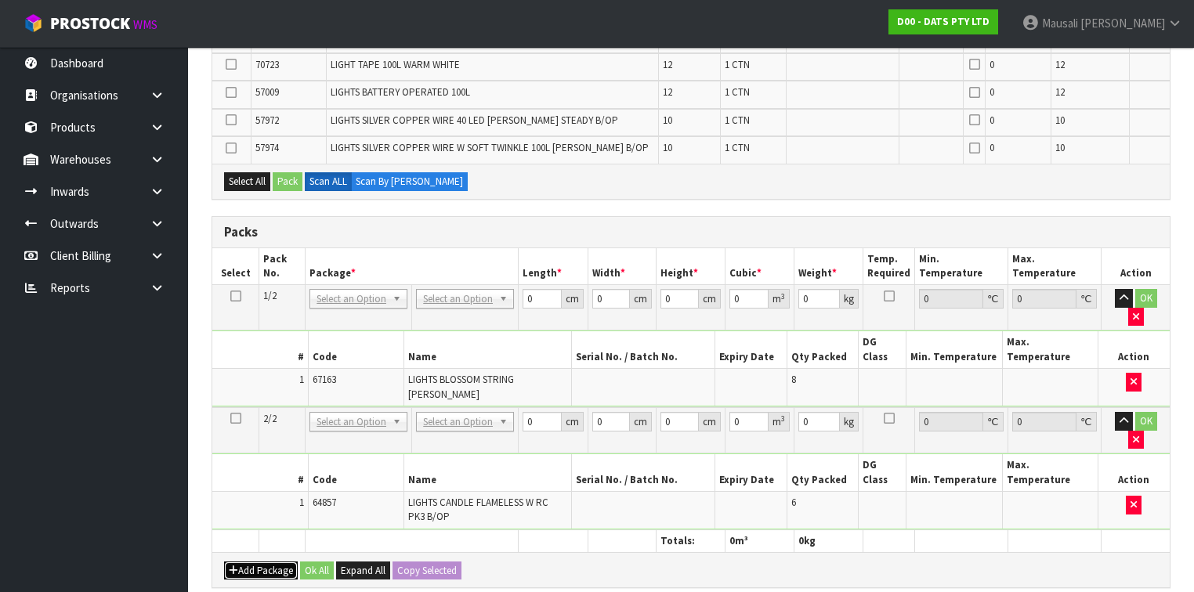
click at [243, 562] on button "Add Package" at bounding box center [261, 571] width 74 height 19
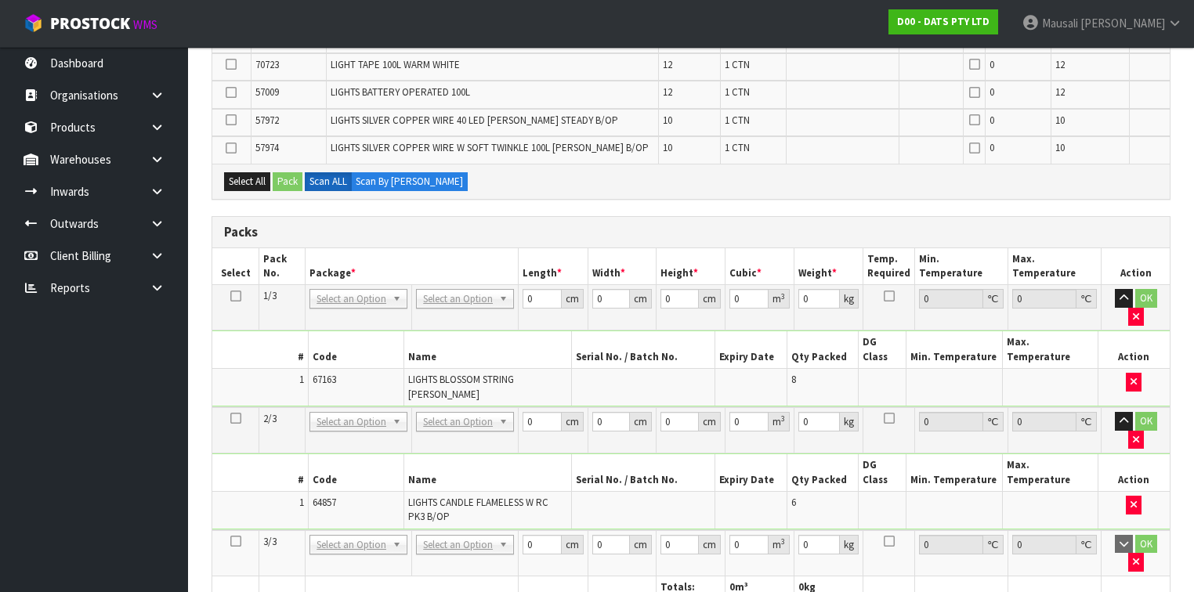
click at [236, 541] on icon at bounding box center [235, 541] width 11 height 1
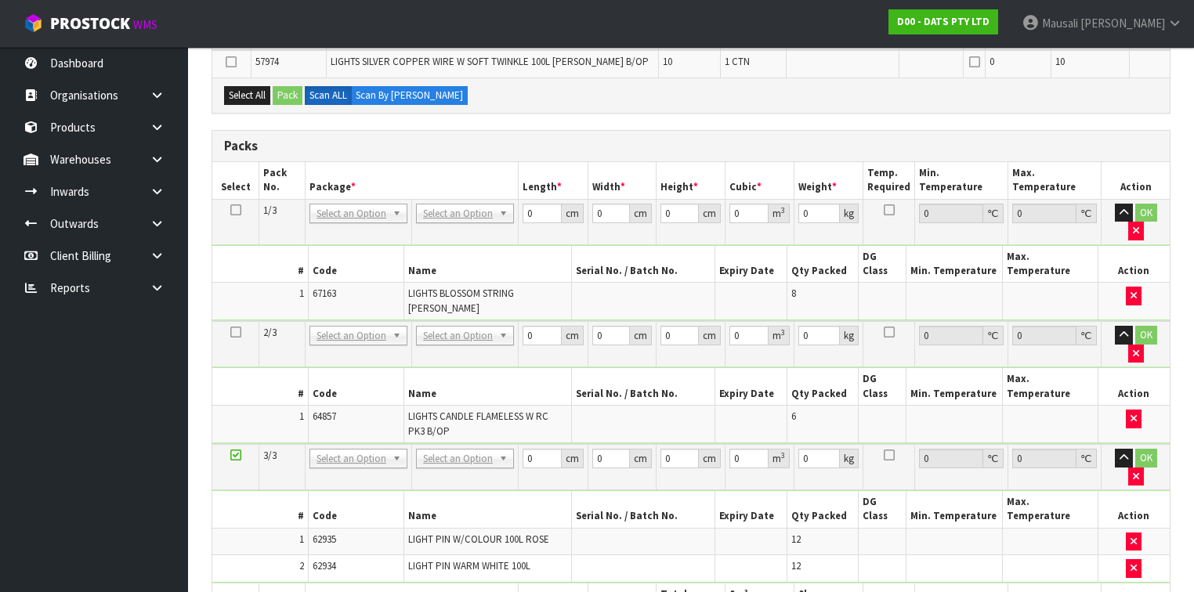
scroll to position [580, 0]
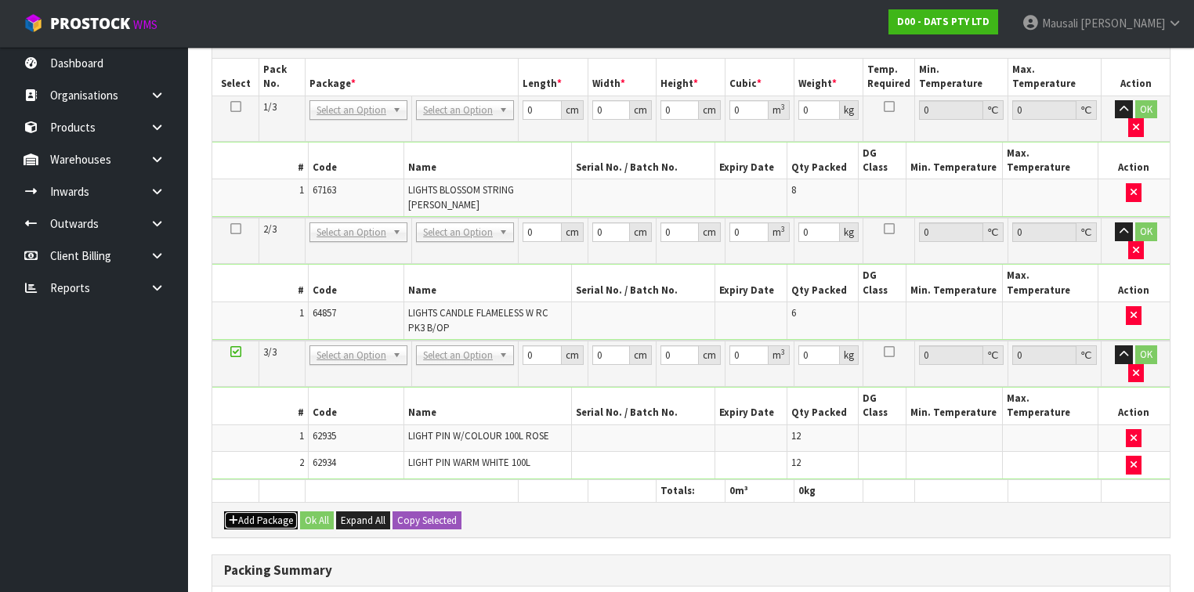
click at [250, 512] on button "Add Package" at bounding box center [261, 521] width 74 height 19
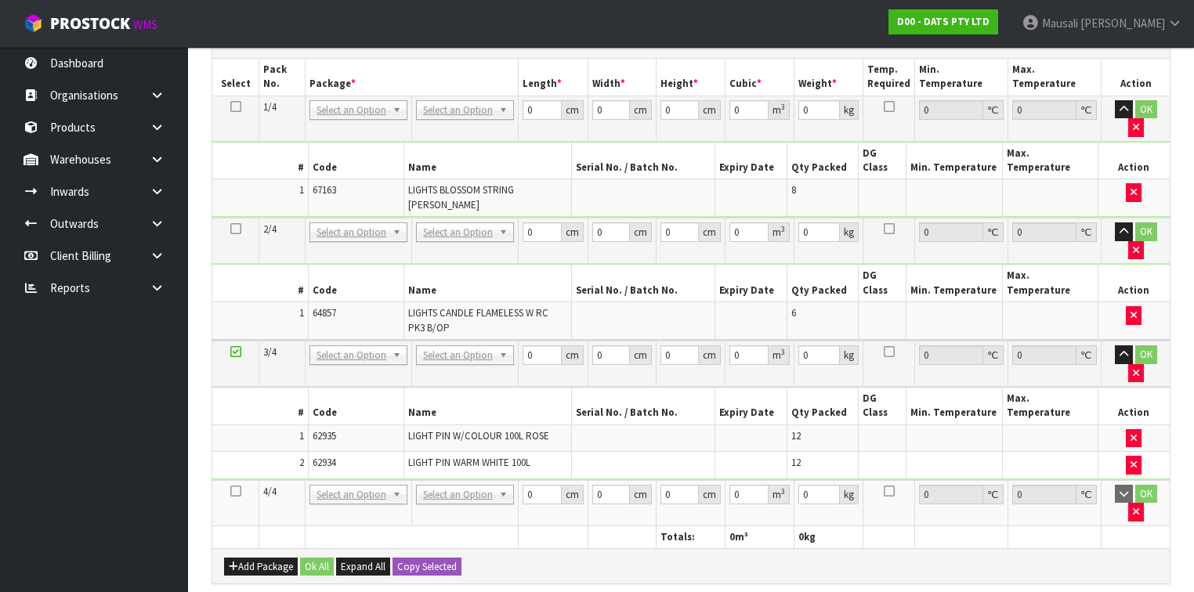
click at [234, 491] on icon at bounding box center [235, 491] width 11 height 1
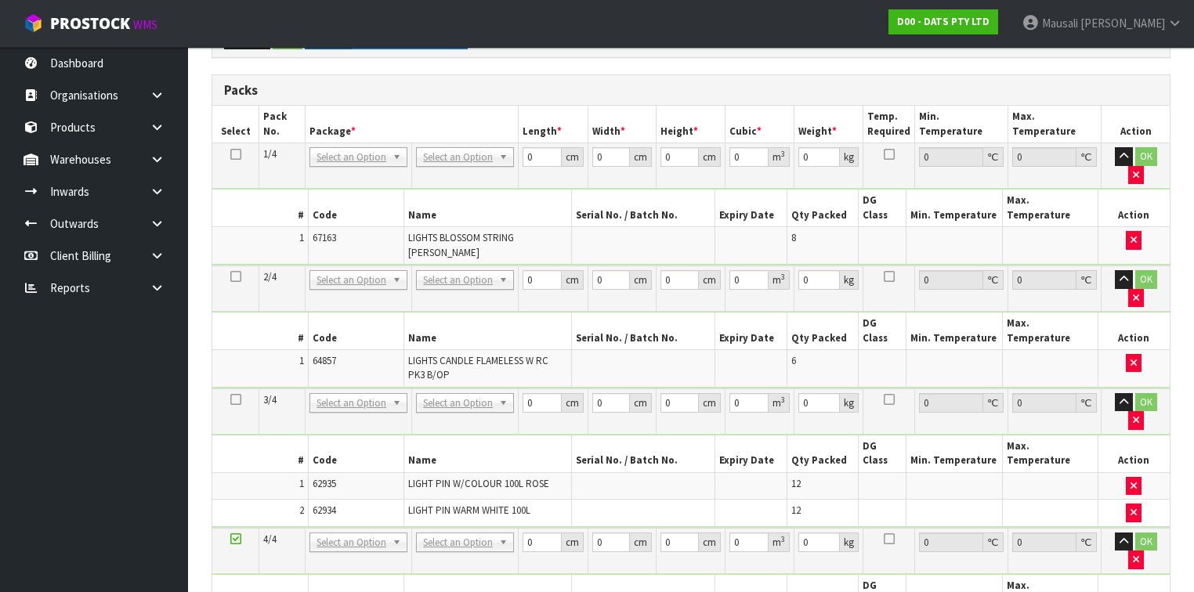
scroll to position [254, 0]
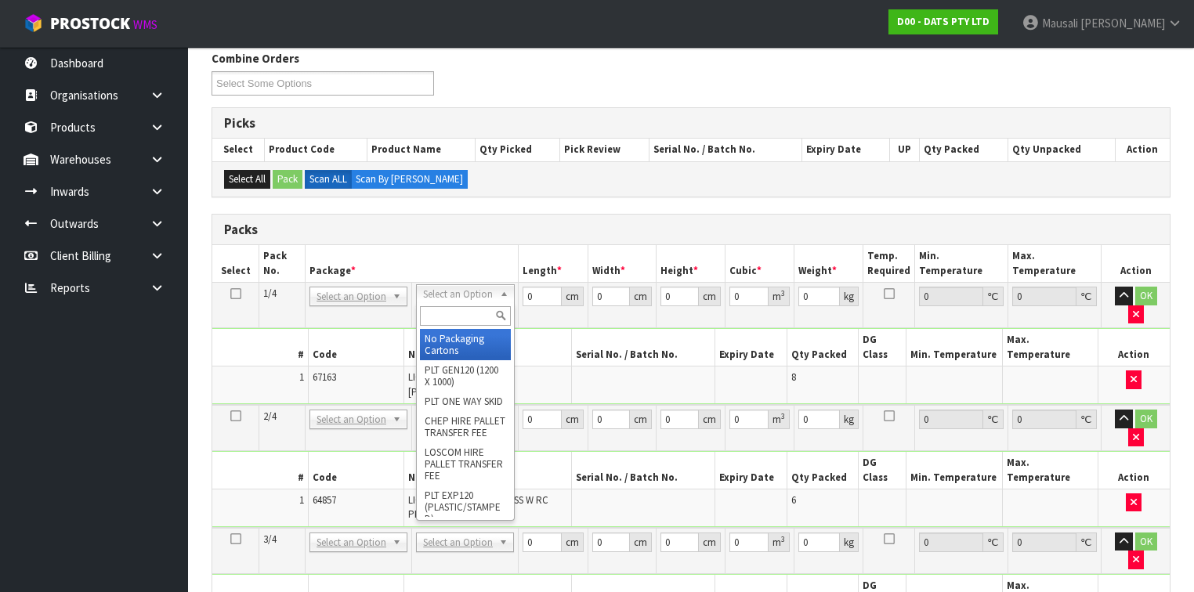
drag, startPoint x: 438, startPoint y: 298, endPoint x: 429, endPoint y: 326, distance: 29.5
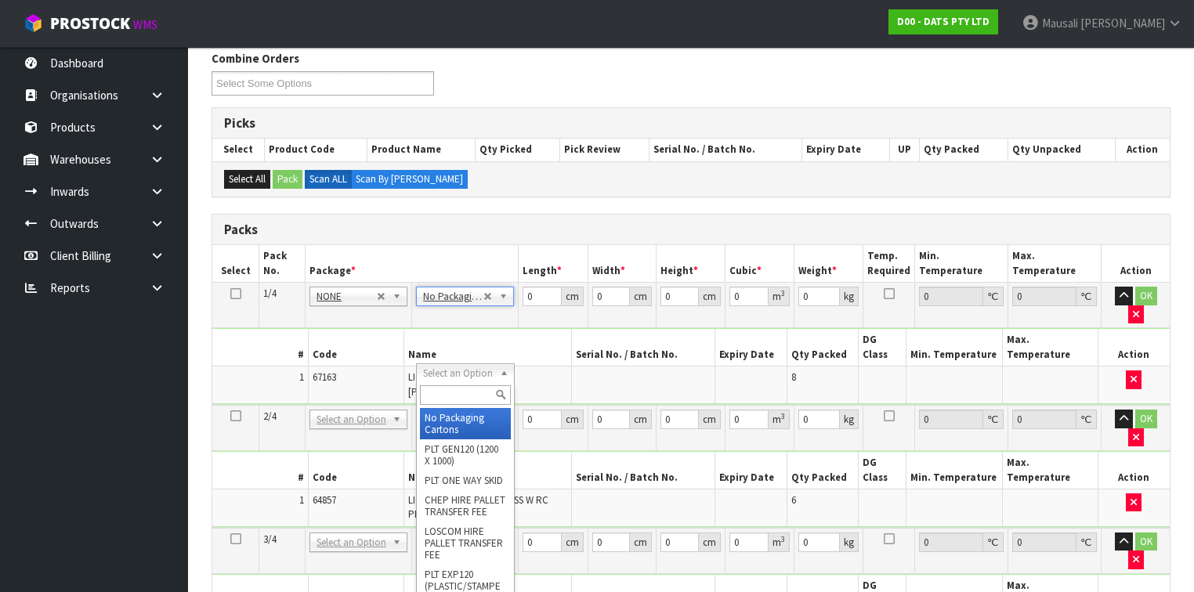
drag, startPoint x: 453, startPoint y: 417, endPoint x: 461, endPoint y: 428, distance: 13.5
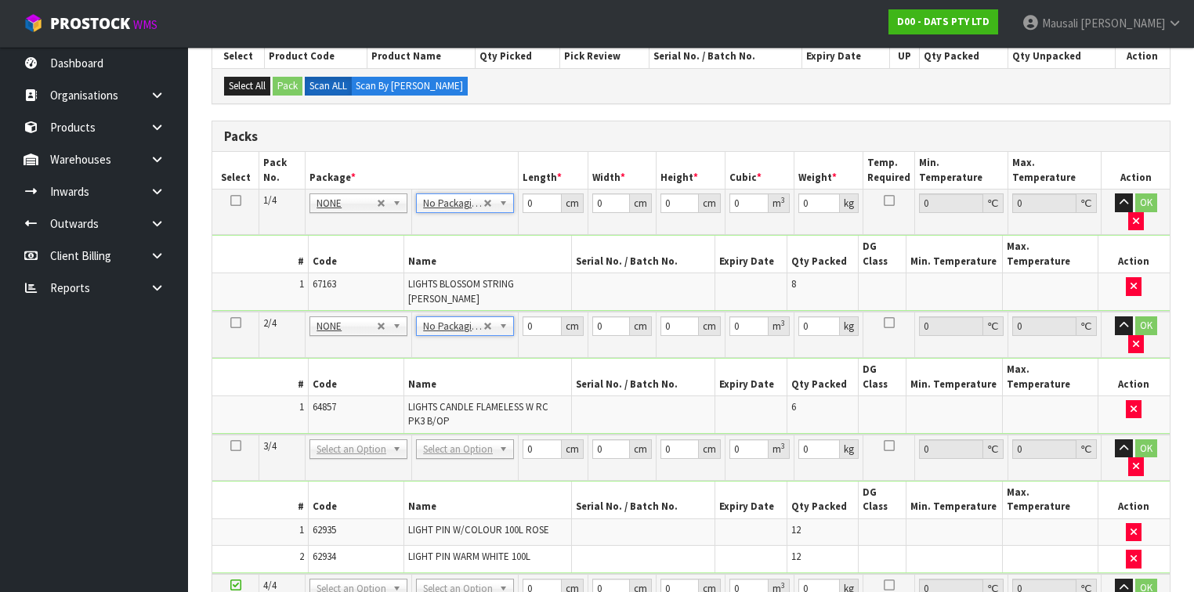
scroll to position [442, 0]
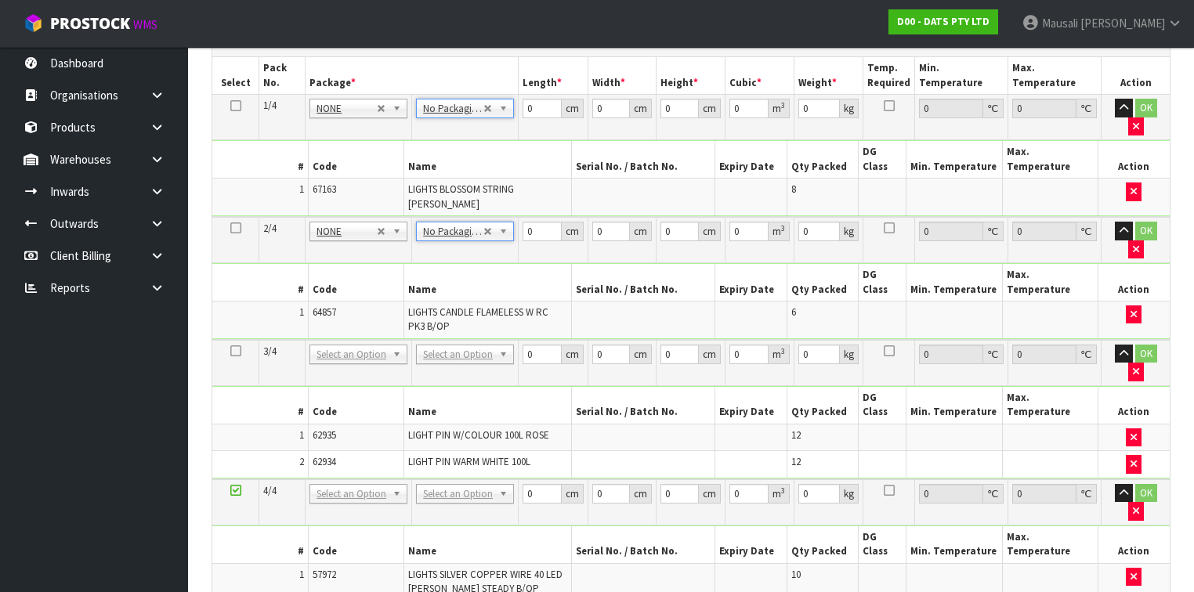
drag, startPoint x: 456, startPoint y: 273, endPoint x: 458, endPoint y: 284, distance: 11.1
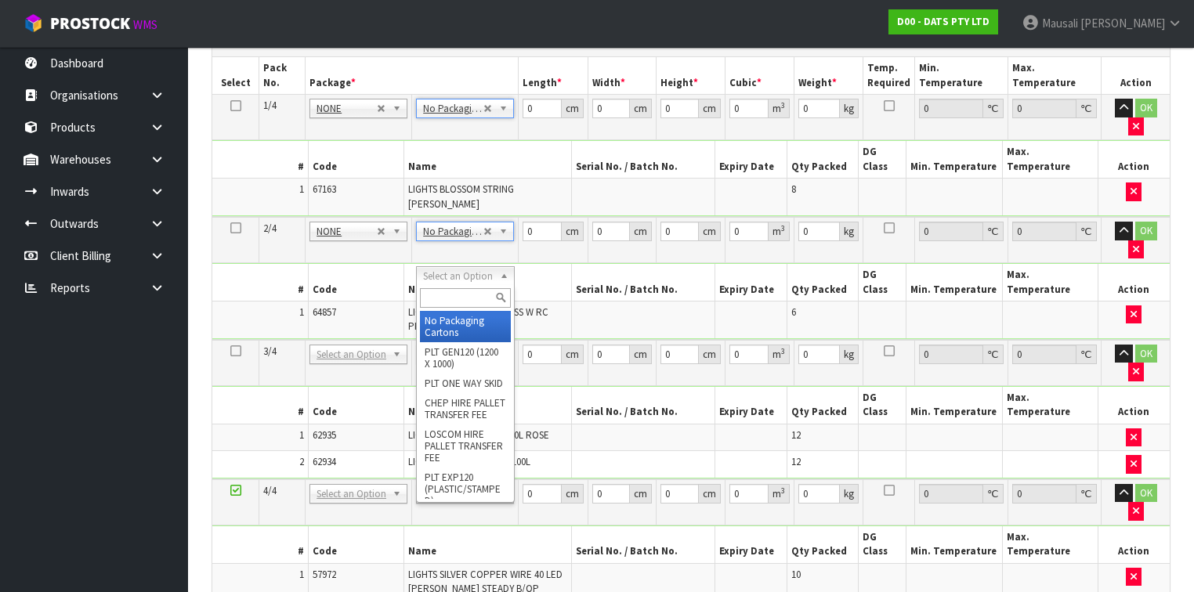
type input "3"
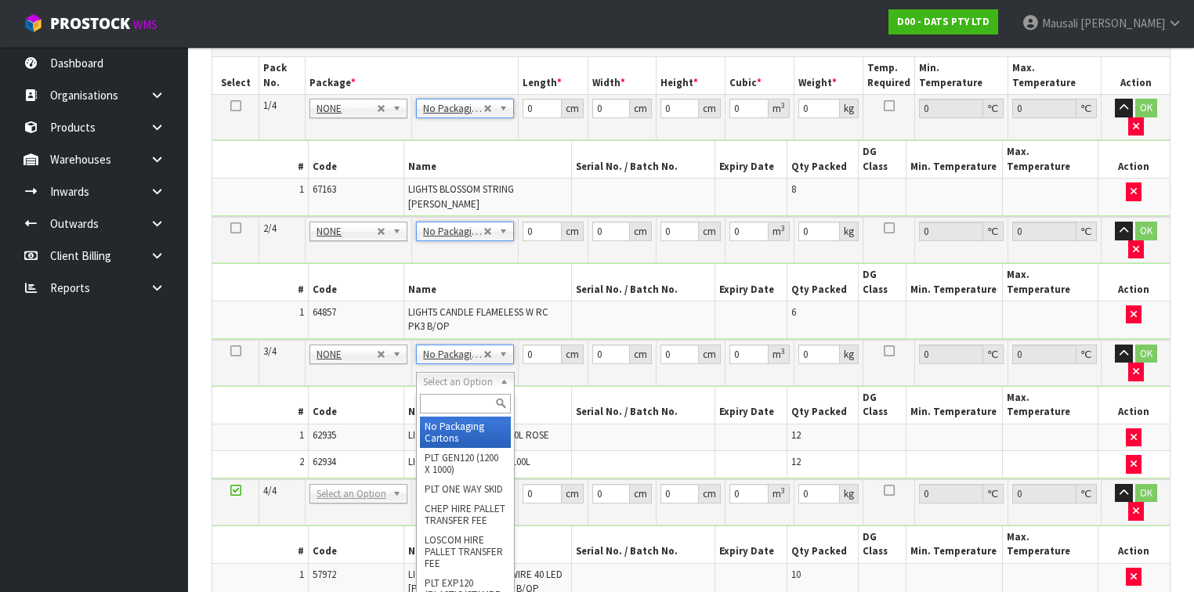
click at [444, 398] on input "text" at bounding box center [465, 404] width 90 height 20
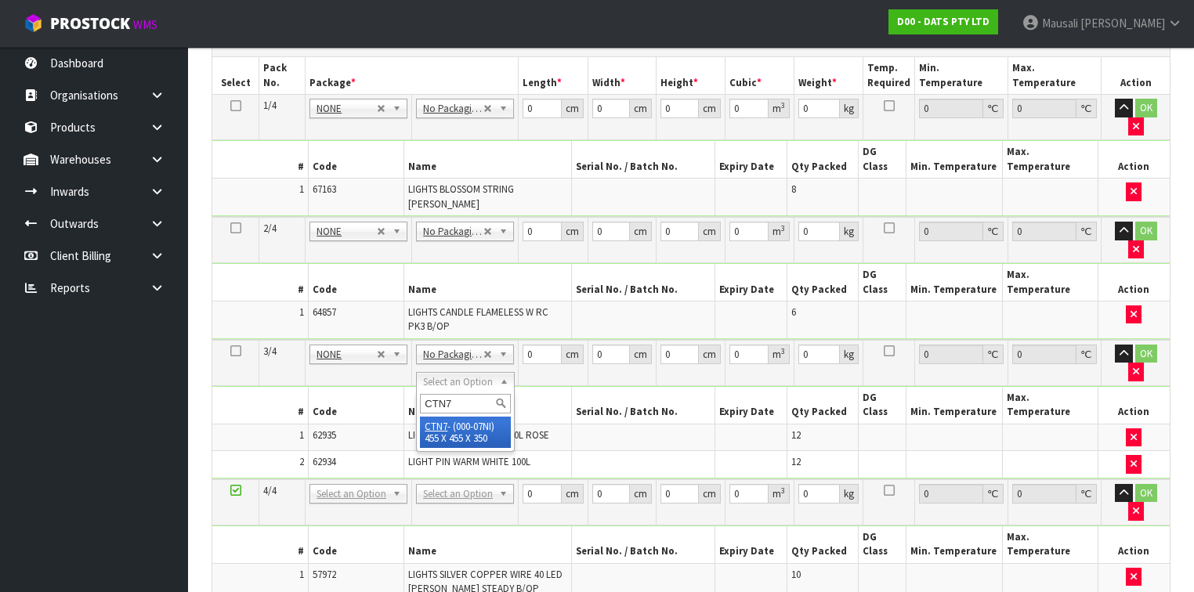
type input "CTN7"
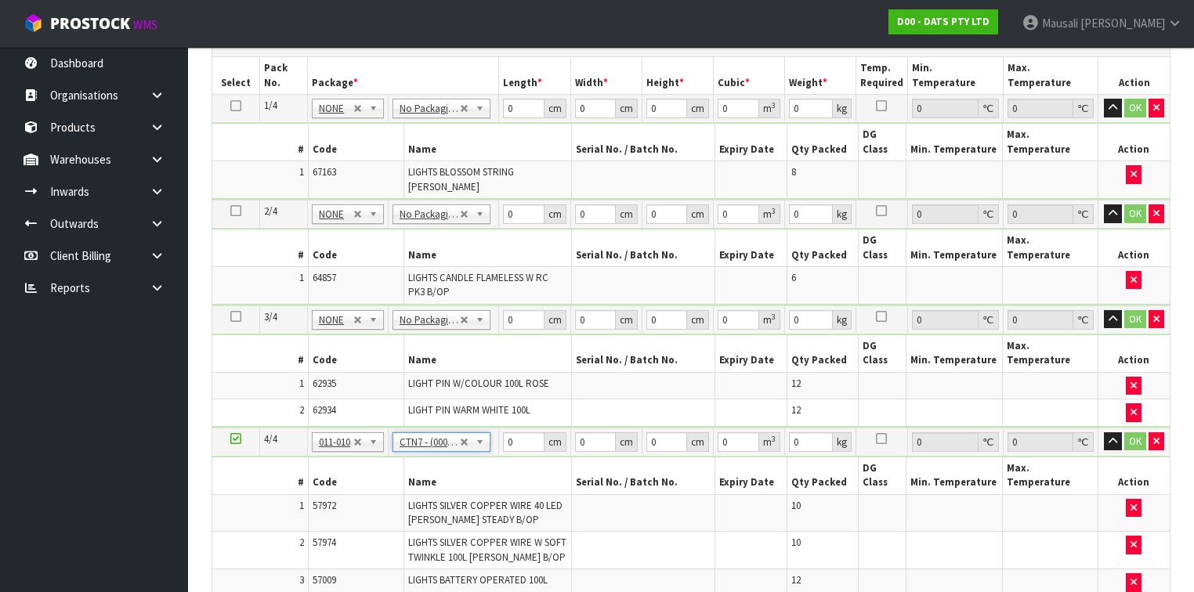
type input "45.5"
type input "35"
type input "0.072459"
type input "8.96"
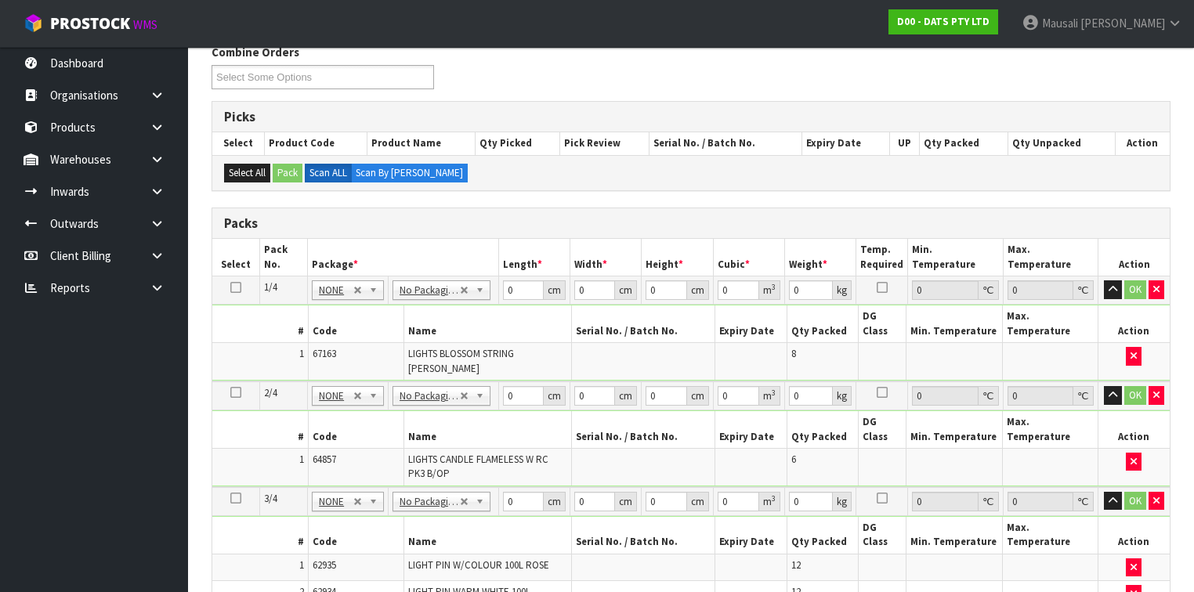
scroll to position [254, 0]
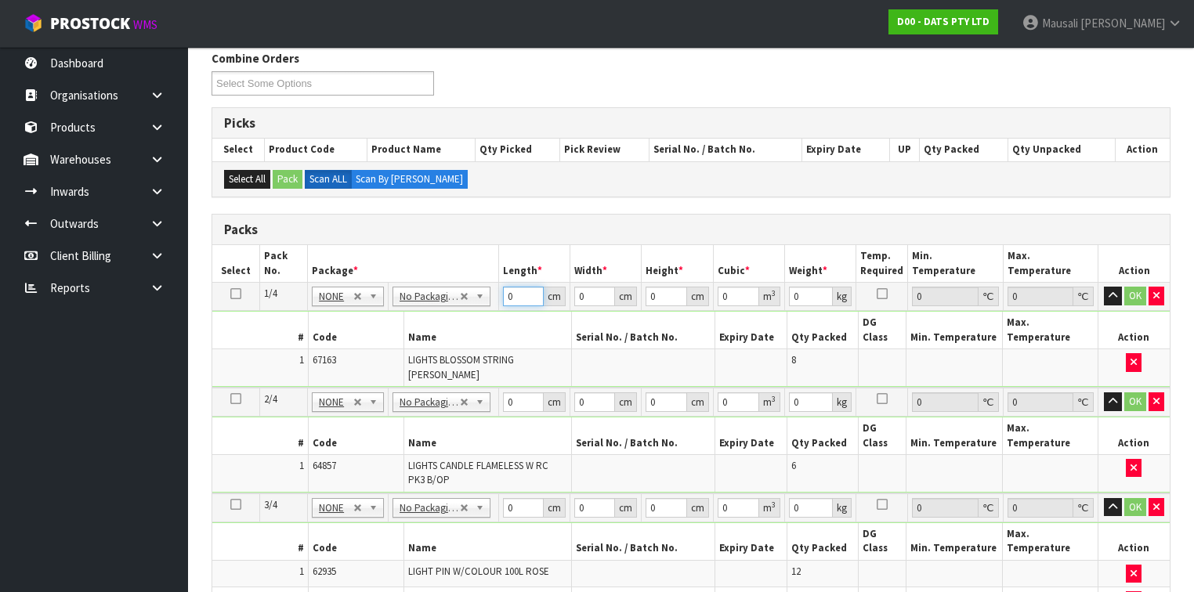
drag, startPoint x: 517, startPoint y: 295, endPoint x: 485, endPoint y: 304, distance: 33.3
click at [488, 304] on tr "1/4 NONE 007-001 007-002 007-004 007-009 007-013 007-014 007-015 007-017 007-01…" at bounding box center [691, 297] width 958 height 28
type input "43"
type input "34"
type input "2"
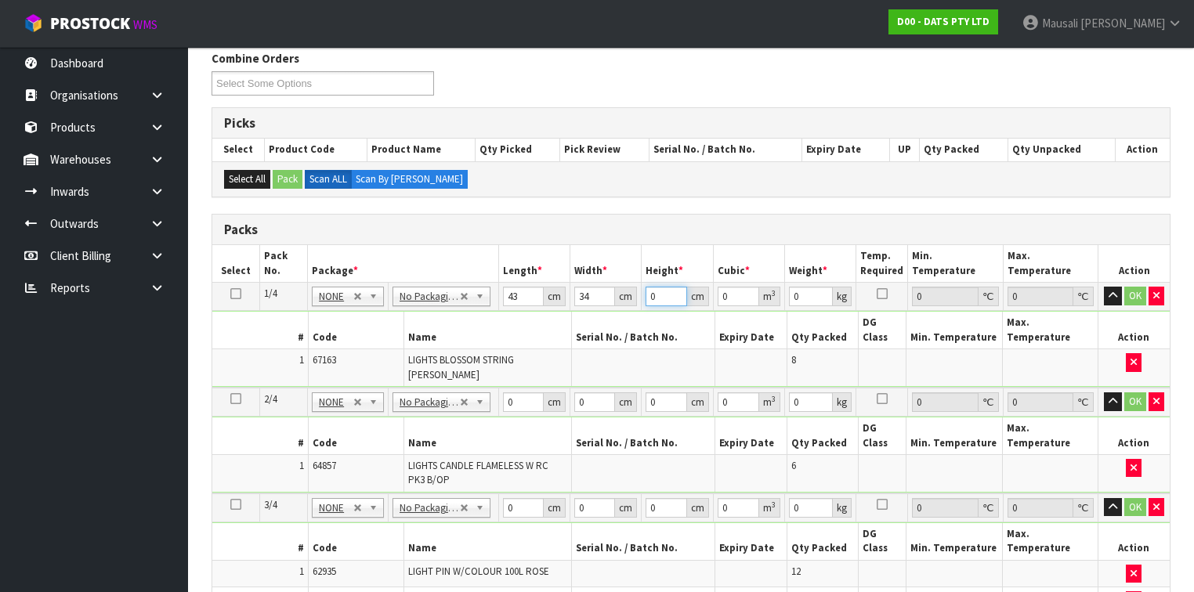
type input "0.002924"
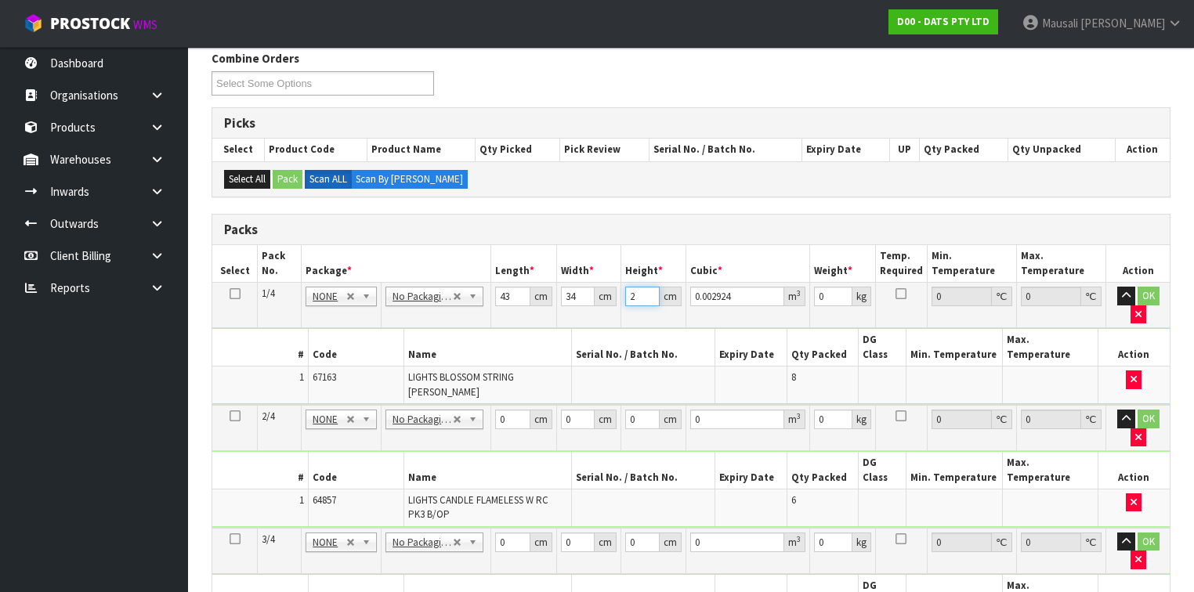
type input "28"
type input "0.040936"
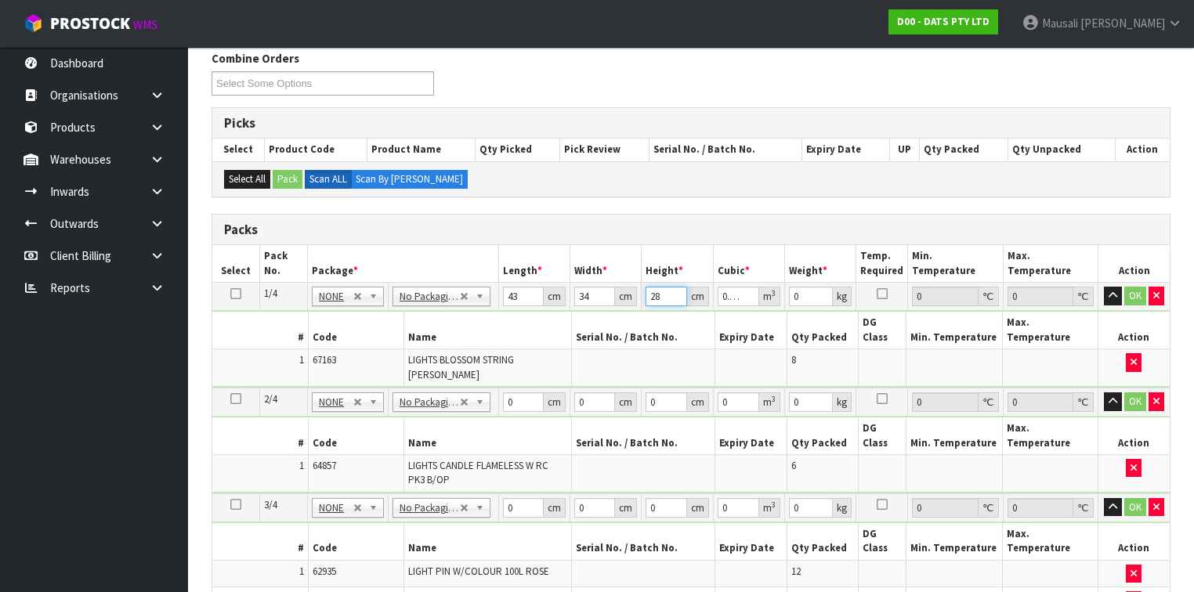
type input "28"
type input "6"
type input "30"
type input "28"
type input "3"
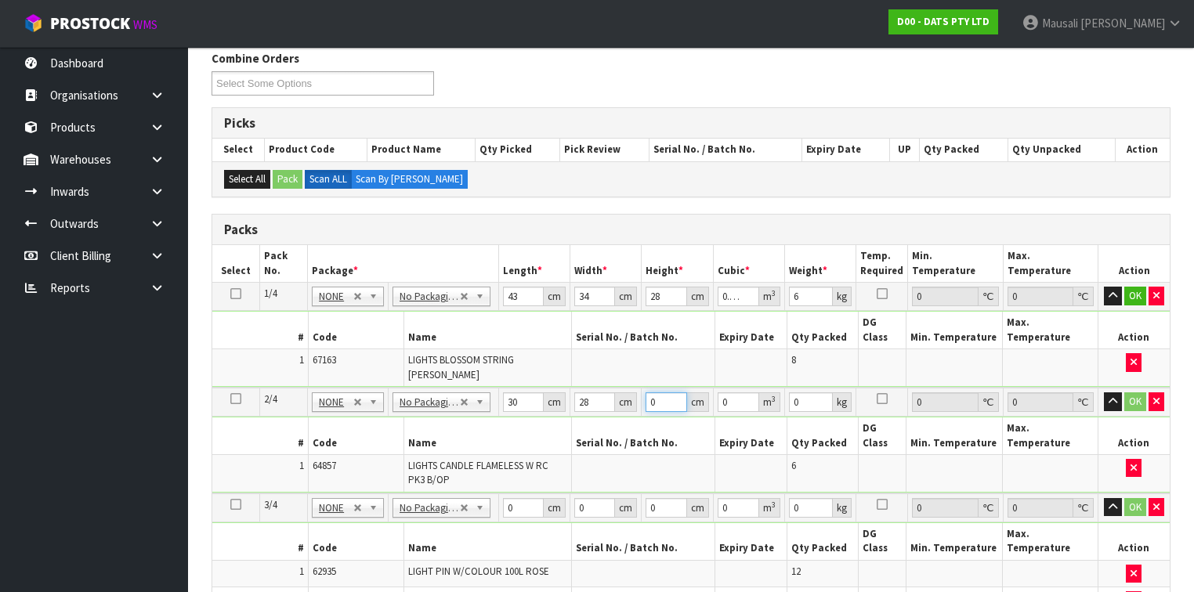
type input "0.00252"
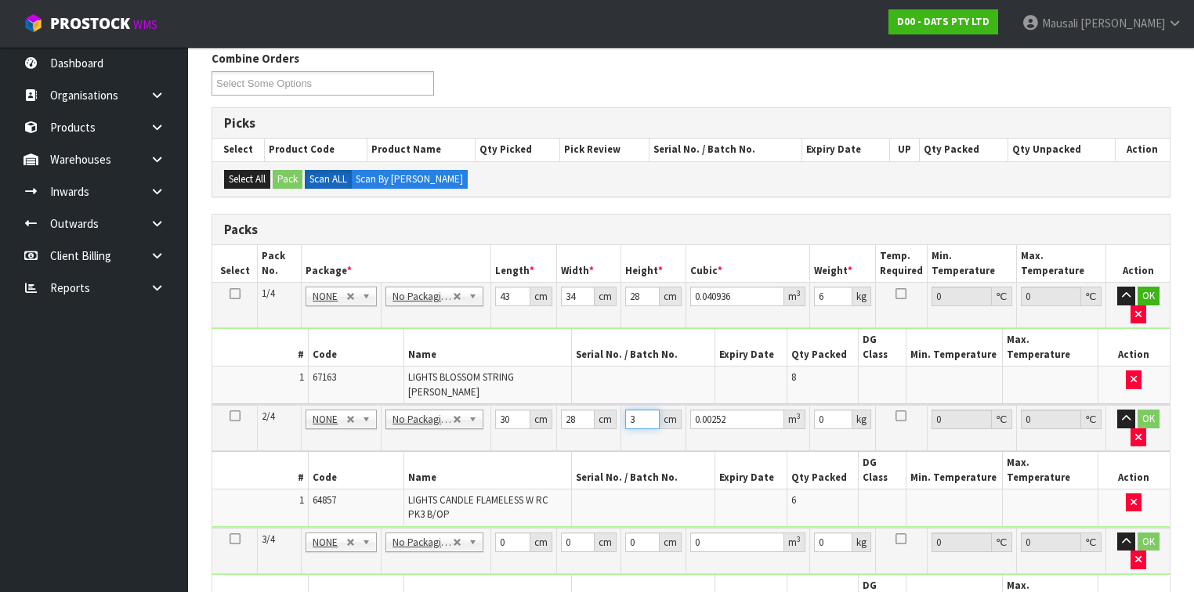
type input "36"
type input "0.03024"
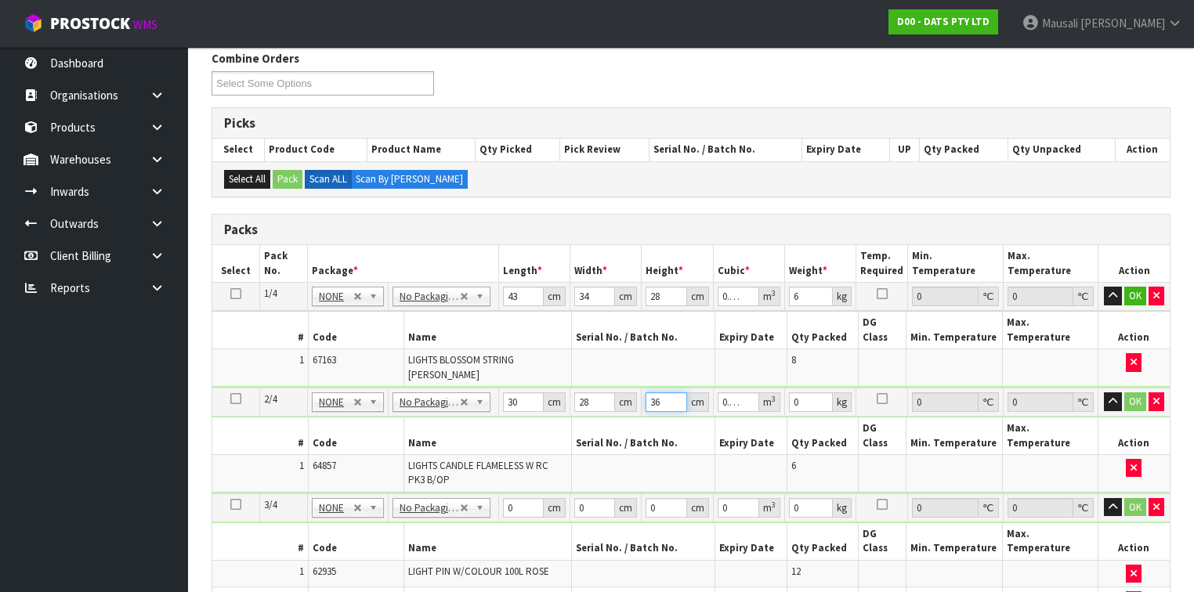
type input "36"
type input "6"
type input "4"
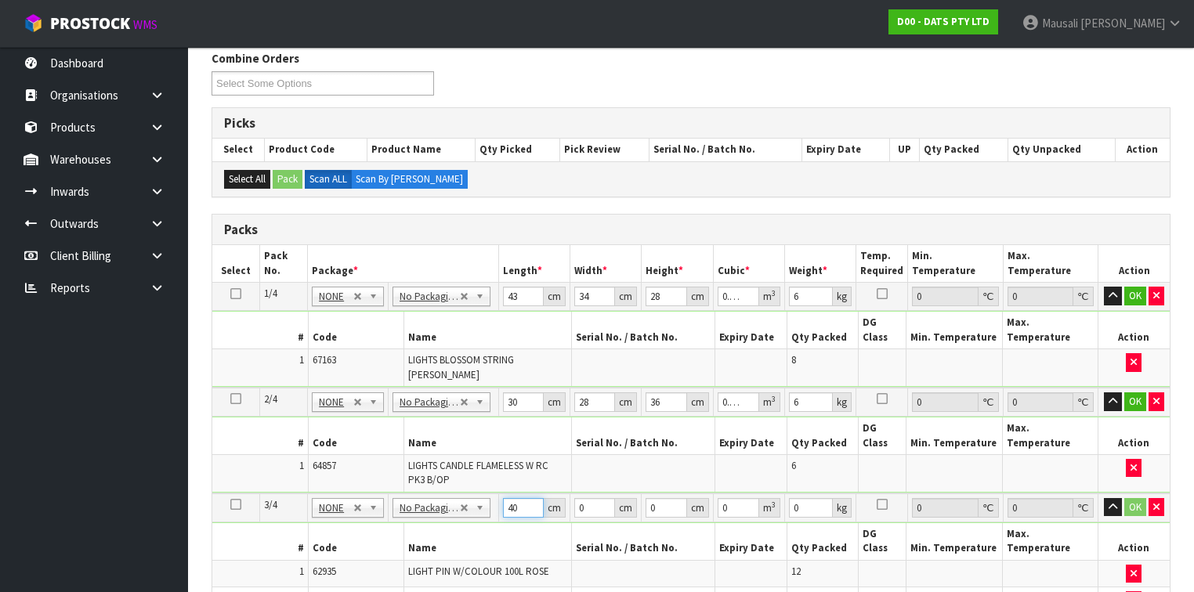
type input "40"
type input "30"
type input "2"
type input "0.0024"
type input "26"
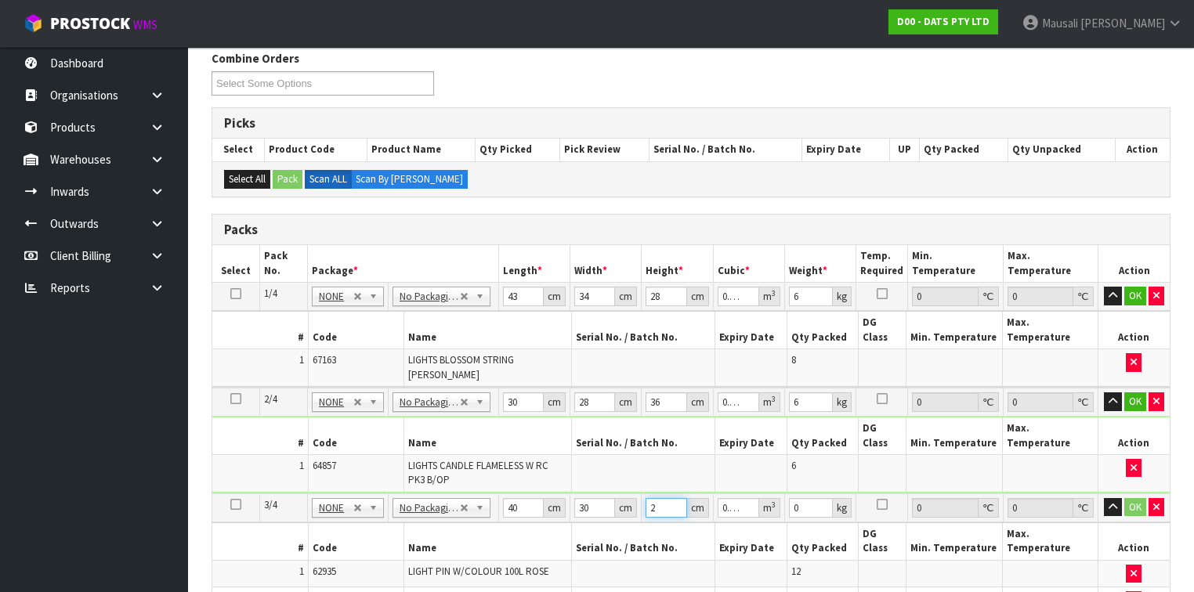
type input "0.0312"
type input "26"
type input "4"
type input "0.00637"
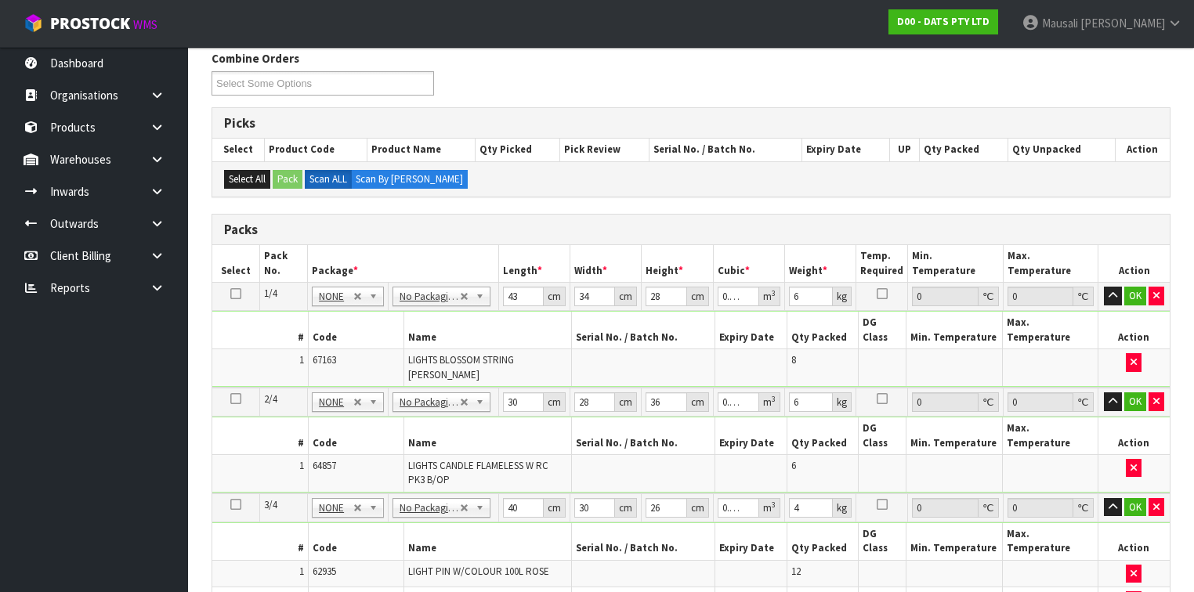
type input "47"
type input "0.074847"
type input "47"
type input "4"
type input "0.00658"
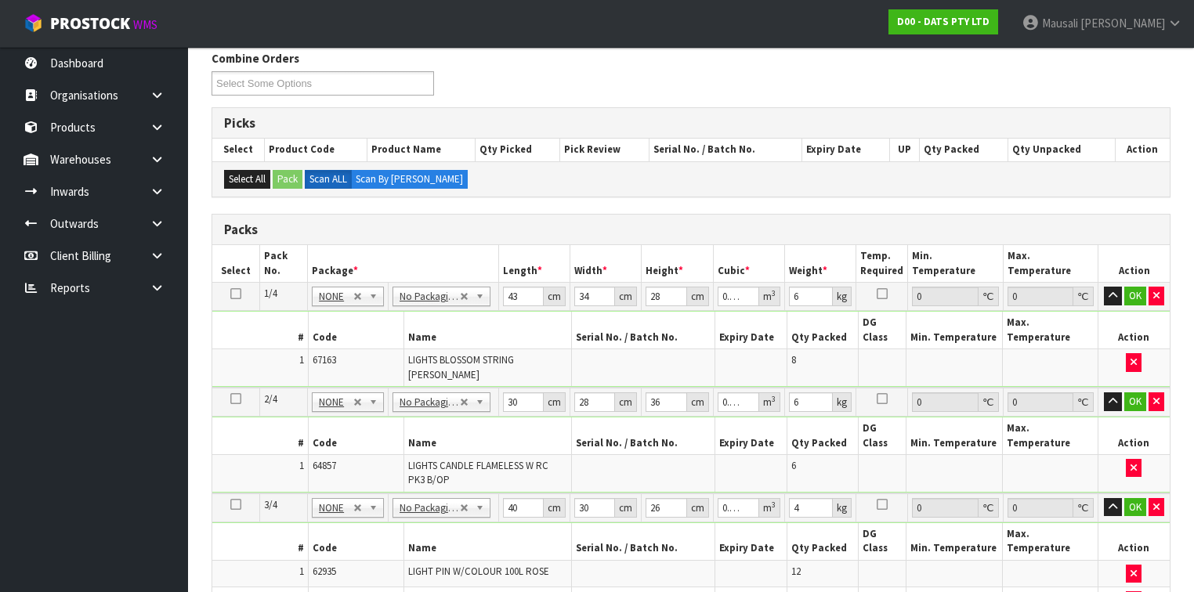
type input "47"
type input "0.077315"
type input "47"
type input "2"
type input "0.004418"
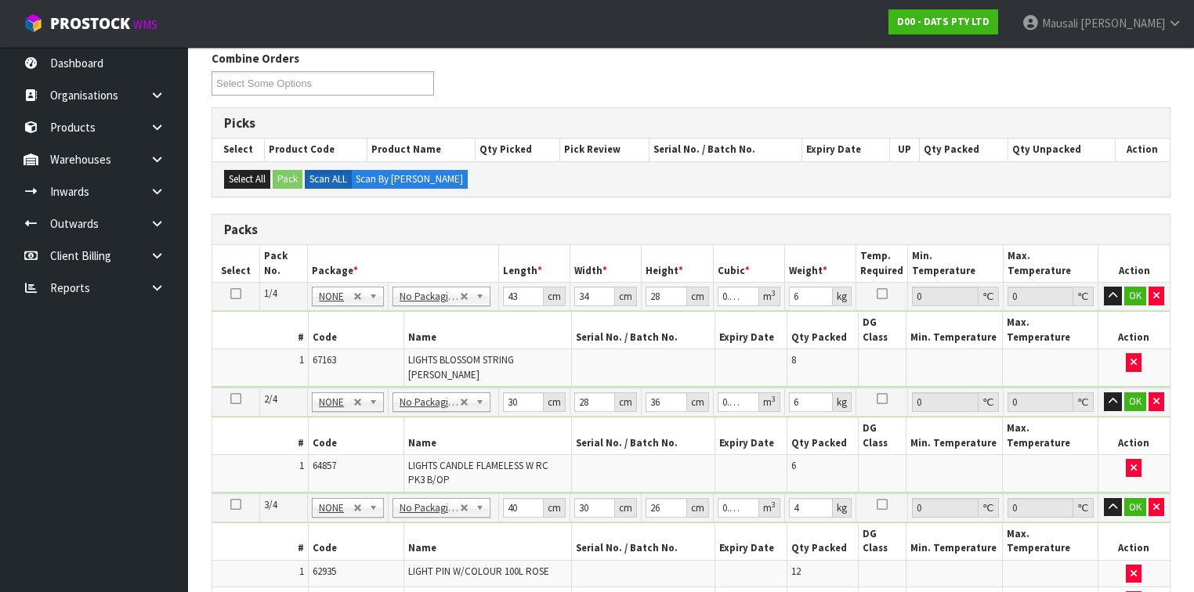
type input "25"
type input "0.055225"
type input "25"
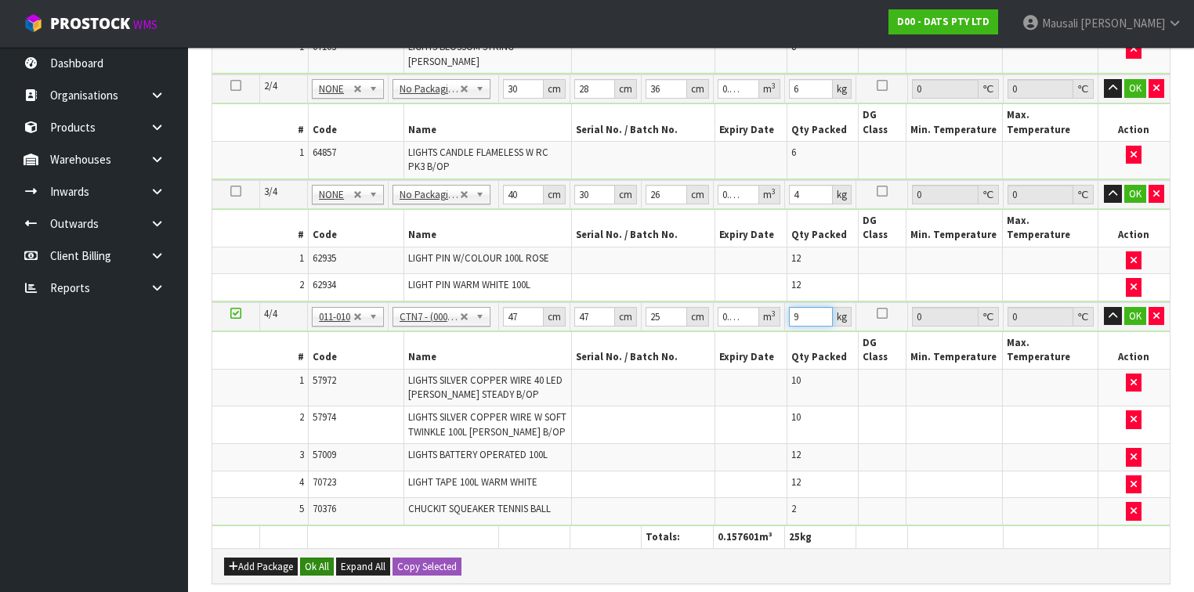
type input "9"
click at [314, 558] on button "Ok All" at bounding box center [317, 567] width 34 height 19
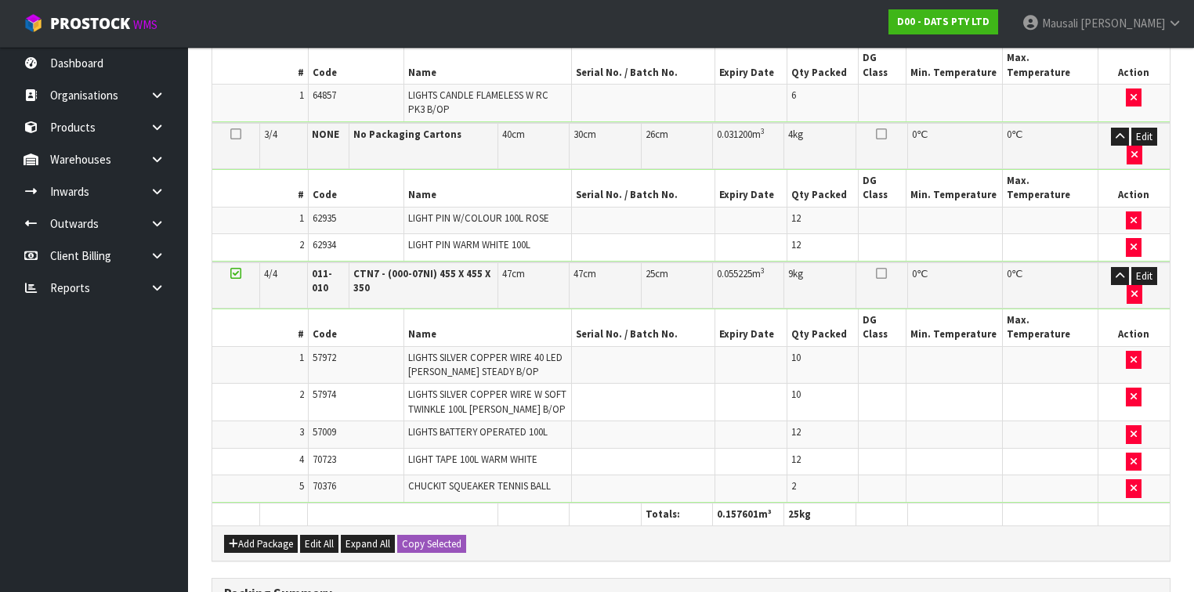
scroll to position [817, 0]
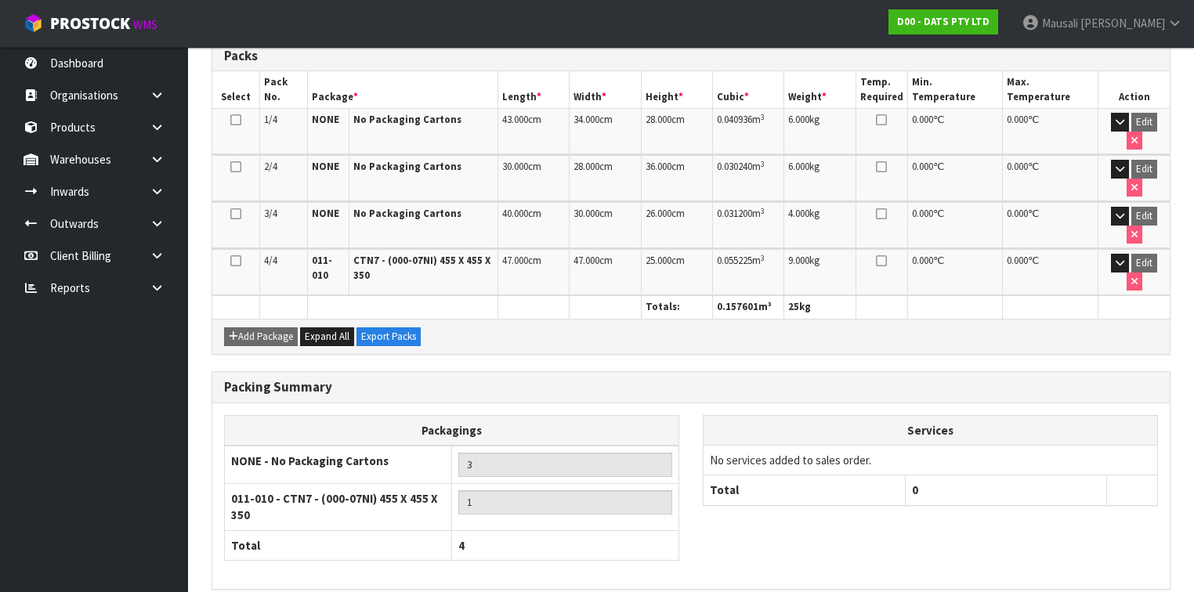
scroll to position [429, 0]
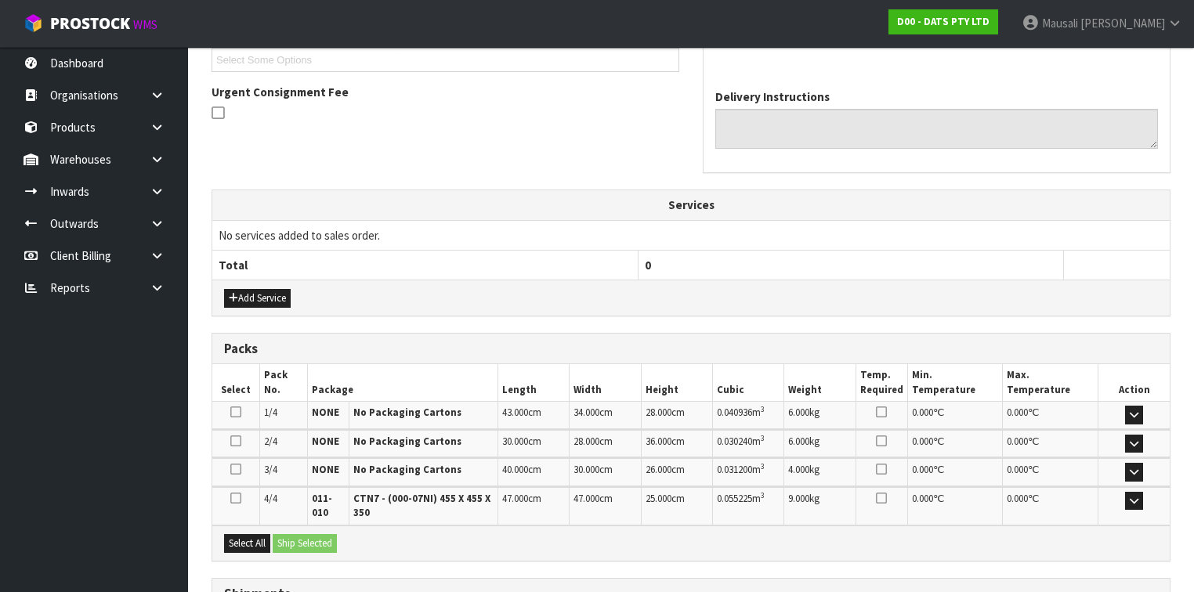
scroll to position [502, 0]
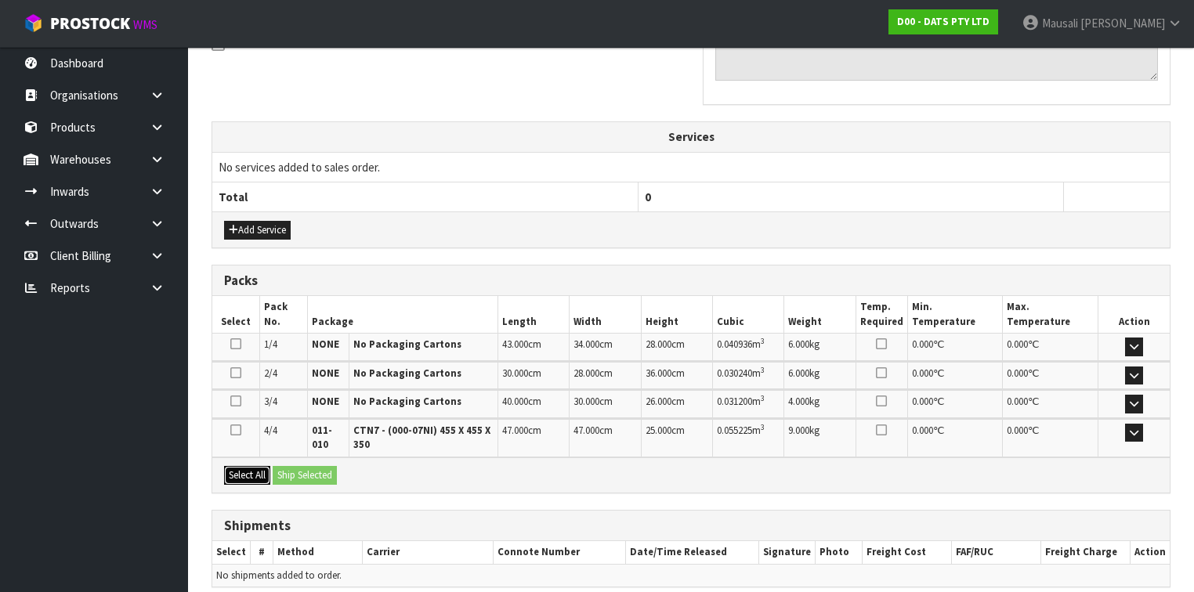
click at [250, 476] on button "Select All" at bounding box center [247, 475] width 46 height 19
click at [290, 469] on button "Ship Selected" at bounding box center [305, 475] width 64 height 19
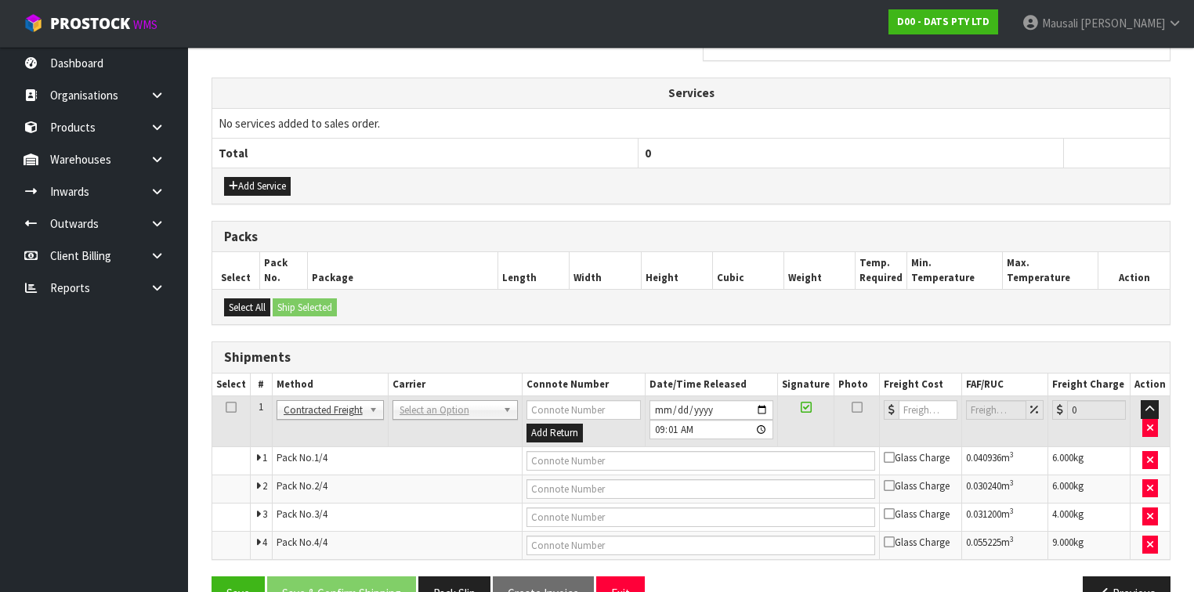
scroll to position [581, 0]
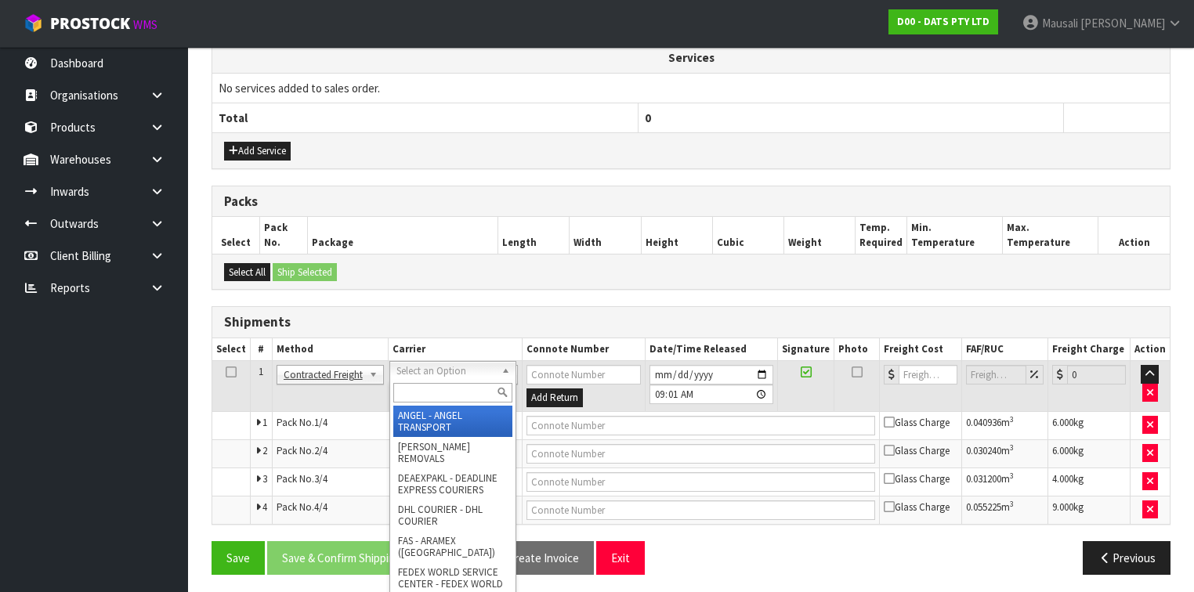
click at [432, 389] on input "text" at bounding box center [452, 393] width 119 height 20
type input "nzp"
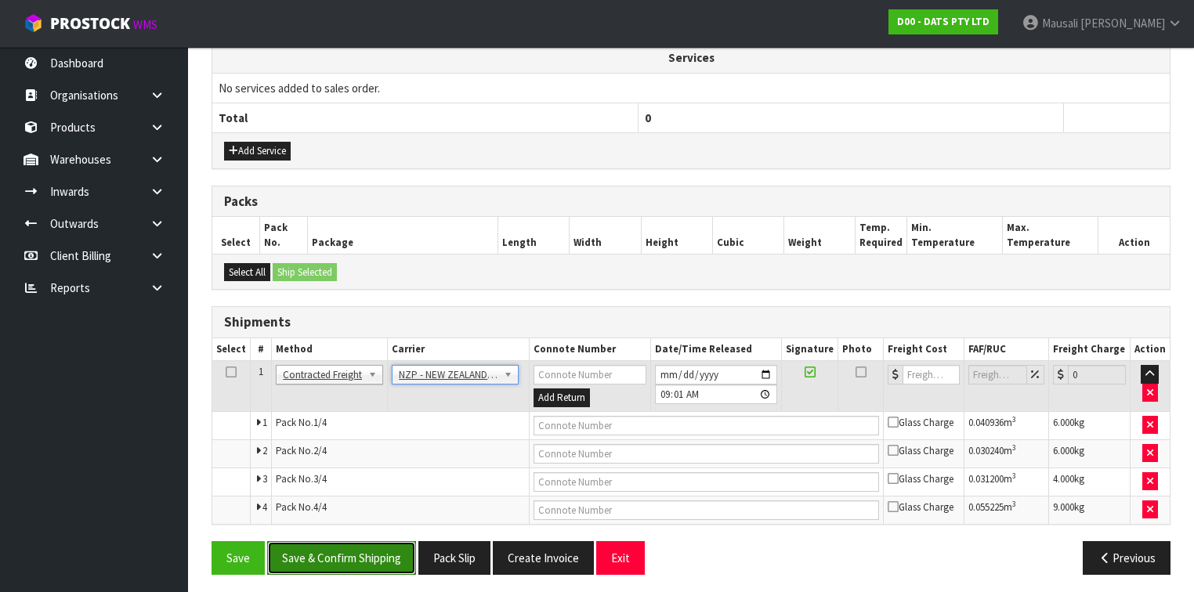
click at [340, 556] on button "Save & Confirm Shipping" at bounding box center [341, 558] width 149 height 34
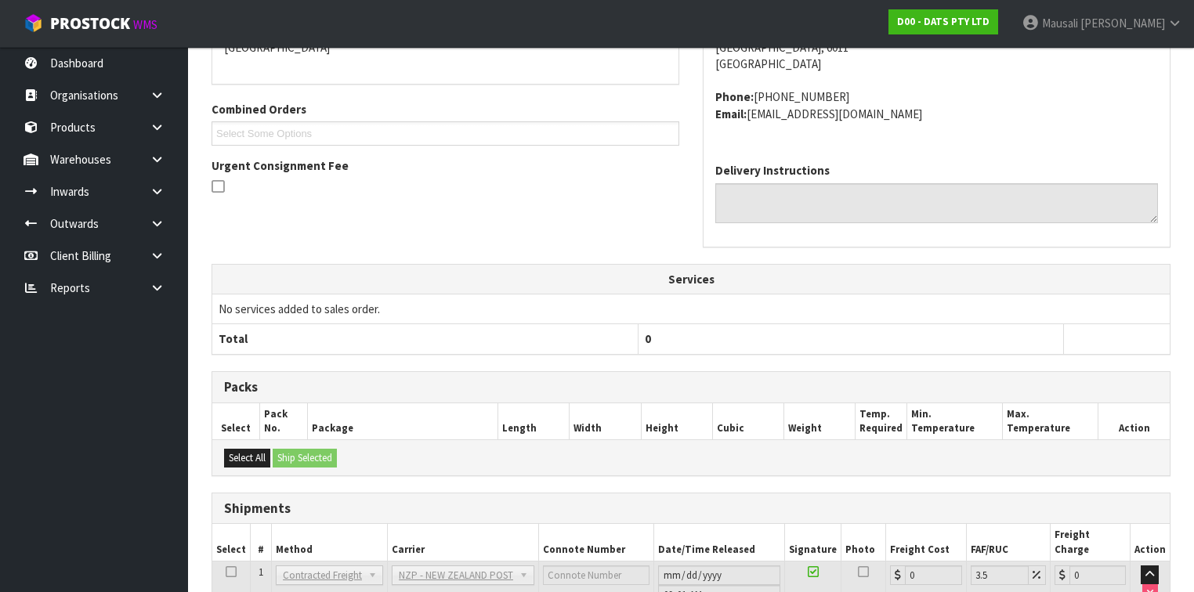
scroll to position [555, 0]
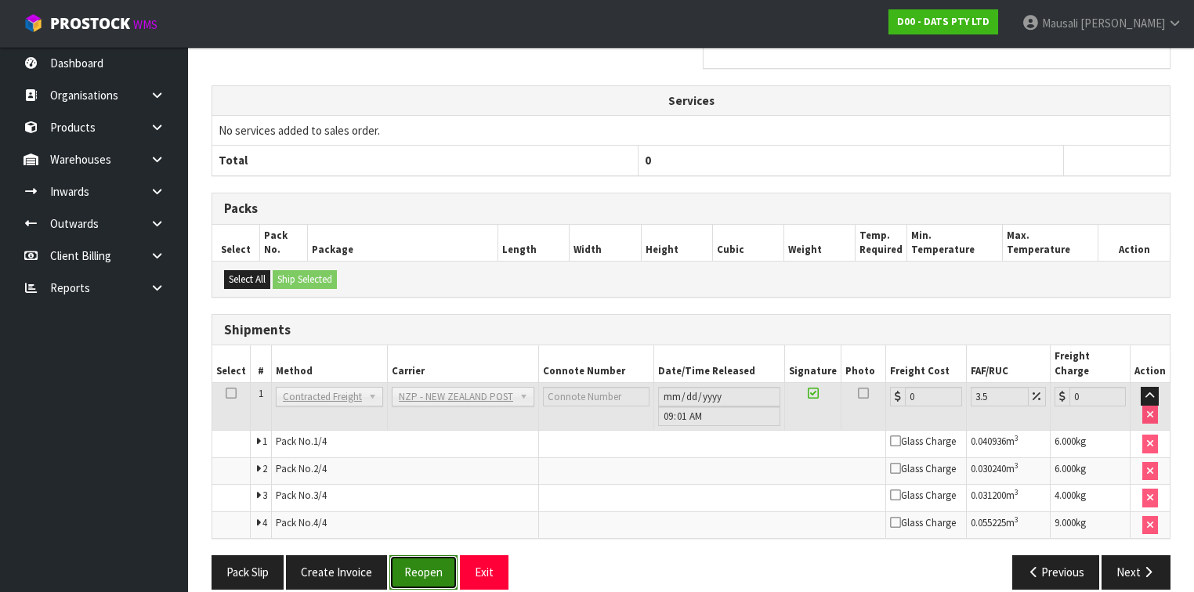
click at [415, 558] on button "Reopen" at bounding box center [423, 573] width 68 height 34
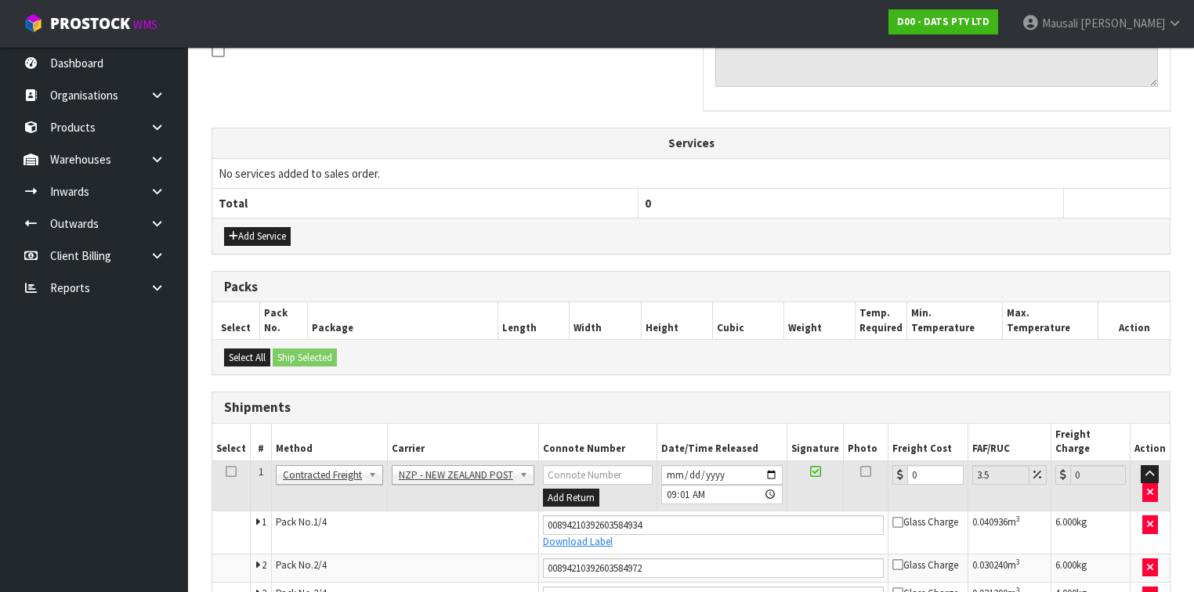
scroll to position [596, 0]
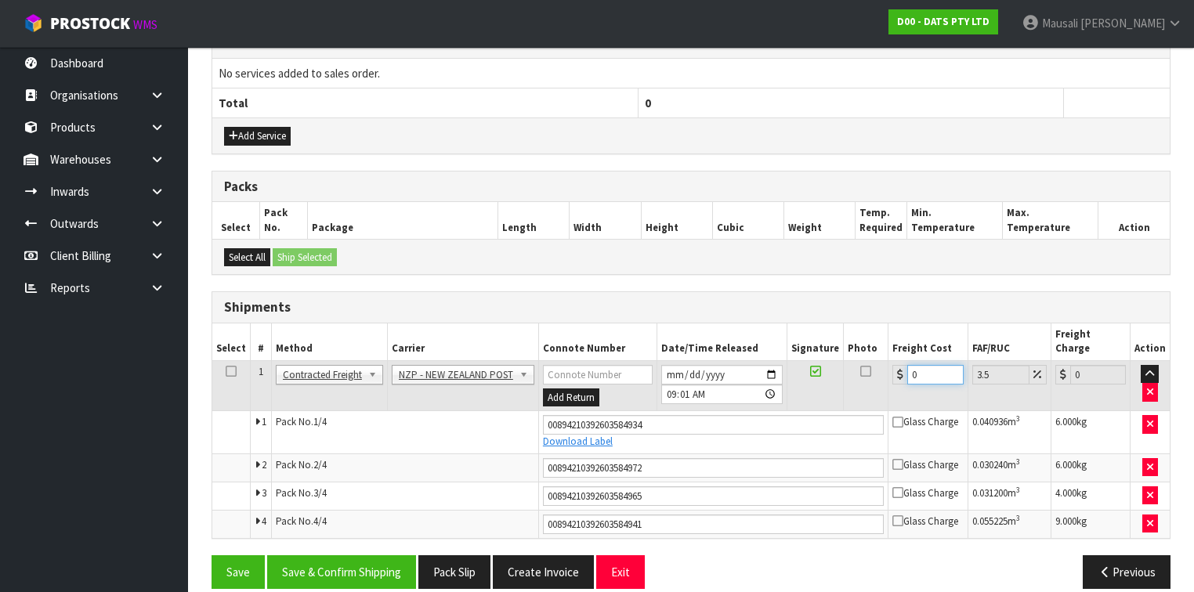
drag, startPoint x: 934, startPoint y: 355, endPoint x: 888, endPoint y: 373, distance: 49.6
click at [889, 373] on td "0" at bounding box center [928, 385] width 79 height 51
type input "3"
type input "3.1"
type input "34"
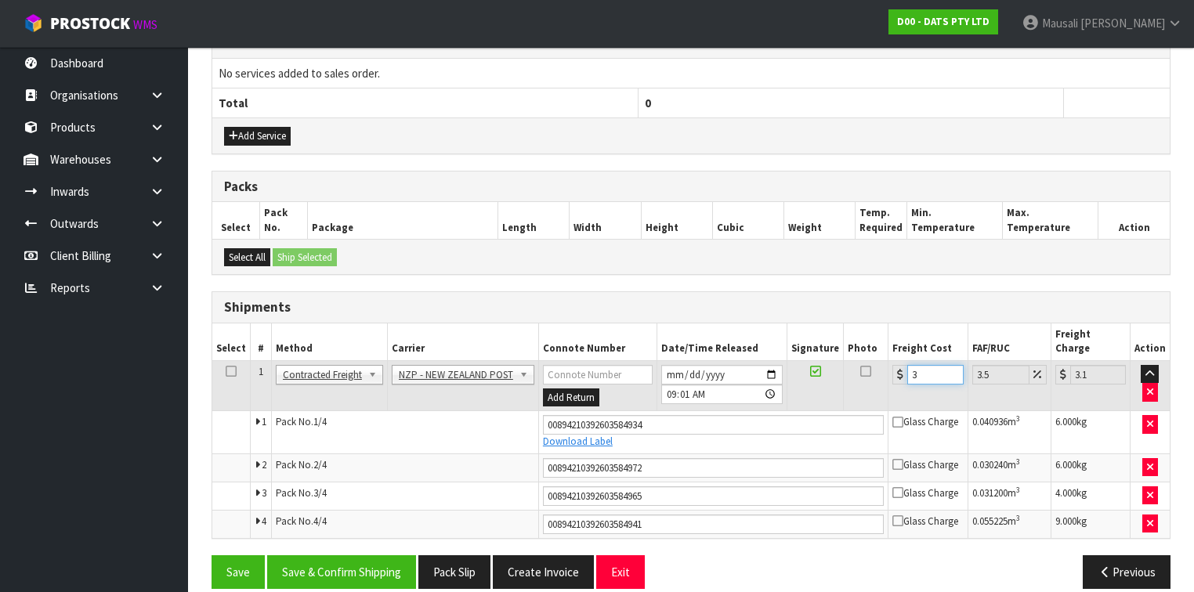
type input "35.19"
type input "34.6"
type input "35.81"
type input "34.61"
type input "35.82"
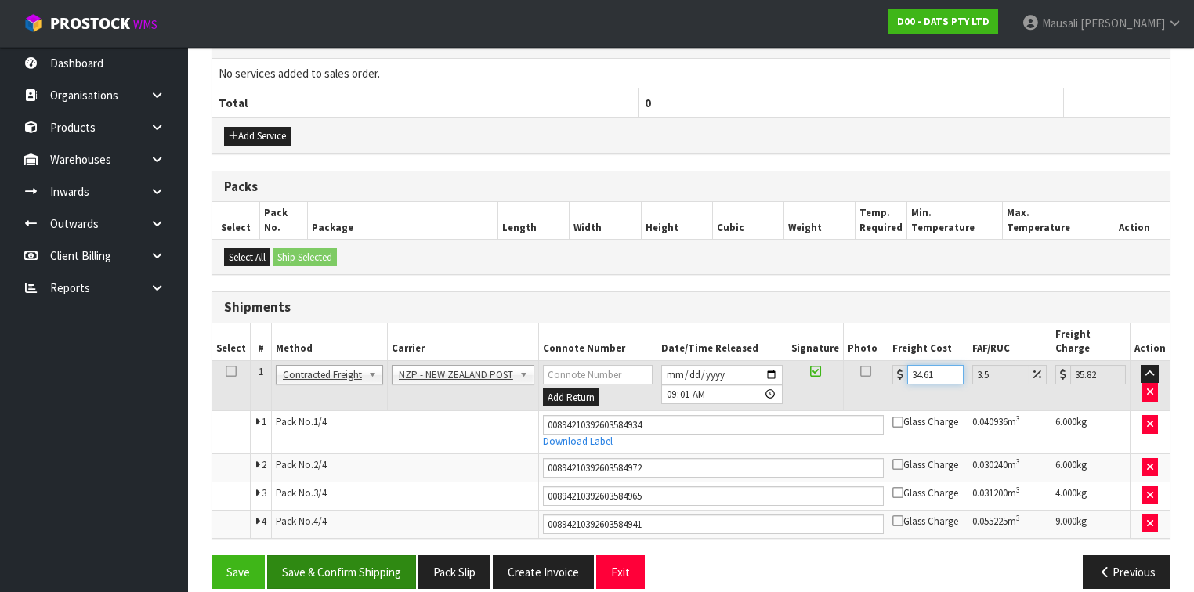
type input "34.61"
click at [345, 556] on button "Save & Confirm Shipping" at bounding box center [341, 573] width 149 height 34
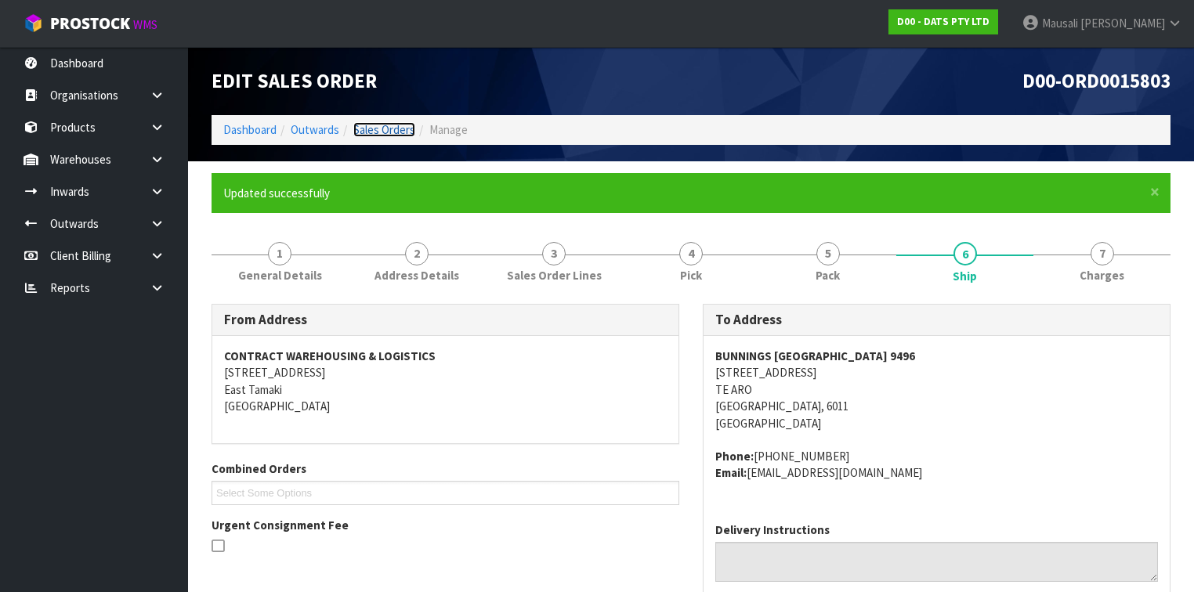
click at [376, 131] on link "Sales Orders" at bounding box center [384, 129] width 62 height 15
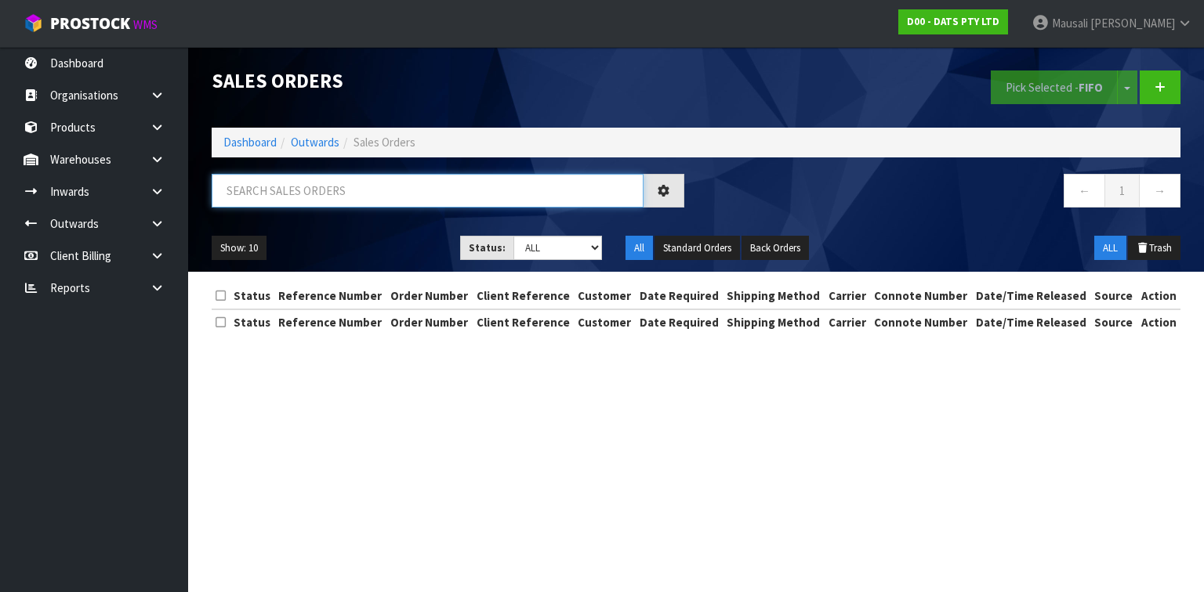
click at [266, 195] on input "text" at bounding box center [428, 191] width 432 height 34
type input "JOB-0413901"
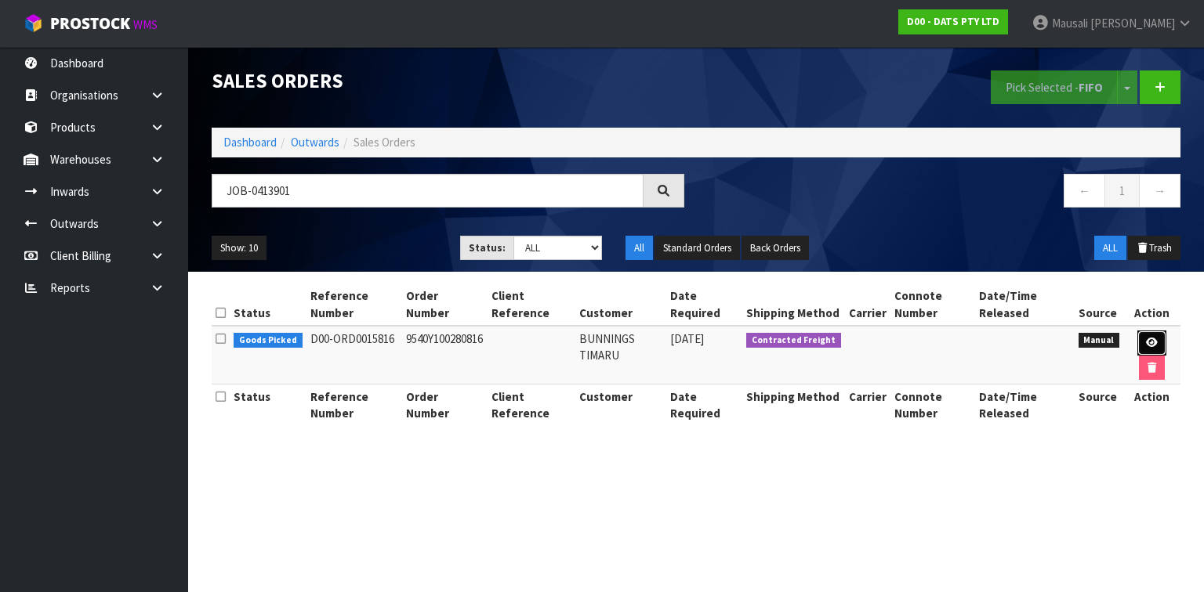
click at [1151, 335] on link at bounding box center [1151, 343] width 29 height 25
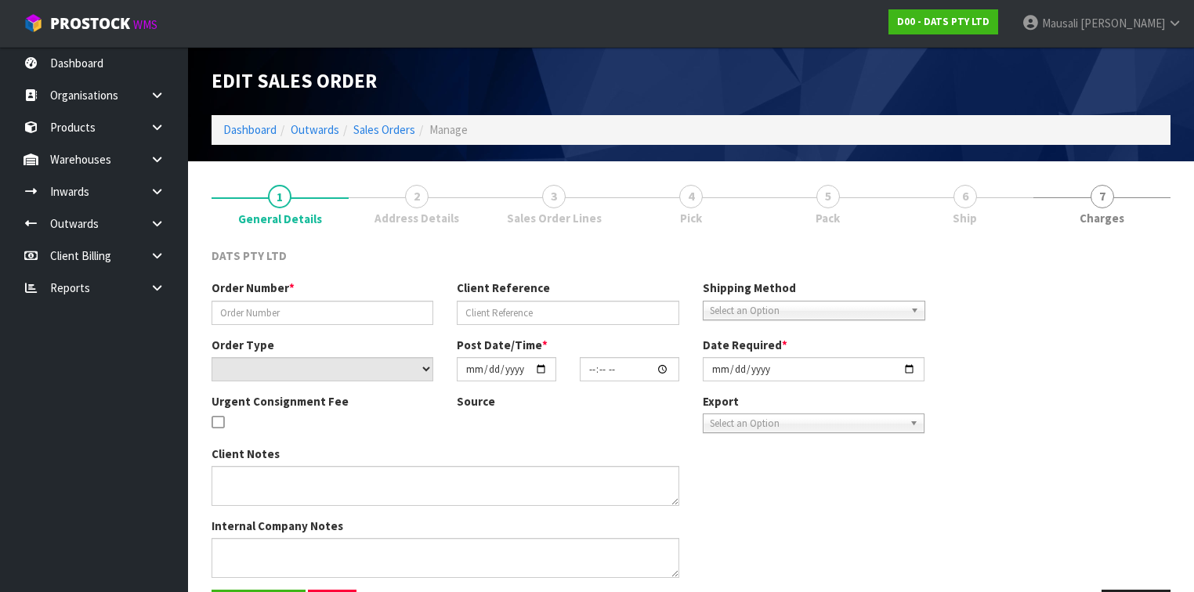
type input "9540Y100280816"
select select "number:0"
type input "[DATE]"
type input "09:27:00.000"
type input "[DATE]"
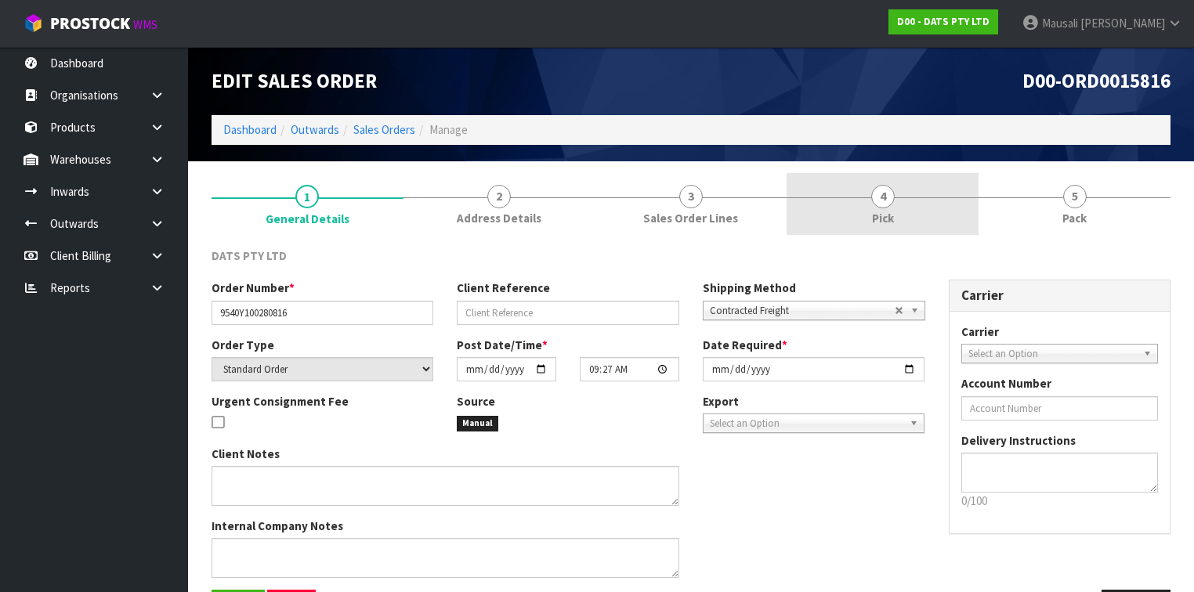
click at [891, 201] on span "4" at bounding box center [883, 197] width 24 height 24
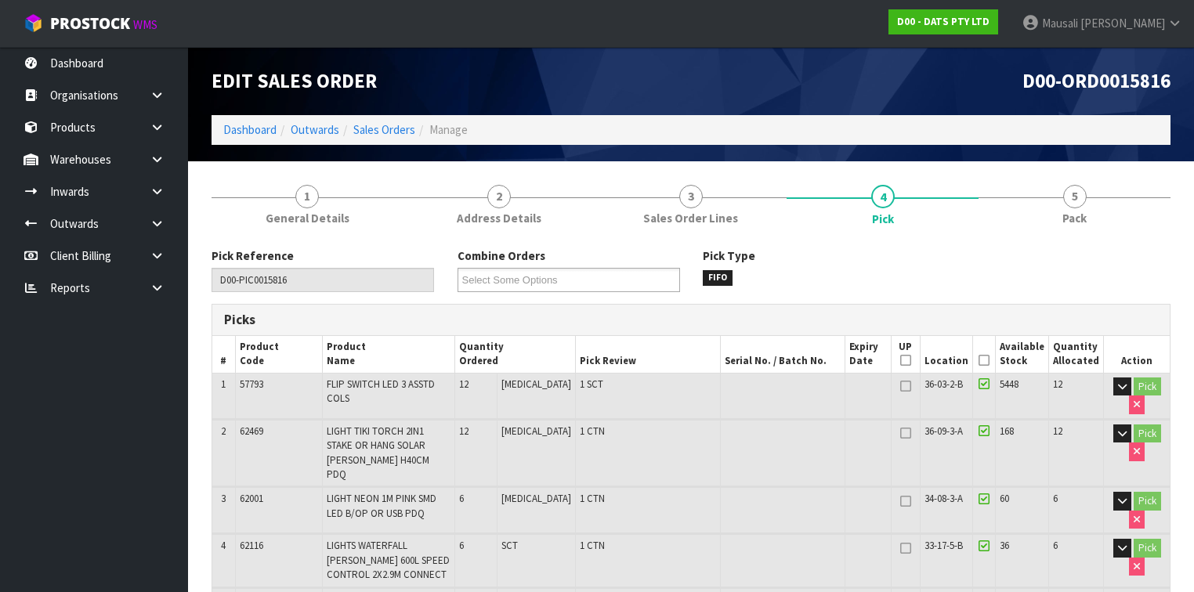
click at [987, 361] on icon at bounding box center [984, 360] width 11 height 1
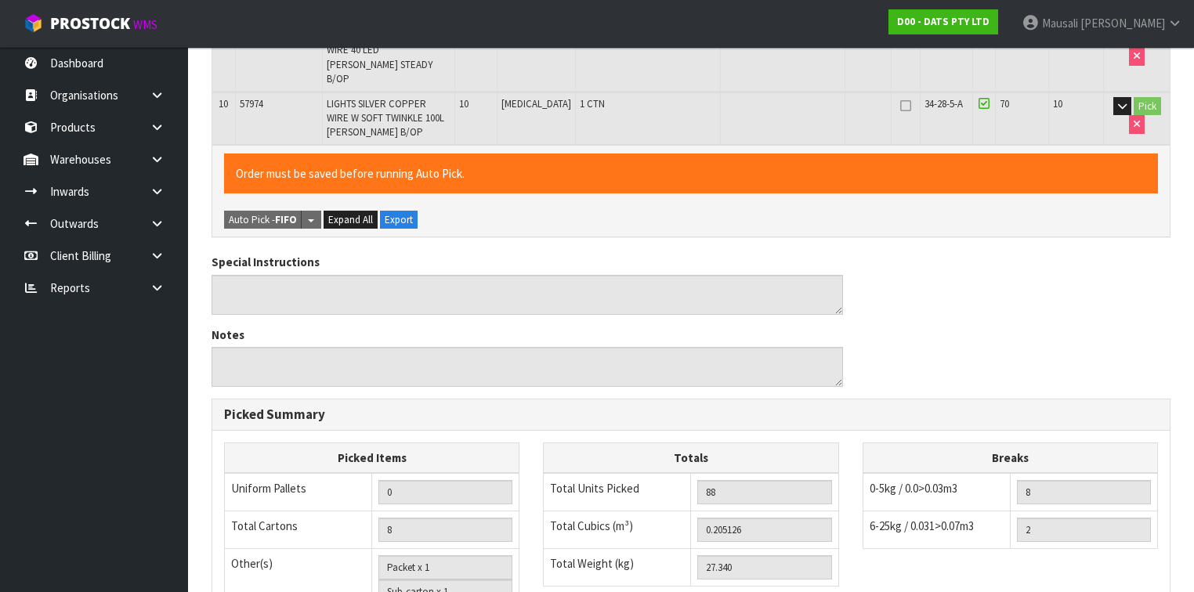
scroll to position [966, 0]
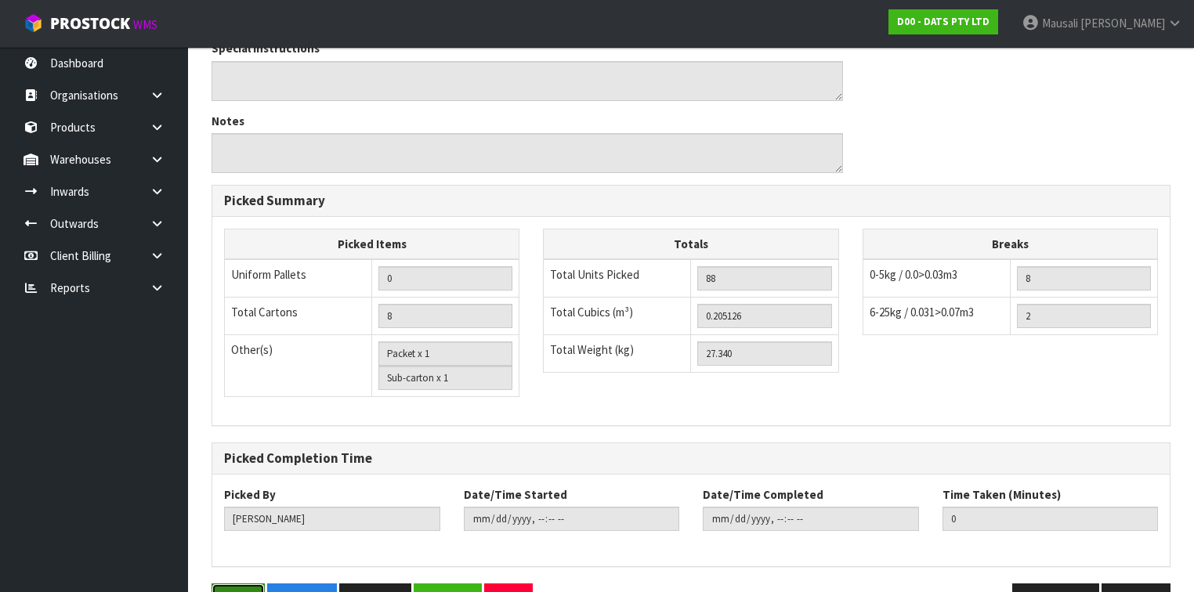
click at [230, 584] on button "Save" at bounding box center [238, 601] width 53 height 34
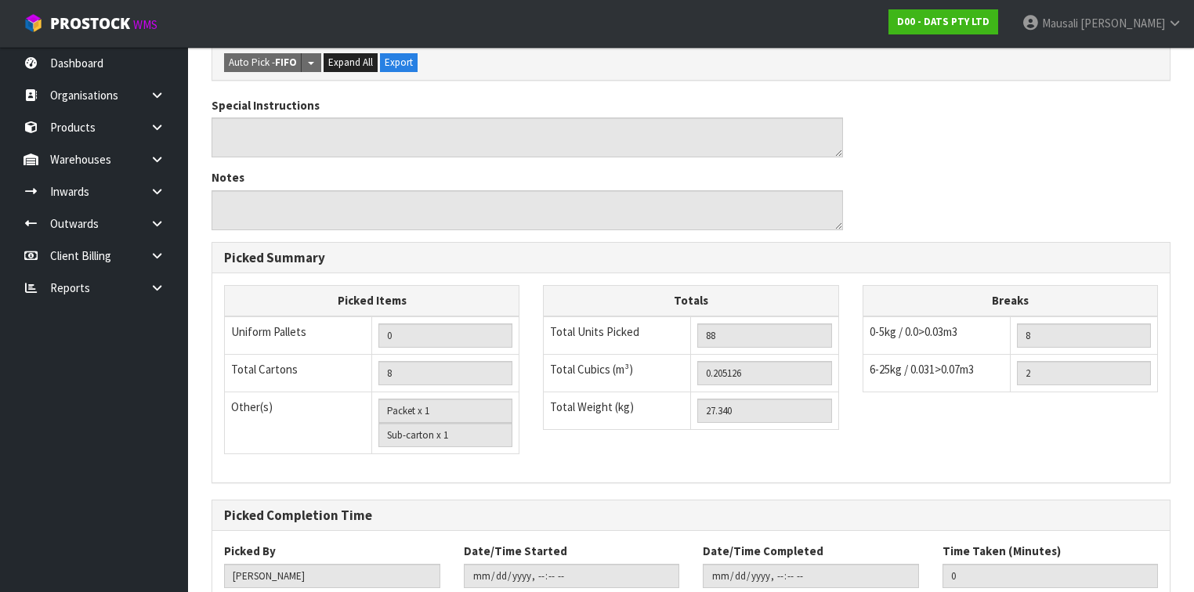
scroll to position [0, 0]
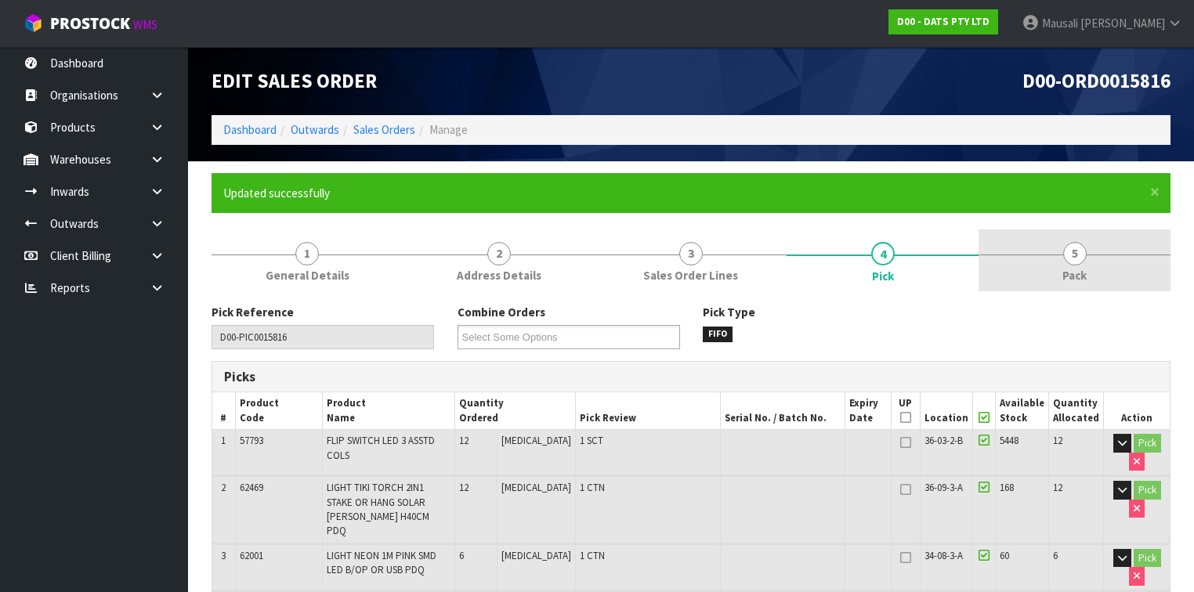
type input "[PERSON_NAME]"
type input "[DATE]T09:03:25"
click at [1054, 273] on link "5 Pack" at bounding box center [1075, 261] width 192 height 62
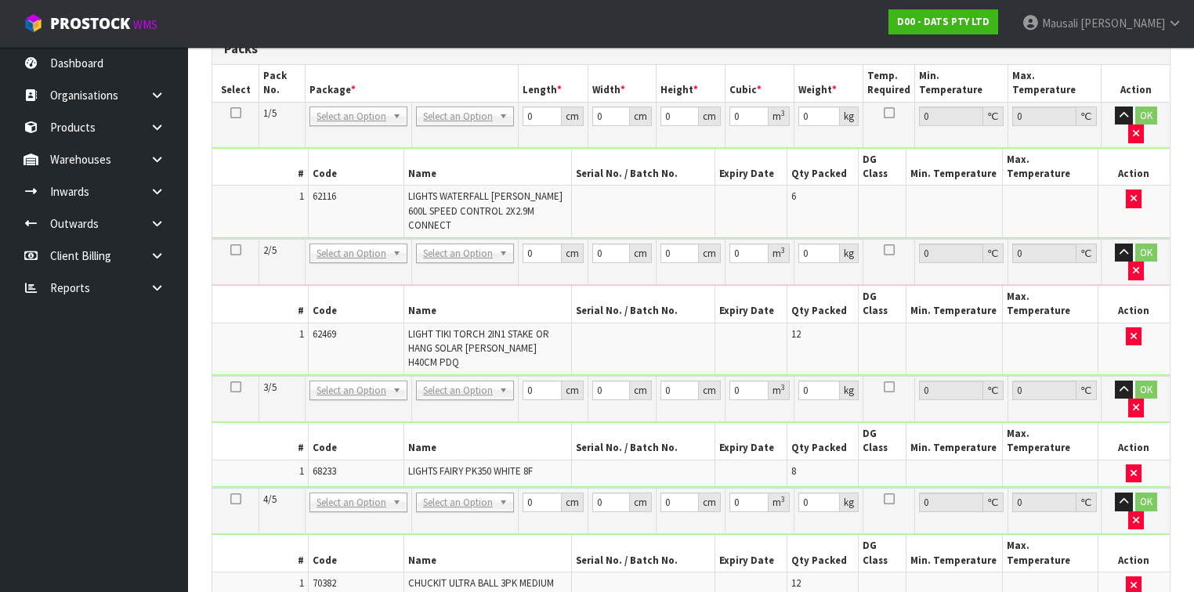
scroll to position [759, 0]
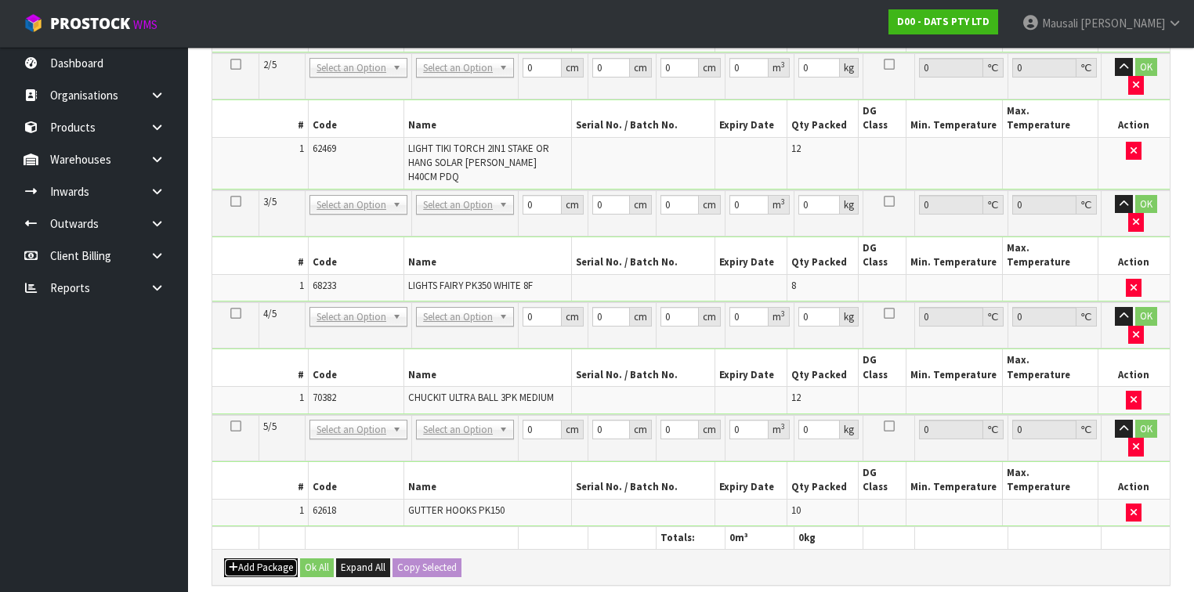
click at [247, 559] on button "Add Package" at bounding box center [261, 568] width 74 height 19
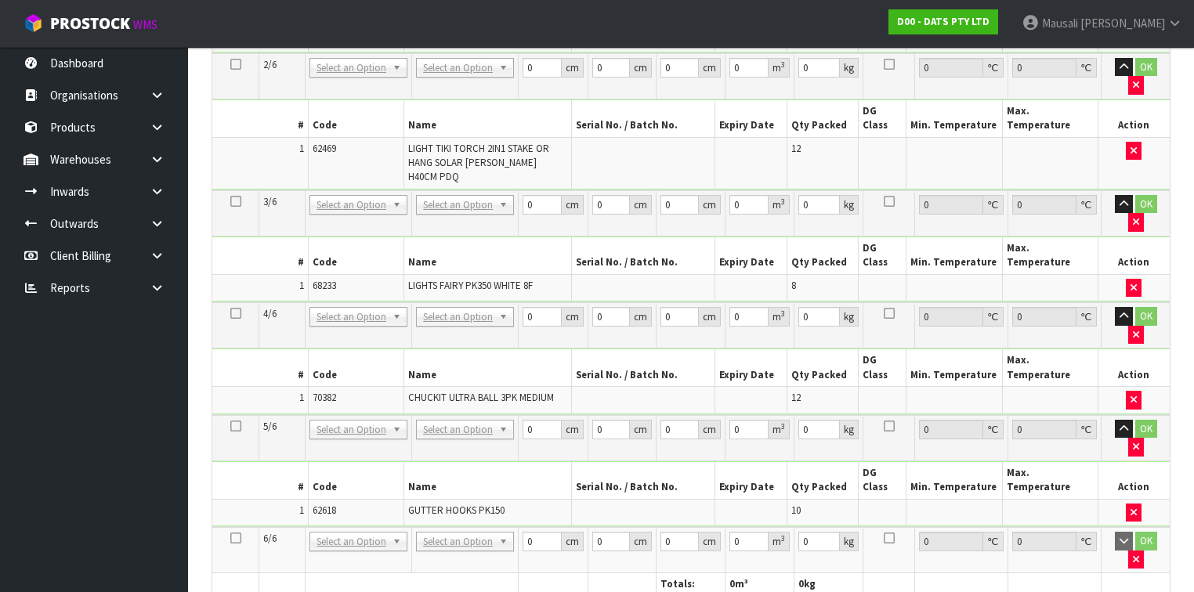
click at [232, 538] on icon at bounding box center [235, 538] width 11 height 1
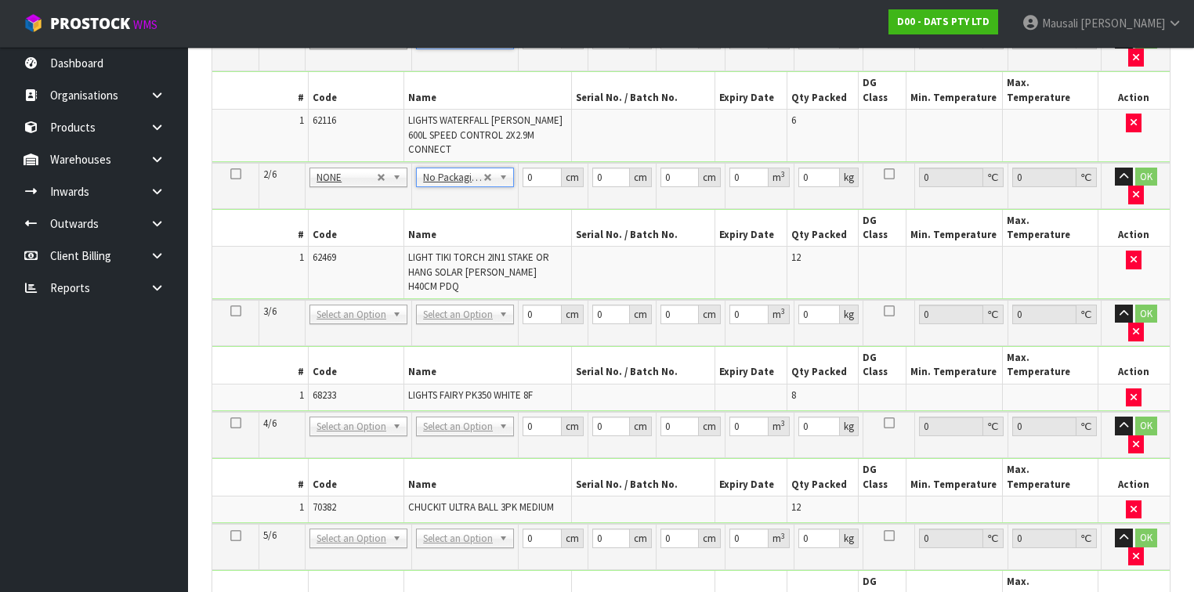
scroll to position [622, 0]
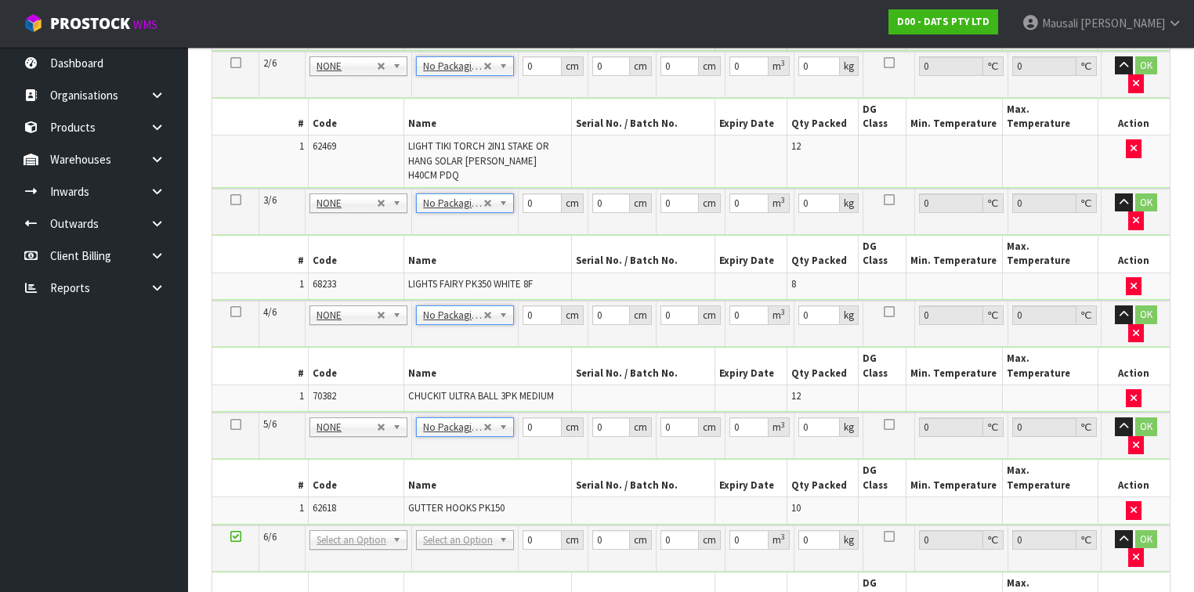
type input "5"
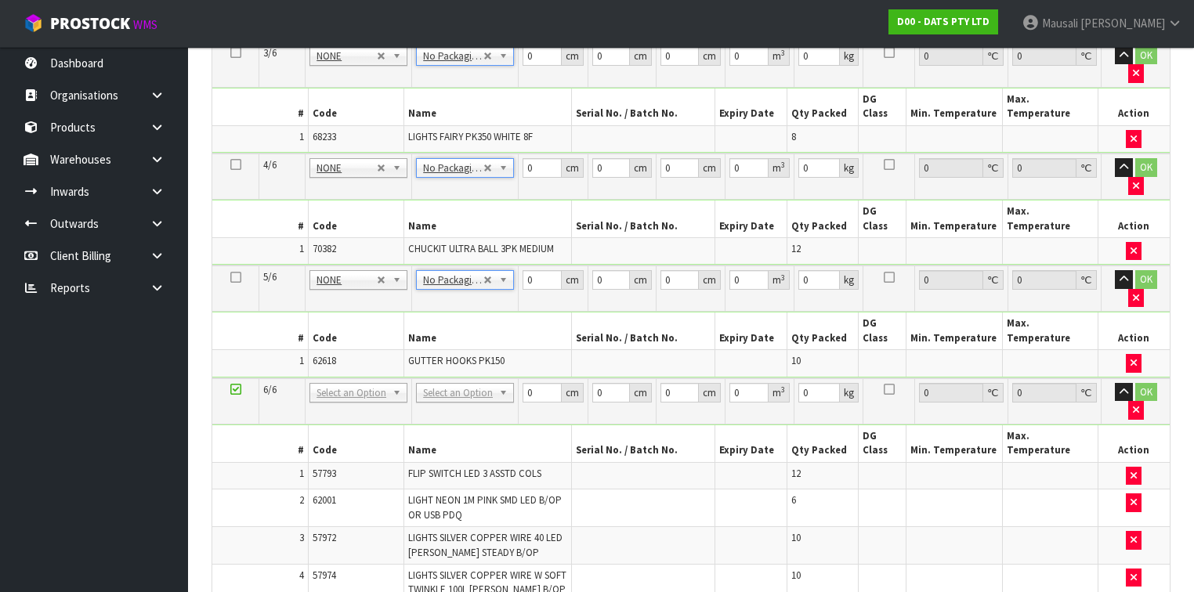
scroll to position [748, 0]
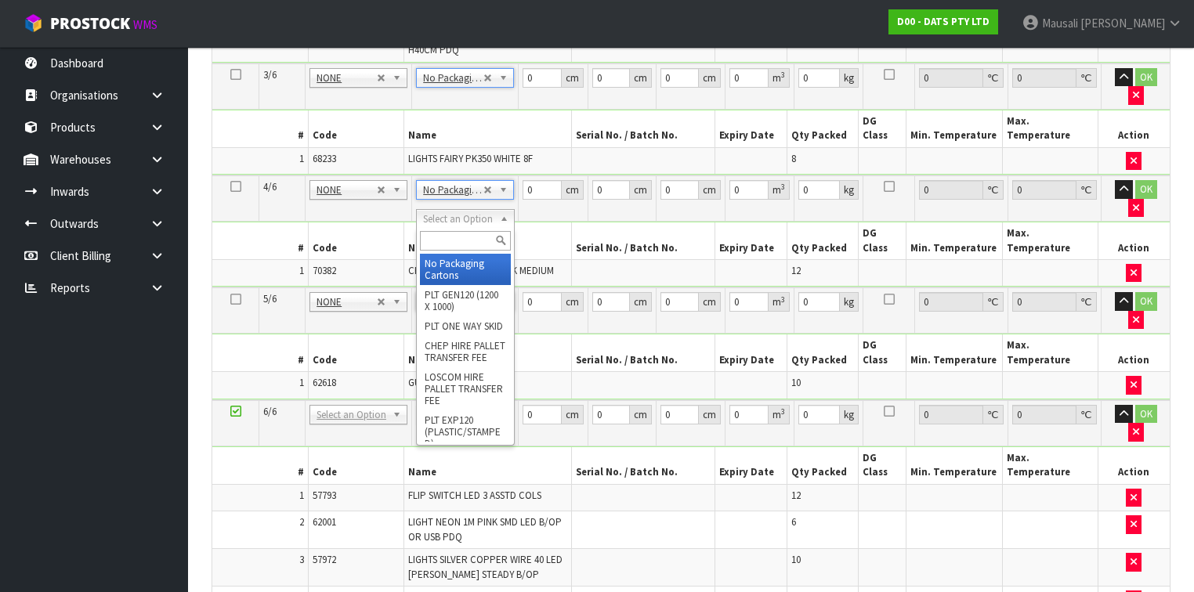
click at [464, 241] on input "text" at bounding box center [465, 241] width 90 height 20
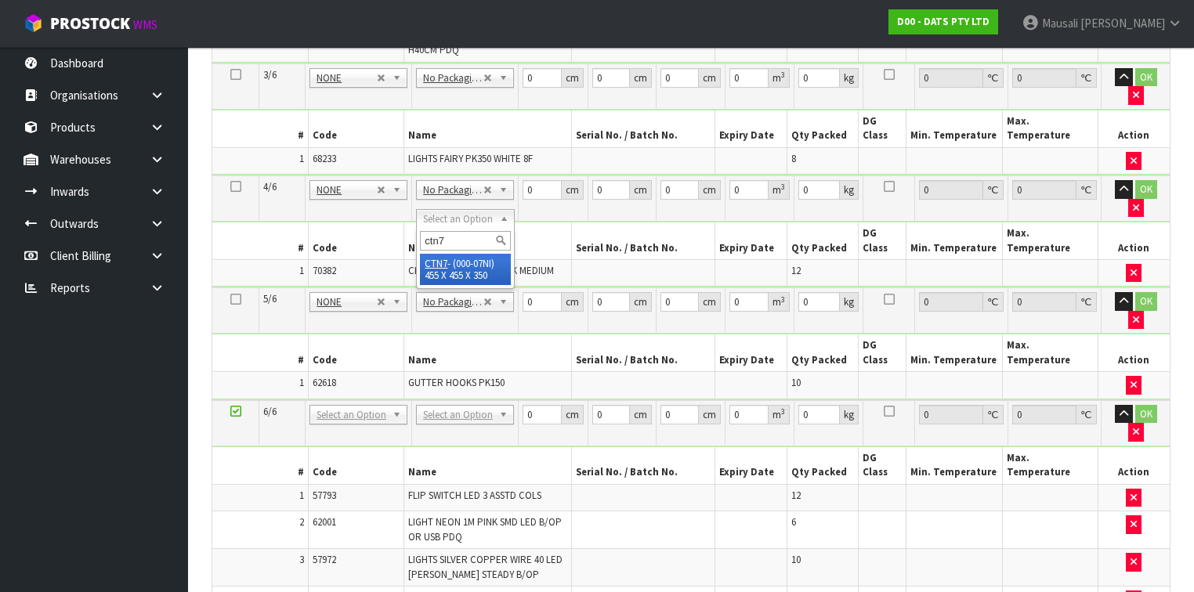
type input "ctn7"
type input "45.5"
type input "35"
type input "0.072459"
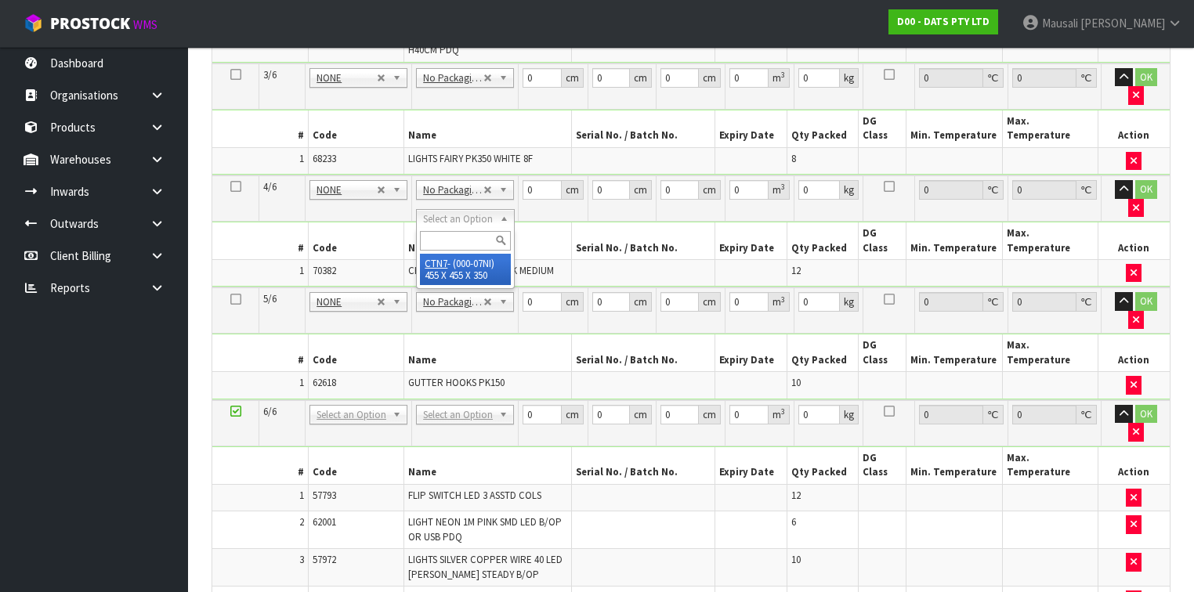
type input "7.59"
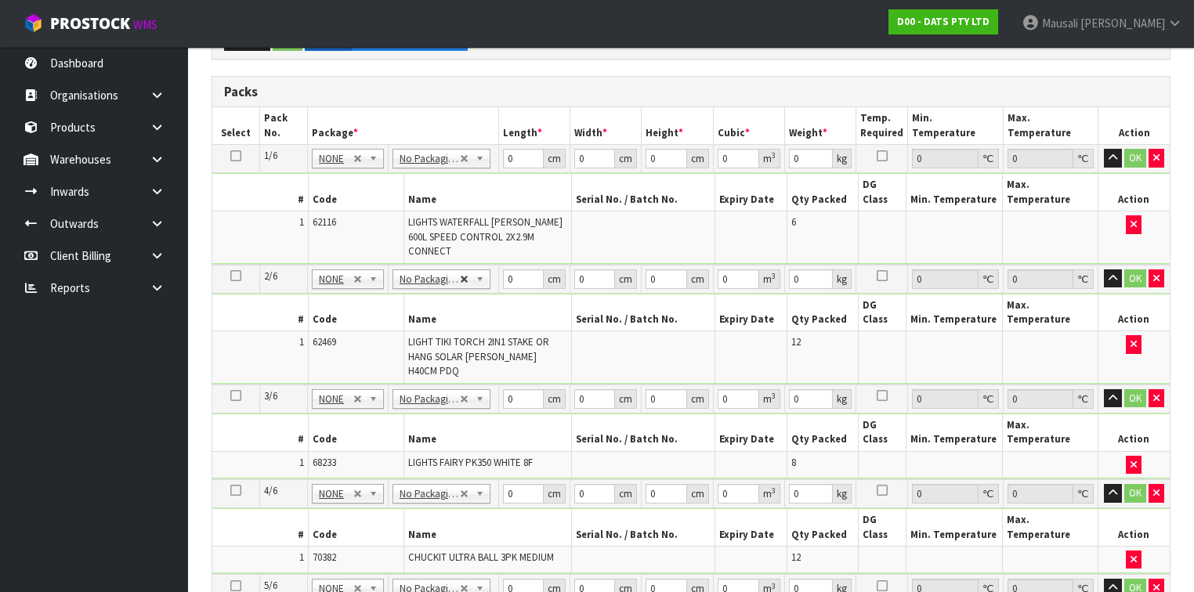
scroll to position [371, 0]
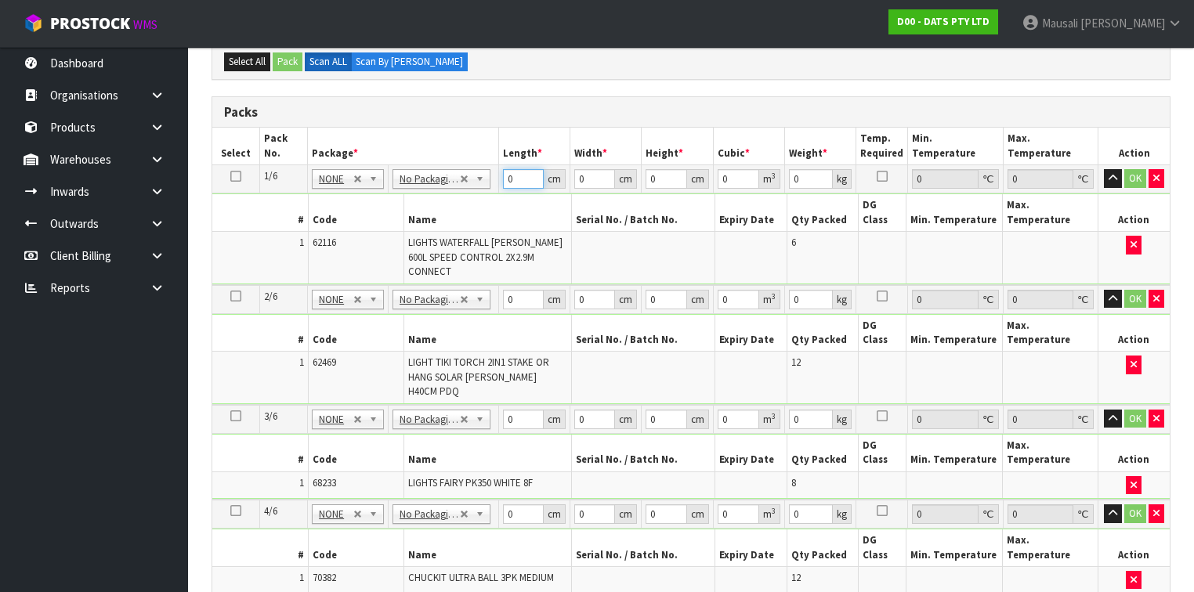
drag, startPoint x: 515, startPoint y: 176, endPoint x: 471, endPoint y: 179, distance: 44.0
click at [473, 179] on tr "1/6 NONE 007-001 007-002 007-004 007-009 007-013 007-014 007-015 007-017 007-01…" at bounding box center [691, 179] width 958 height 28
type input "45"
type input "39"
type input "2"
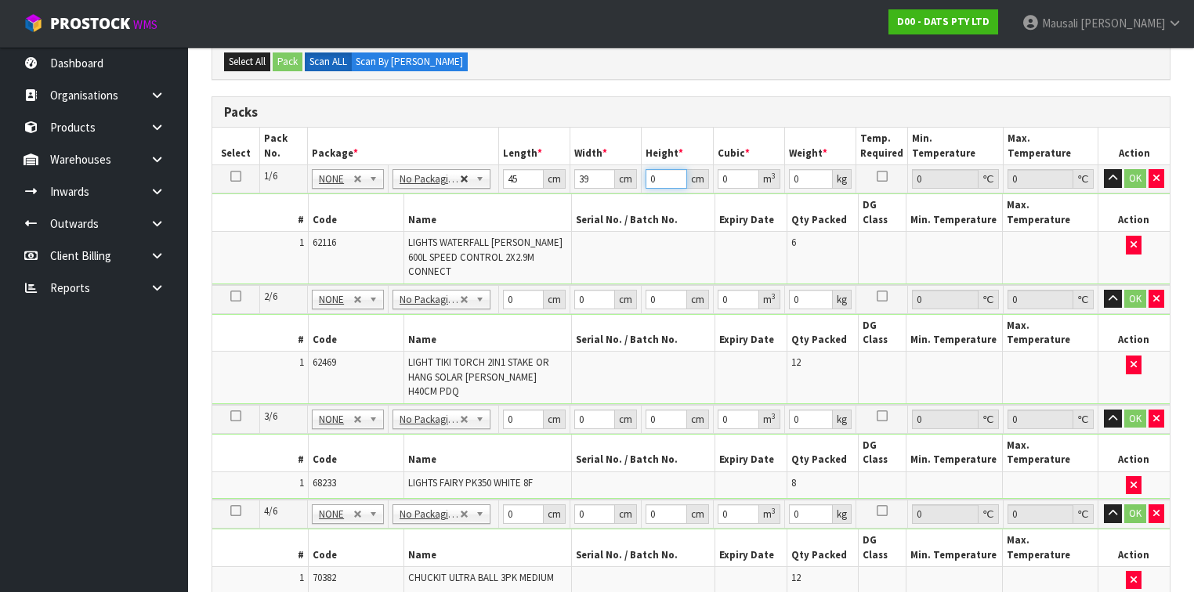
type input "0.00351"
type input "25"
type input "0.043875"
type input "25"
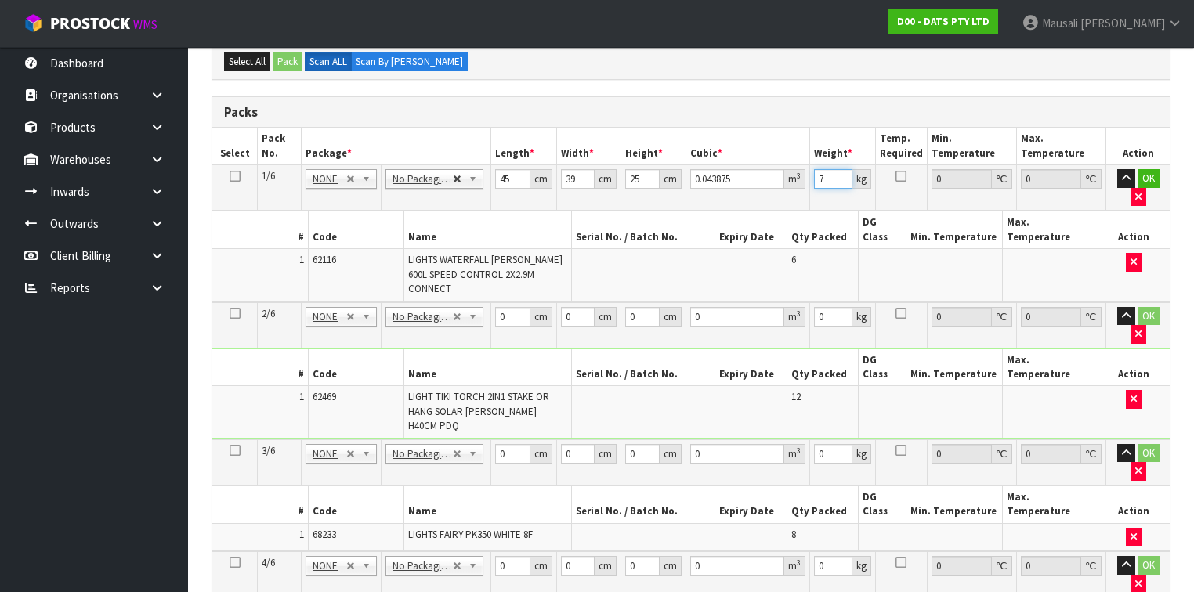
type input "7"
drag, startPoint x: 512, startPoint y: 285, endPoint x: 497, endPoint y: 284, distance: 14.9
click at [498, 307] on input "0" at bounding box center [512, 317] width 35 height 20
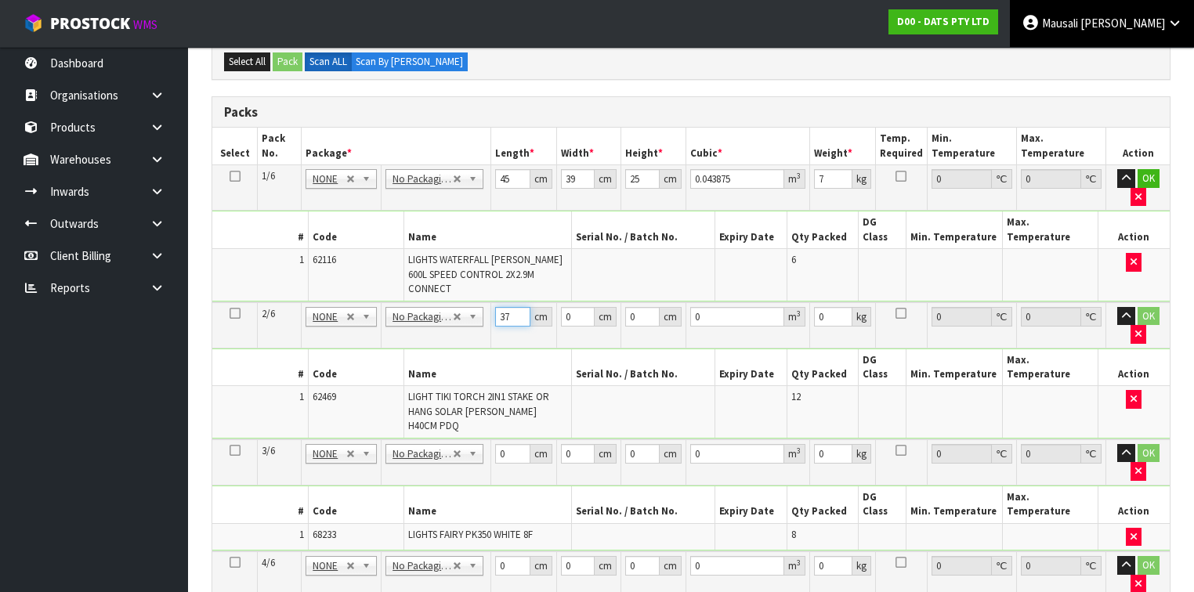
type input "37"
type input "28"
type input "4"
type input "0.004144"
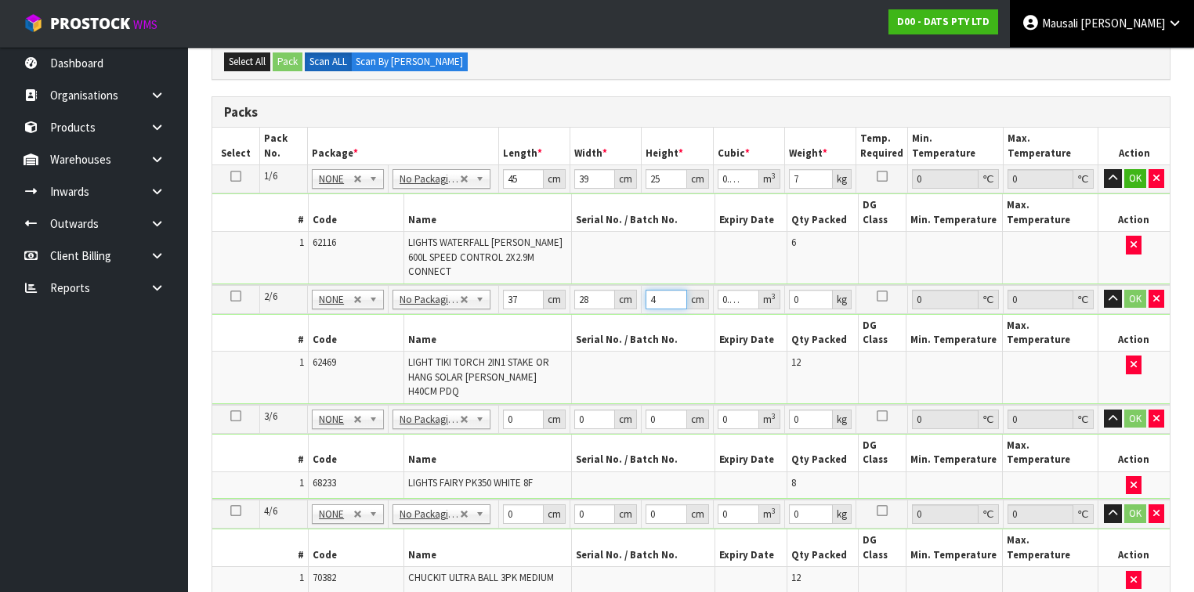
type input "45"
type input "0.04662"
type input "45"
type input "2"
type input "35"
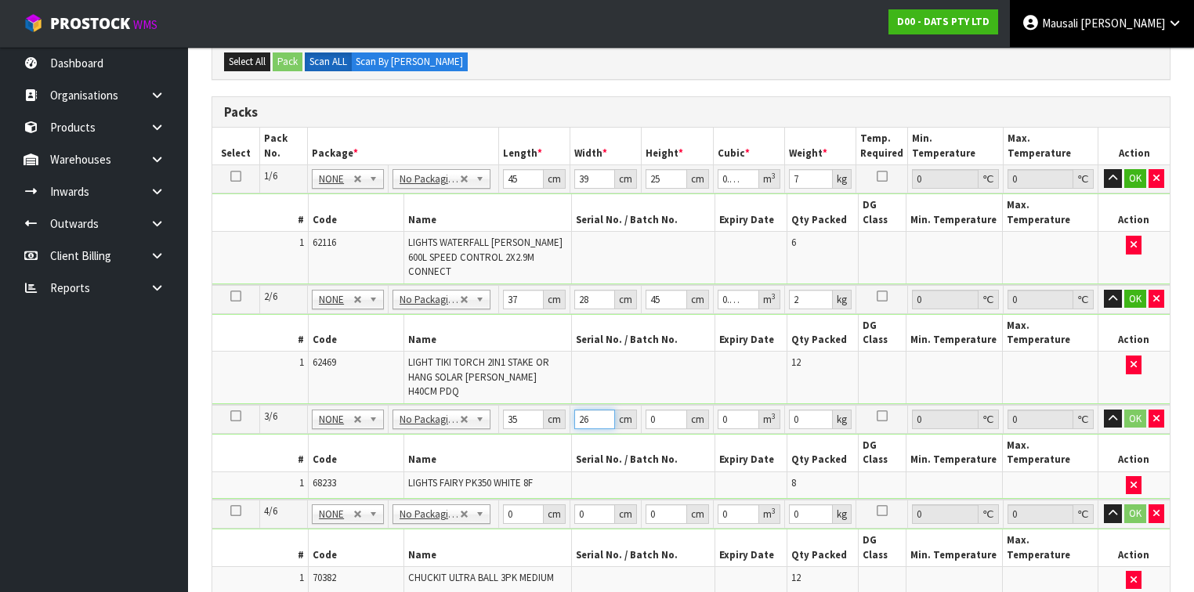
type input "26"
type input "4"
type input "0.00364"
type input "46"
type input "0.04186"
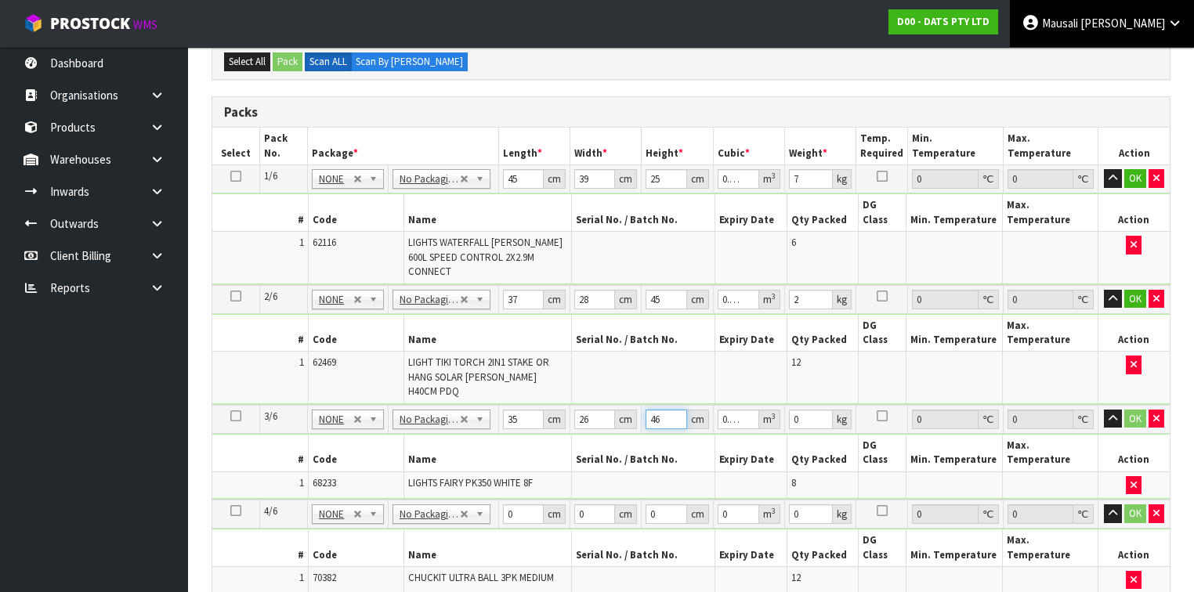
type input "46"
type input "4"
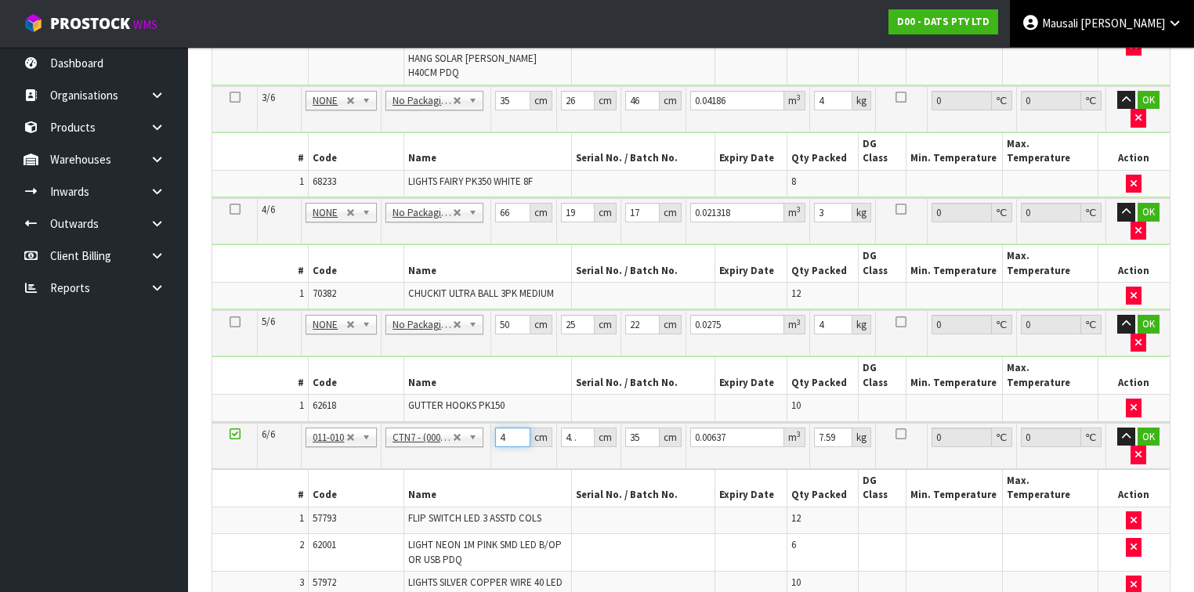
scroll to position [692, 0]
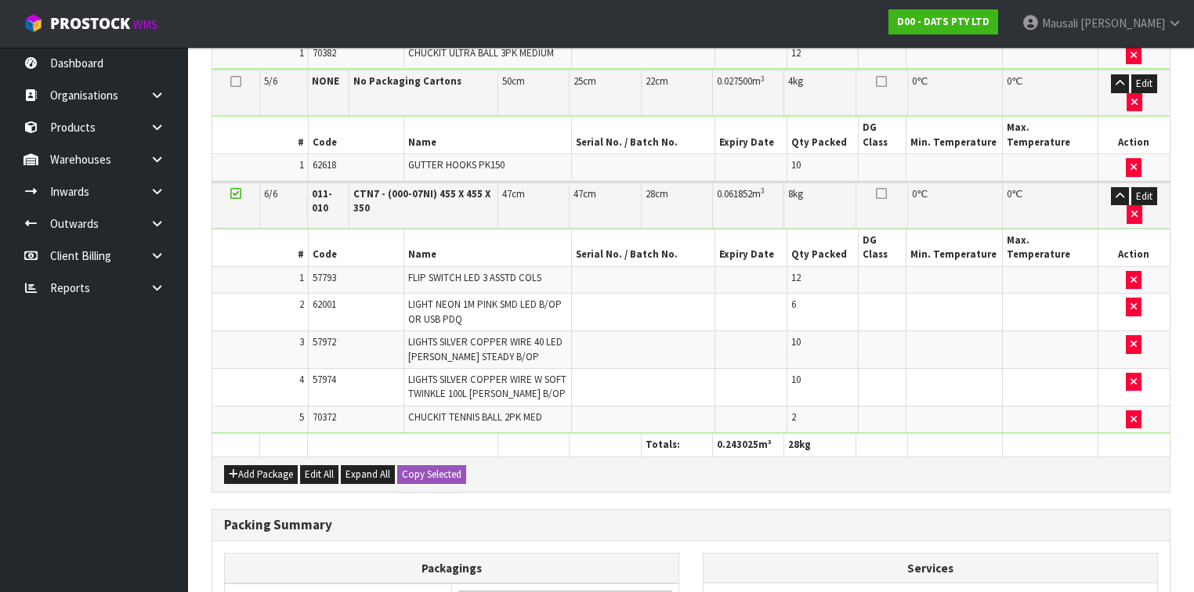
scroll to position [980, 0]
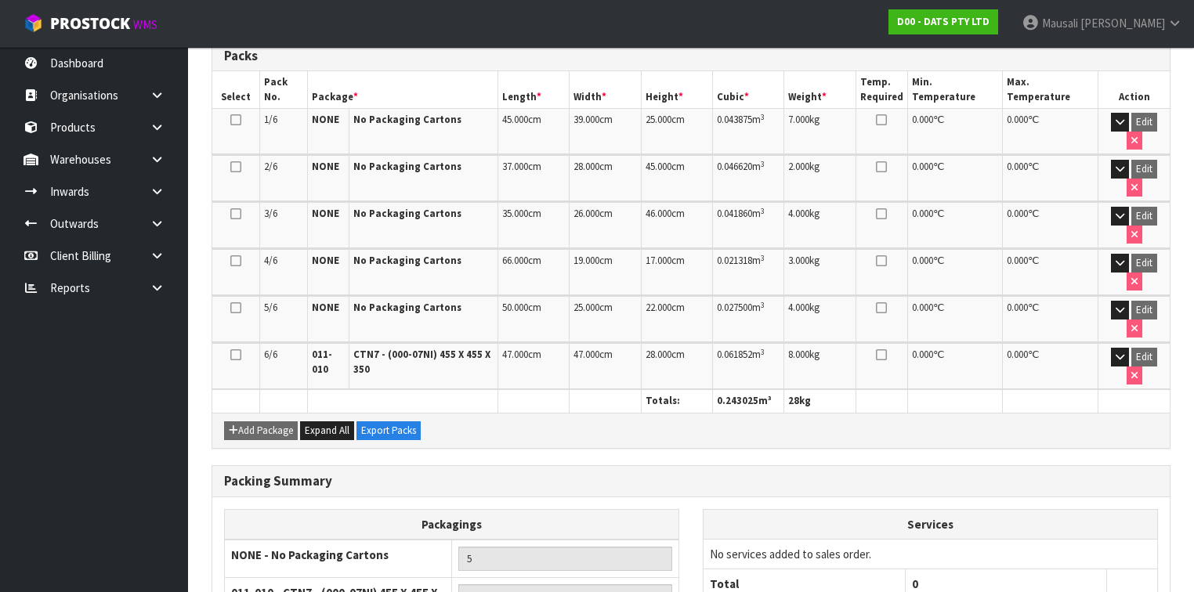
scroll to position [485, 0]
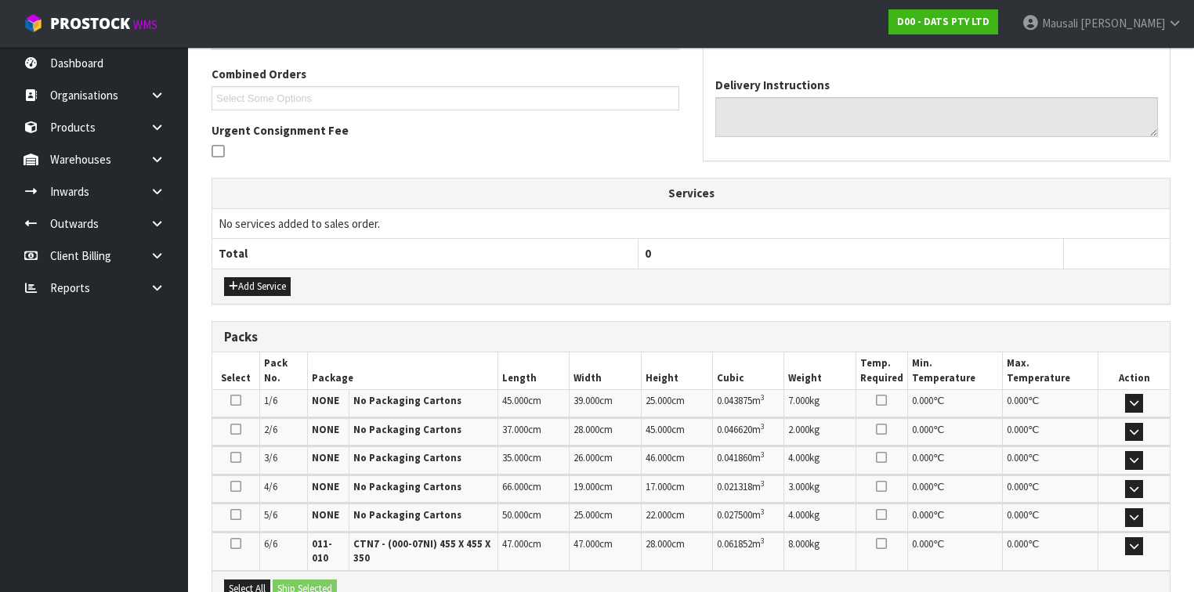
scroll to position [570, 0]
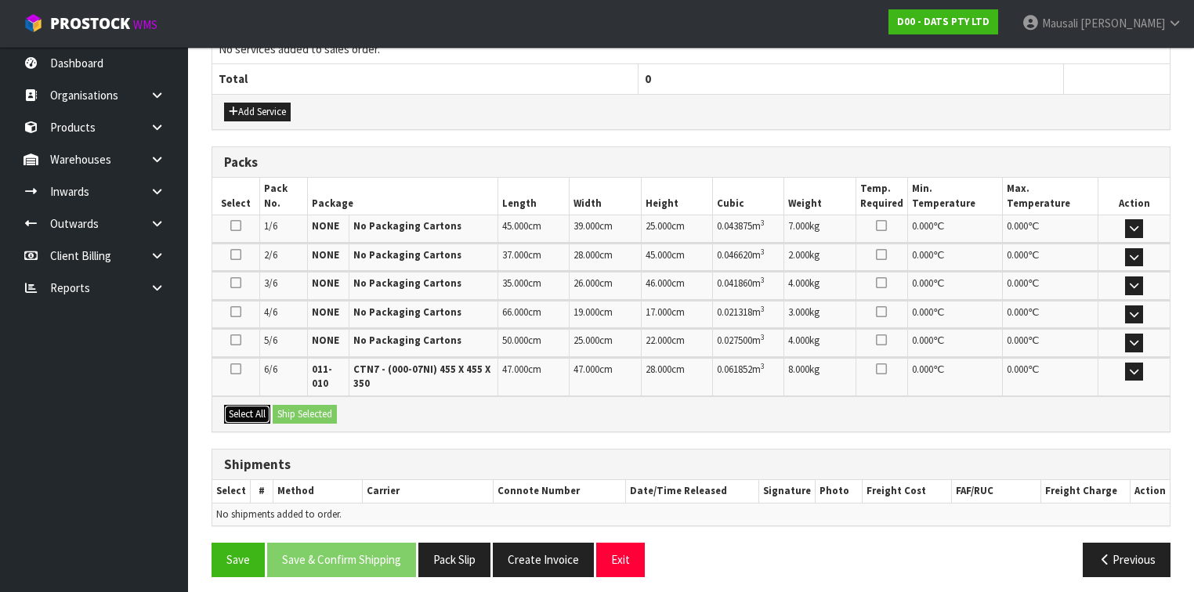
click at [252, 411] on button "Select All" at bounding box center [247, 414] width 46 height 19
click at [288, 405] on button "Ship Selected" at bounding box center [305, 414] width 64 height 19
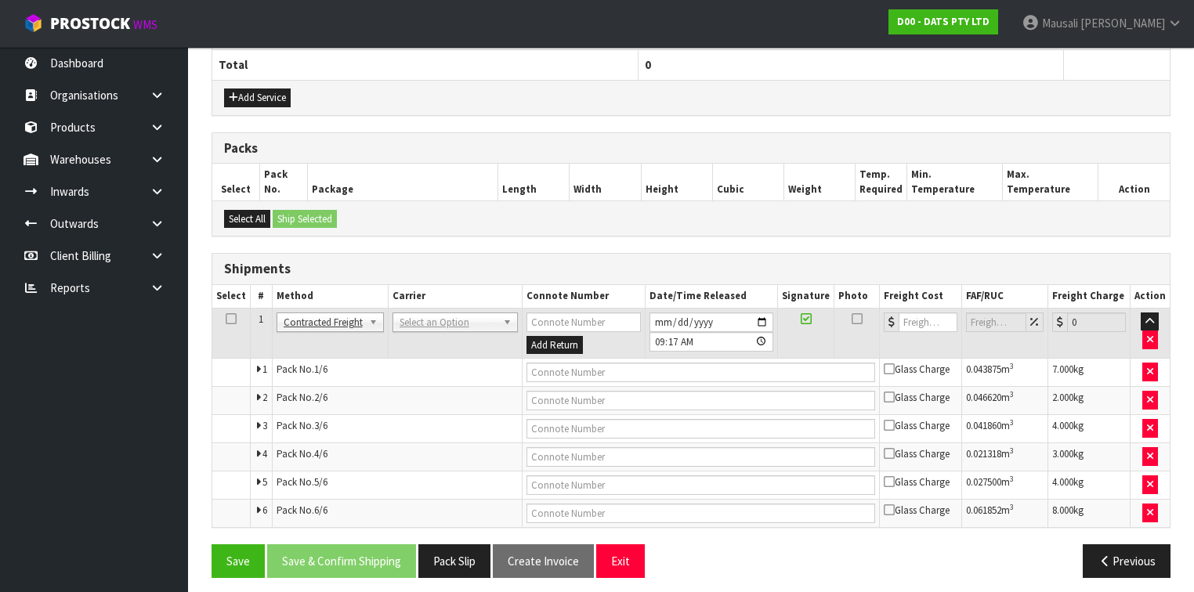
scroll to position [587, 0]
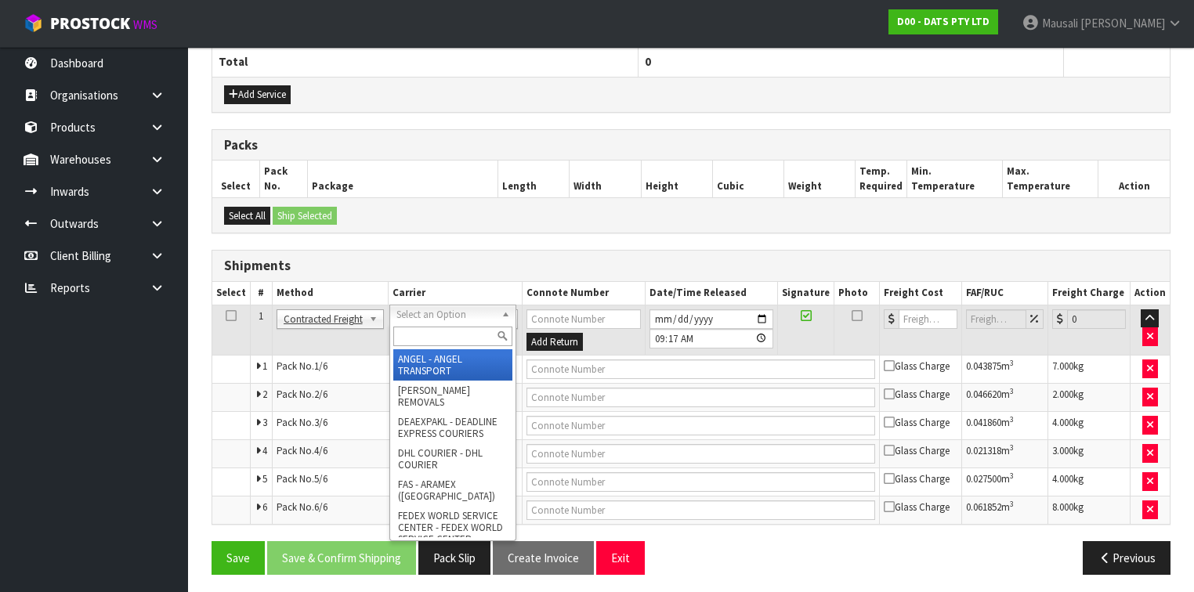
click at [428, 331] on input "text" at bounding box center [452, 337] width 119 height 20
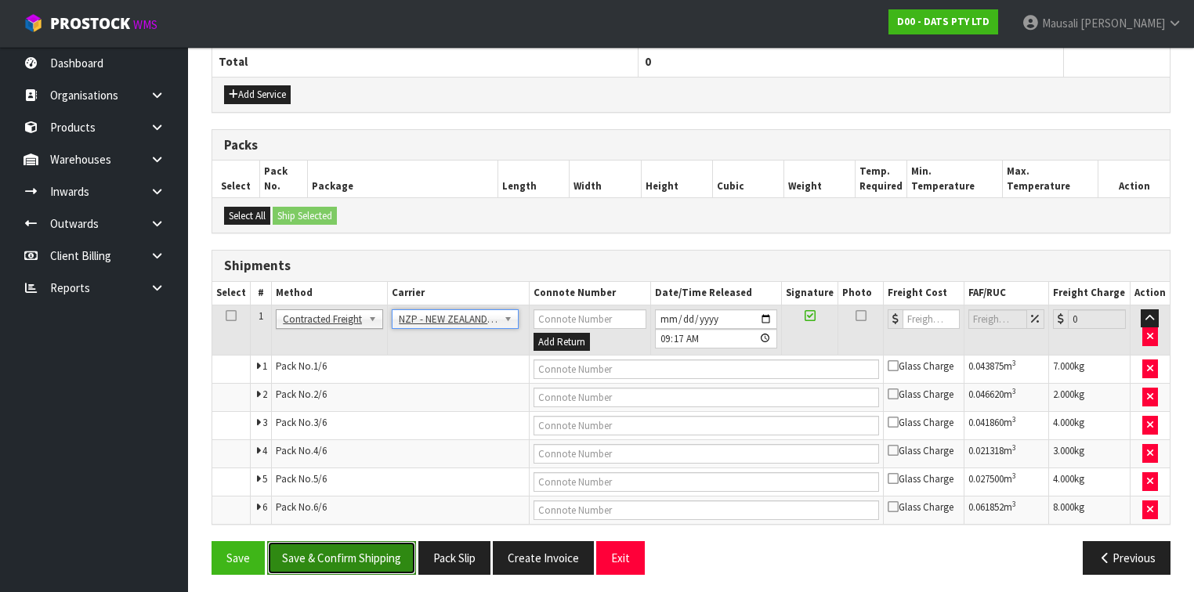
click at [367, 542] on button "Save & Confirm Shipping" at bounding box center [341, 558] width 149 height 34
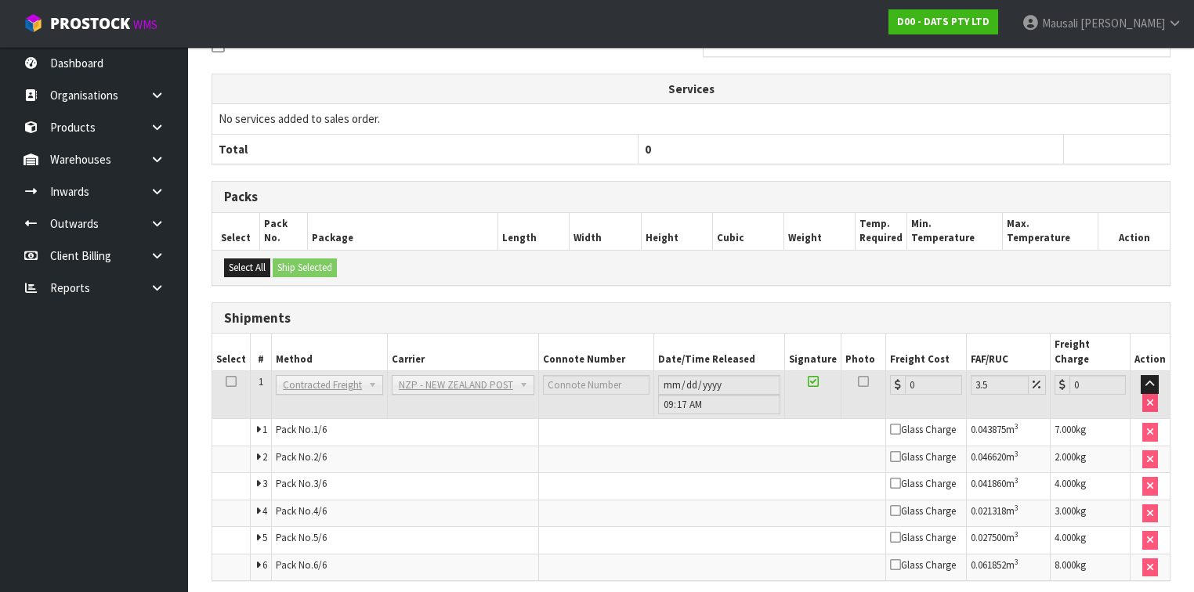
scroll to position [558, 0]
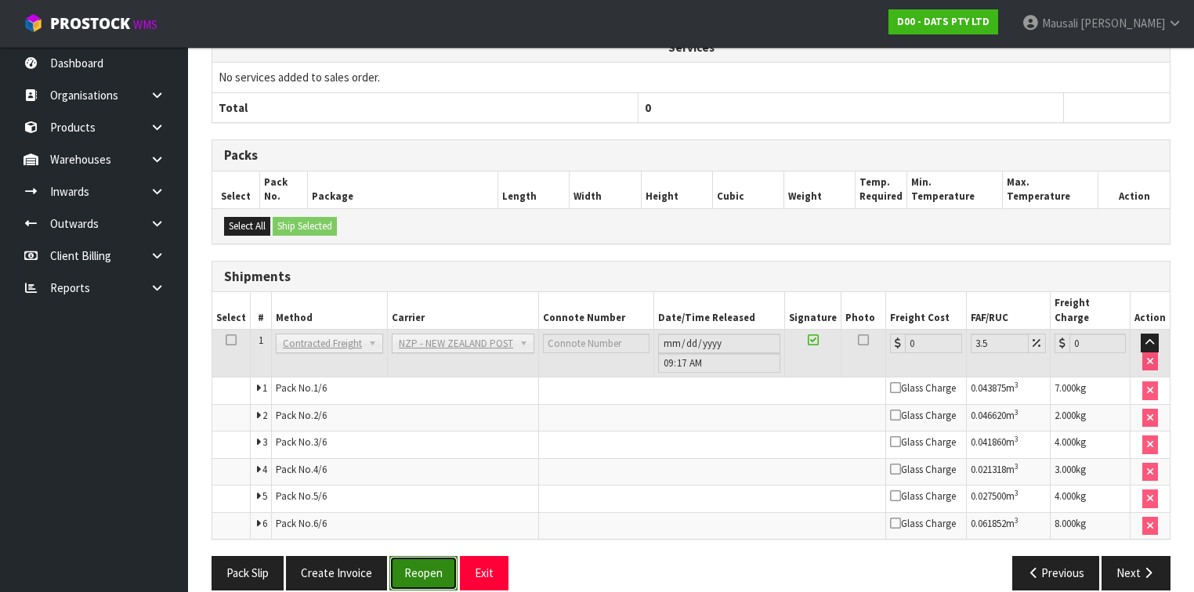
click at [396, 556] on button "Reopen" at bounding box center [423, 573] width 68 height 34
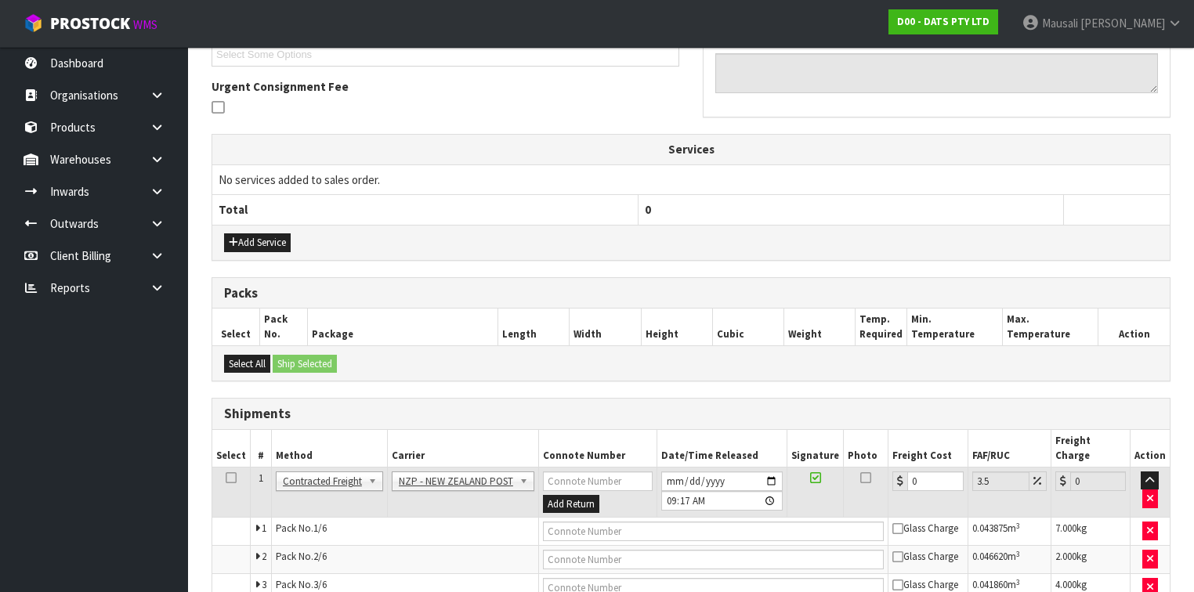
scroll to position [587, 0]
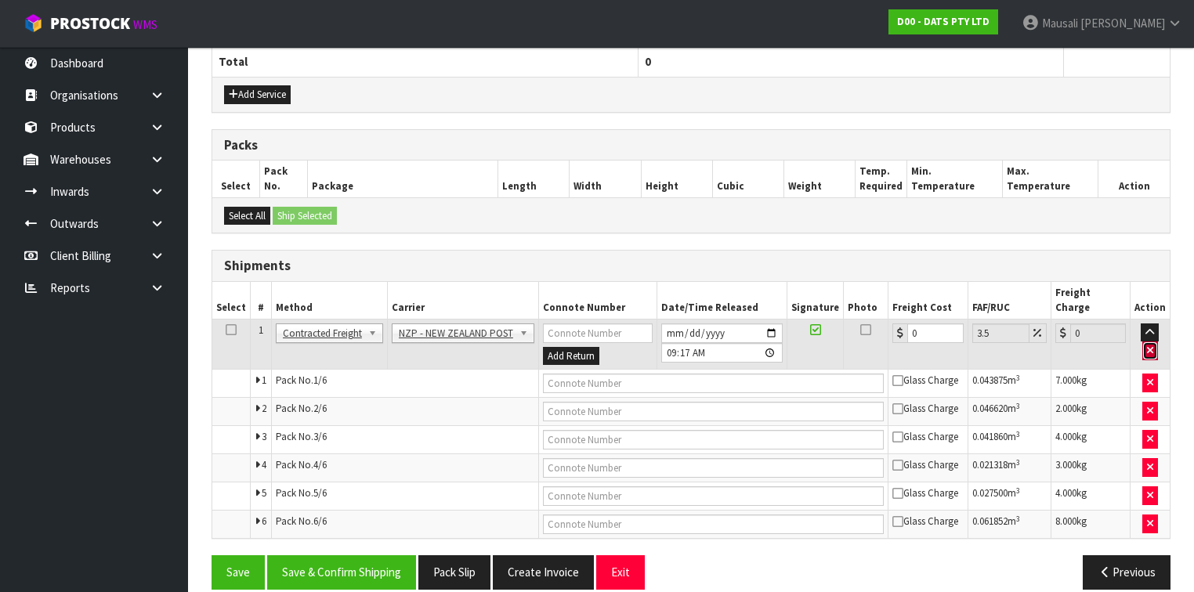
click at [1149, 342] on button "button" at bounding box center [1150, 351] width 16 height 19
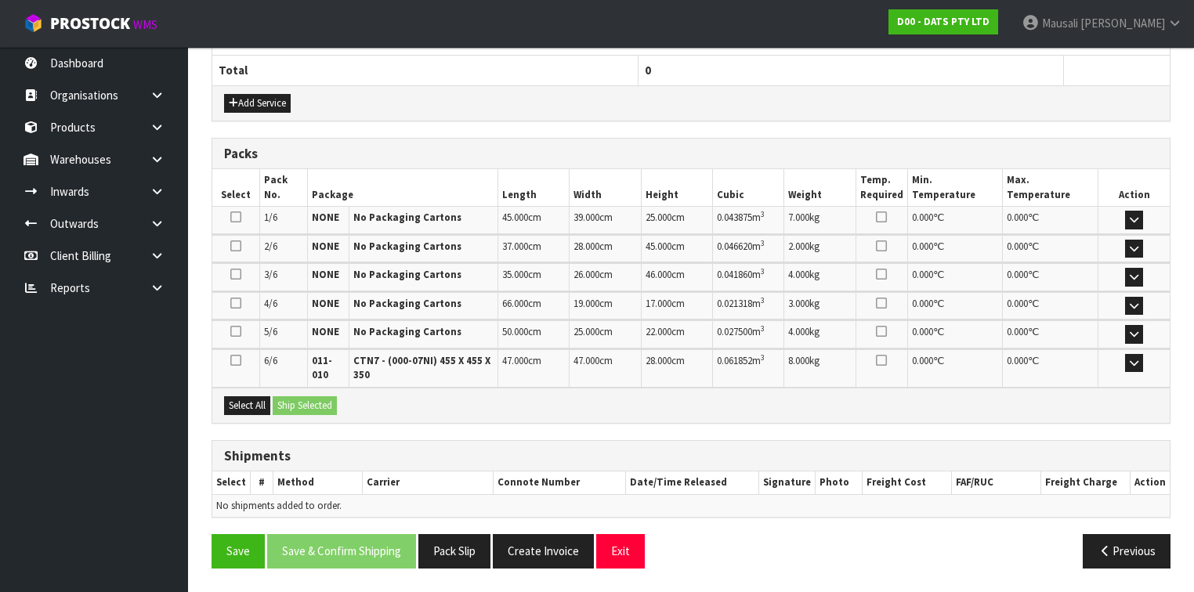
scroll to position [570, 0]
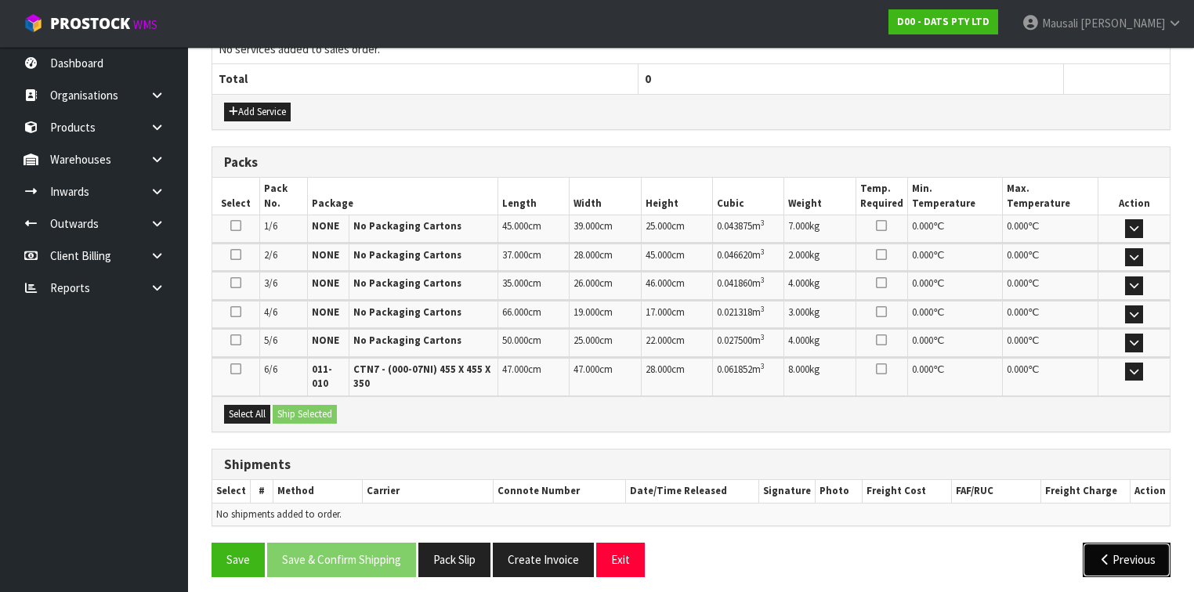
click at [1109, 556] on icon "button" at bounding box center [1105, 560] width 15 height 12
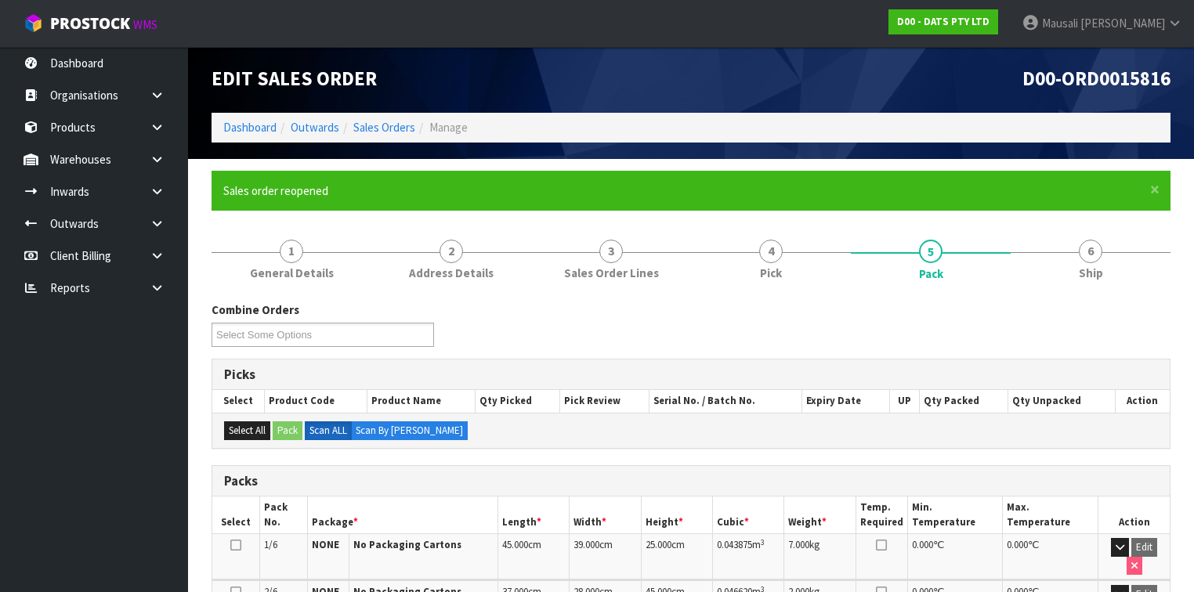
scroll to position [0, 0]
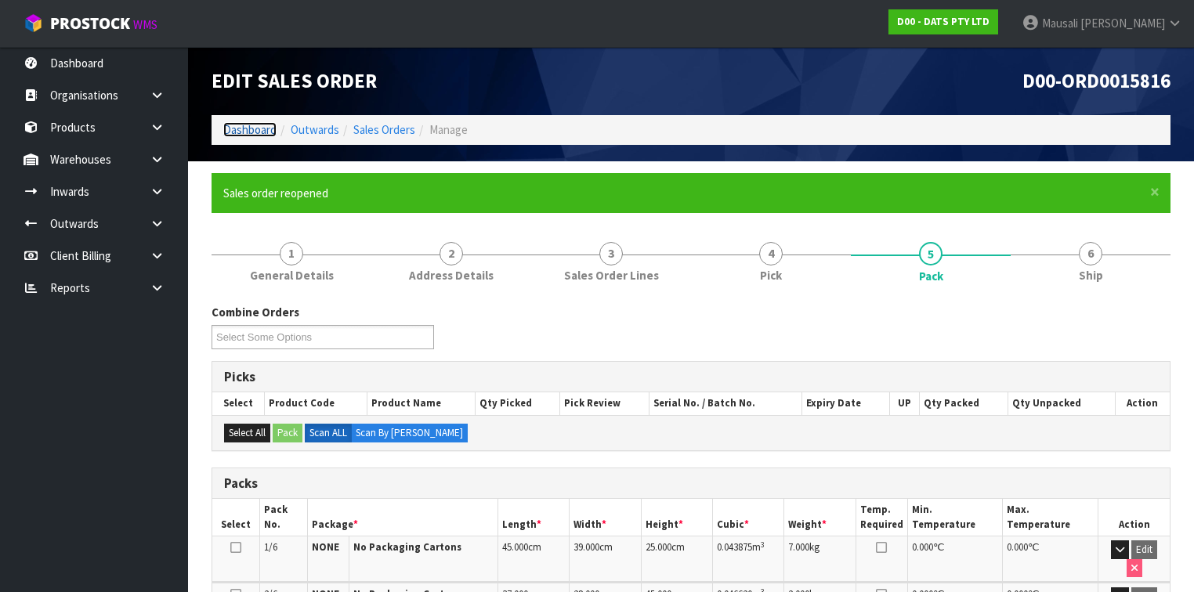
click at [244, 132] on link "Dashboard" at bounding box center [249, 129] width 53 height 15
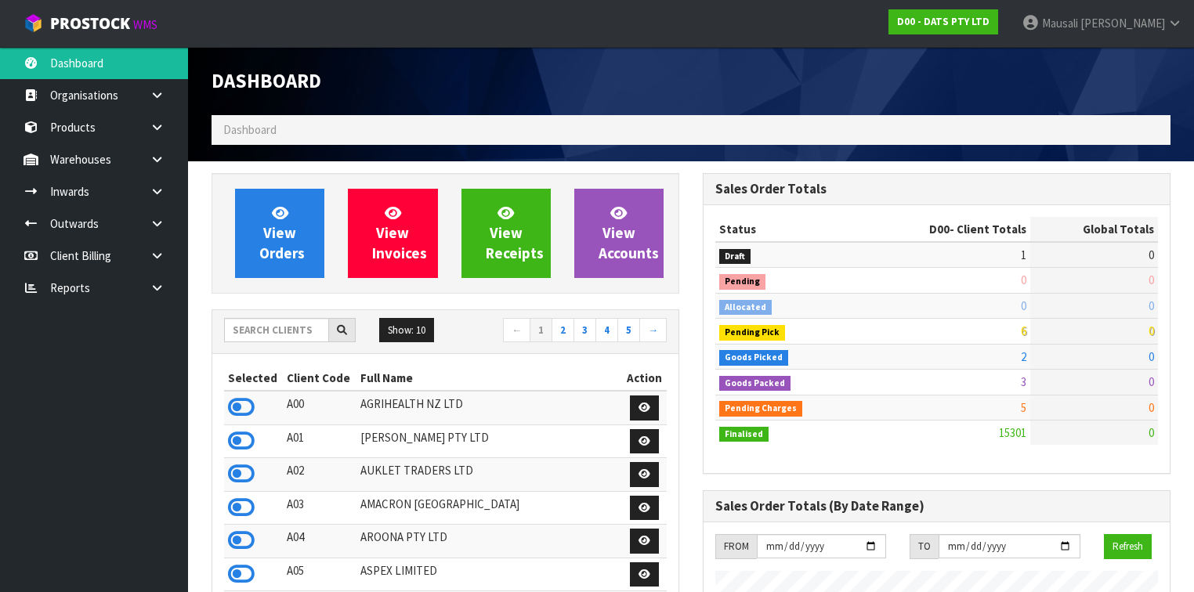
scroll to position [1250, 491]
click at [246, 331] on input "text" at bounding box center [276, 330] width 105 height 24
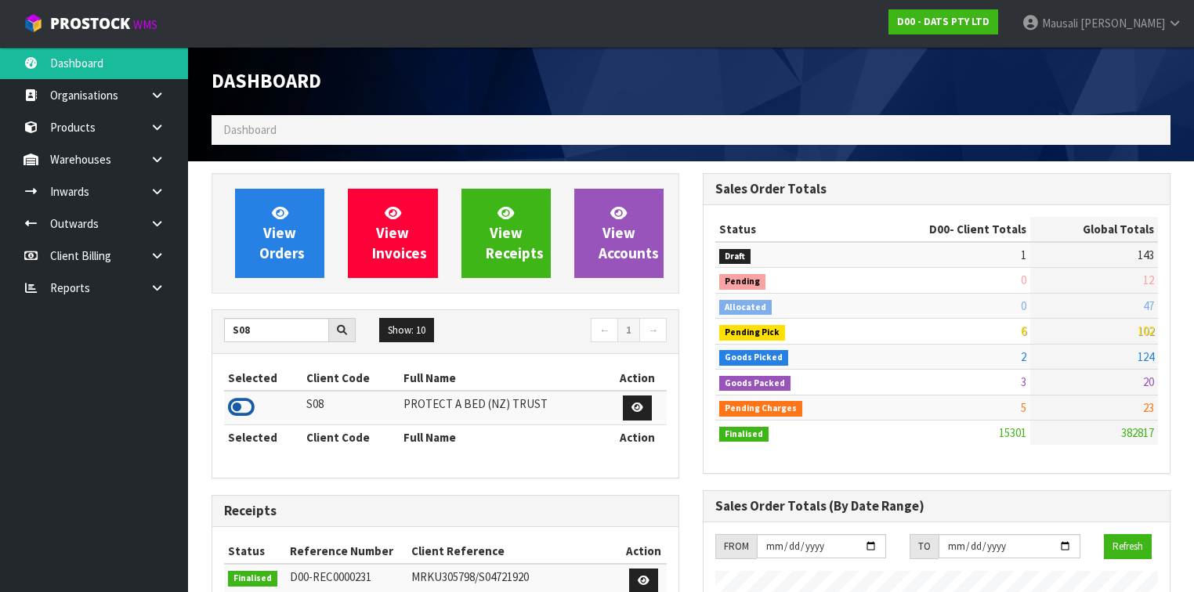
click at [244, 404] on icon at bounding box center [241, 408] width 27 height 24
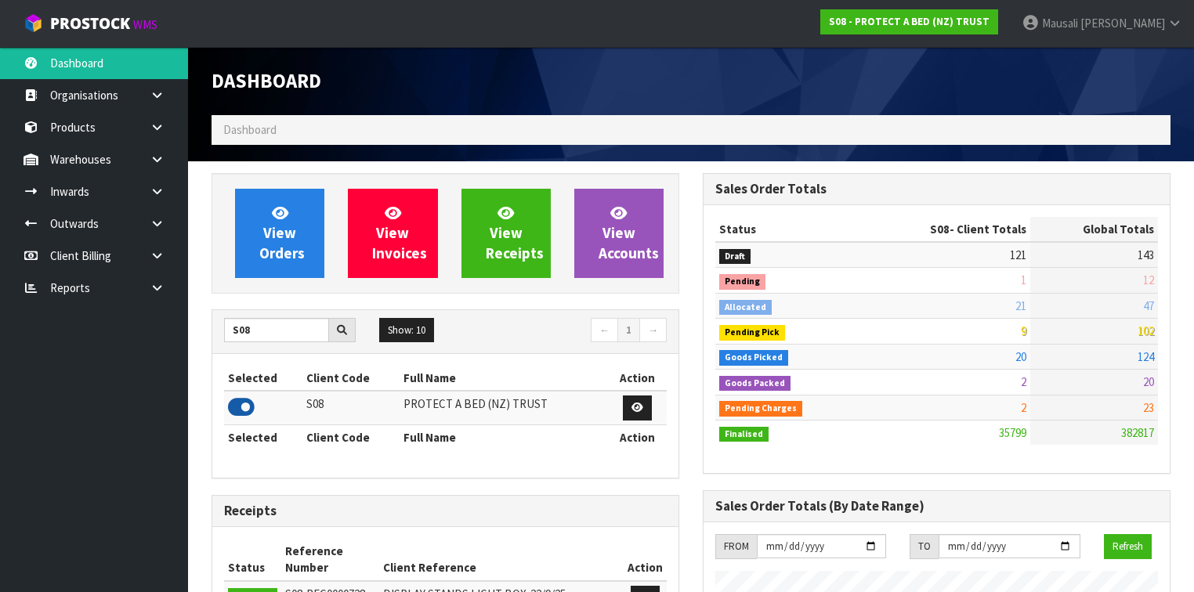
scroll to position [1283, 491]
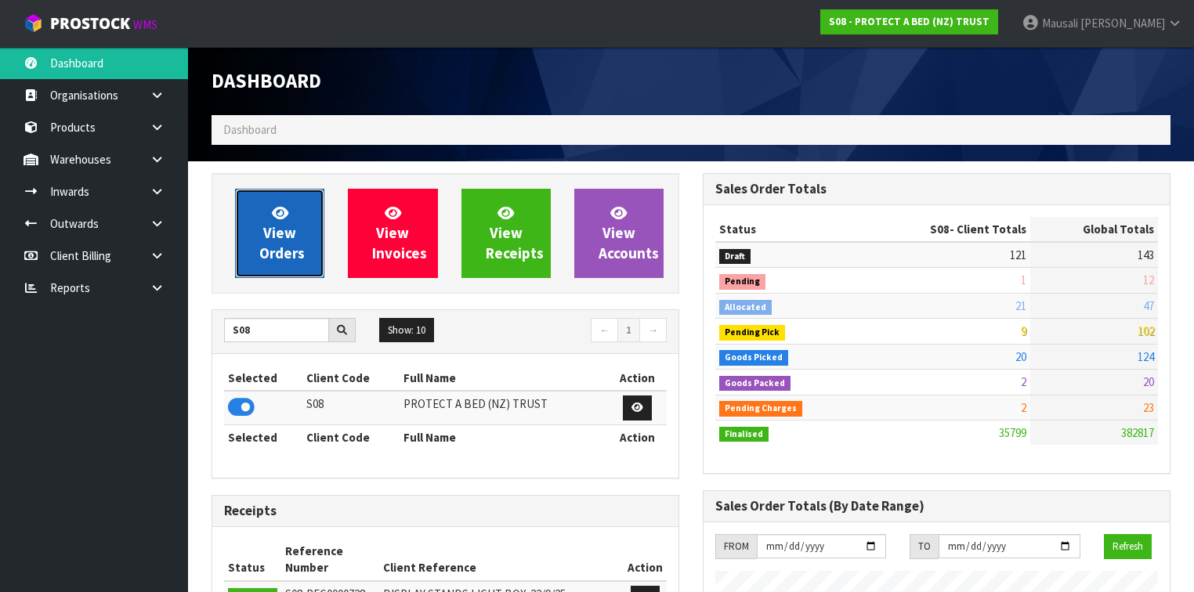
click at [281, 244] on span "View Orders" at bounding box center [281, 233] width 45 height 59
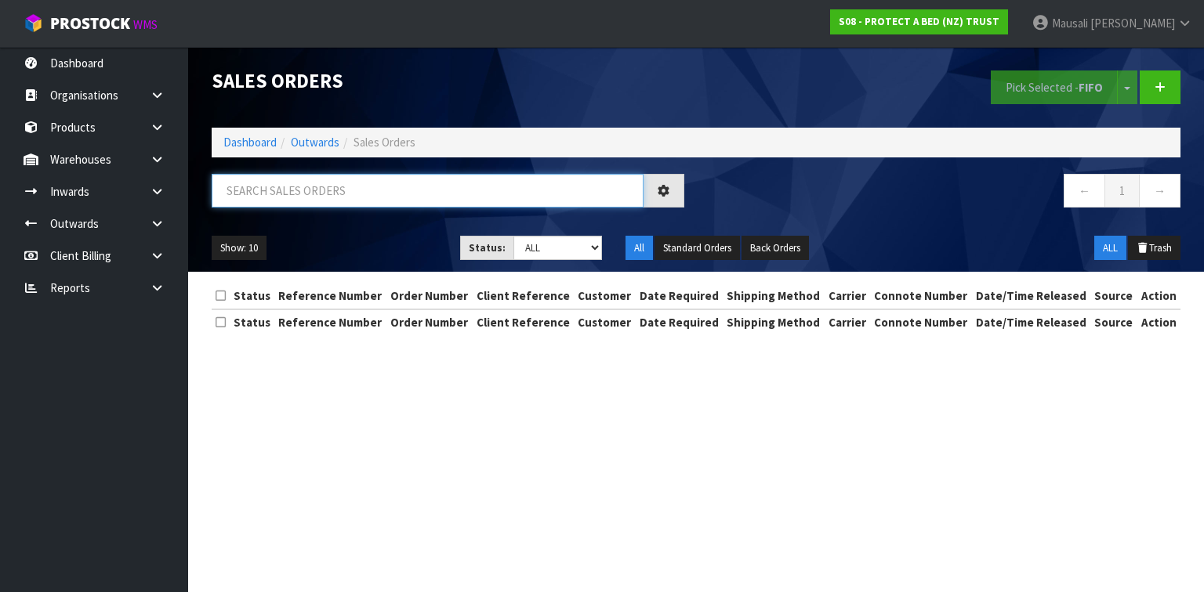
click at [246, 191] on input "text" at bounding box center [428, 191] width 432 height 34
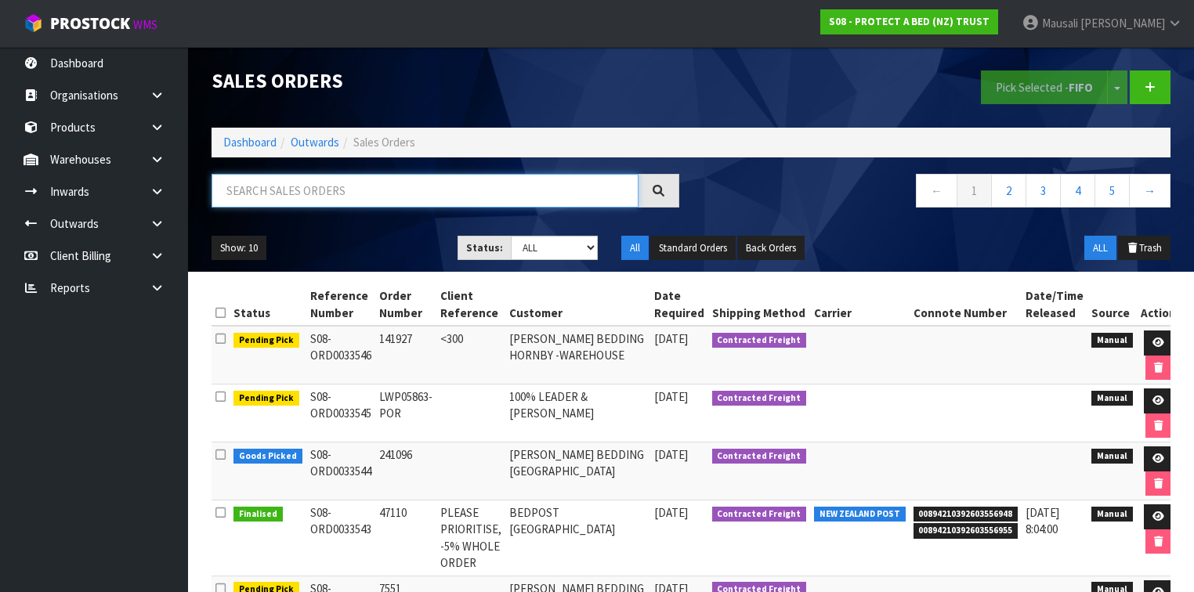
click at [232, 197] on input "text" at bounding box center [425, 191] width 427 height 34
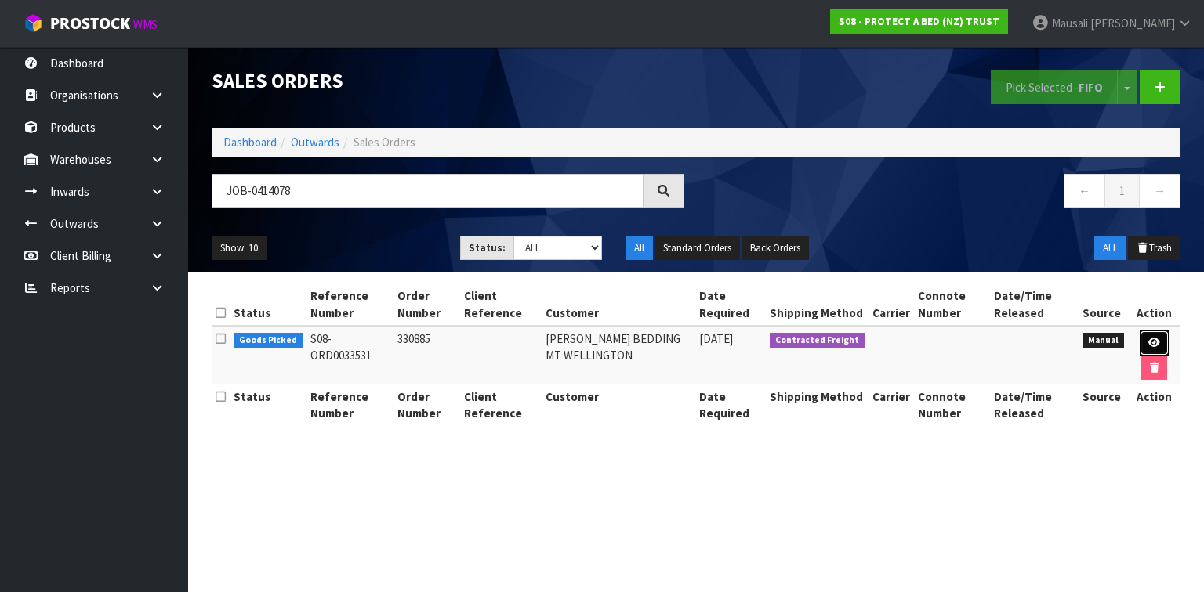
click at [1157, 339] on icon at bounding box center [1154, 343] width 12 height 10
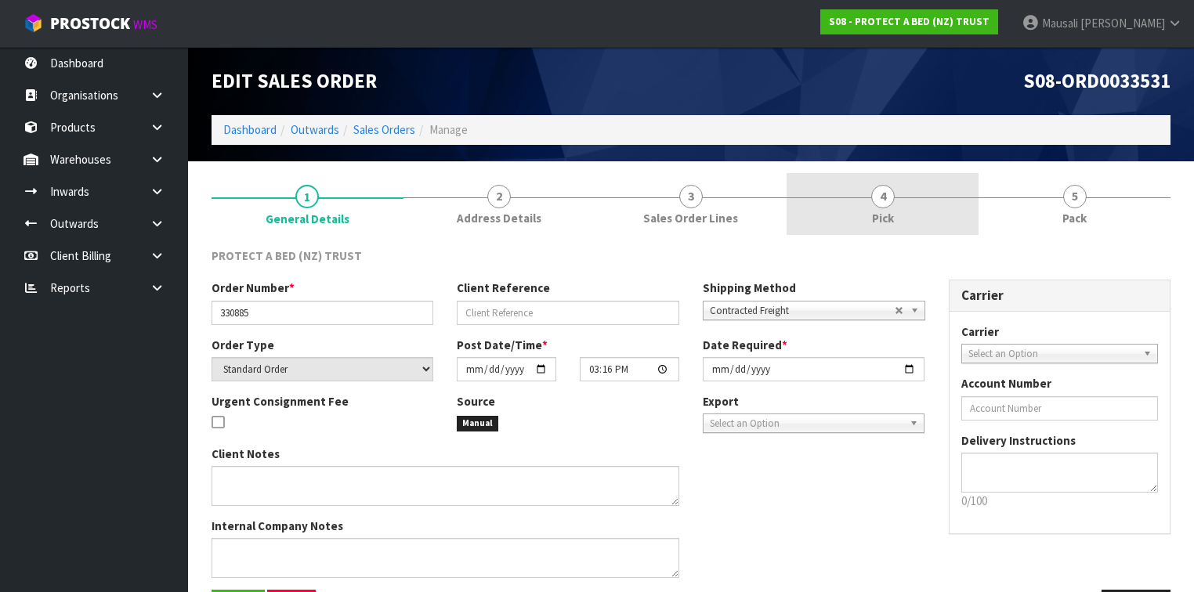
click at [911, 216] on link "4 Pick" at bounding box center [883, 204] width 192 height 62
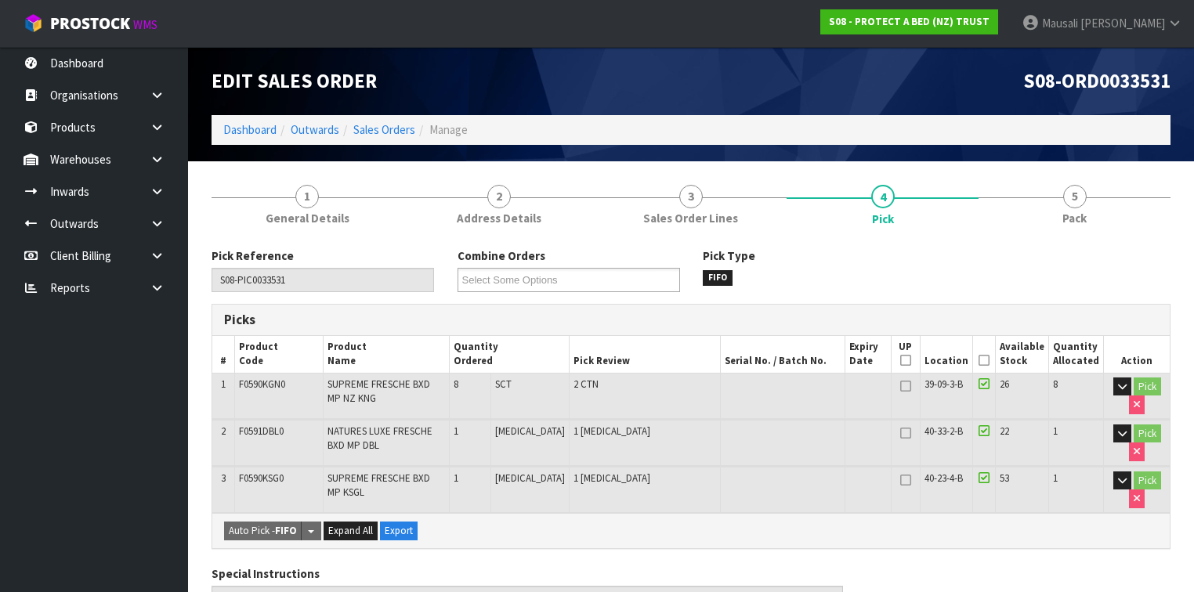
click at [984, 360] on icon at bounding box center [984, 360] width 11 height 1
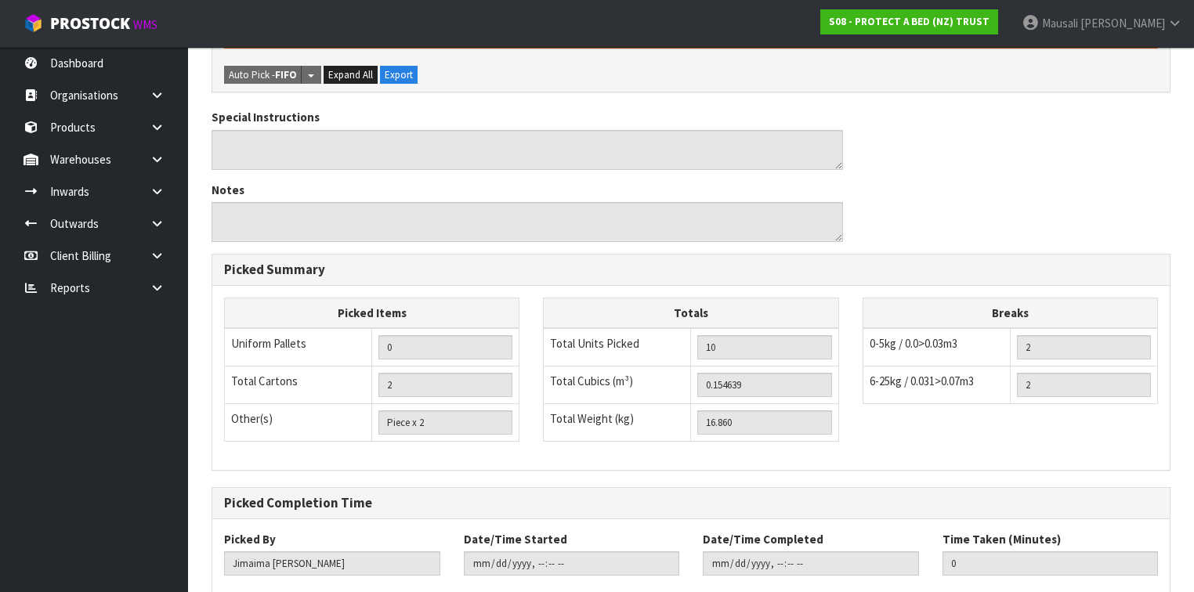
scroll to position [599, 0]
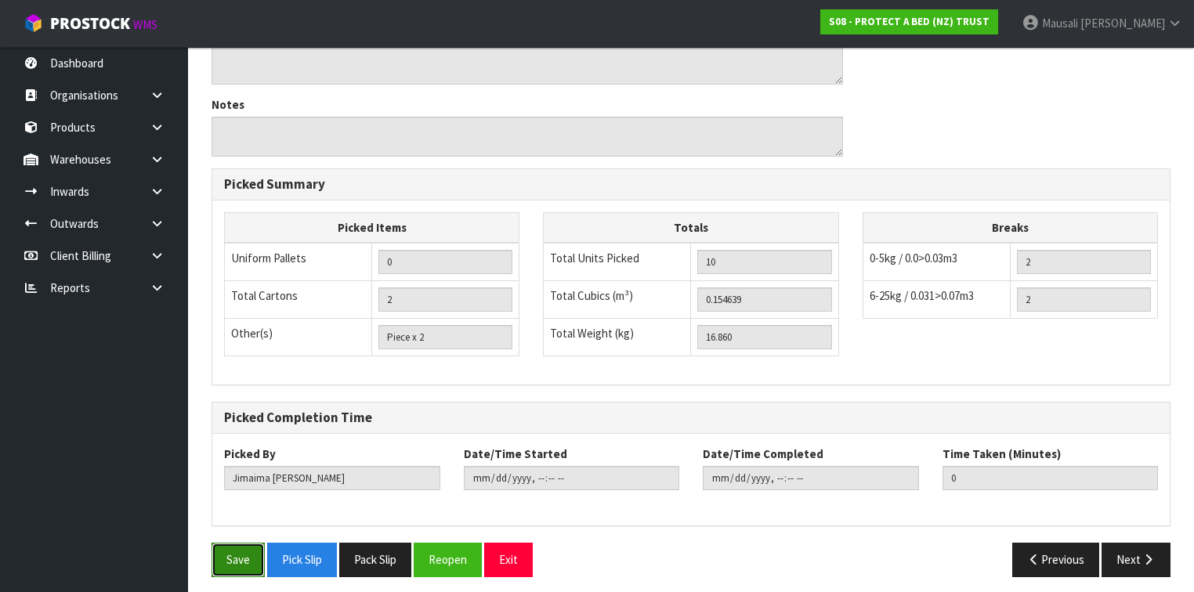
click at [219, 548] on button "Save" at bounding box center [238, 560] width 53 height 34
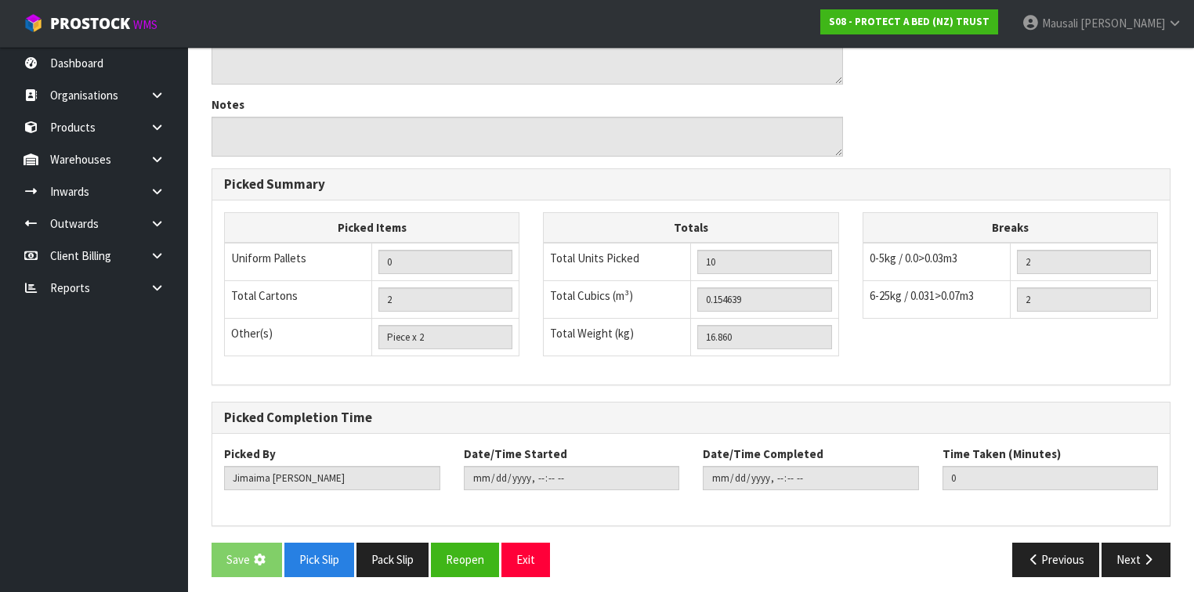
scroll to position [0, 0]
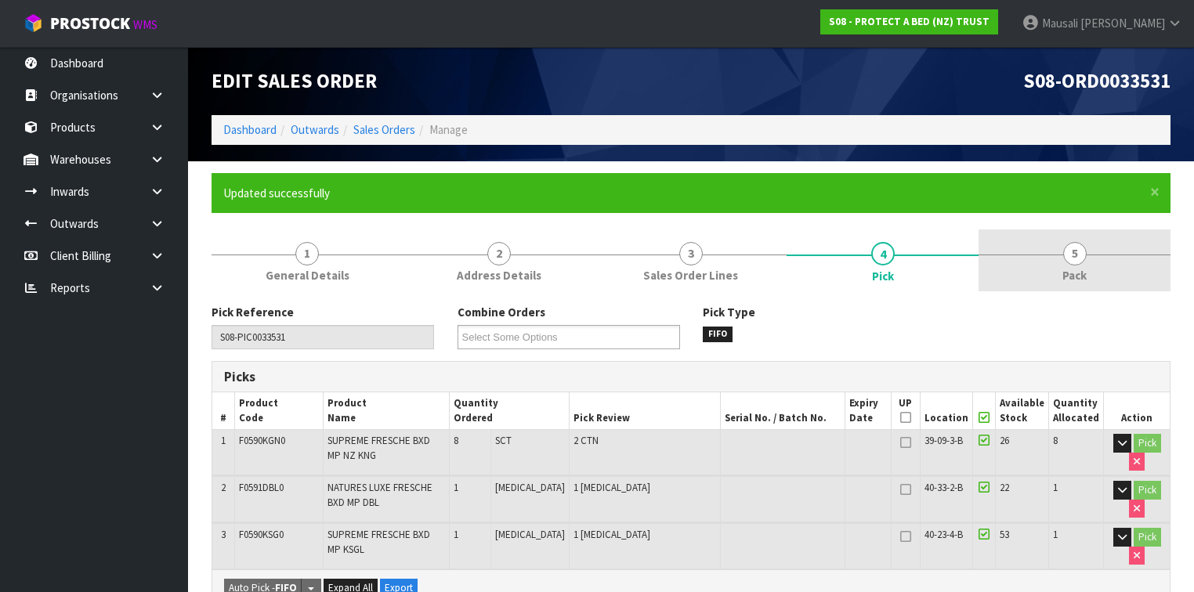
drag, startPoint x: 1069, startPoint y: 270, endPoint x: 1006, endPoint y: 288, distance: 65.2
click at [1067, 270] on span "Pack" at bounding box center [1075, 275] width 24 height 16
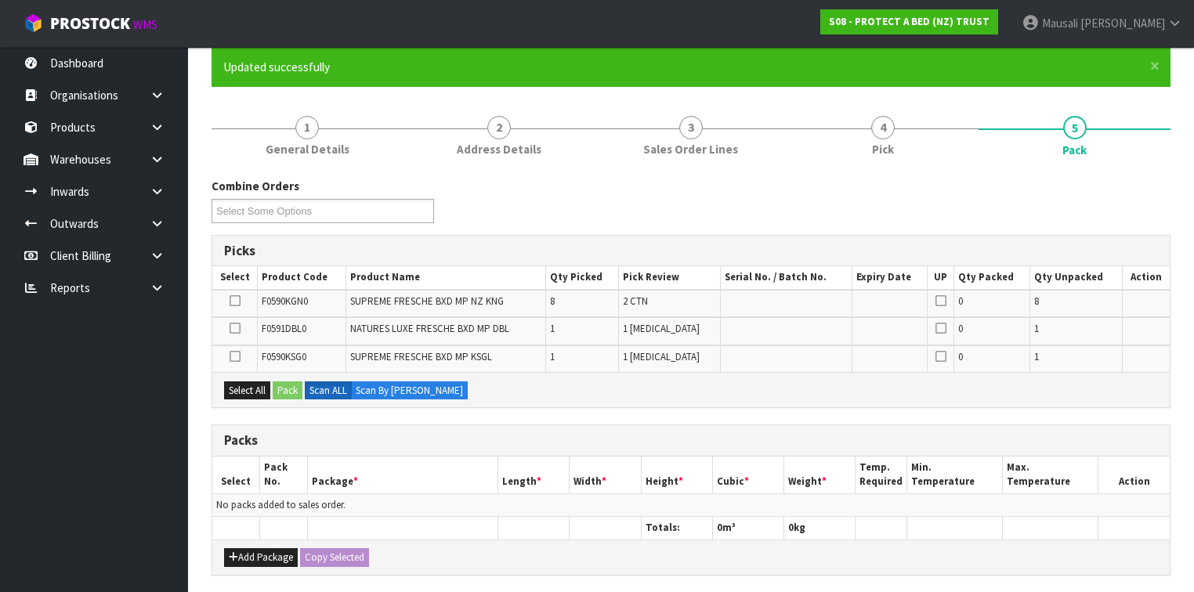
scroll to position [251, 0]
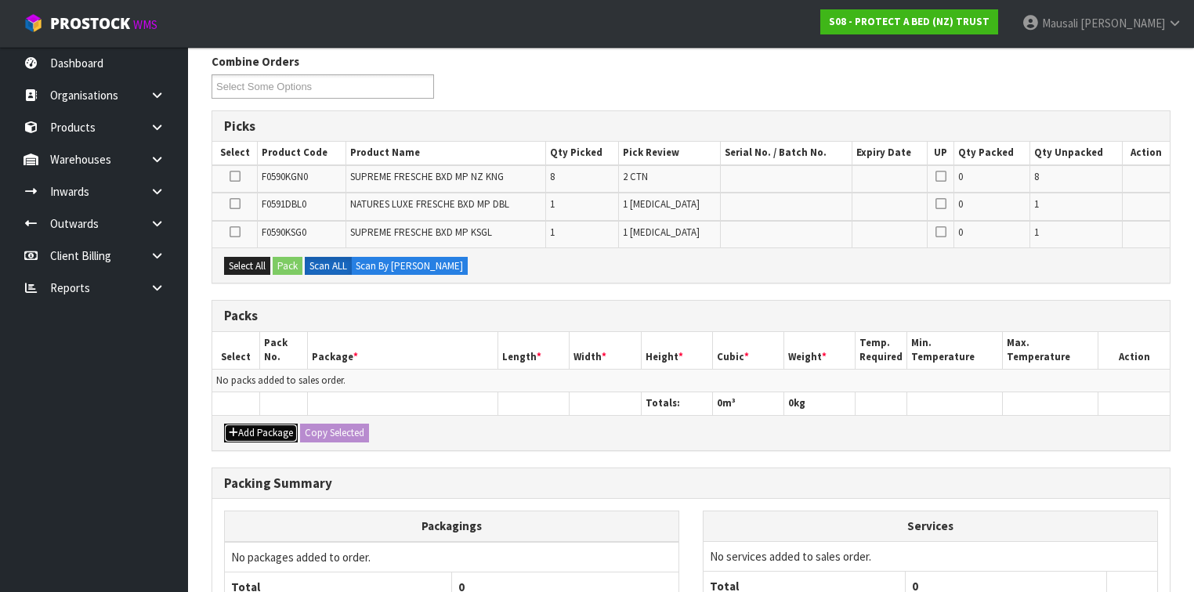
click at [263, 429] on button "Add Package" at bounding box center [261, 433] width 74 height 19
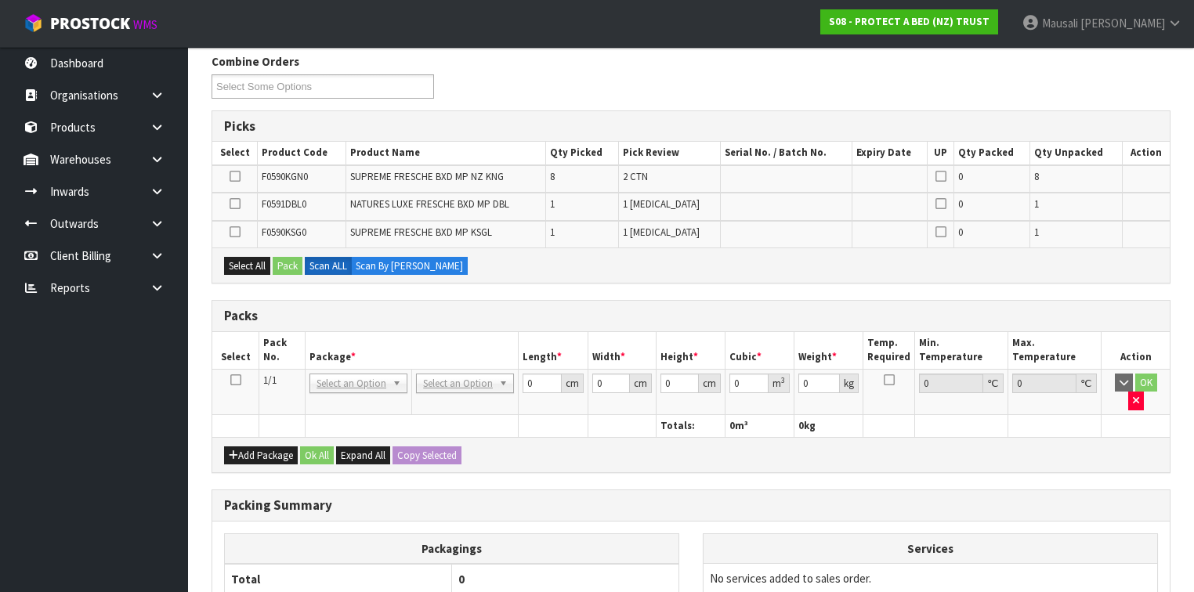
click at [237, 381] on icon at bounding box center [235, 380] width 11 height 1
